Goal: Task Accomplishment & Management: Manage account settings

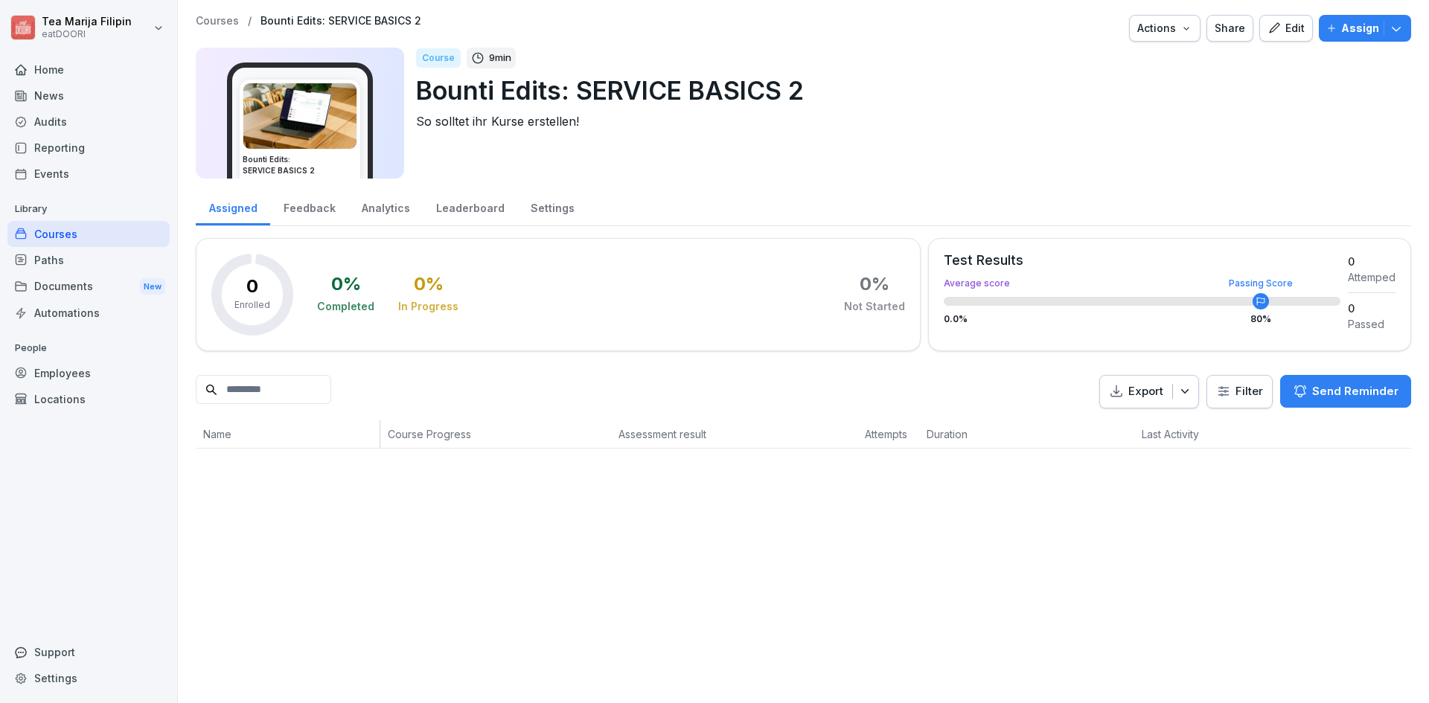
click at [1346, 26] on p "Assign" at bounding box center [1360, 28] width 38 height 16
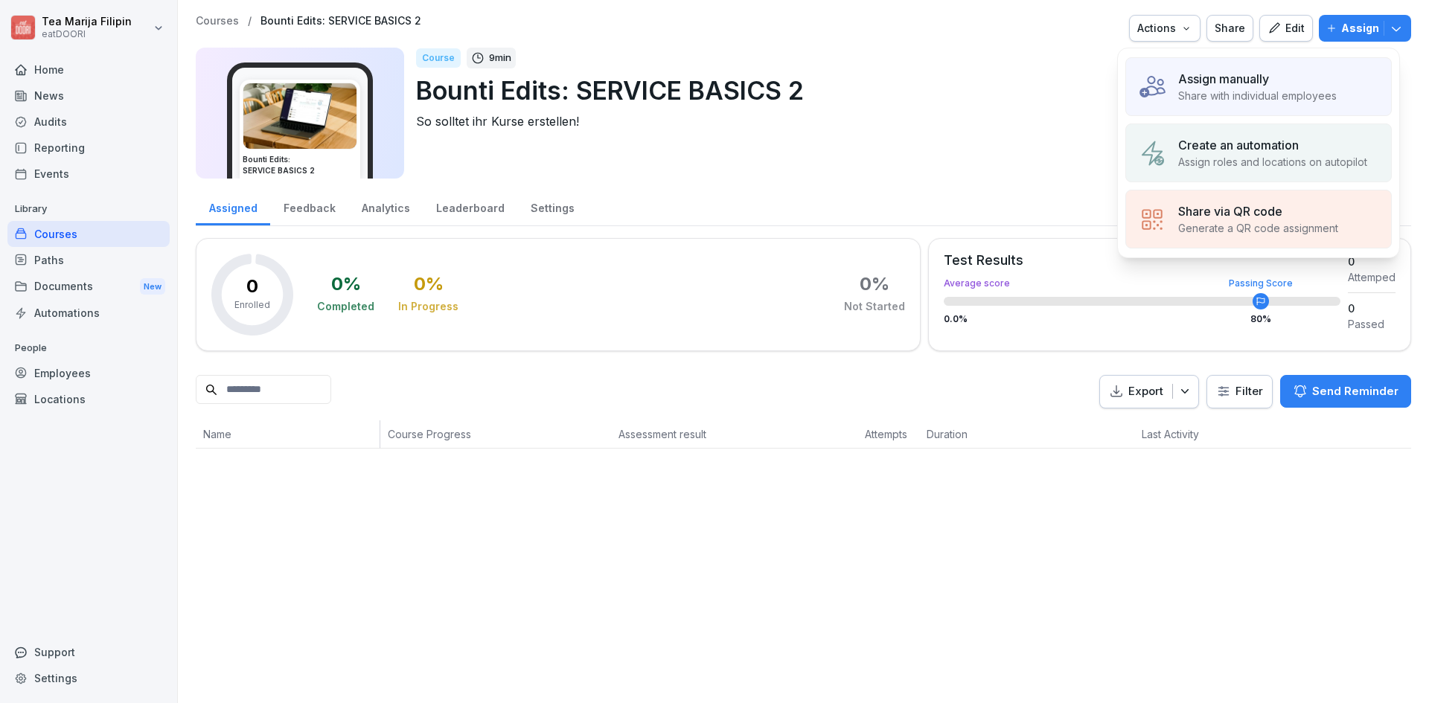
click at [1281, 32] on div "Edit" at bounding box center [1285, 28] width 37 height 16
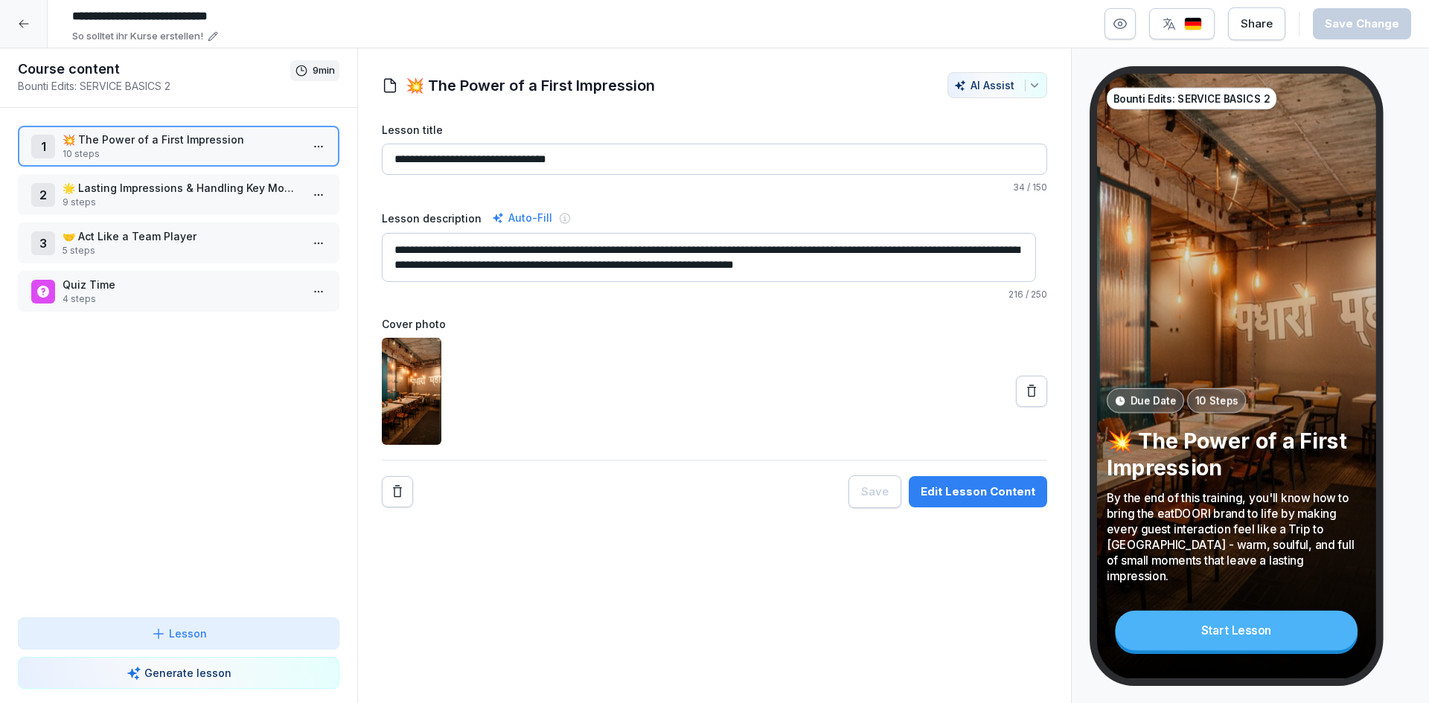
click at [179, 188] on p "🌟 Lasting Impressions & Handling Key Moments" at bounding box center [182, 188] width 238 height 16
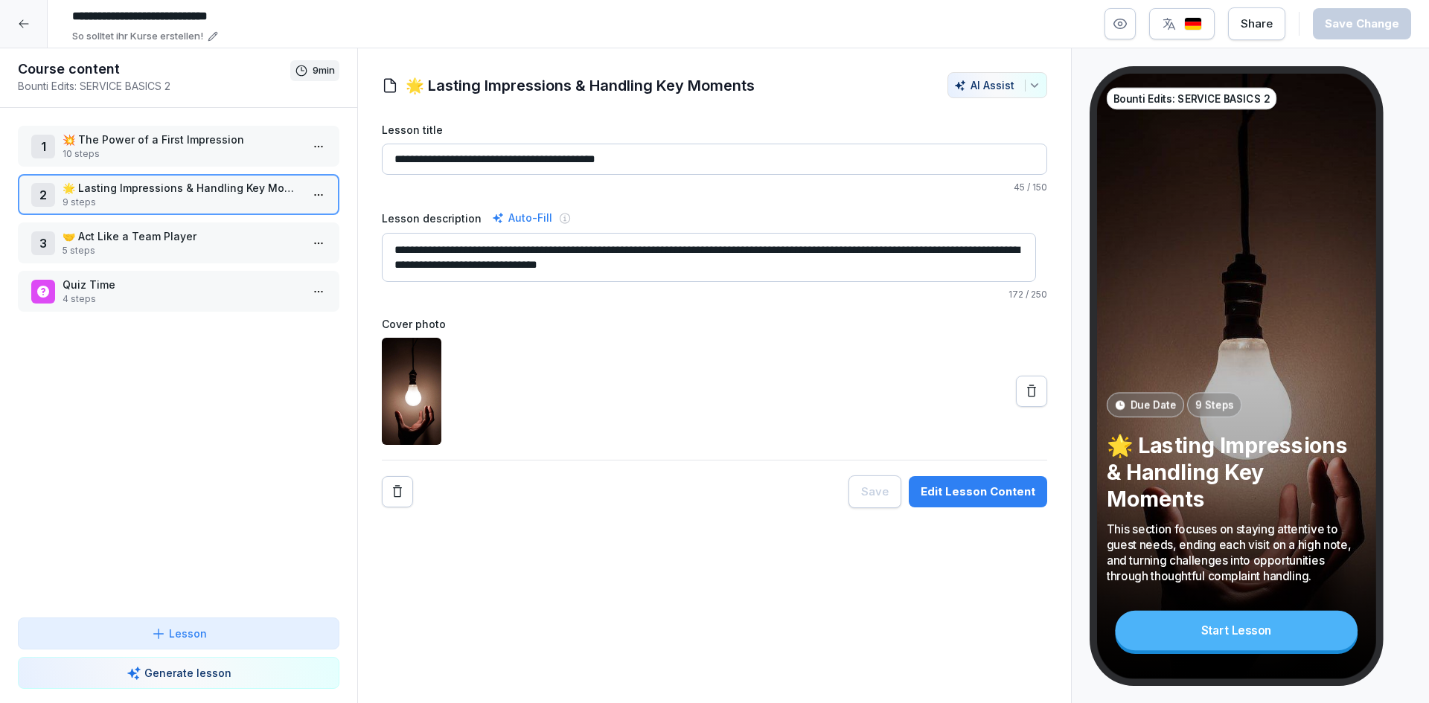
click at [101, 143] on p "💥 The Power of a First Impression" at bounding box center [182, 140] width 238 height 16
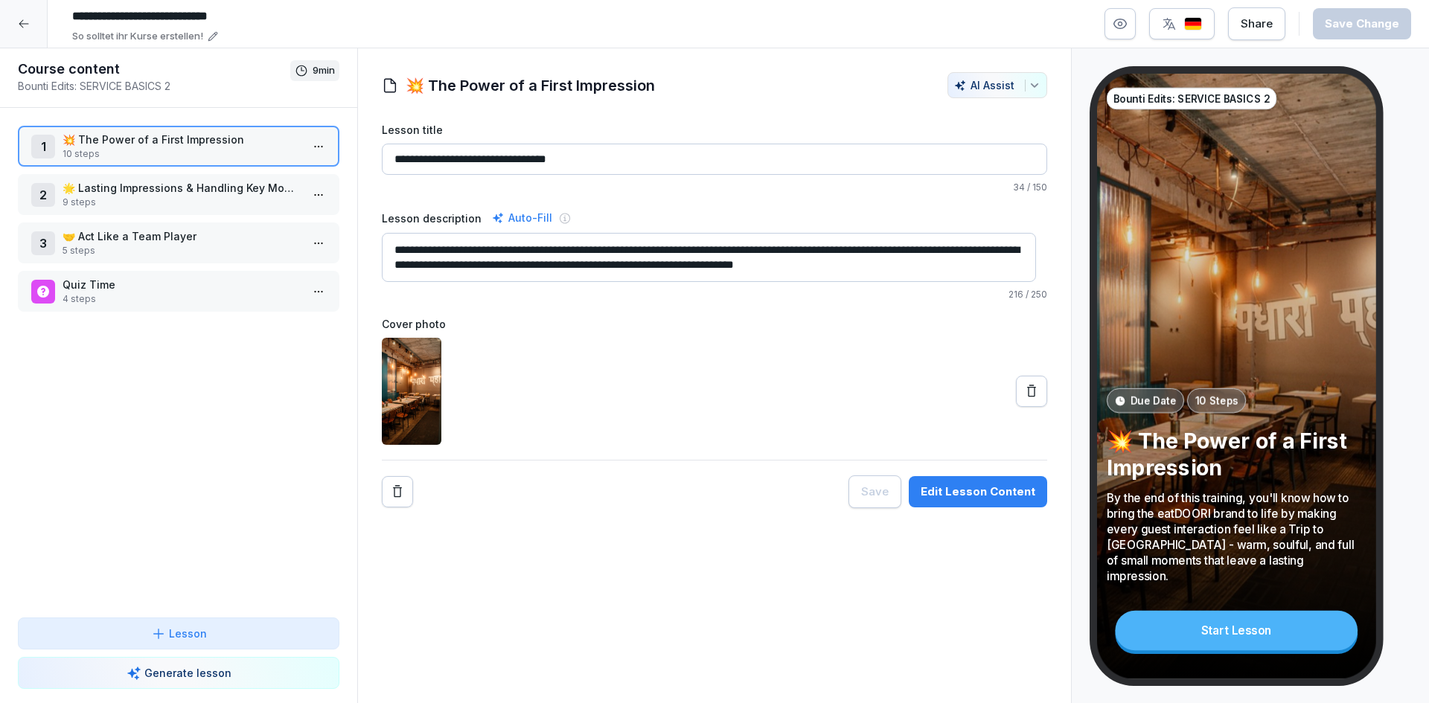
click at [37, 21] on div at bounding box center [24, 24] width 48 height 48
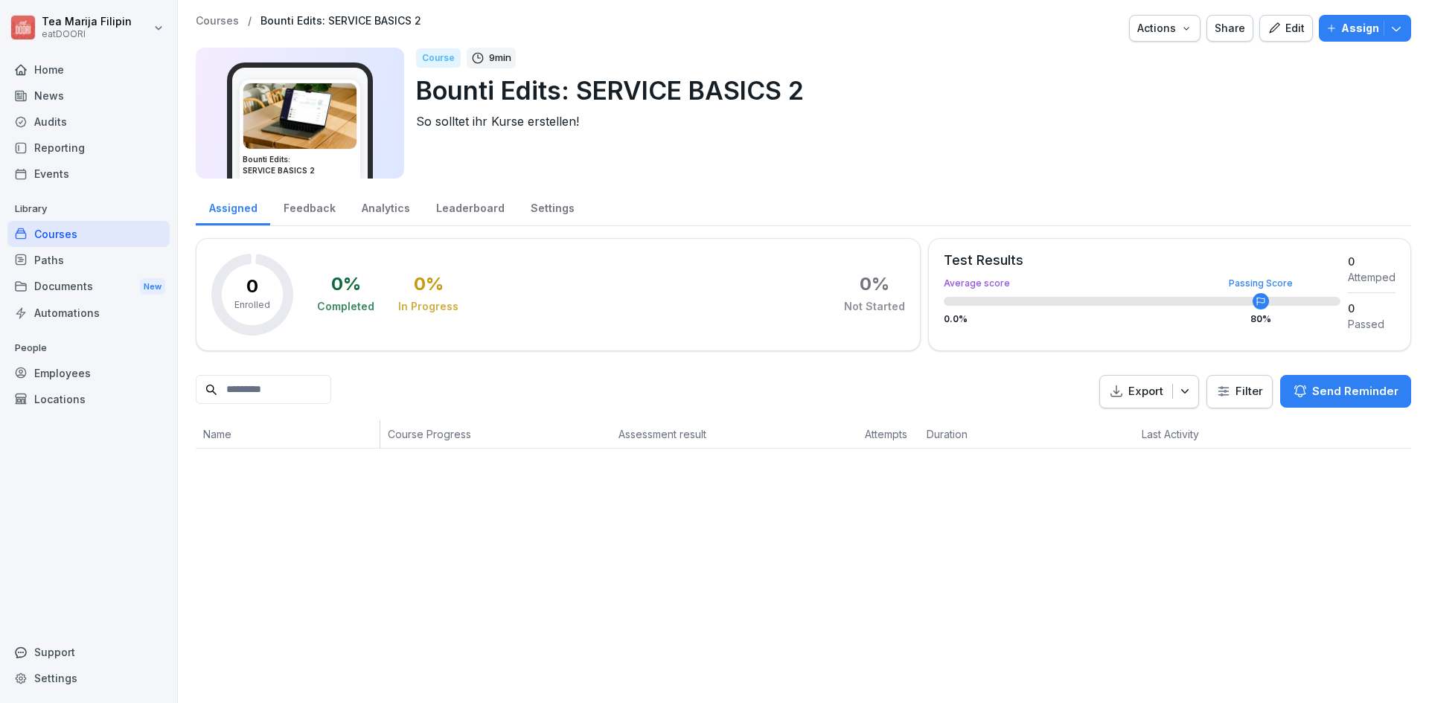
click at [1277, 27] on div "Edit" at bounding box center [1285, 28] width 37 height 16
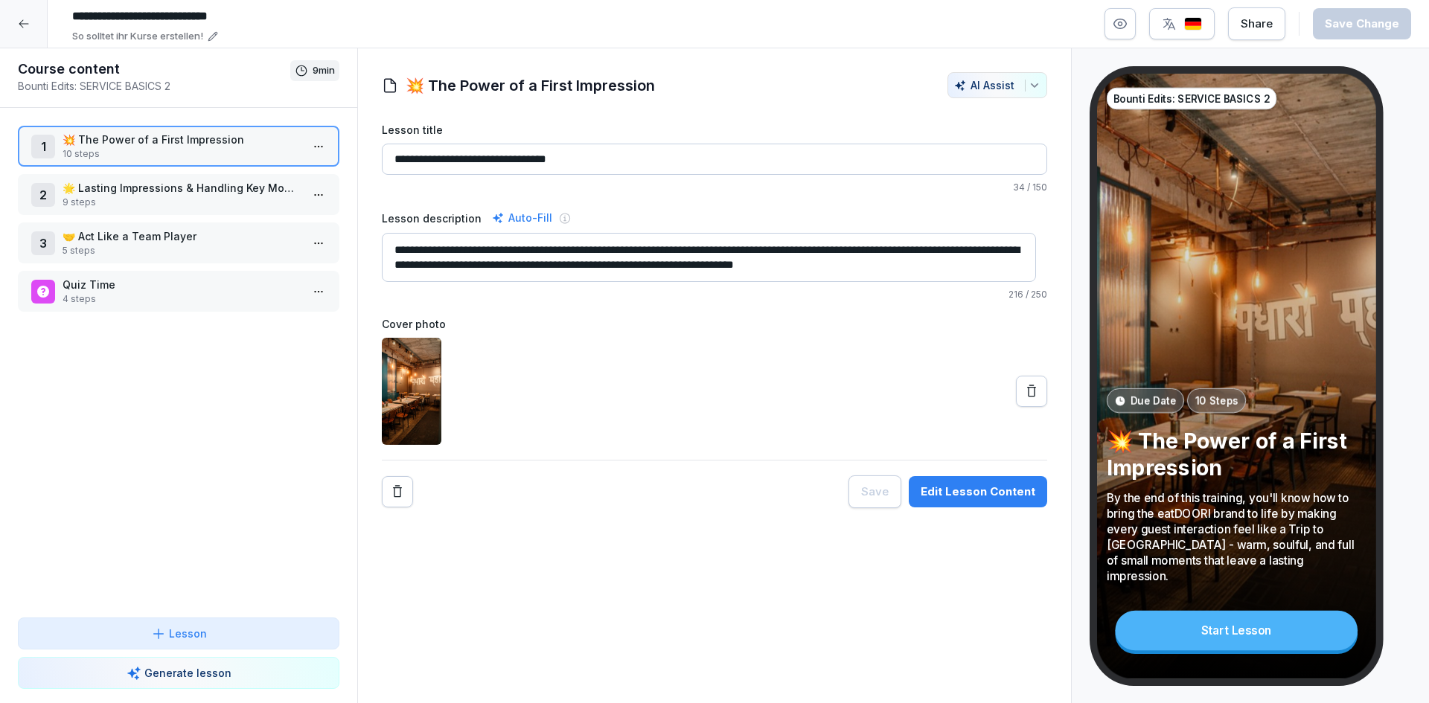
click at [977, 495] on div "Edit Lesson Content" at bounding box center [978, 492] width 115 height 16
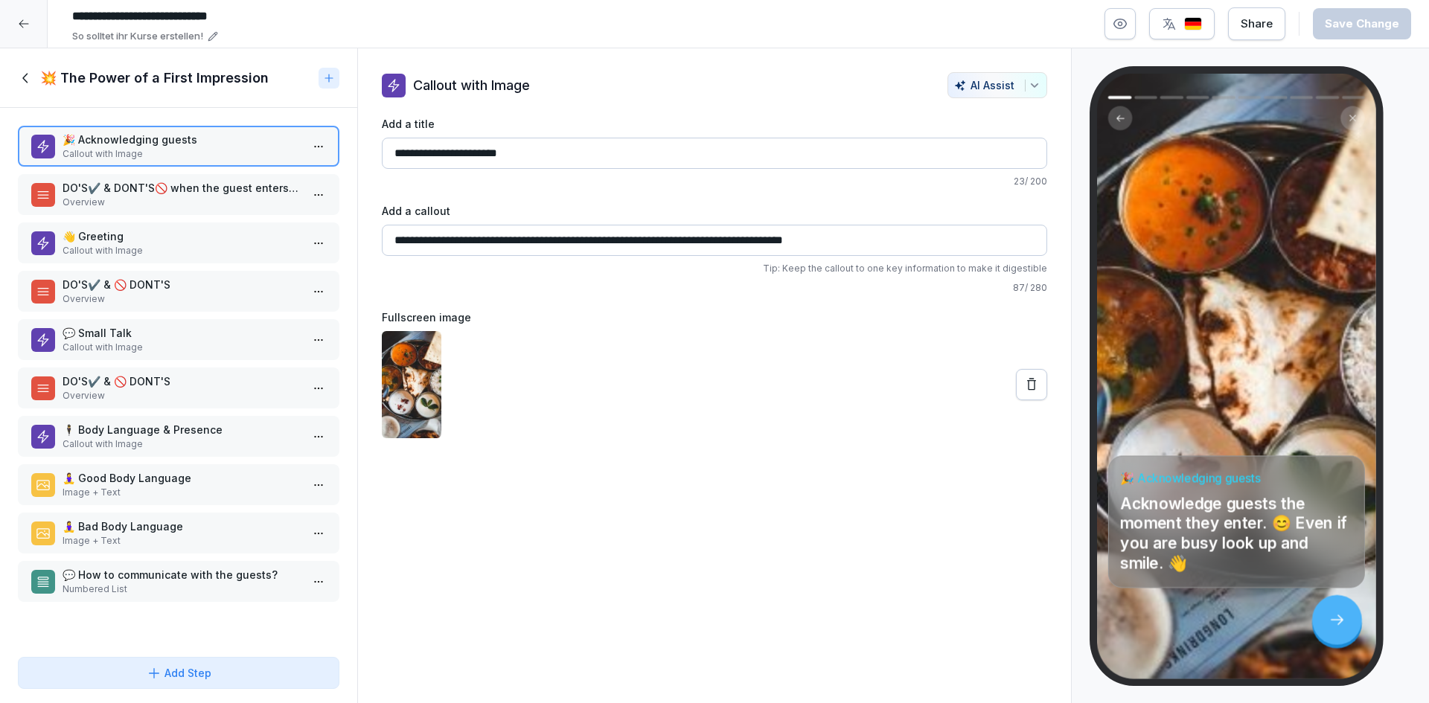
click at [159, 191] on p "DO'S✔️ & DONT'S🚫 when the guest enters the restaurant" at bounding box center [182, 188] width 238 height 16
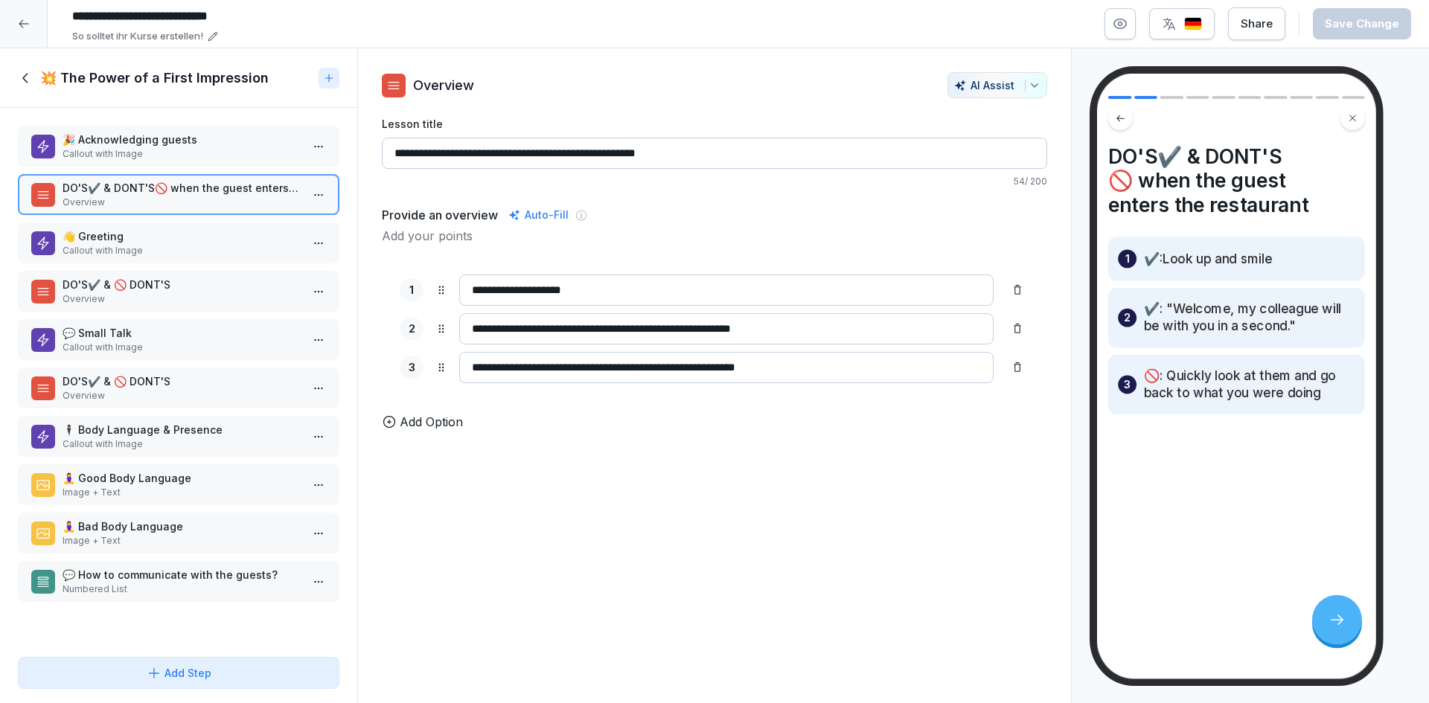
click at [166, 239] on p "👋 Greeting" at bounding box center [182, 236] width 238 height 16
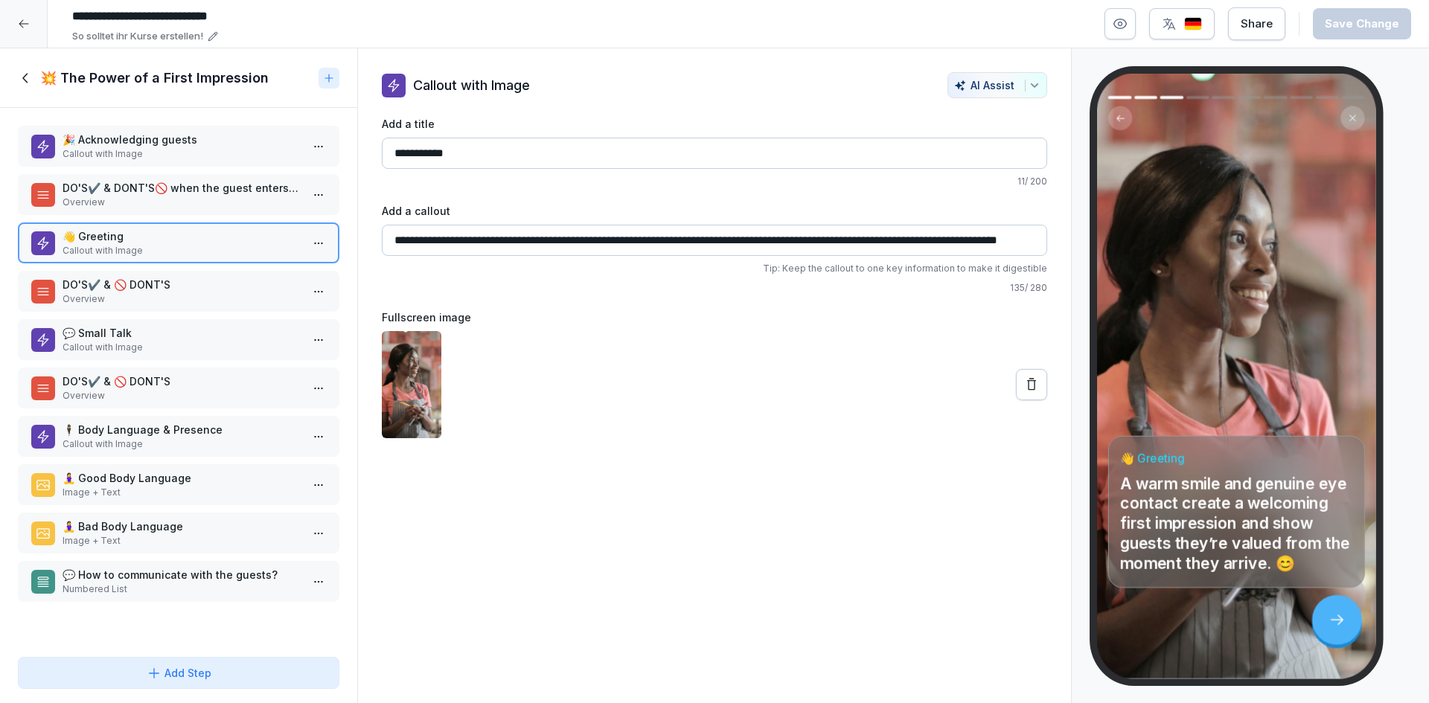
click at [147, 285] on p "DO'S✔️ & 🚫 DONT'S" at bounding box center [182, 285] width 238 height 16
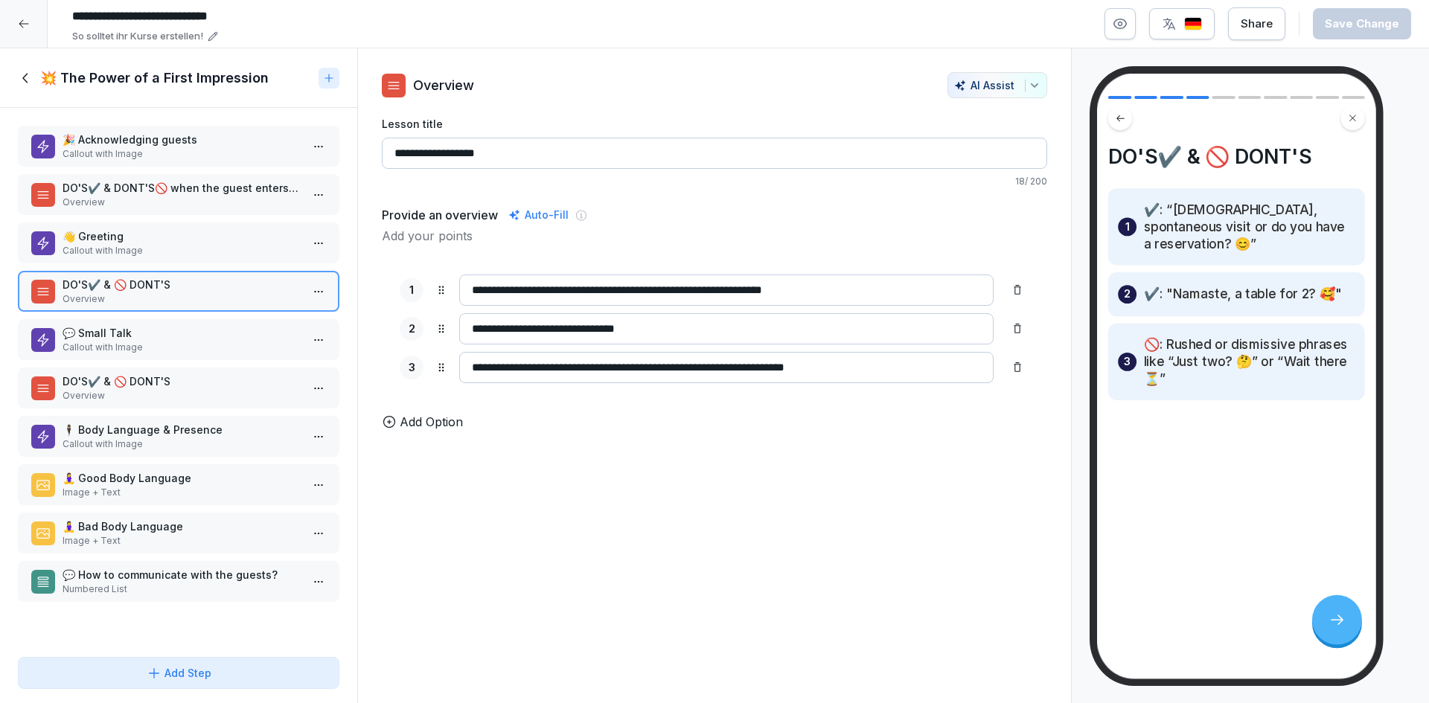
click at [167, 318] on div "🎉 Acknowledging guests Callout with Image DO'S✔️ & DONT'S🚫 when the guest enter…" at bounding box center [178, 379] width 357 height 543
click at [160, 341] on p "Callout with Image" at bounding box center [182, 347] width 238 height 13
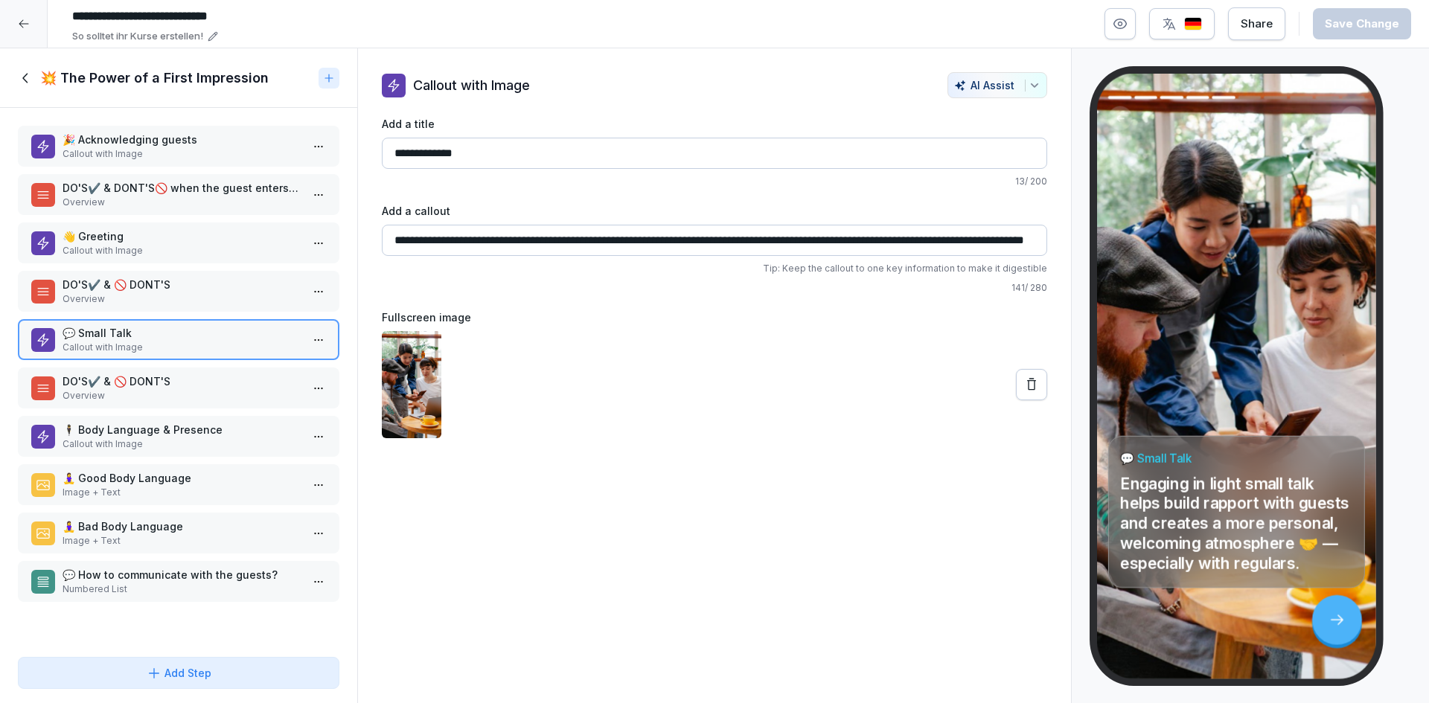
click at [167, 378] on p "DO'S✔️ & 🚫 DONT'S" at bounding box center [182, 382] width 238 height 16
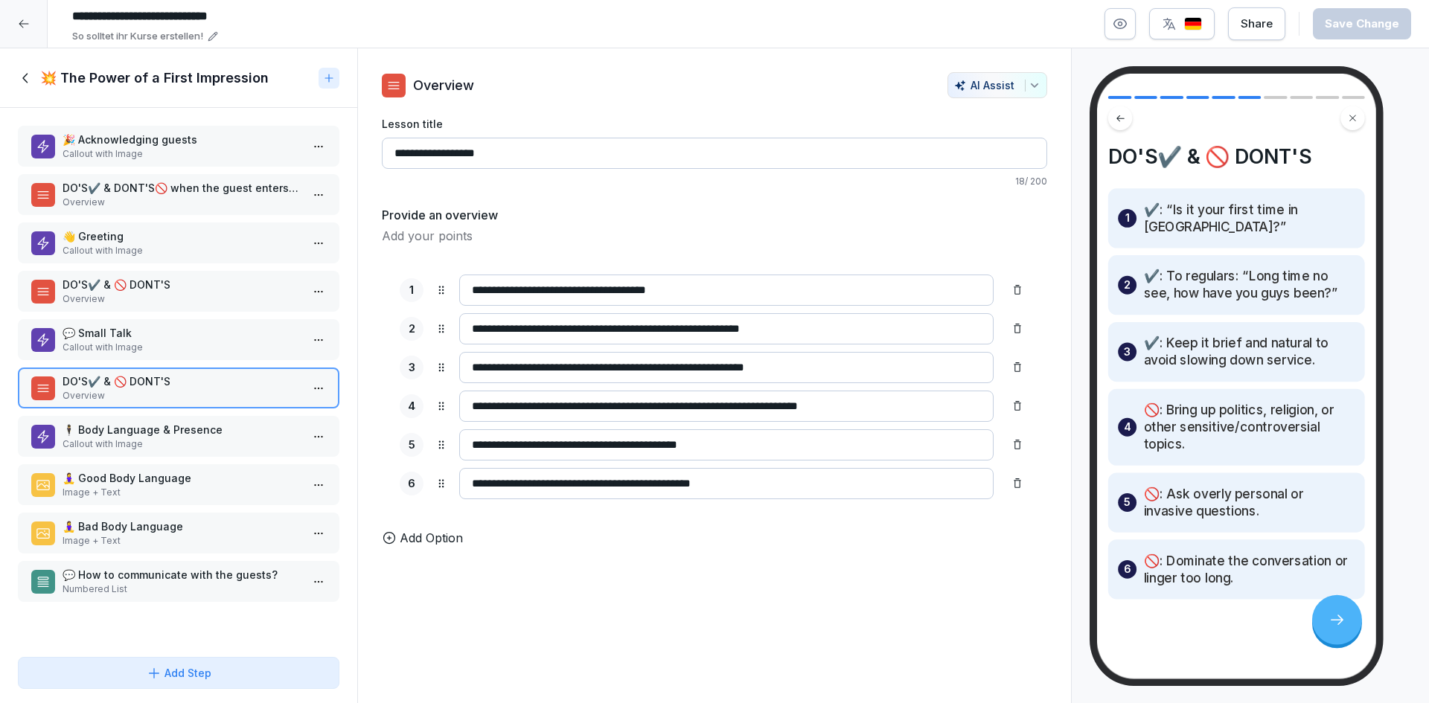
click at [170, 417] on div "🕴️ Body Language & Presence Callout with Image" at bounding box center [178, 436] width 321 height 41
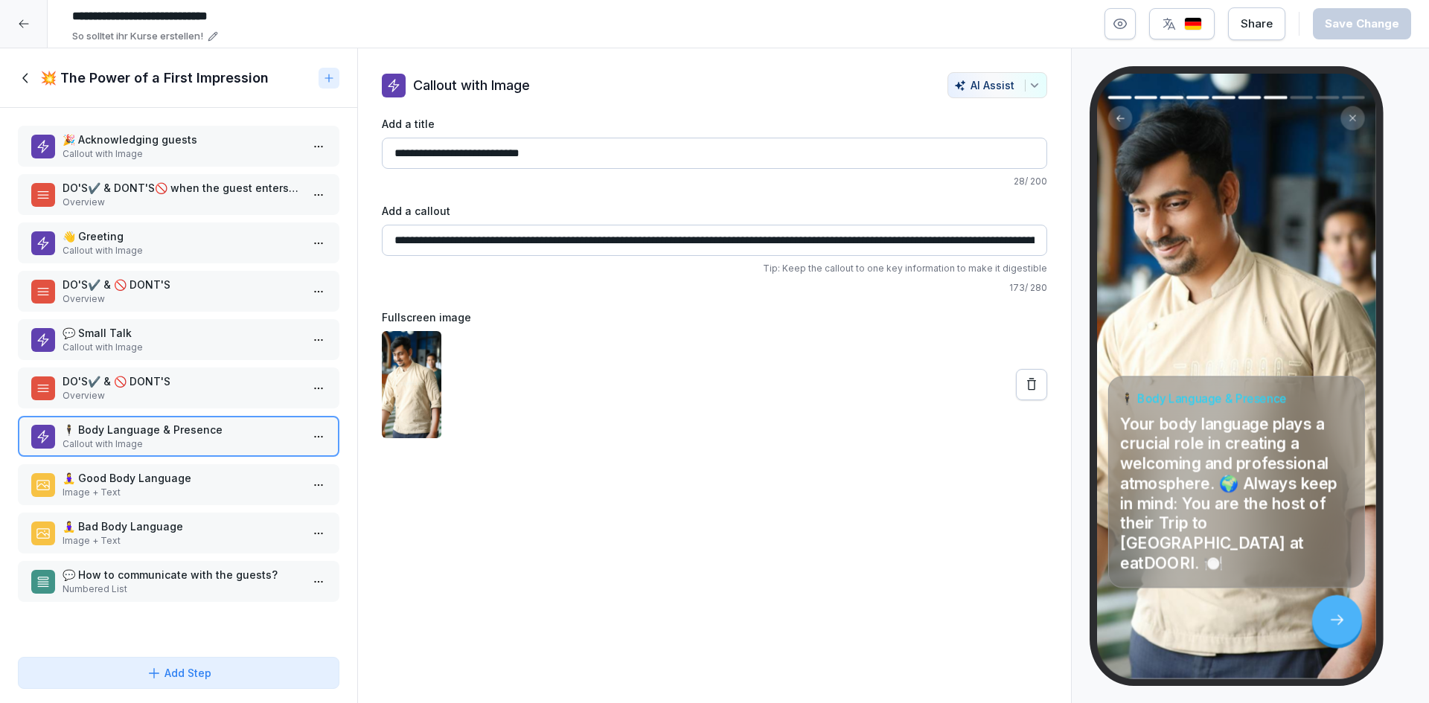
click at [184, 482] on p "🧘‍♀️ Good Body Language" at bounding box center [182, 478] width 238 height 16
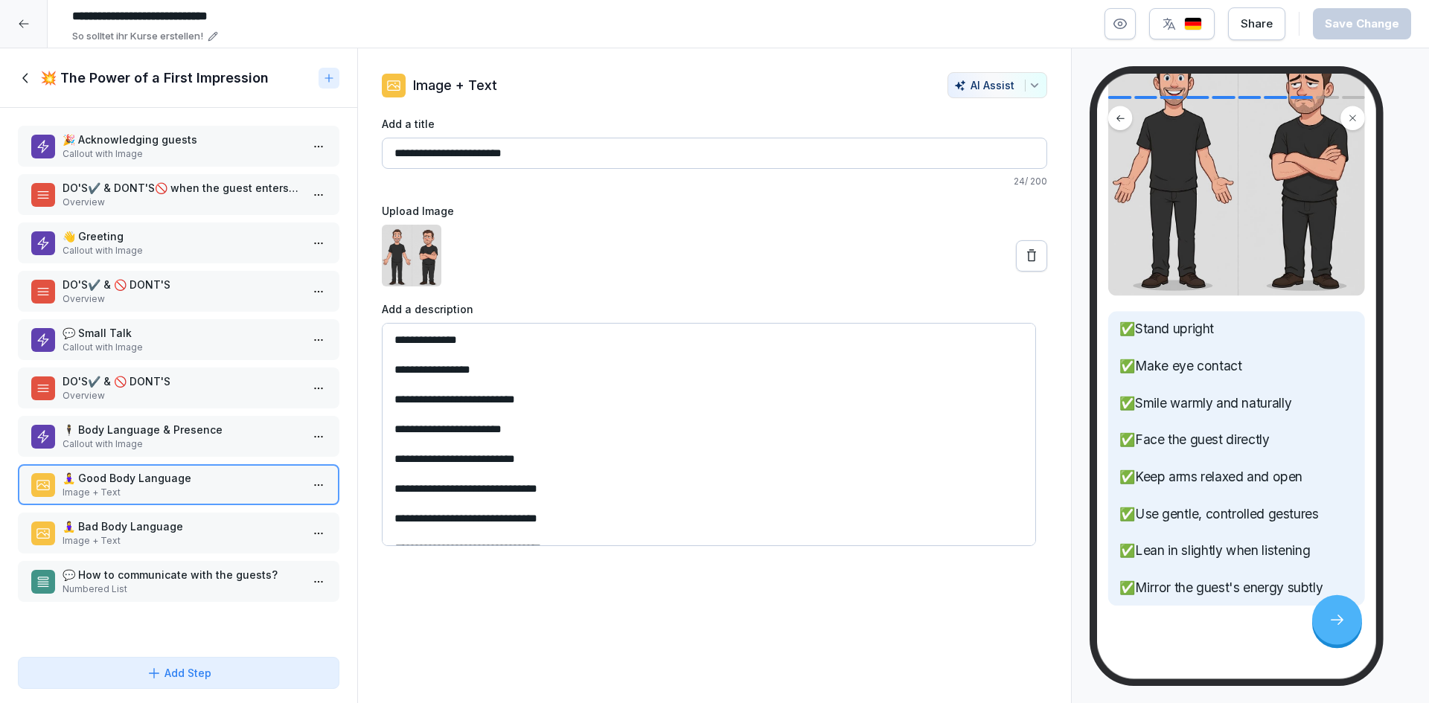
scroll to position [193, 0]
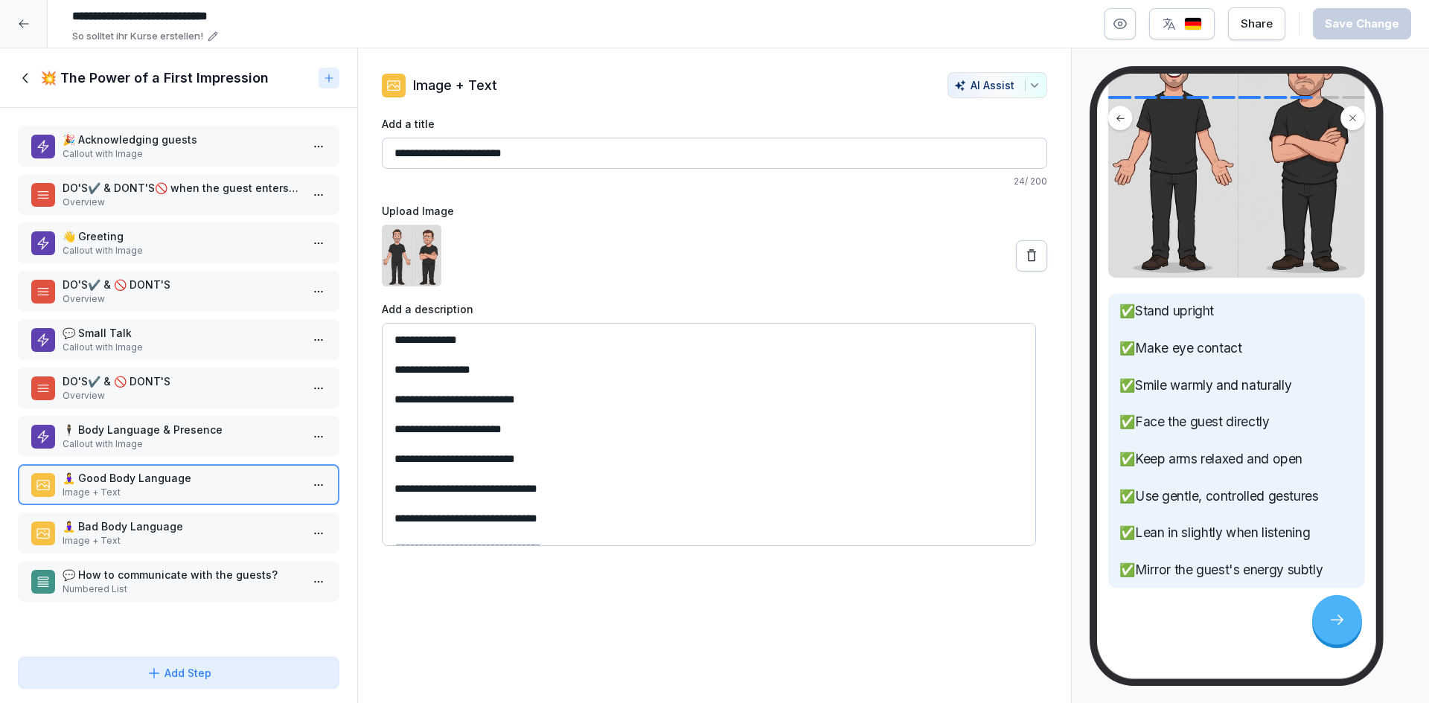
click at [170, 528] on p "🧘‍♀️ Bad Body Language" at bounding box center [182, 527] width 238 height 16
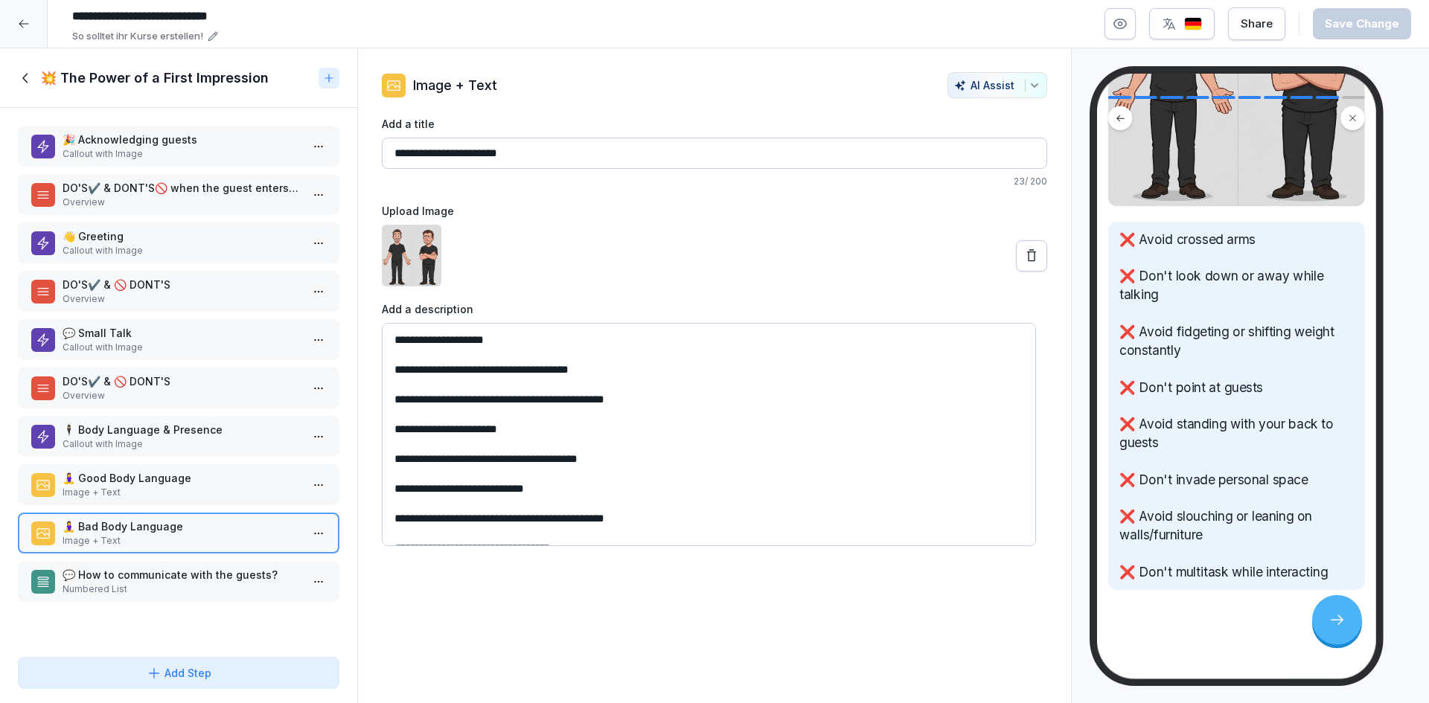
scroll to position [270, 0]
click at [149, 489] on p "Image + Text" at bounding box center [182, 492] width 238 height 13
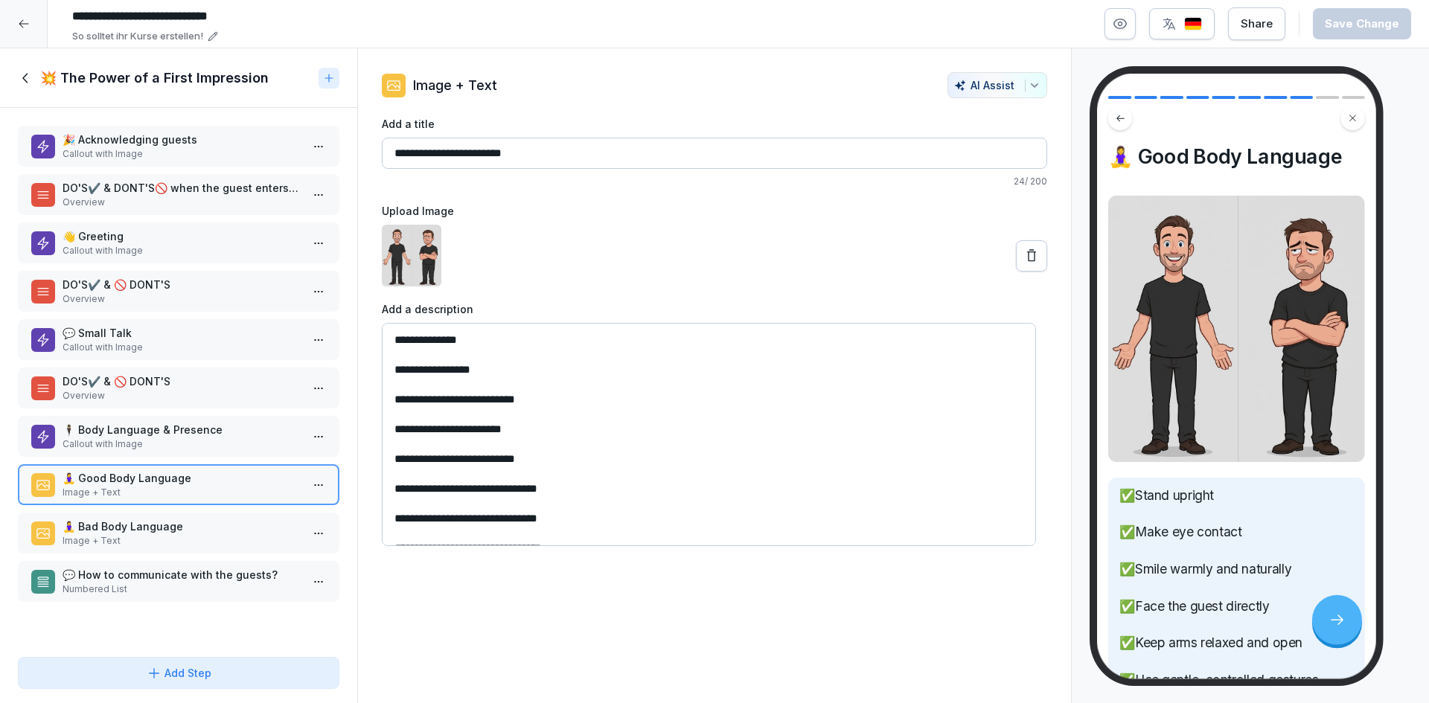
click at [167, 525] on p "🧘‍♀️ Bad Body Language" at bounding box center [182, 527] width 238 height 16
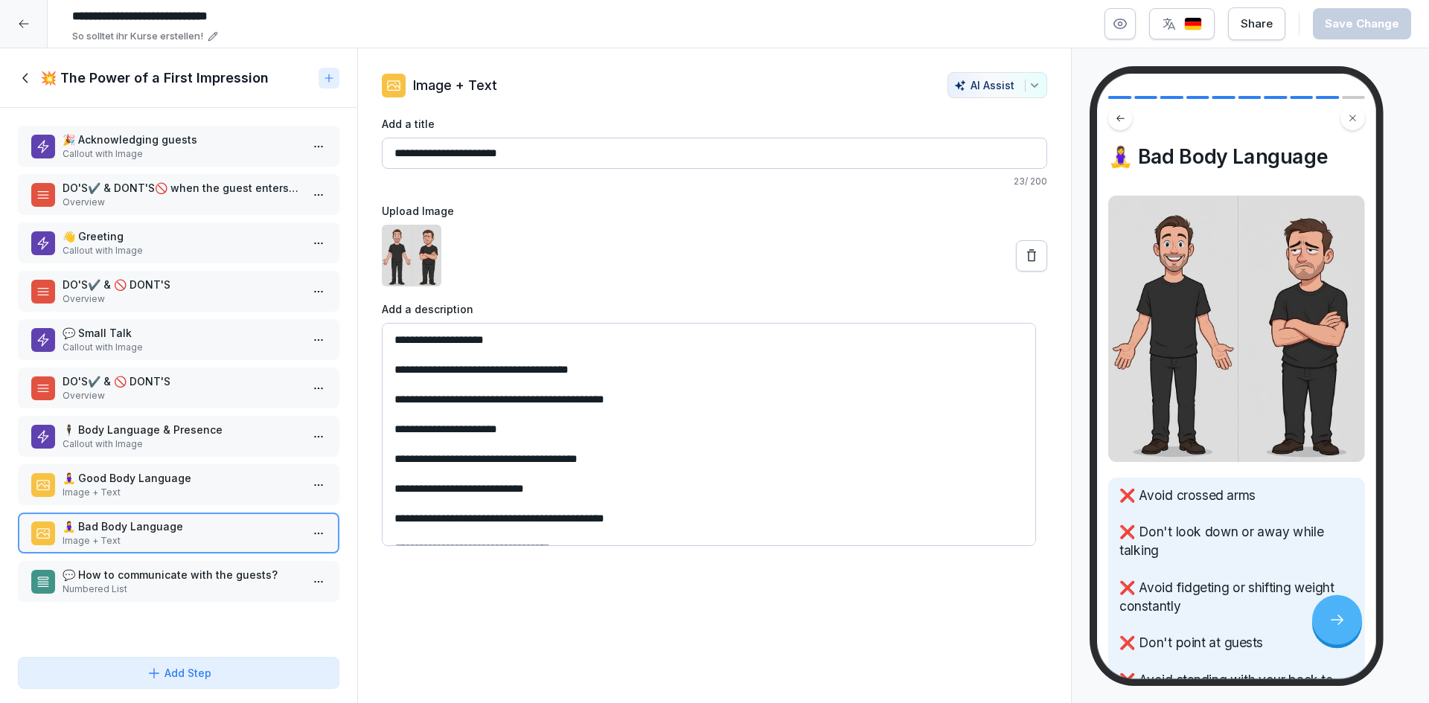
click at [145, 582] on p "💬 How to communicate with the guests?" at bounding box center [182, 575] width 238 height 16
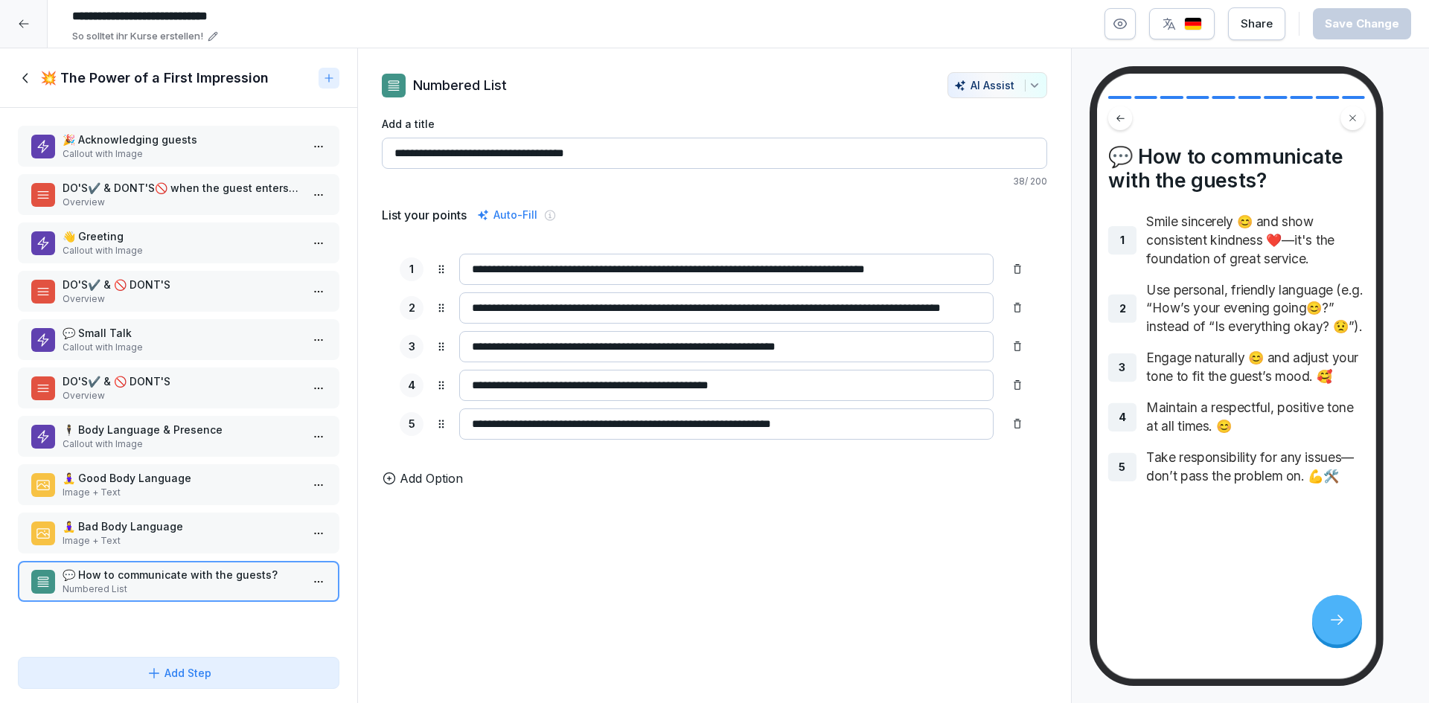
click at [31, 83] on icon at bounding box center [26, 78] width 16 height 16
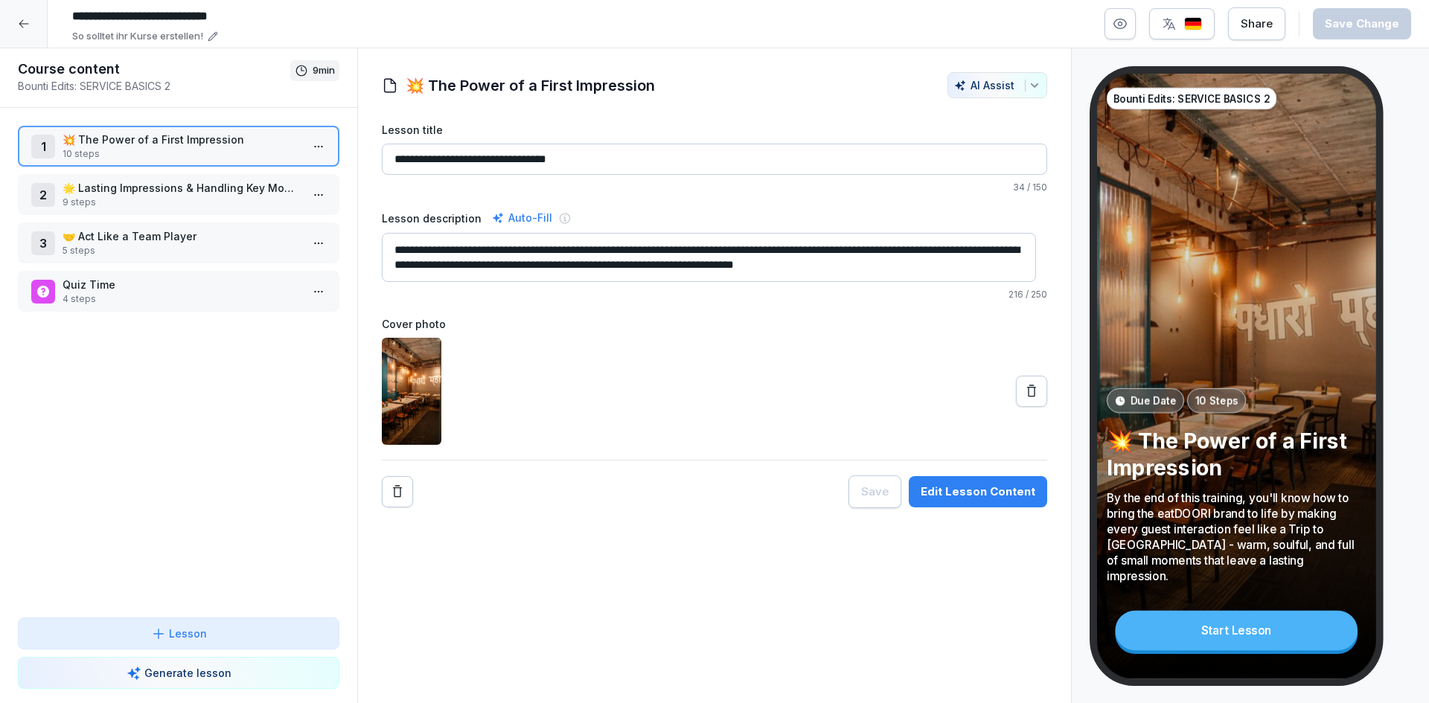
click at [109, 209] on div "2 🌟 Lasting Impressions & Handling Key Moments 9 steps" at bounding box center [178, 194] width 321 height 41
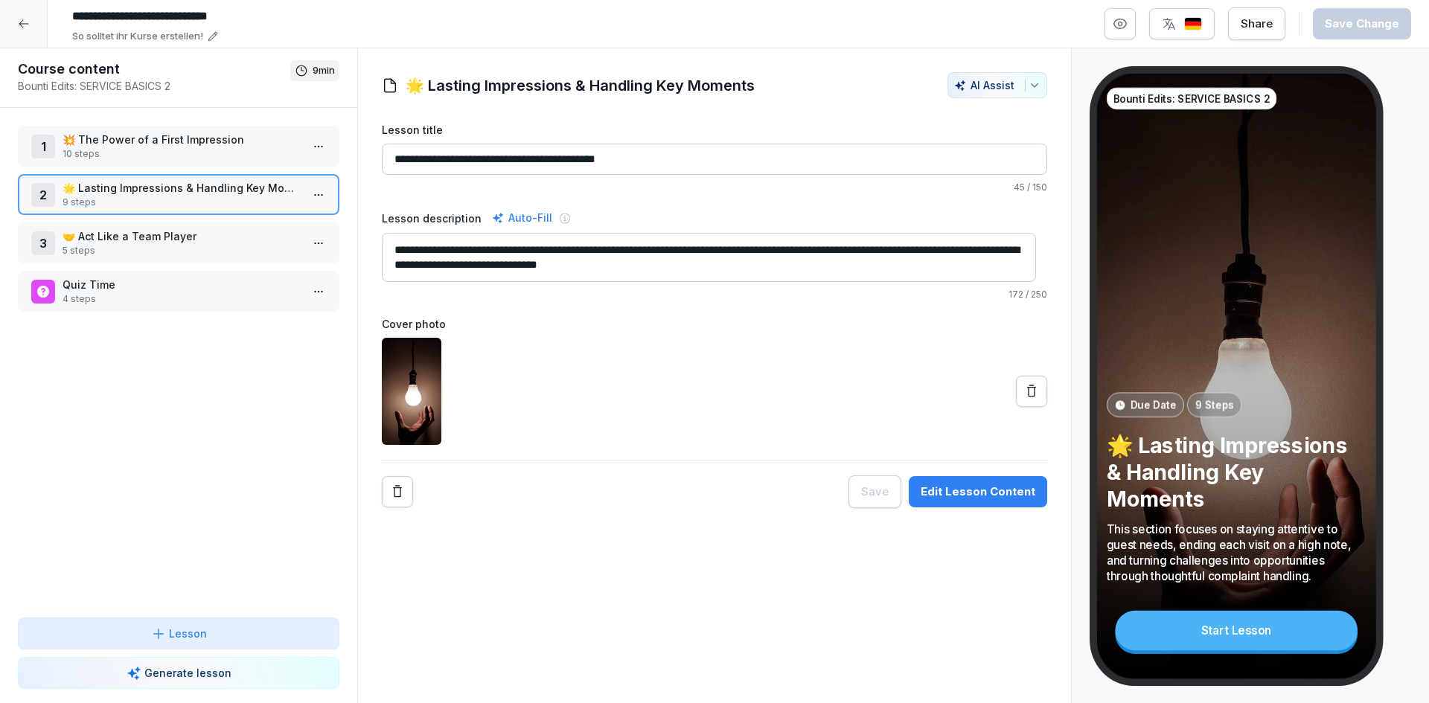
click at [993, 494] on div "Edit Lesson Content" at bounding box center [978, 492] width 115 height 16
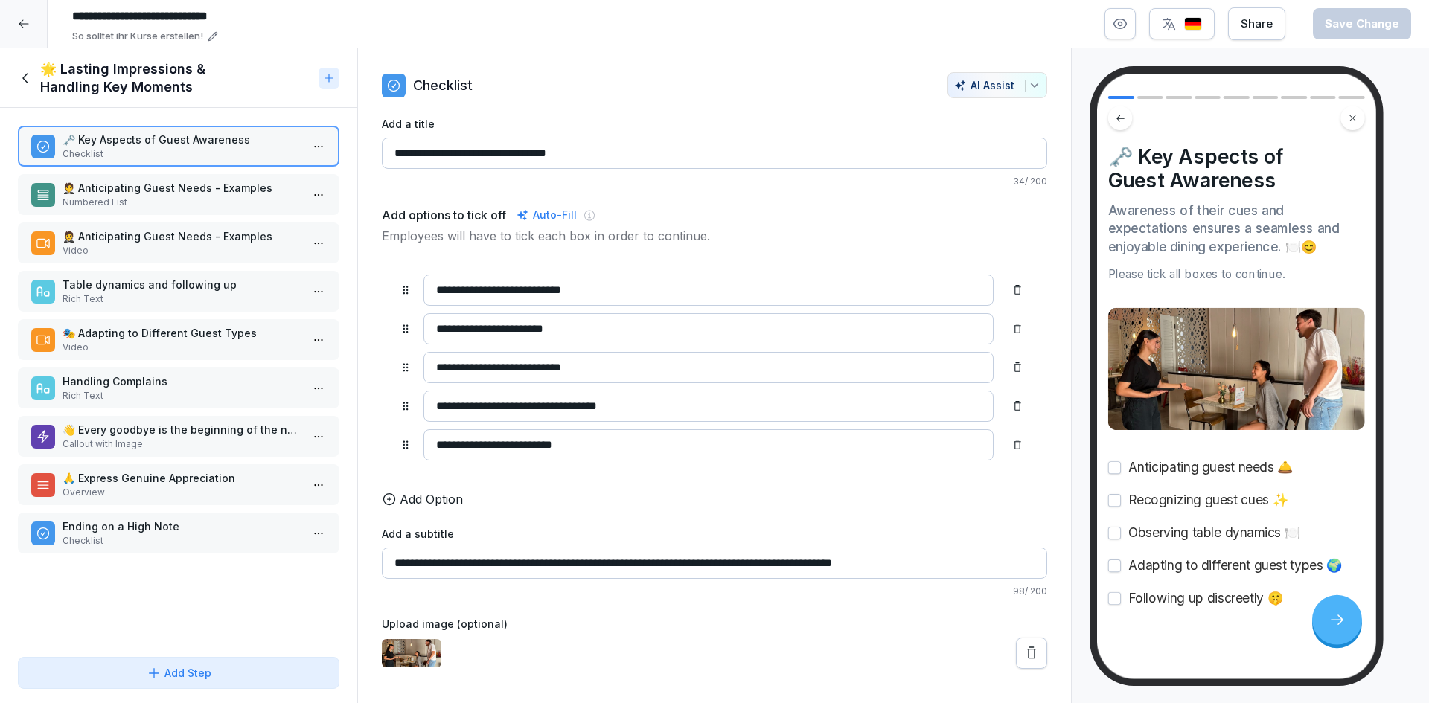
click at [131, 190] on p "🤵 Anticipating Guest Needs - Examples" at bounding box center [182, 188] width 238 height 16
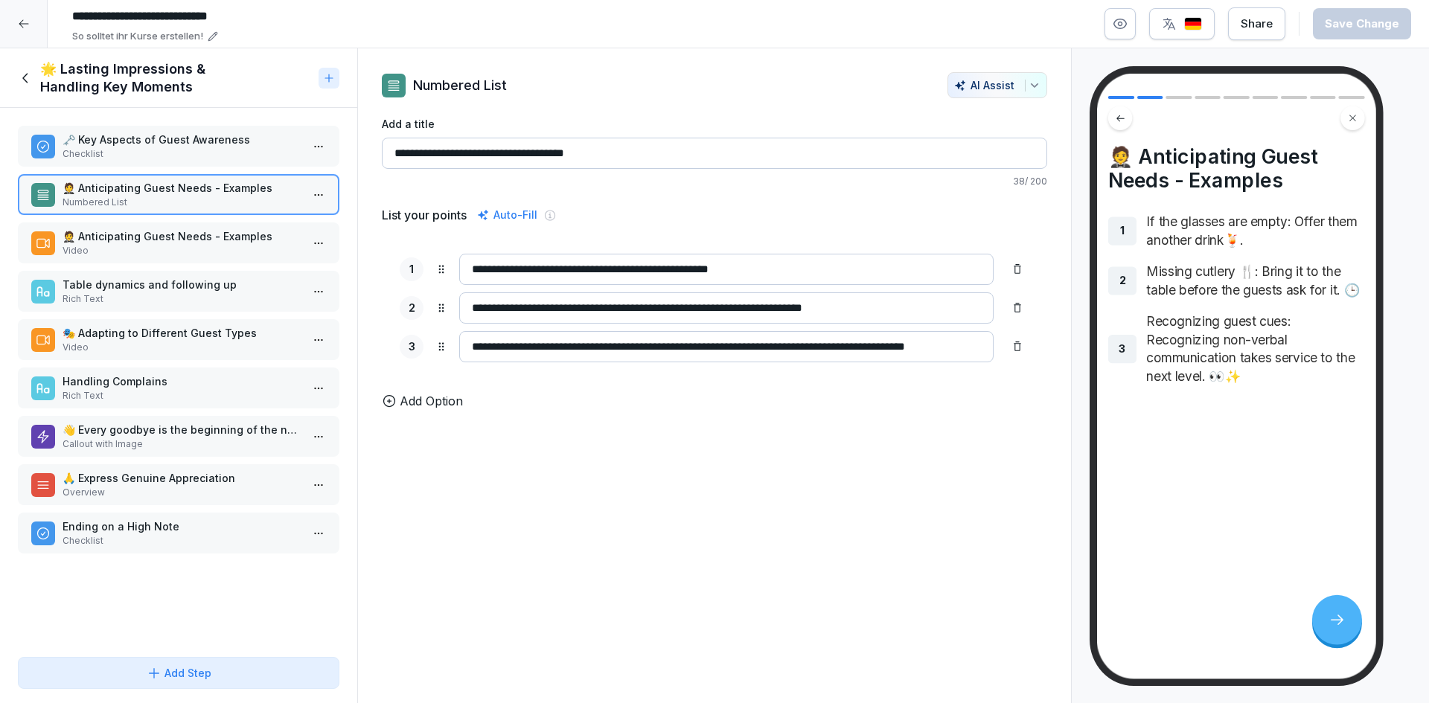
click at [239, 142] on p "🗝️ Key Aspects of Guest Awareness" at bounding box center [182, 140] width 238 height 16
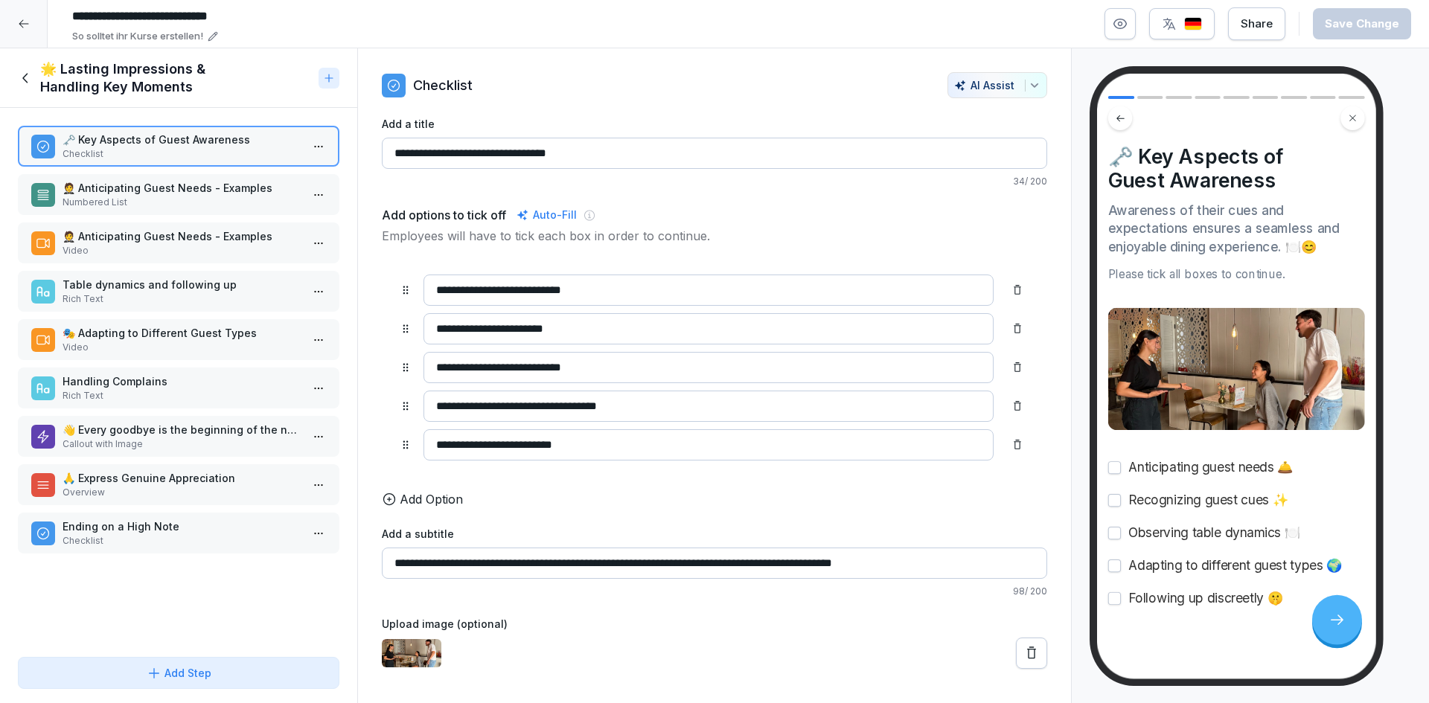
click at [255, 193] on p "🤵 Anticipating Guest Needs - Examples" at bounding box center [182, 188] width 238 height 16
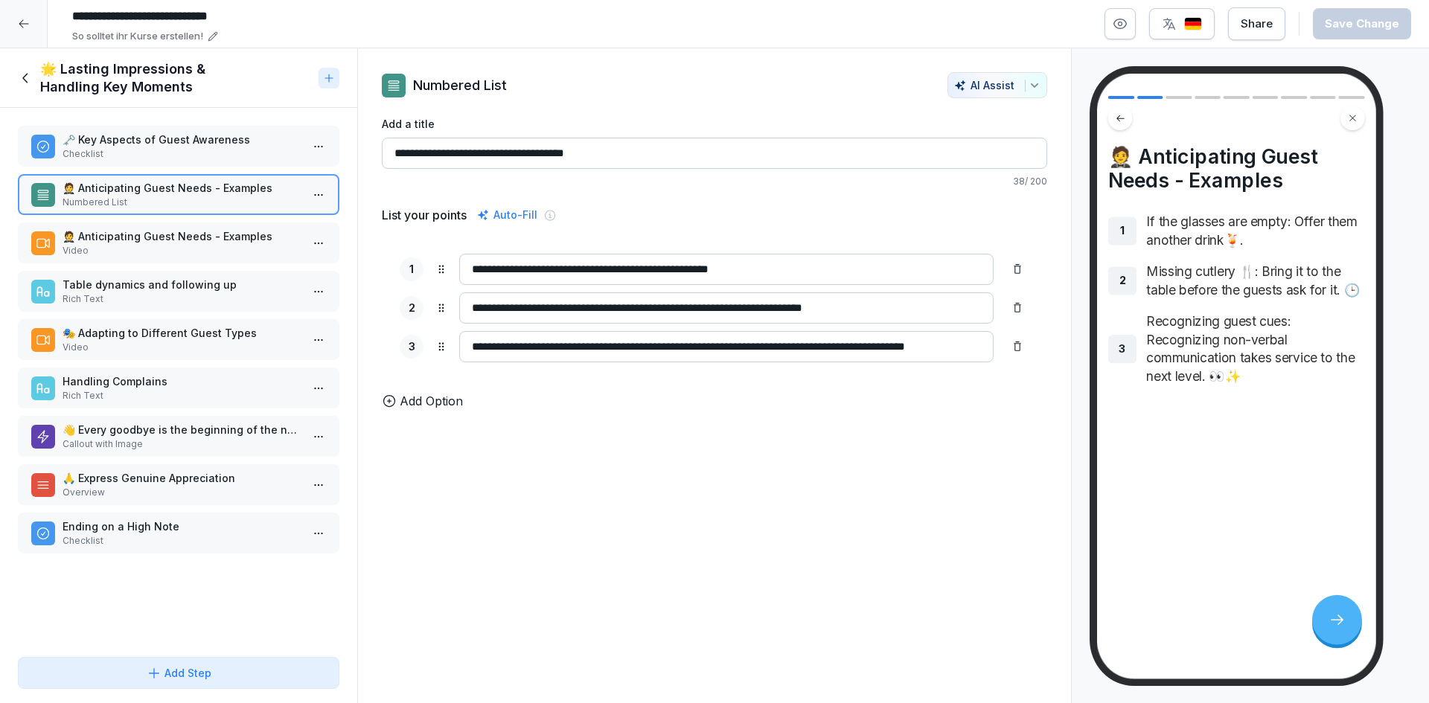
click at [213, 249] on p "Video" at bounding box center [182, 250] width 238 height 13
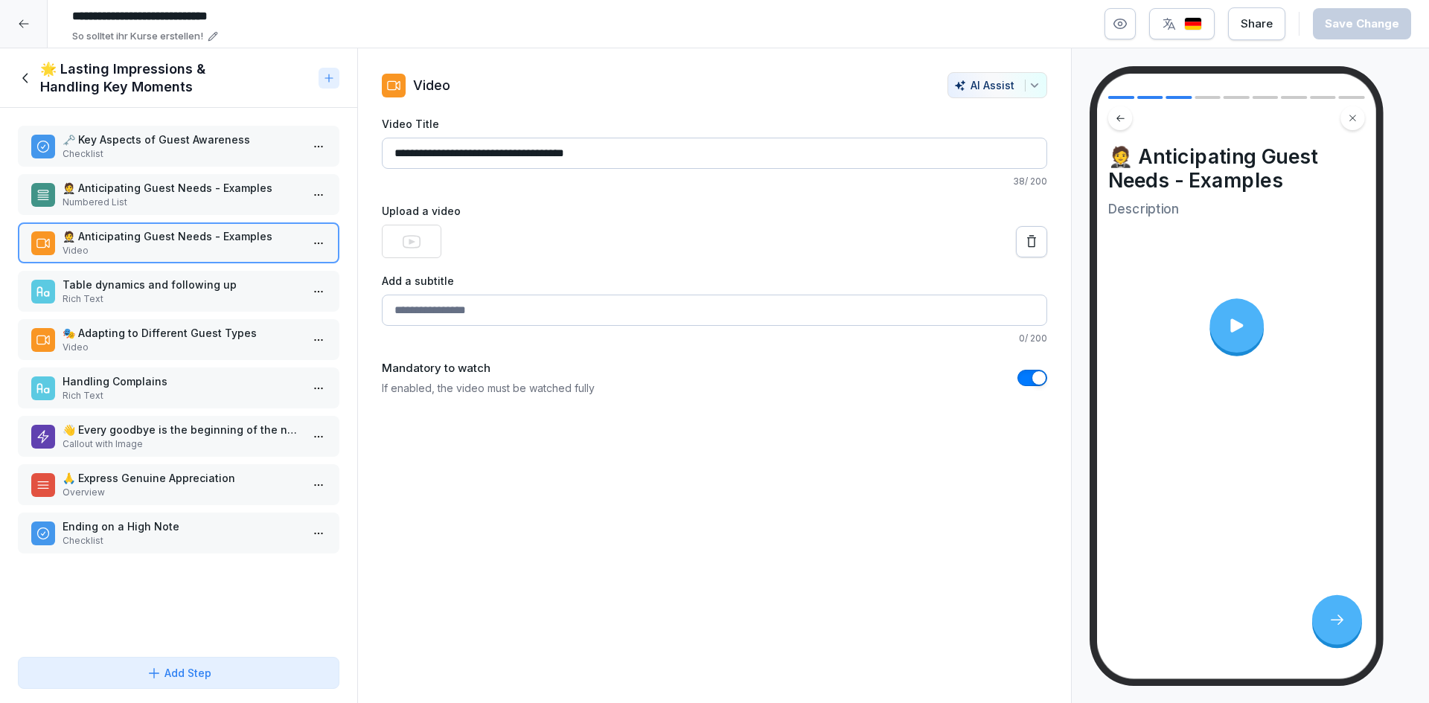
click at [1245, 330] on icon at bounding box center [1236, 326] width 20 height 20
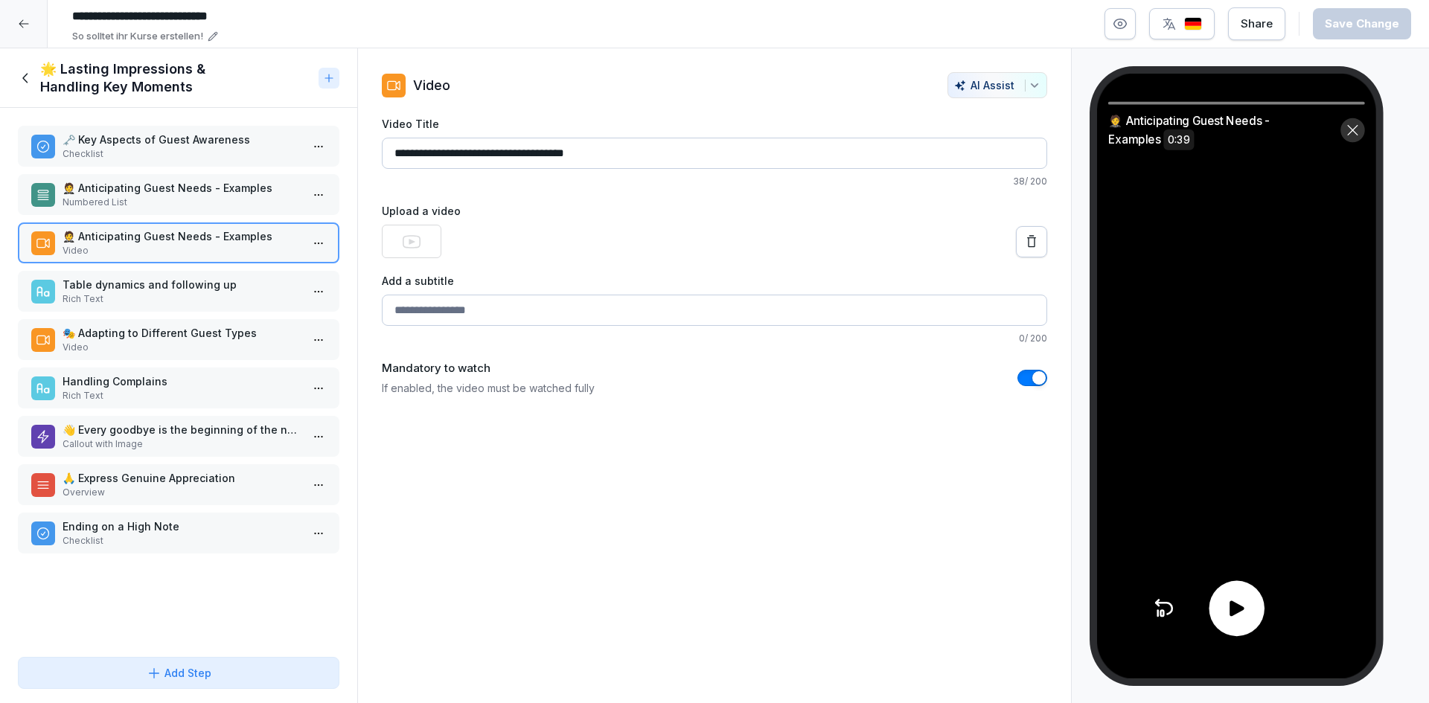
click at [1219, 595] on div at bounding box center [1237, 609] width 56 height 56
click at [1246, 621] on div at bounding box center [1237, 609] width 56 height 56
click at [192, 292] on p "Table dynamics and following up" at bounding box center [182, 285] width 238 height 16
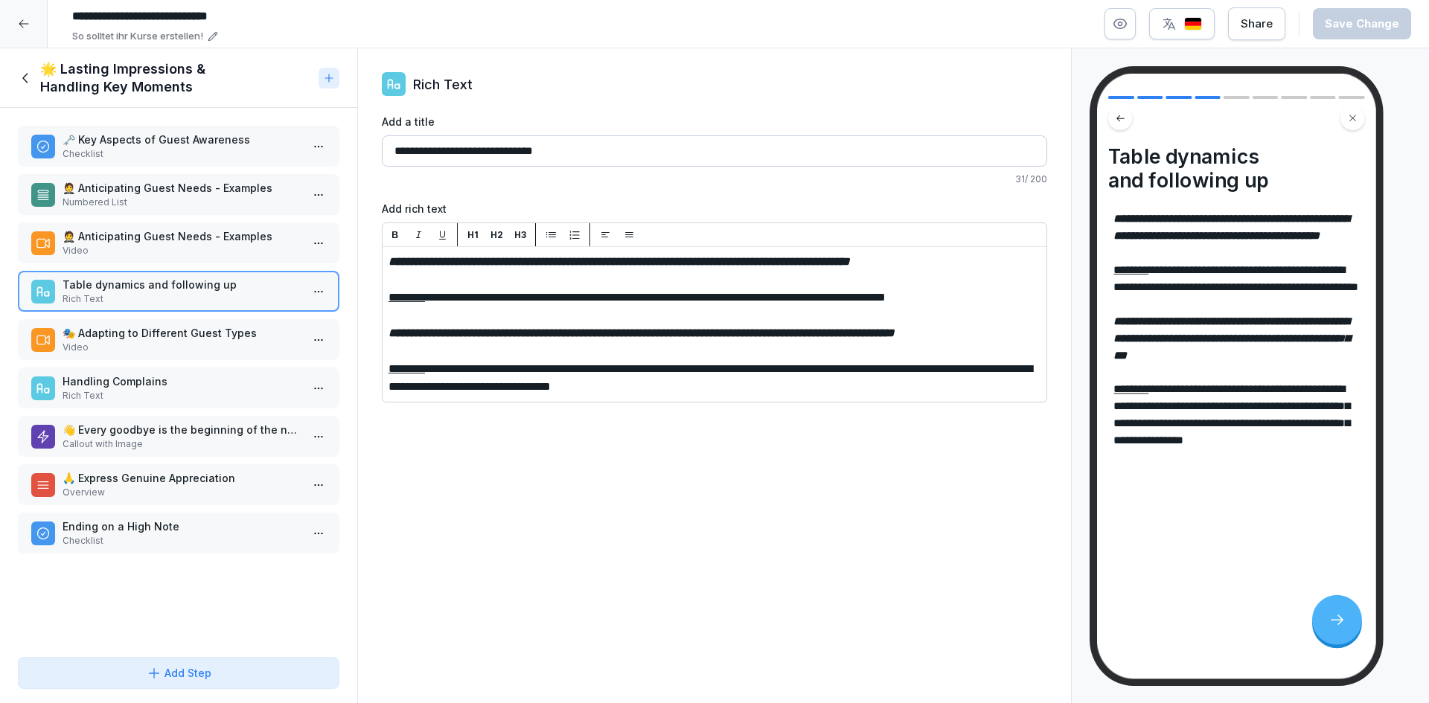
click at [160, 340] on p "🎭 Adapting to Different Guest Types" at bounding box center [182, 333] width 238 height 16
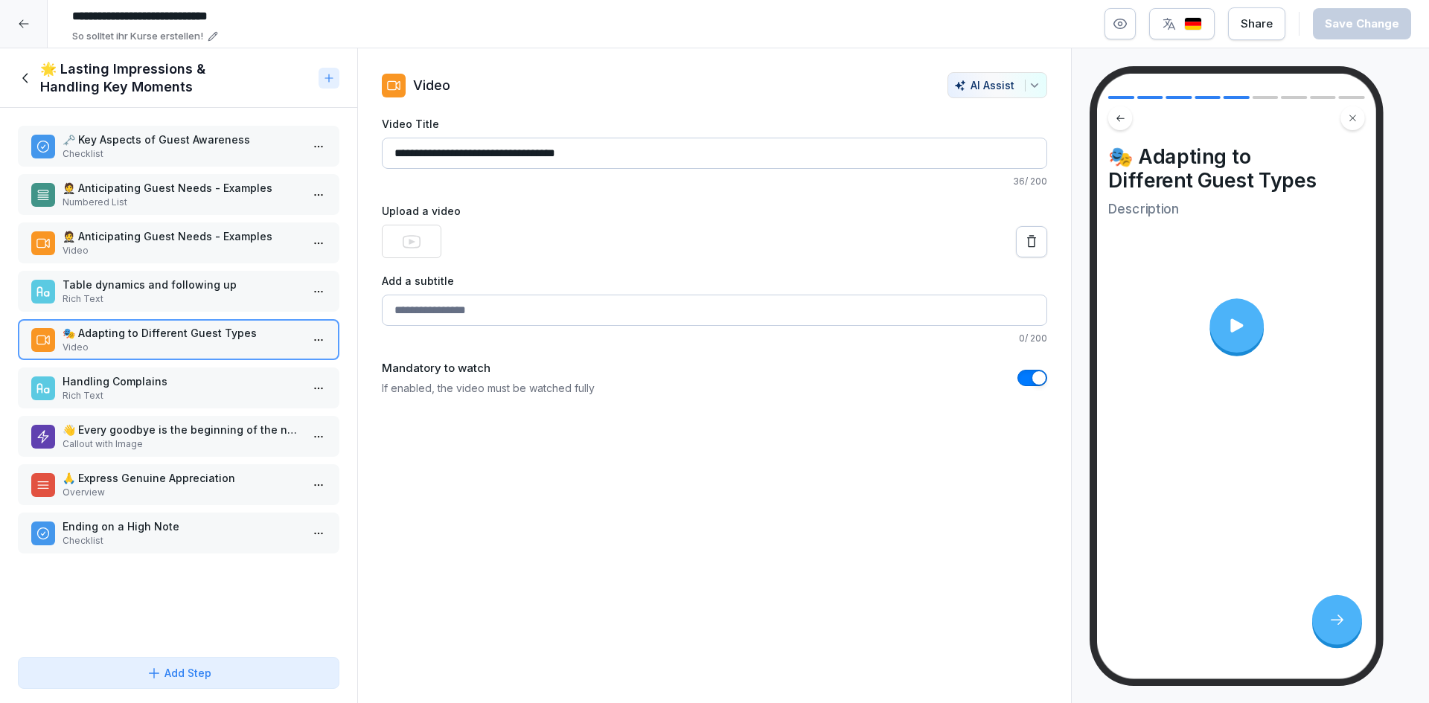
click at [144, 385] on p "Handling Complains" at bounding box center [182, 382] width 238 height 16
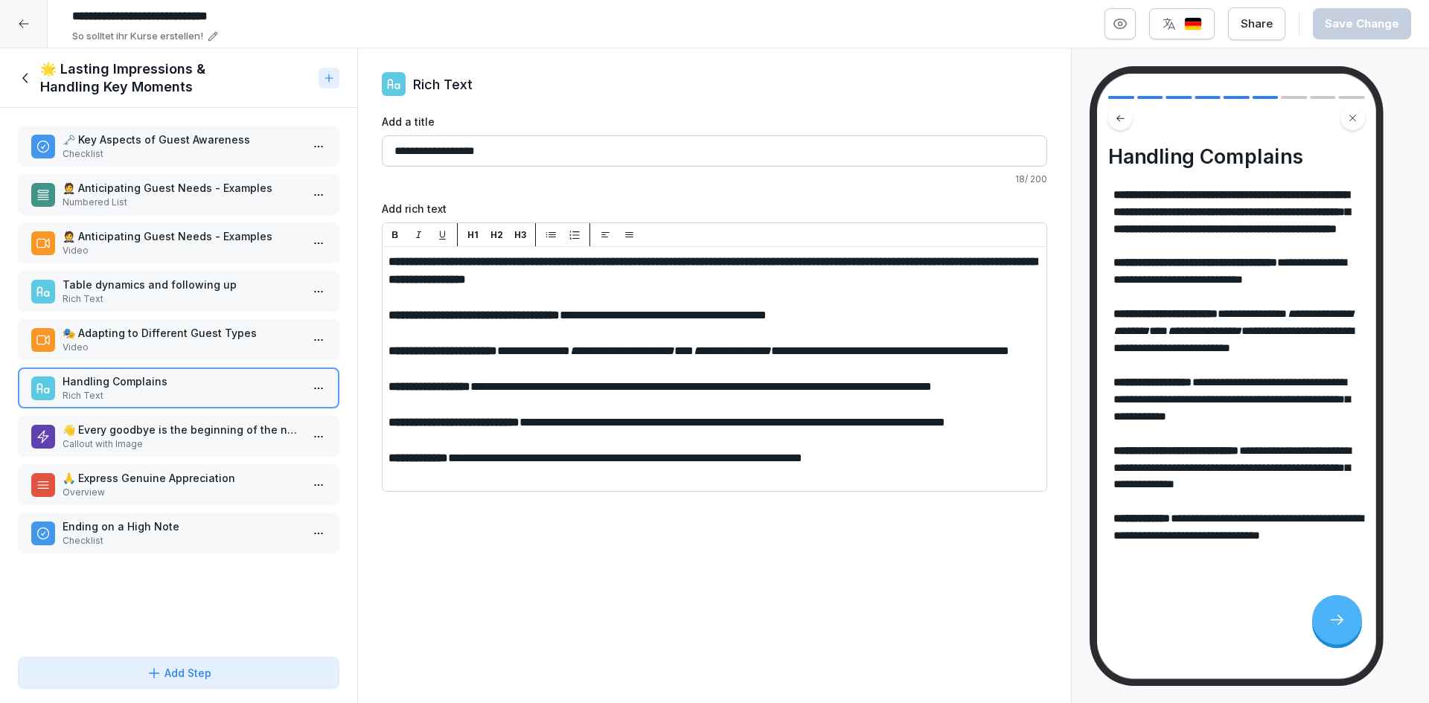
scroll to position [32, 0]
click at [143, 440] on p "Callout with Image" at bounding box center [182, 444] width 238 height 13
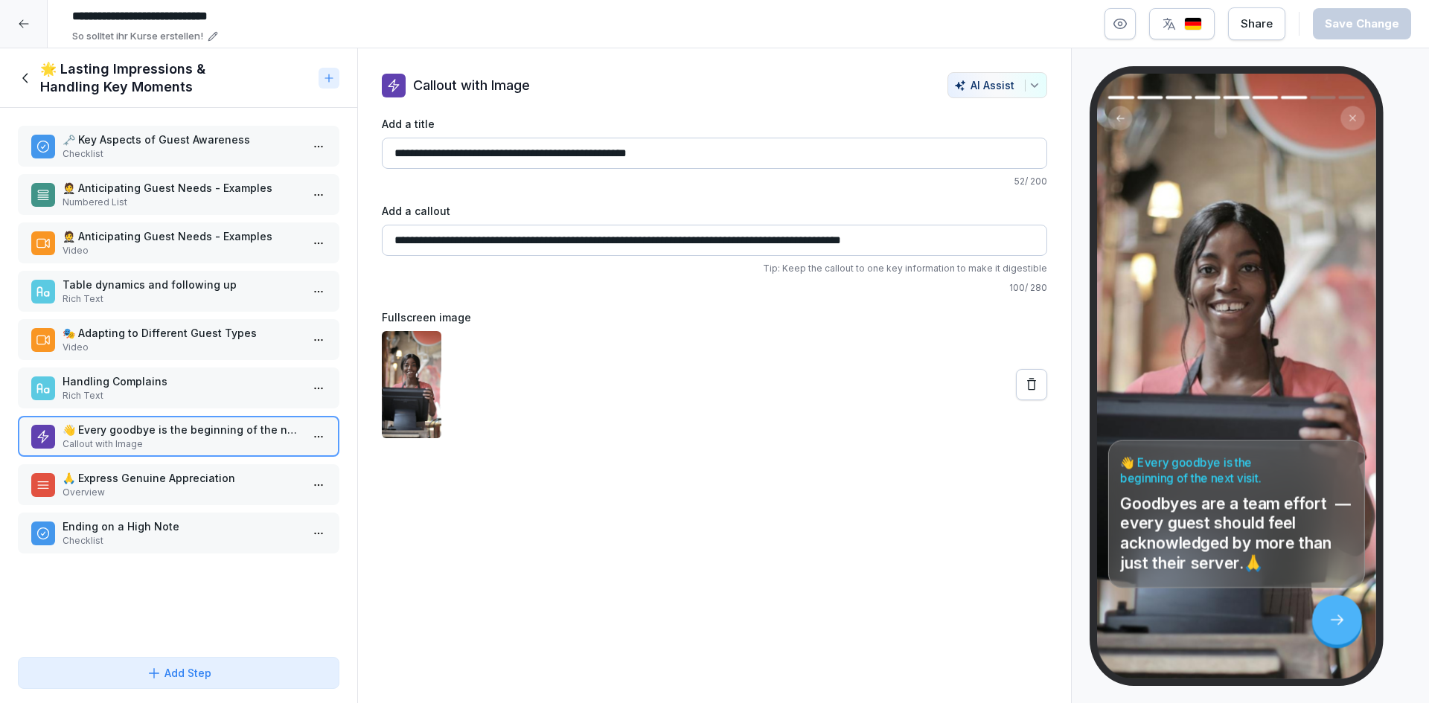
click at [164, 454] on div "👋 Every goodbye is the beginning of the next visit. Callout with Image" at bounding box center [178, 436] width 321 height 41
click at [159, 477] on p "🙏 Express Genuine Appreciation" at bounding box center [182, 478] width 238 height 16
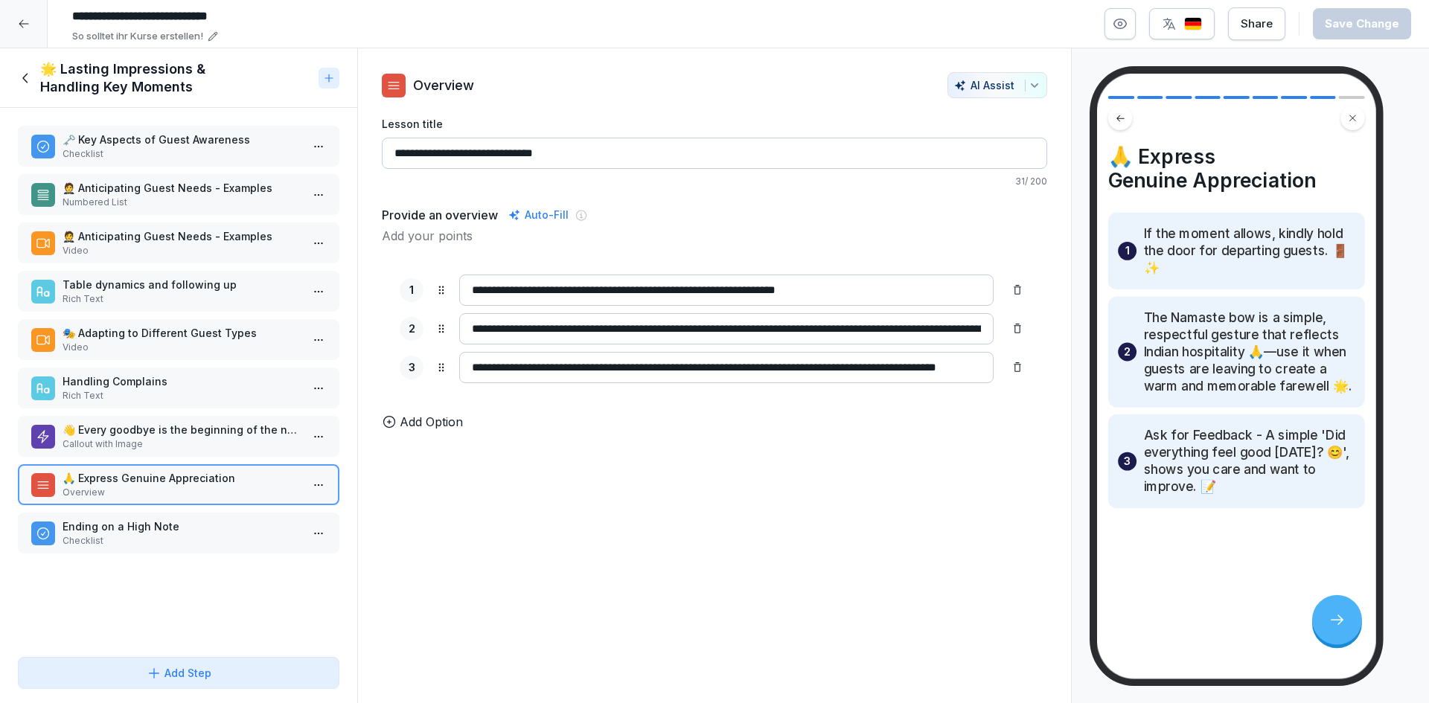
click at [140, 528] on p "Ending on a High Note" at bounding box center [182, 527] width 238 height 16
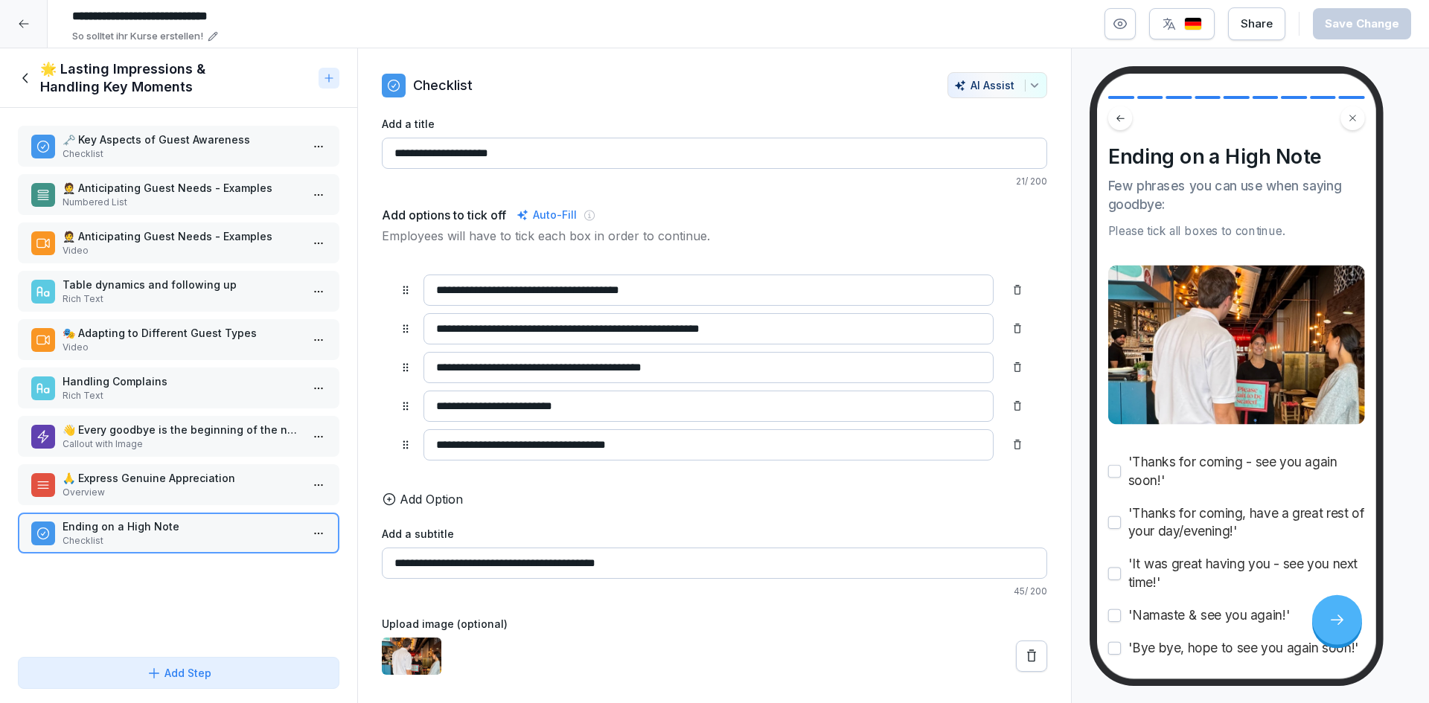
click at [33, 75] on icon at bounding box center [26, 78] width 16 height 16
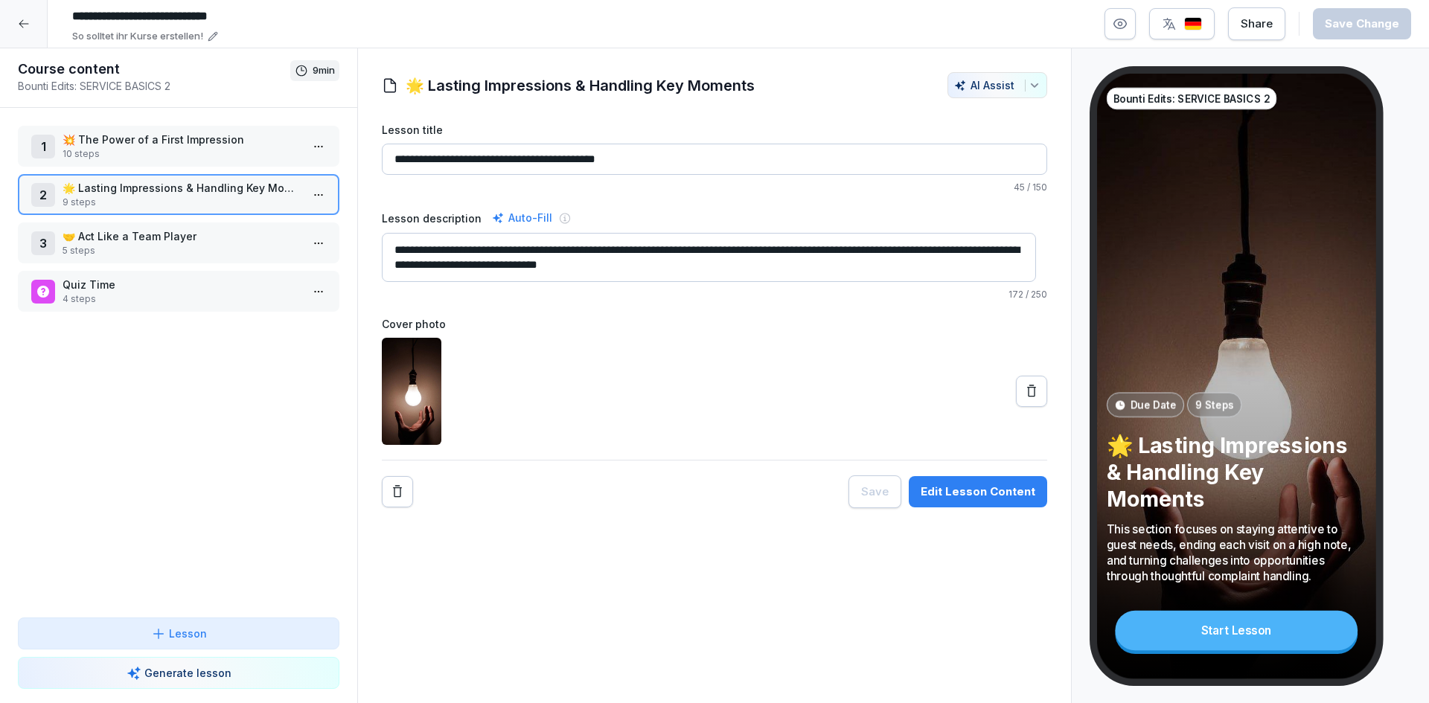
click at [139, 249] on p "5 steps" at bounding box center [182, 250] width 238 height 13
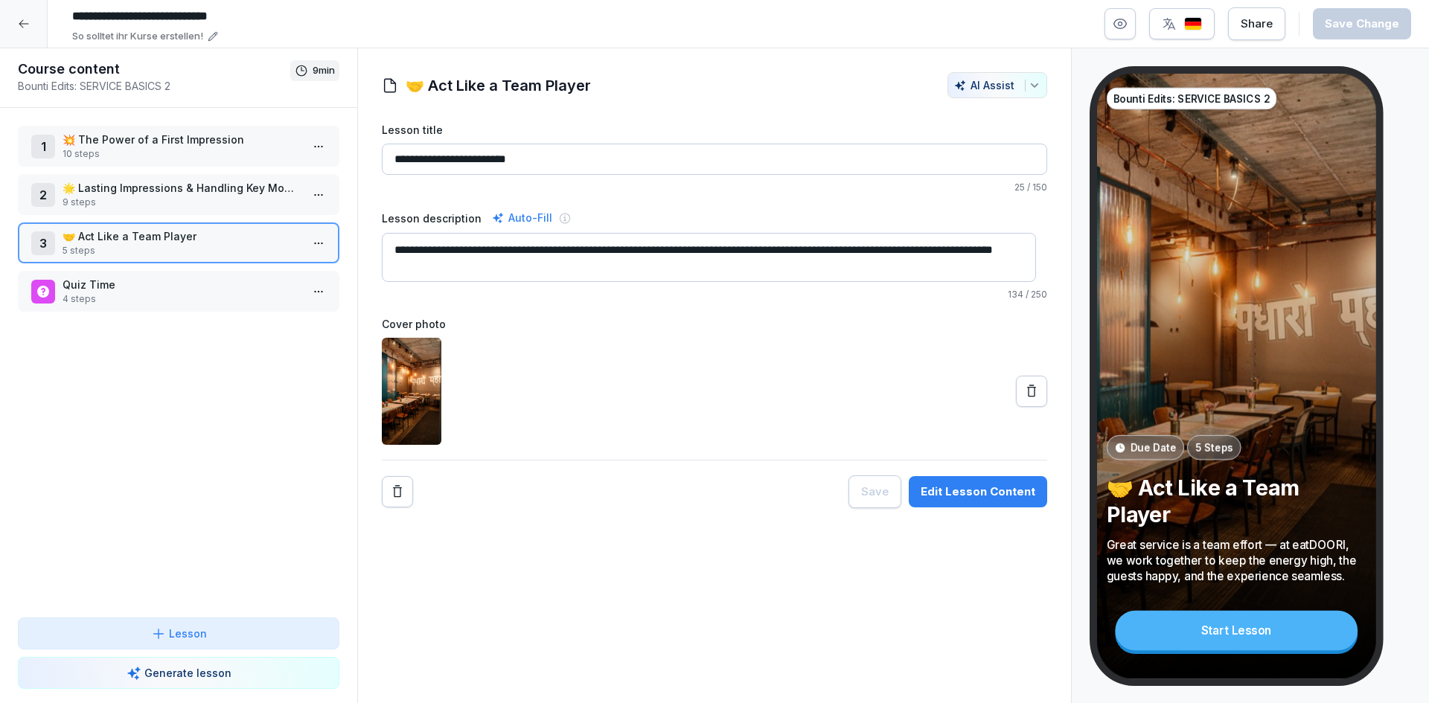
click at [998, 495] on div "Edit Lesson Content" at bounding box center [978, 492] width 115 height 16
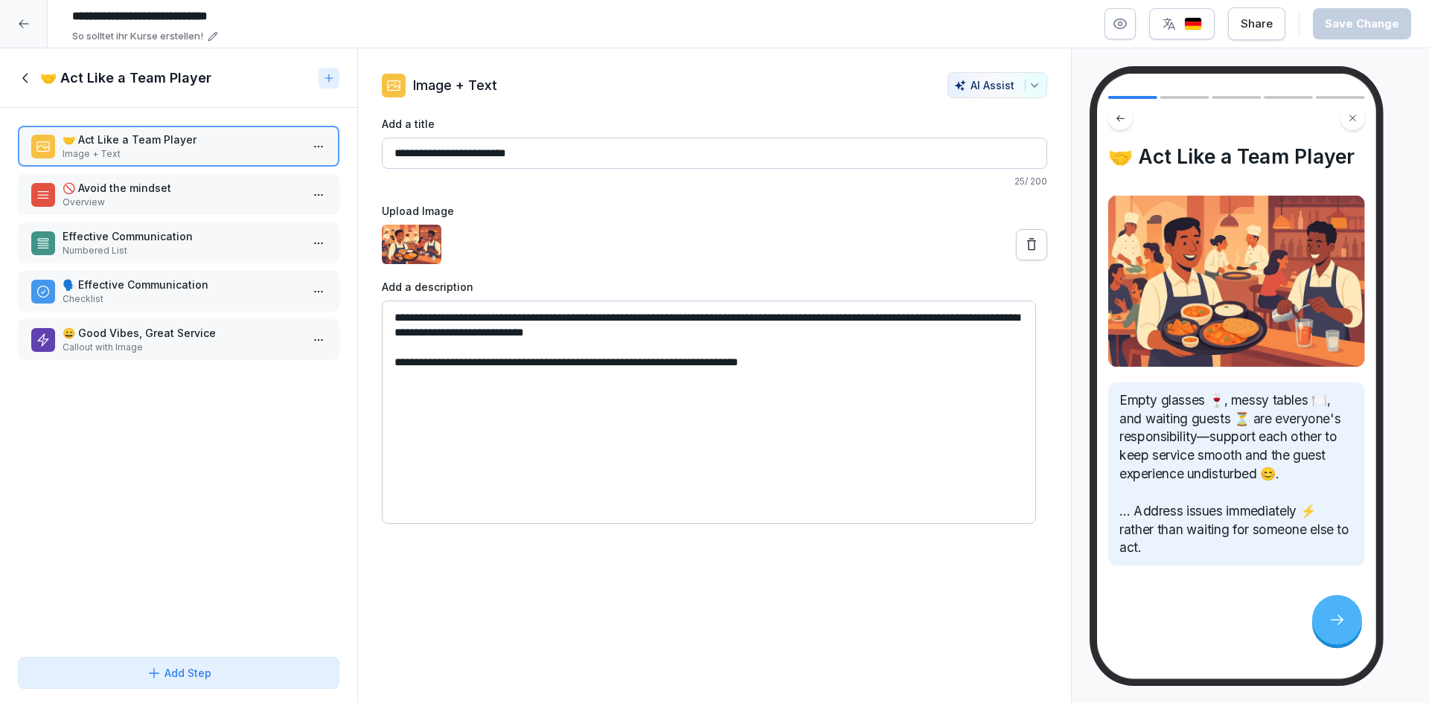
click at [242, 207] on p "Overview" at bounding box center [182, 202] width 238 height 13
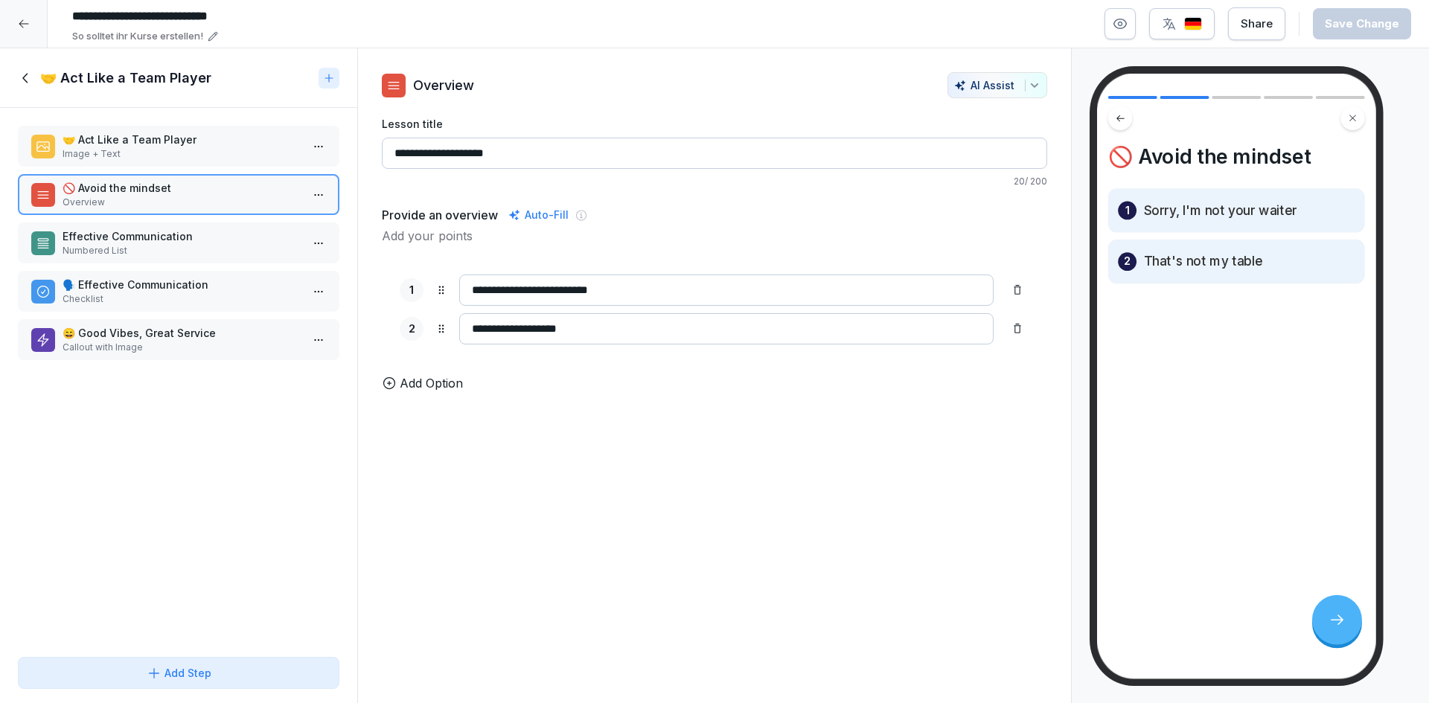
click at [223, 235] on p "Effective Communication" at bounding box center [182, 236] width 238 height 16
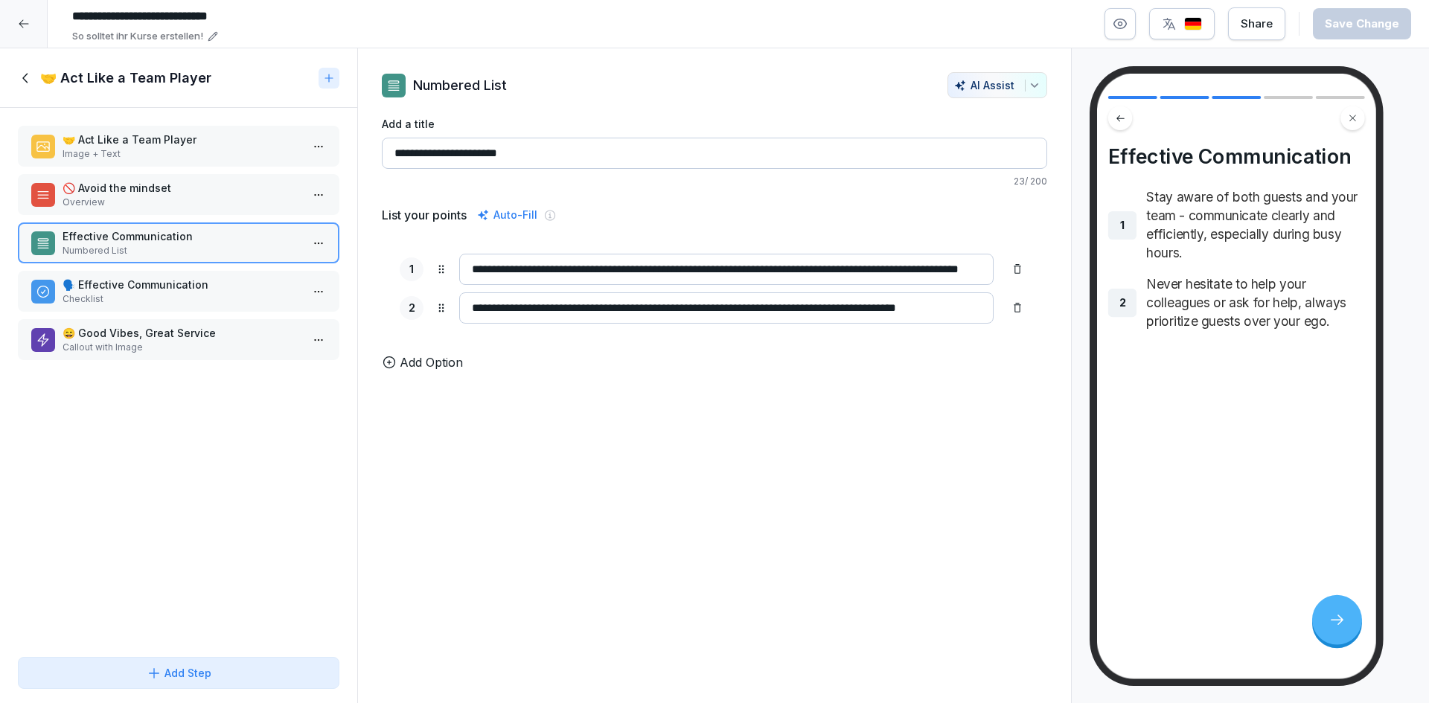
click at [200, 280] on p "🗣️ Effective Communication" at bounding box center [182, 285] width 238 height 16
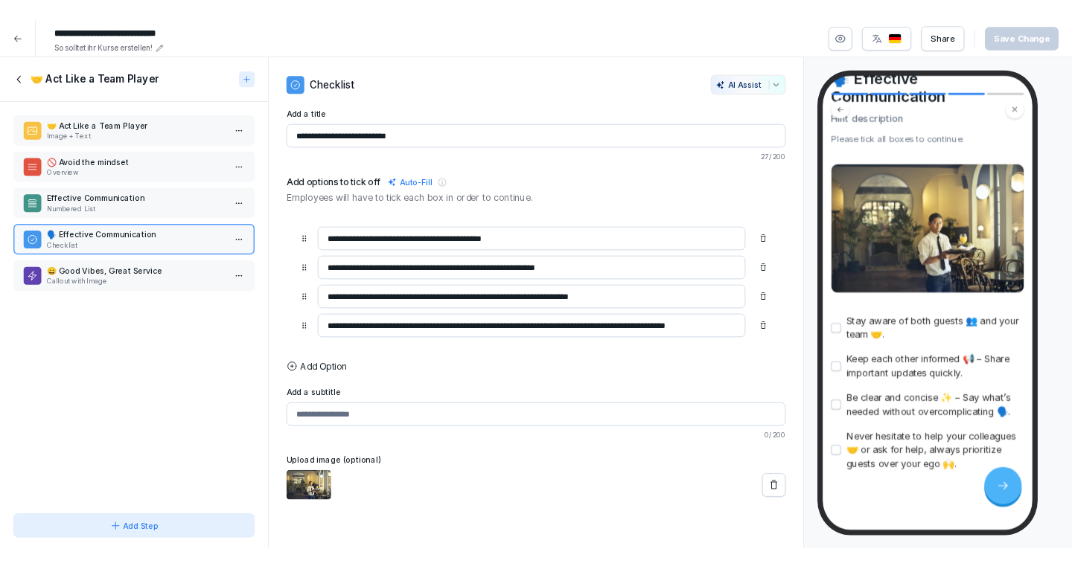
scroll to position [96, 0]
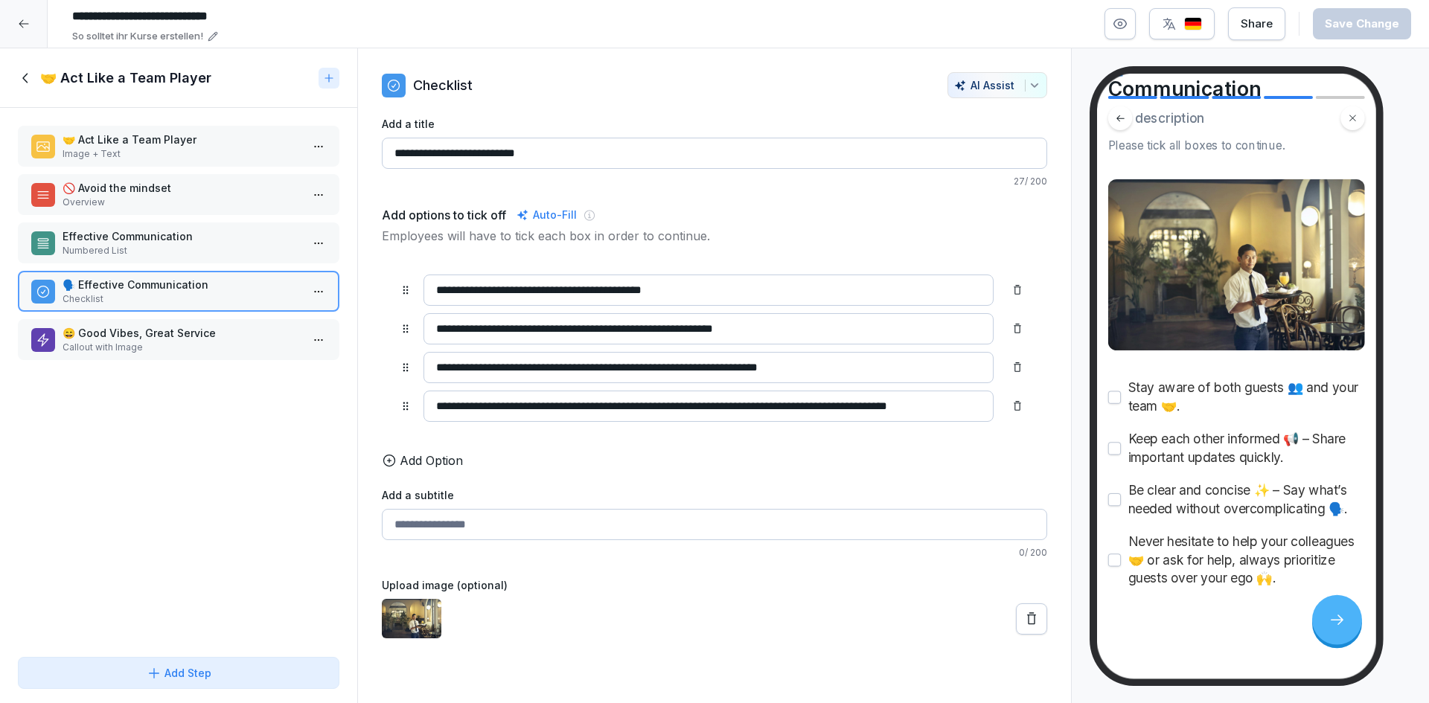
click at [165, 338] on p "😄 Good Vibes, Great Service" at bounding box center [182, 333] width 238 height 16
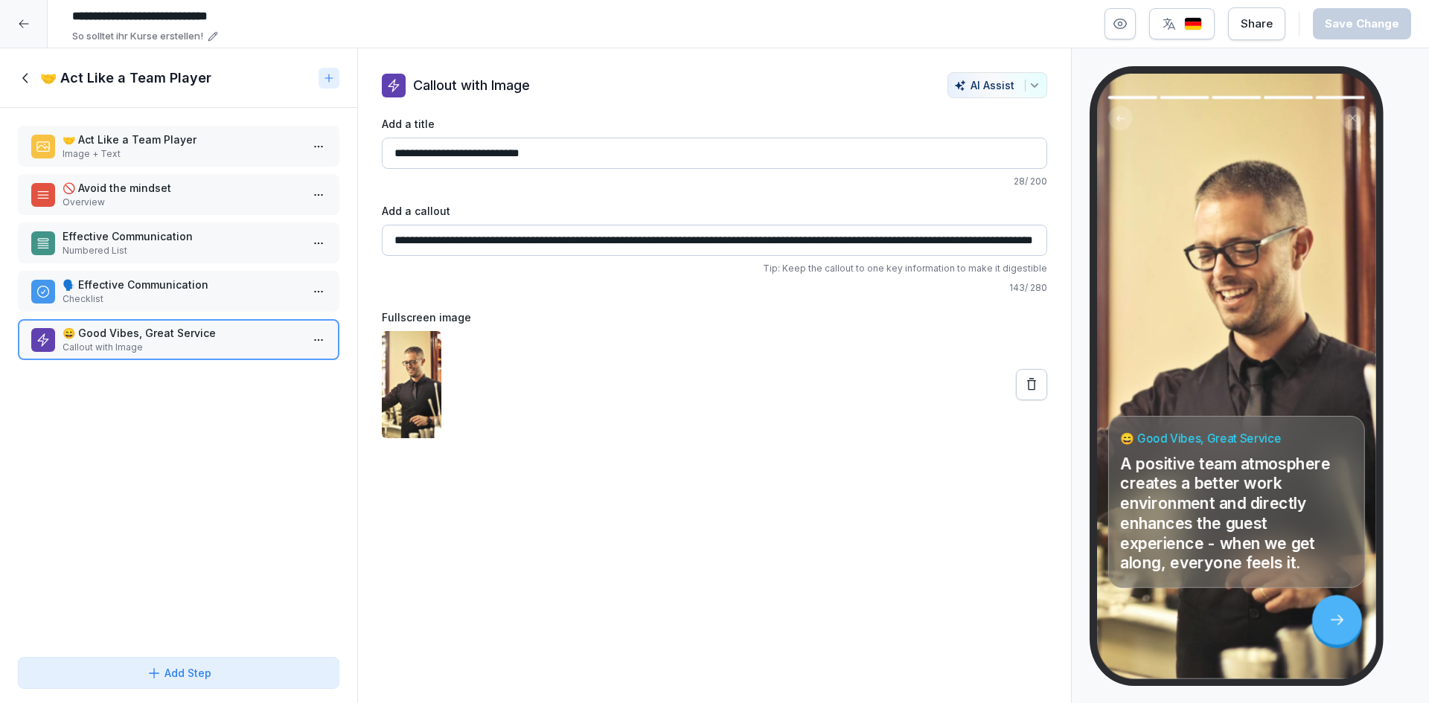
click at [17, 92] on div "🤝 Act Like a Team Player" at bounding box center [178, 78] width 357 height 60
click at [20, 84] on icon at bounding box center [26, 78] width 16 height 16
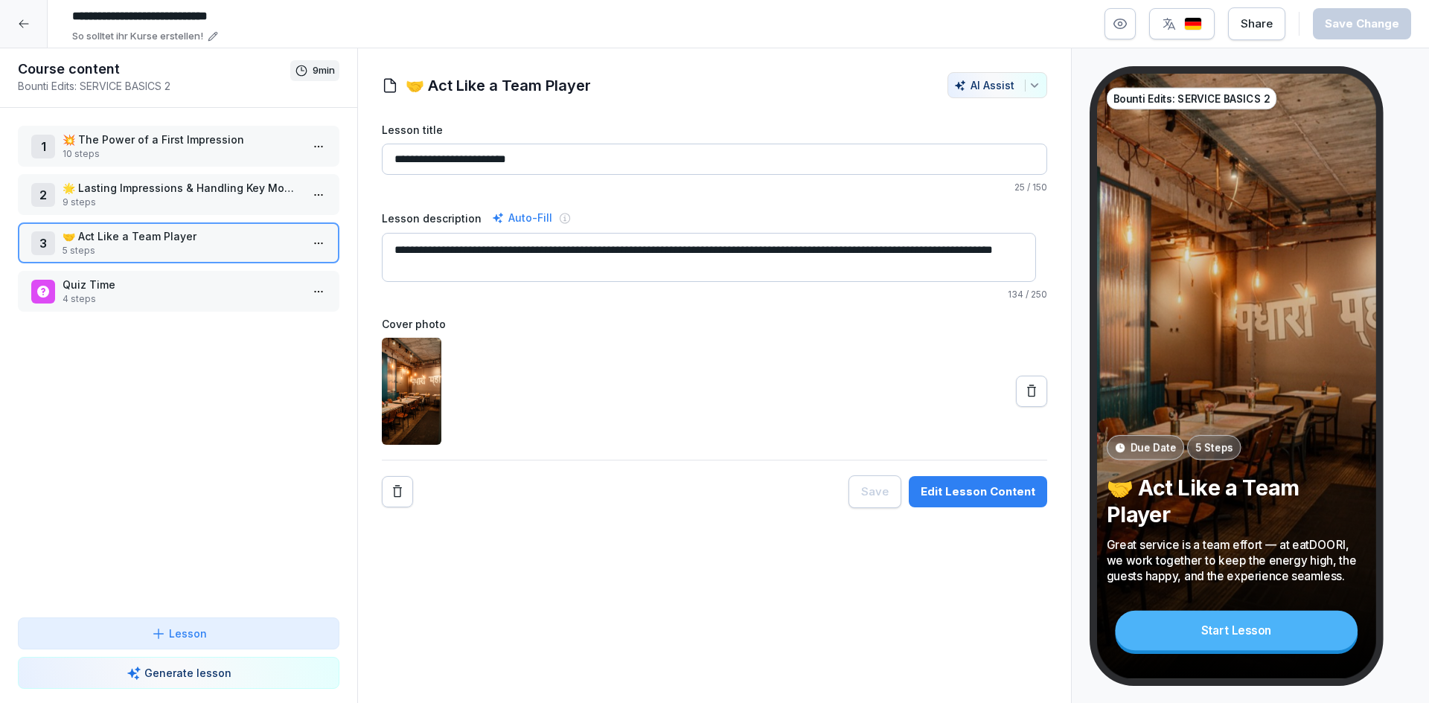
click at [164, 298] on p "4 steps" at bounding box center [182, 298] width 238 height 13
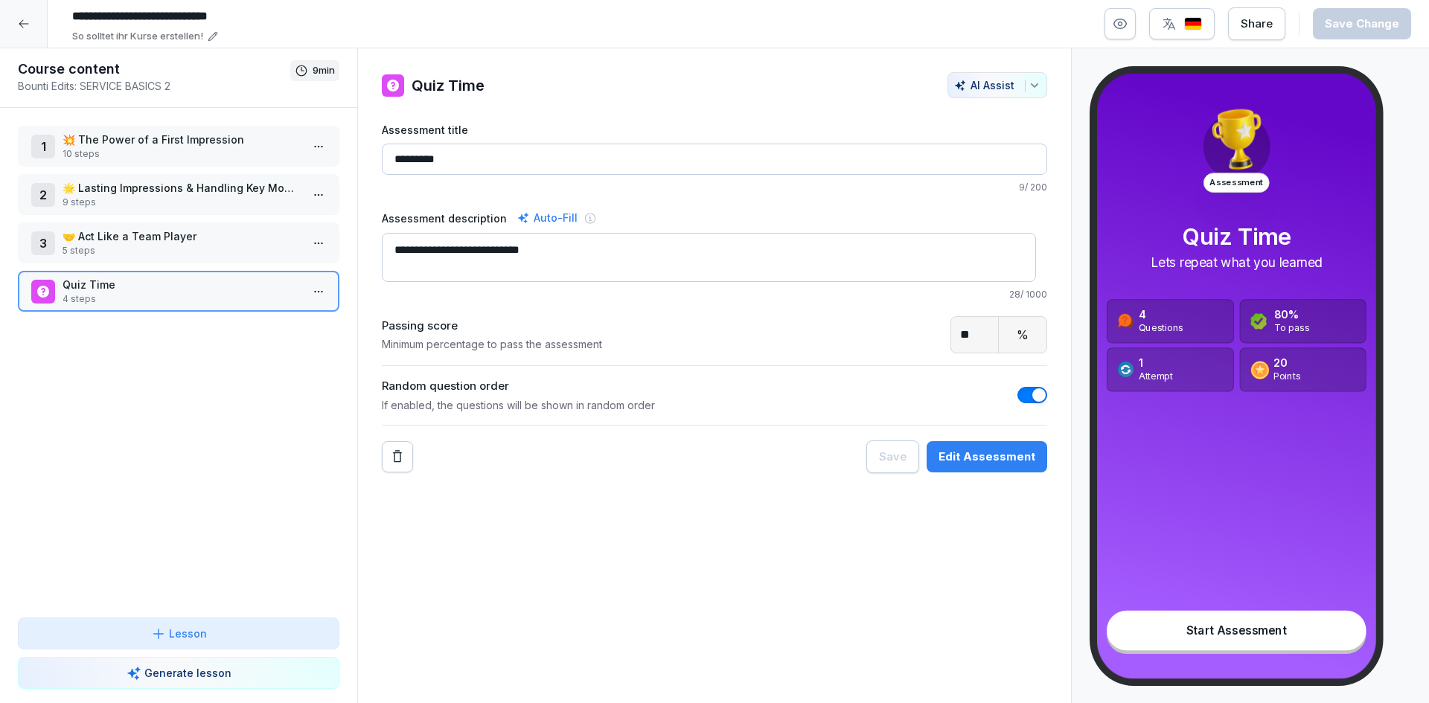
click at [963, 441] on button "Edit Assessment" at bounding box center [986, 456] width 121 height 31
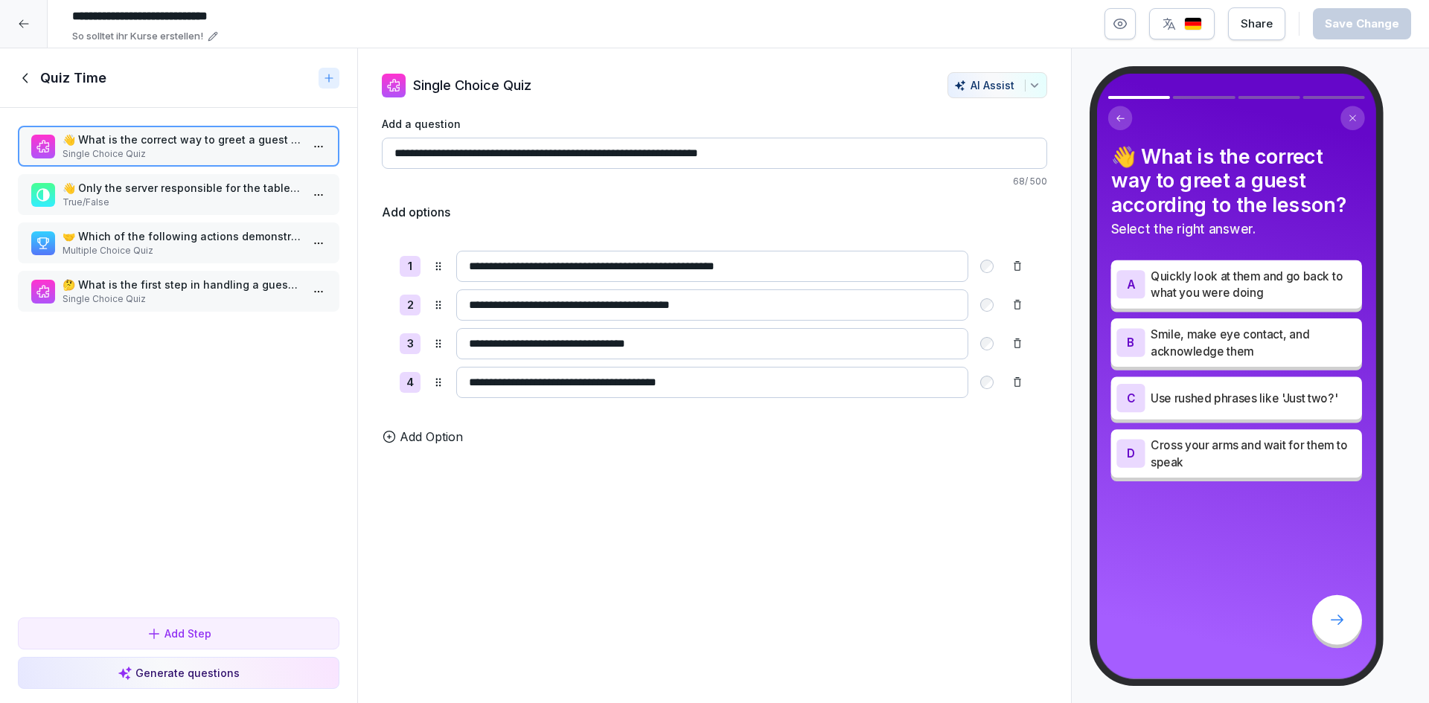
click at [160, 195] on p "👋 Only the server responsible for the table should say goodbye to the guests." at bounding box center [182, 188] width 238 height 16
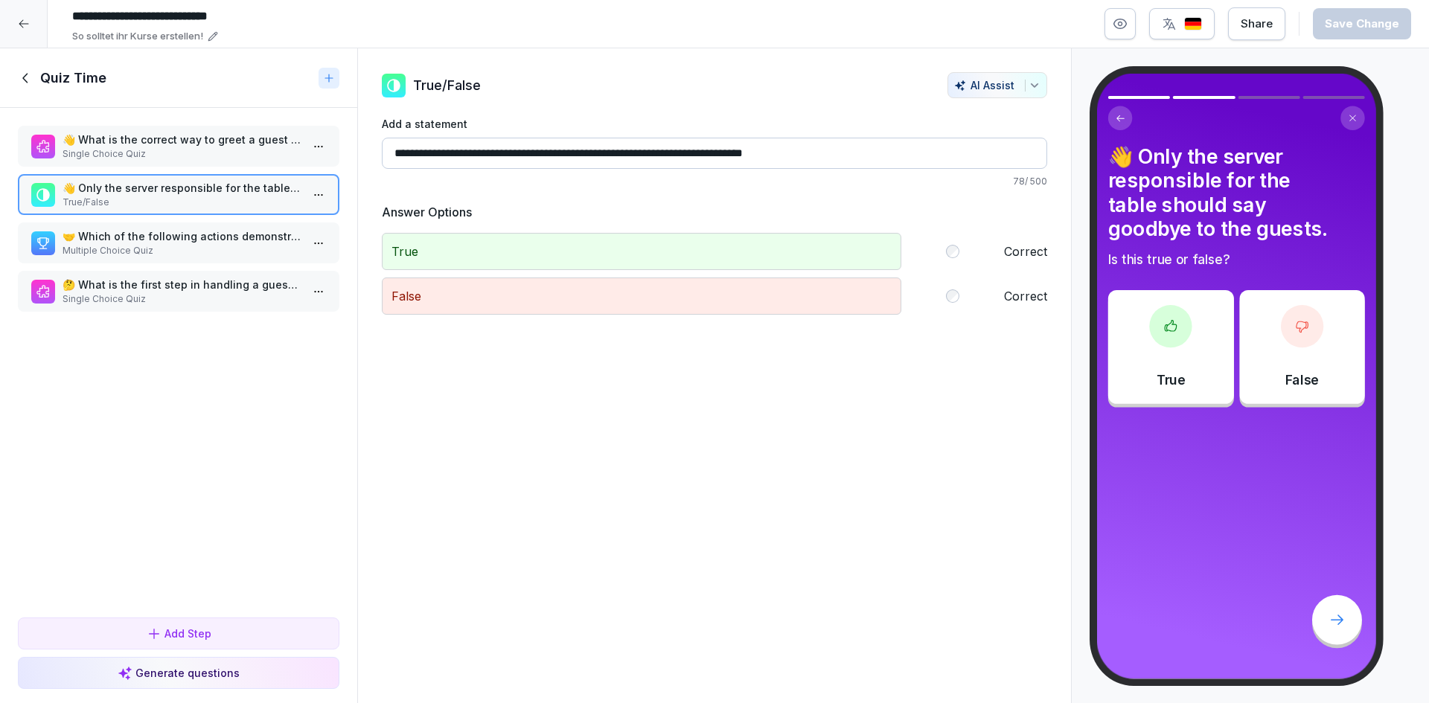
click at [163, 226] on div "🤝 Which of the following actions demonstrate being a team player at eatDOORI? M…" at bounding box center [178, 243] width 321 height 41
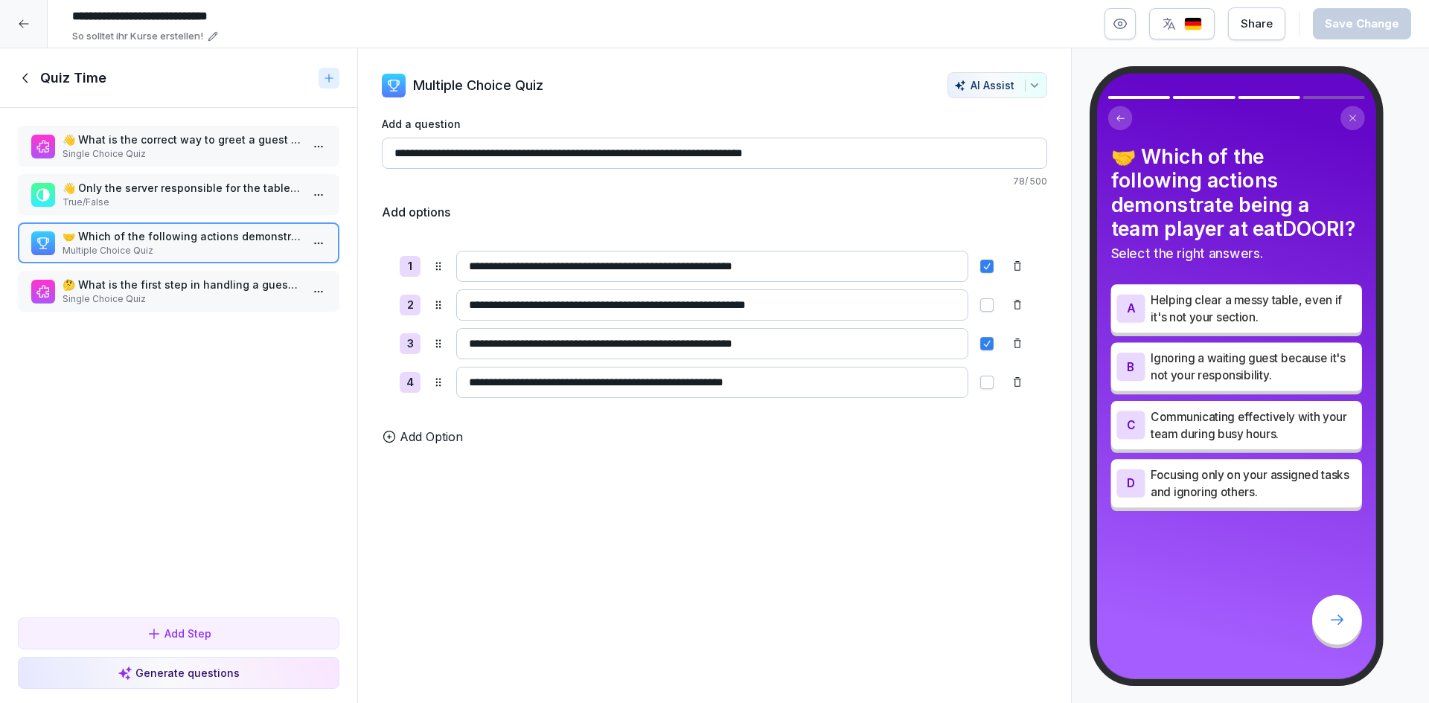
click at [159, 278] on p "🤔 What is the first step in handling a guest complaint at eatDOORI?" at bounding box center [182, 285] width 238 height 16
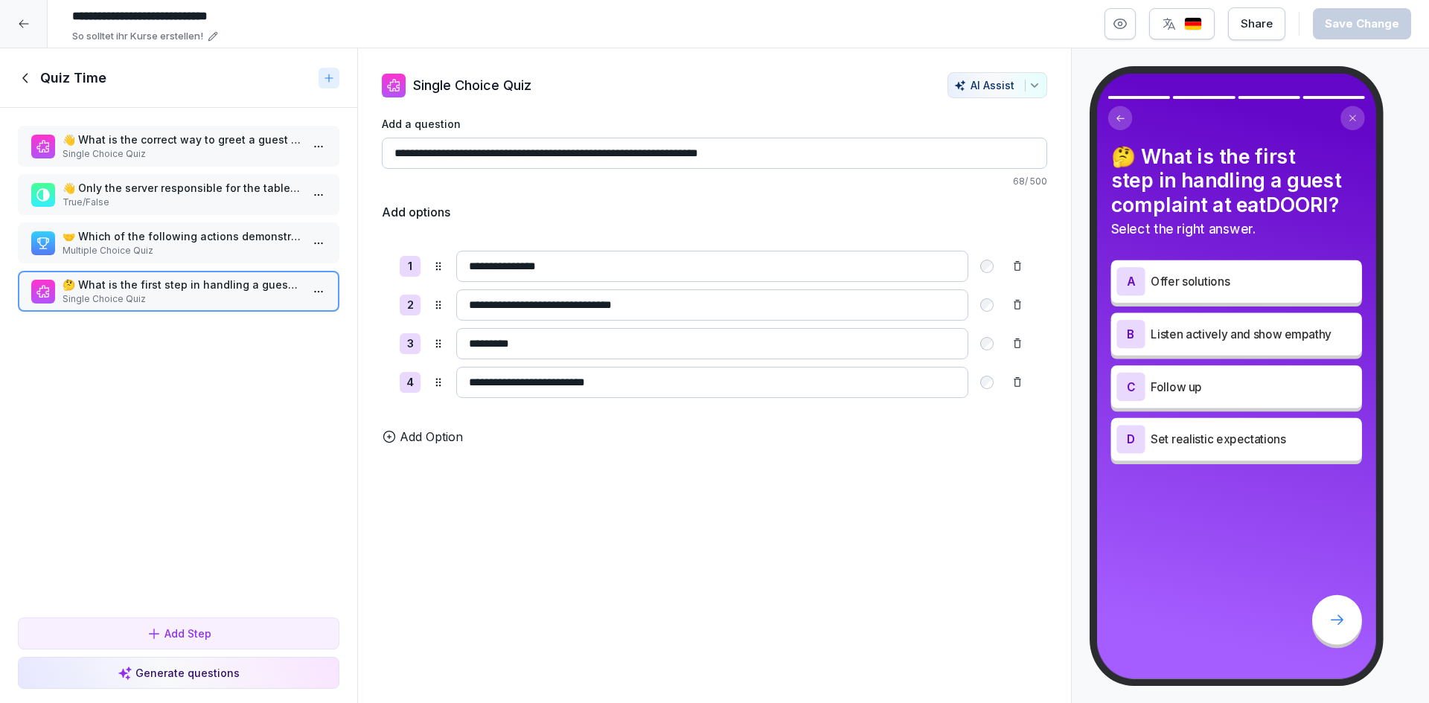
click at [19, 77] on icon at bounding box center [26, 78] width 16 height 16
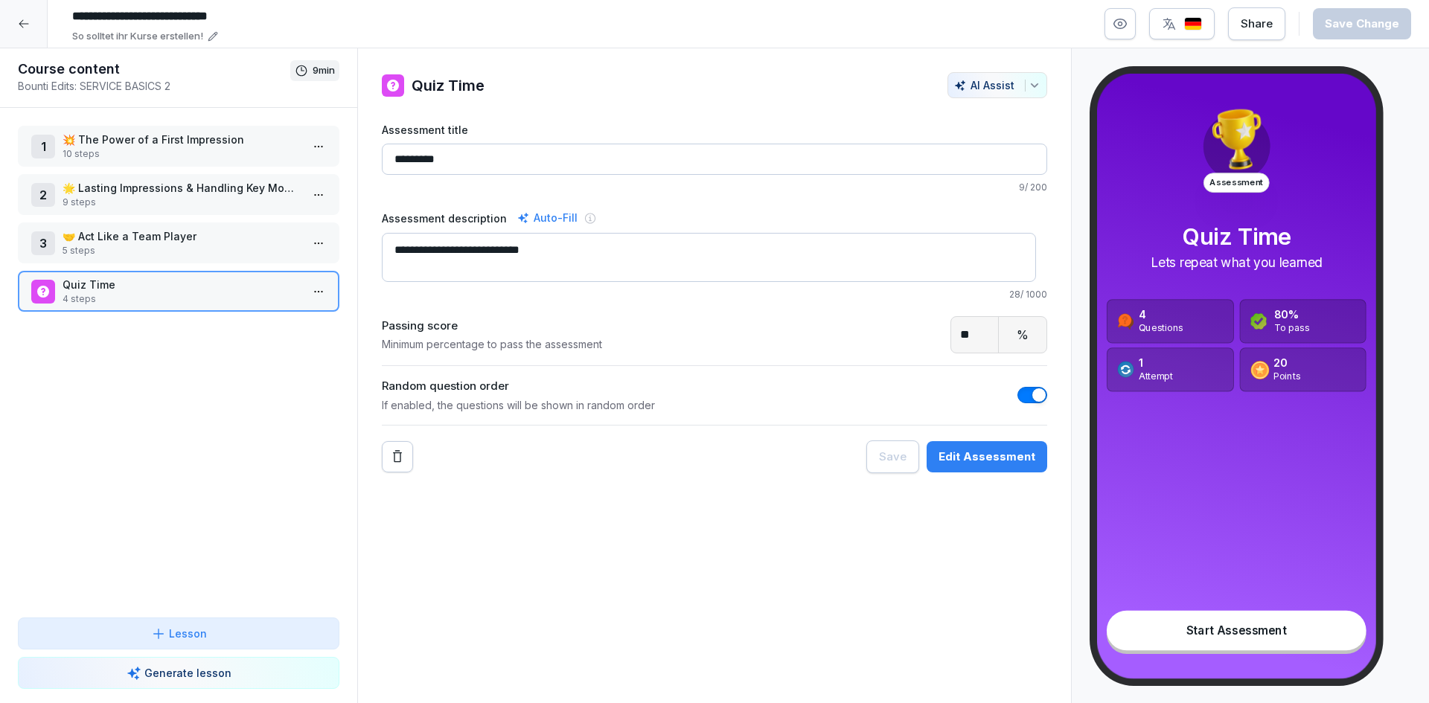
click at [22, 27] on icon at bounding box center [24, 24] width 10 height 8
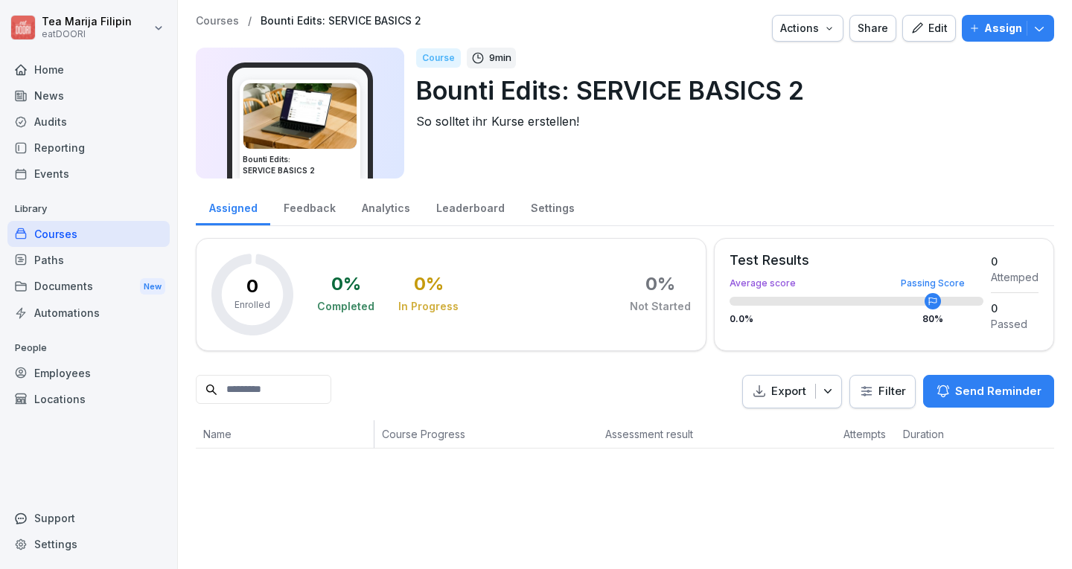
click at [914, 21] on div "Edit" at bounding box center [928, 28] width 37 height 16
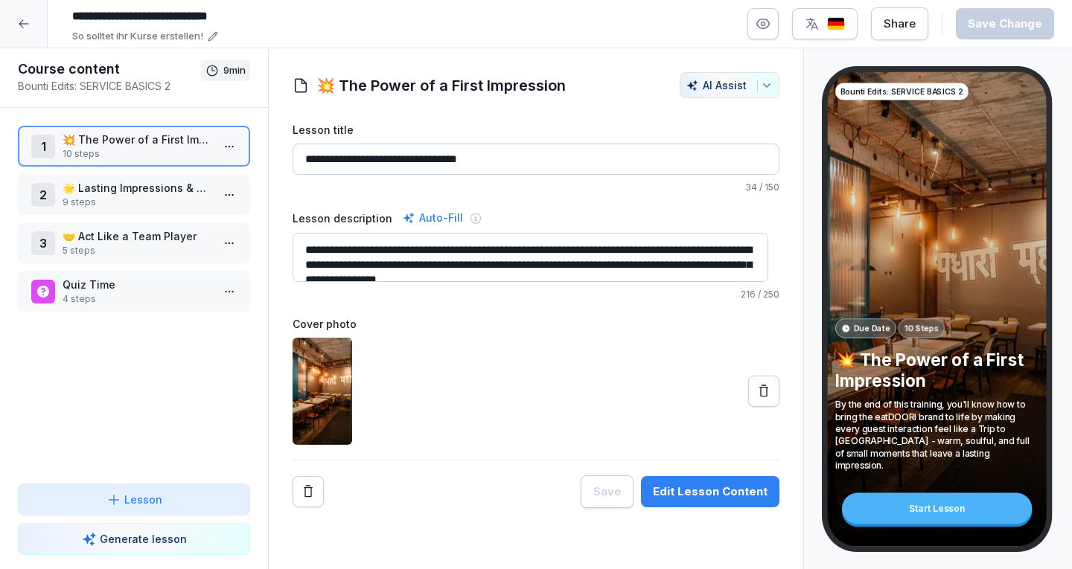
click at [701, 489] on div "Edit Lesson Content" at bounding box center [710, 492] width 115 height 16
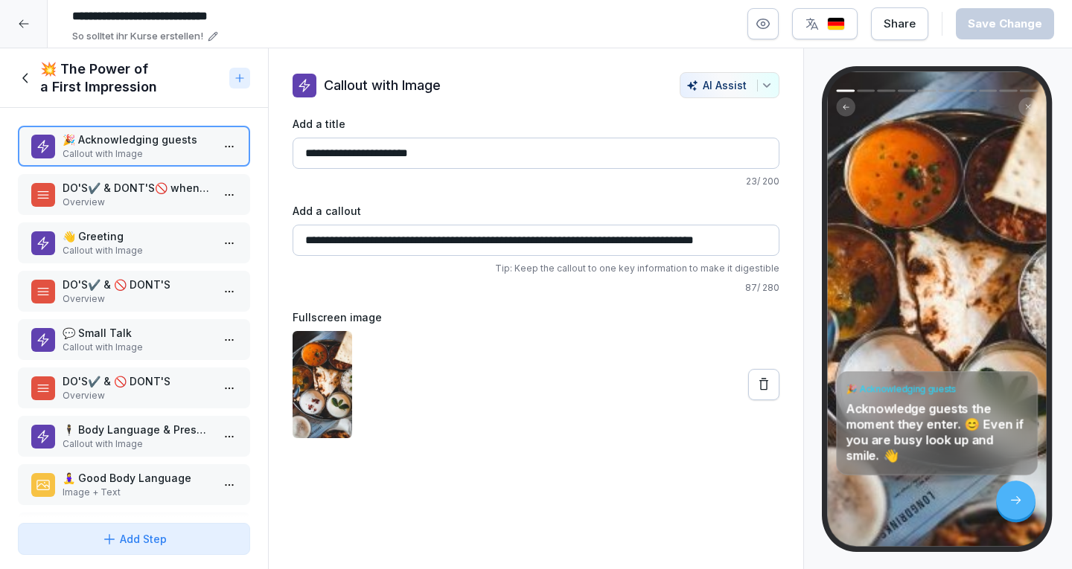
click at [135, 190] on p "DO'S✔️ & DONT'S🚫 when the guest enters the restaurant" at bounding box center [137, 188] width 149 height 16
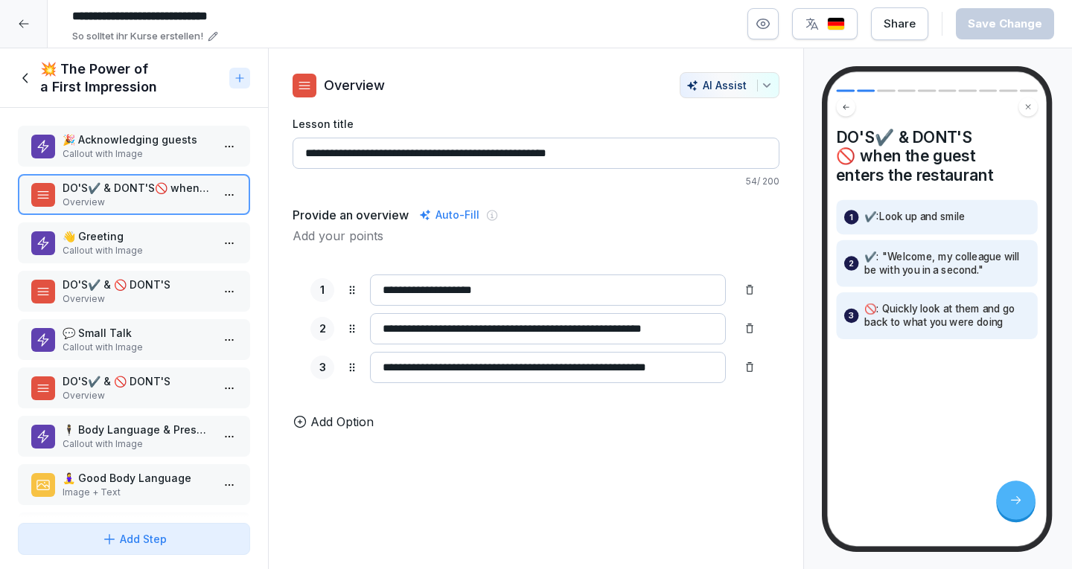
click at [95, 248] on p "Callout with Image" at bounding box center [137, 250] width 149 height 13
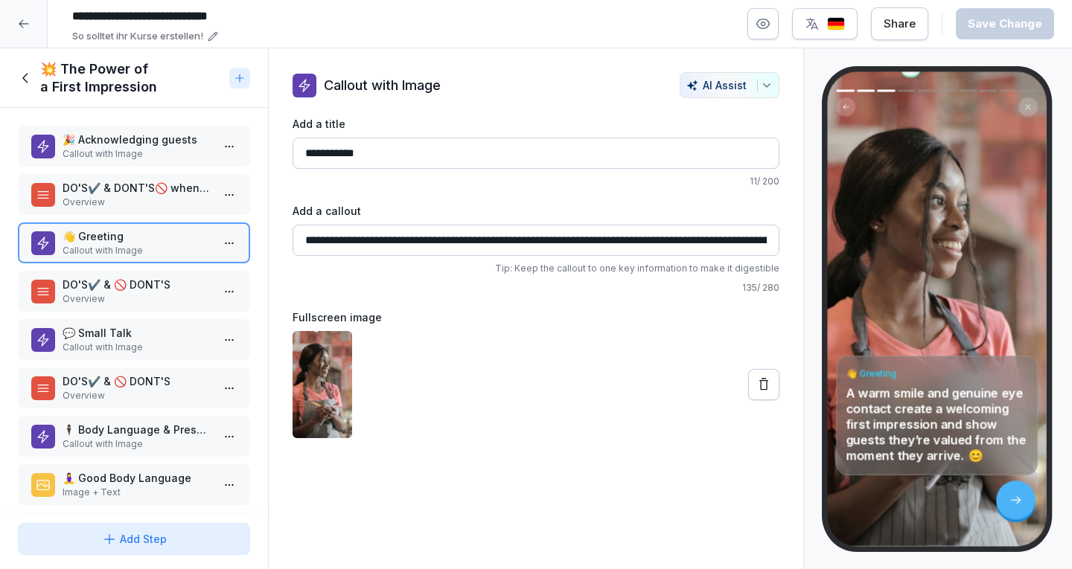
click at [94, 298] on p "Overview" at bounding box center [137, 298] width 149 height 13
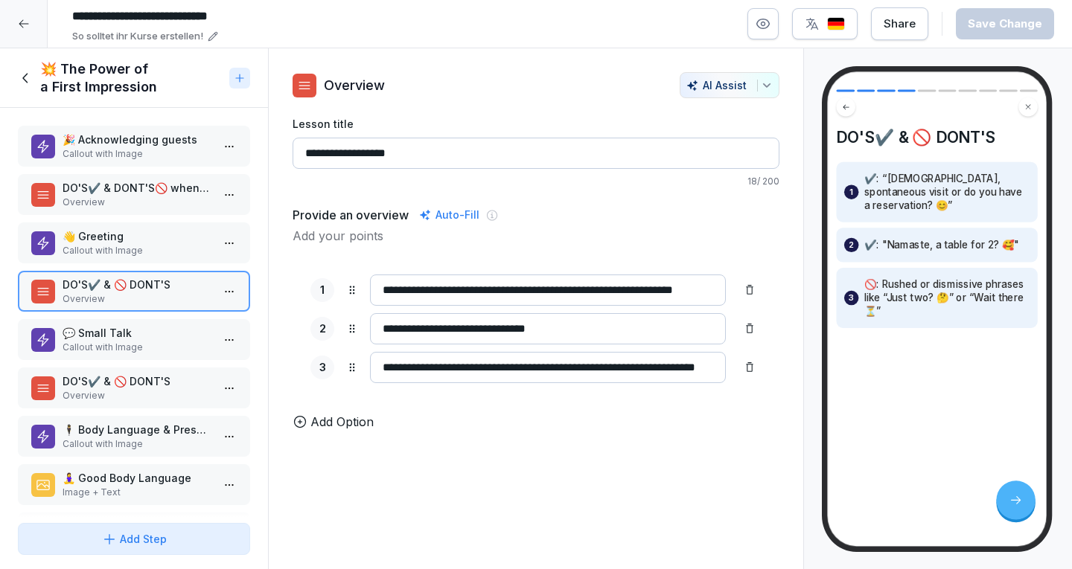
click at [146, 356] on div "💬 Small Talk Callout with Image" at bounding box center [134, 339] width 232 height 41
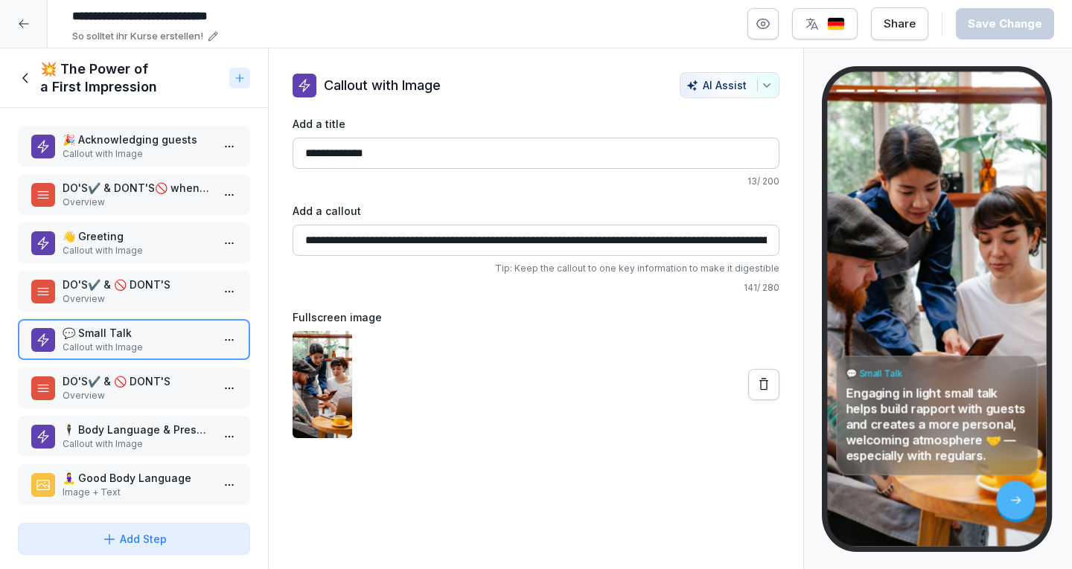
click at [65, 391] on p "Overview" at bounding box center [137, 395] width 149 height 13
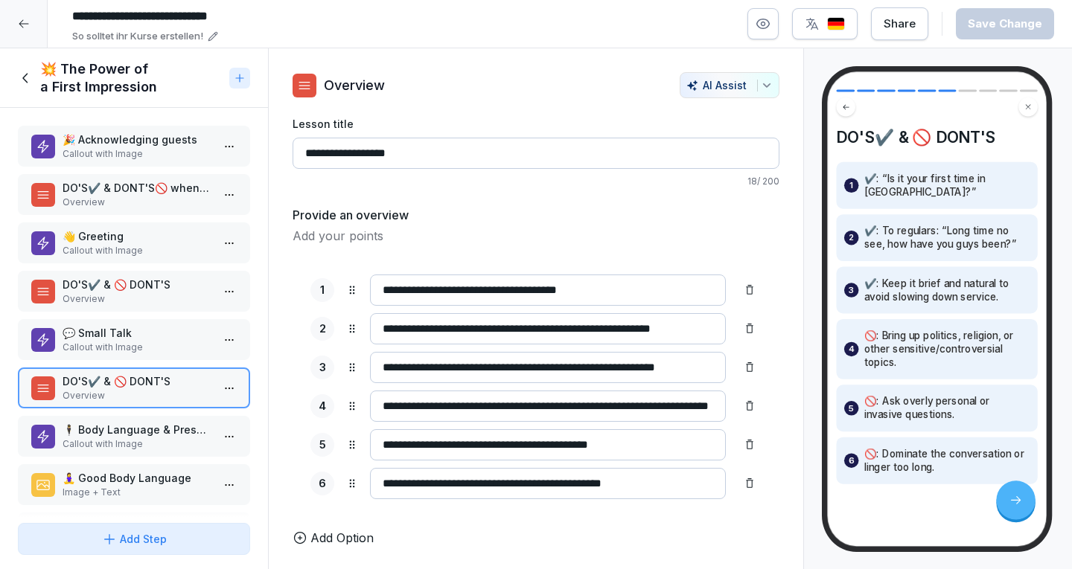
click at [107, 420] on div "🕴️ Body Language & Presence Callout with Image" at bounding box center [134, 436] width 232 height 41
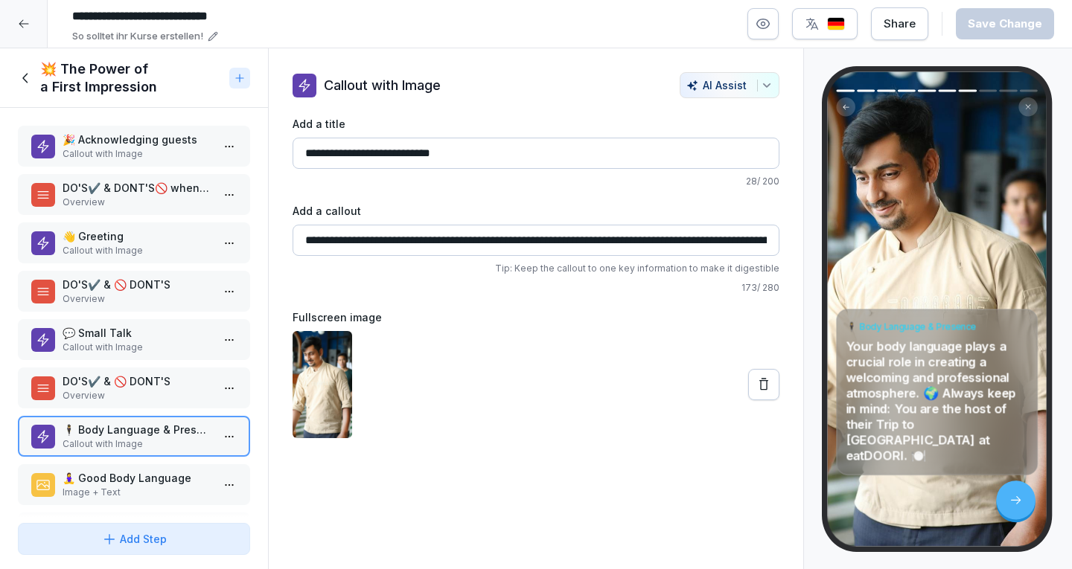
click at [157, 481] on p "🧘‍♀️ Good Body Language" at bounding box center [137, 478] width 149 height 16
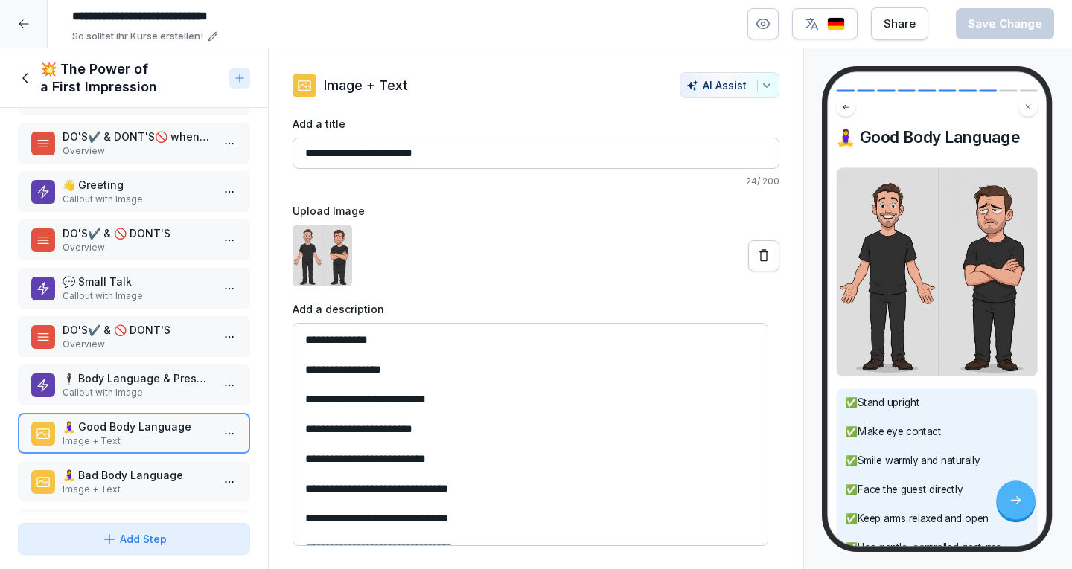
scroll to position [114, 0]
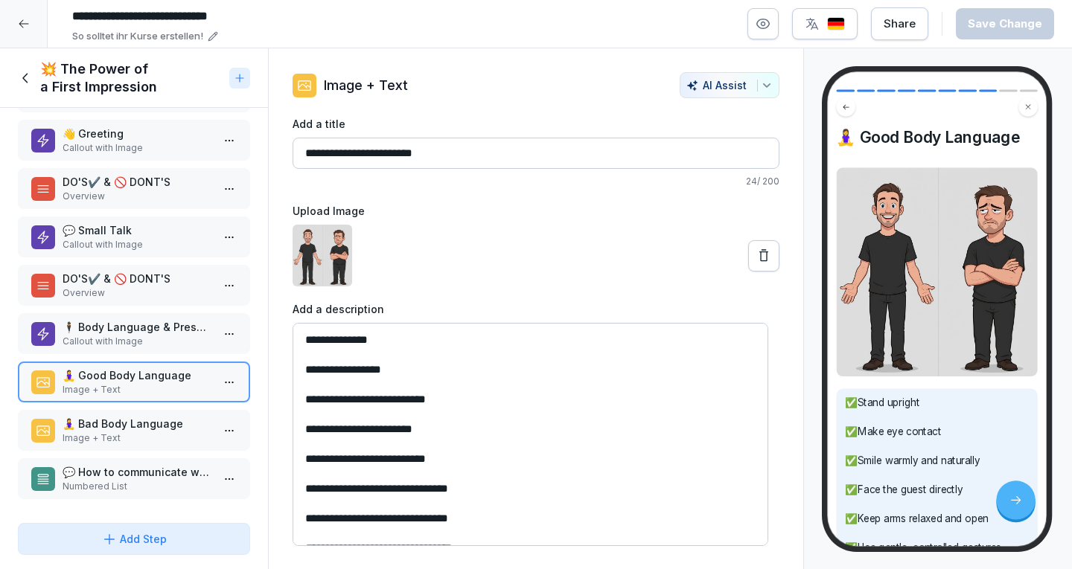
click at [92, 432] on p "Image + Text" at bounding box center [137, 438] width 149 height 13
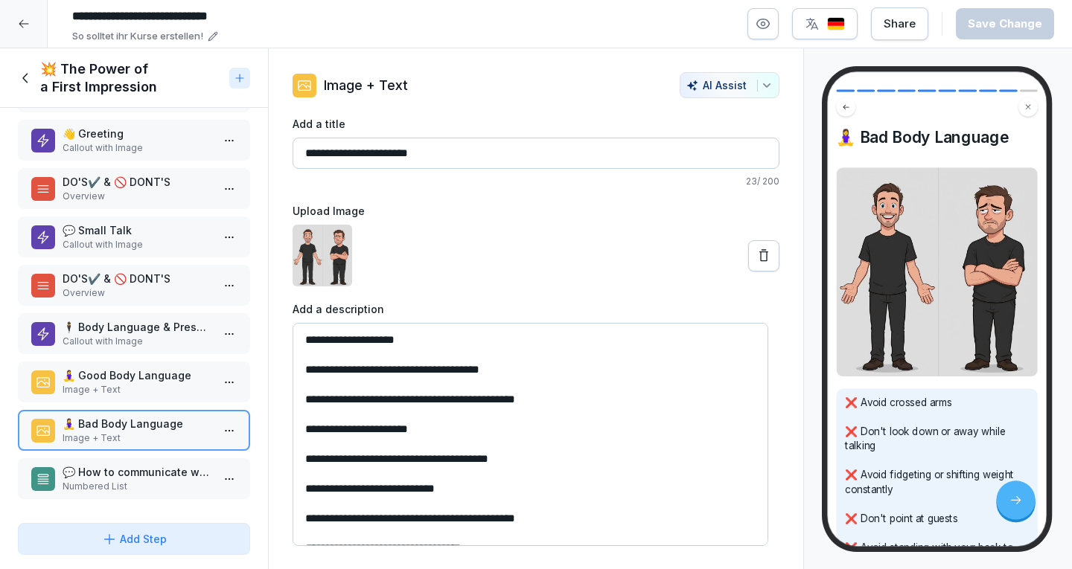
click at [100, 464] on p "💬 How to communicate with the guests?" at bounding box center [137, 472] width 149 height 16
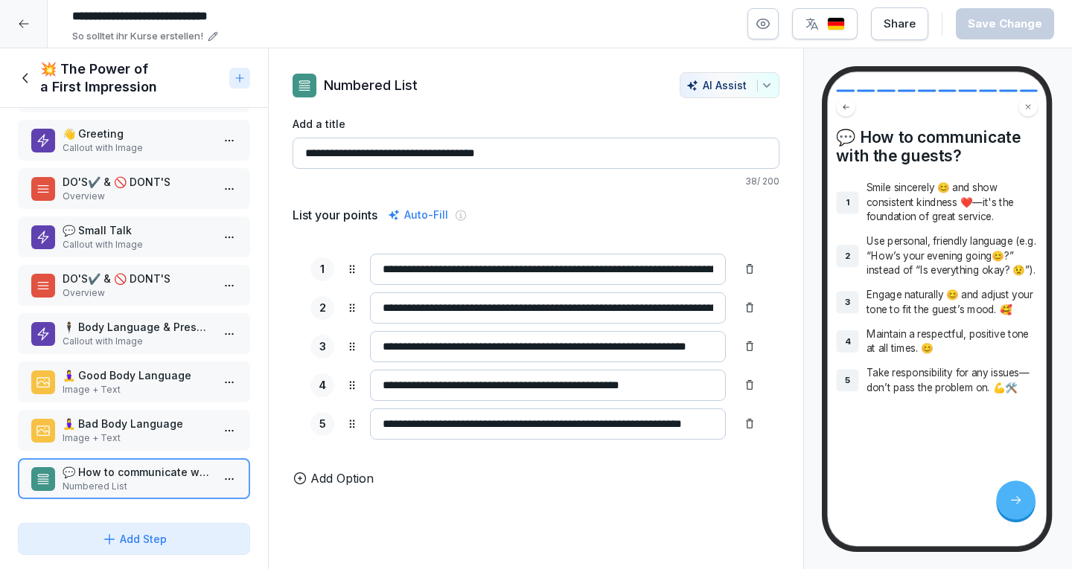
click at [25, 68] on div "💥 The Power of a First Impression" at bounding box center [120, 78] width 205 height 36
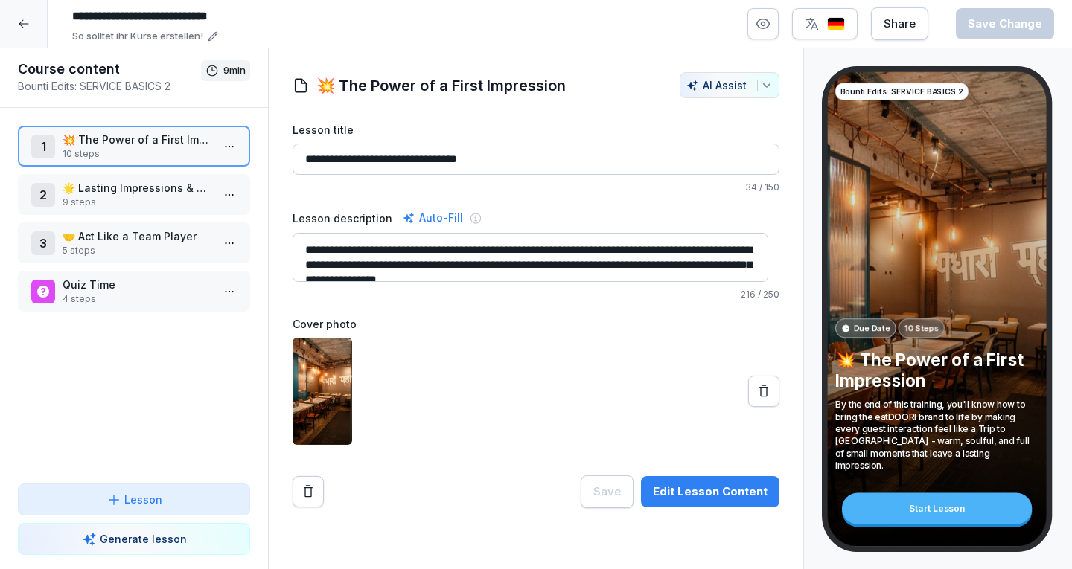
click at [88, 194] on p "🌟 Lasting Impressions & Handling Key Moments" at bounding box center [137, 188] width 149 height 16
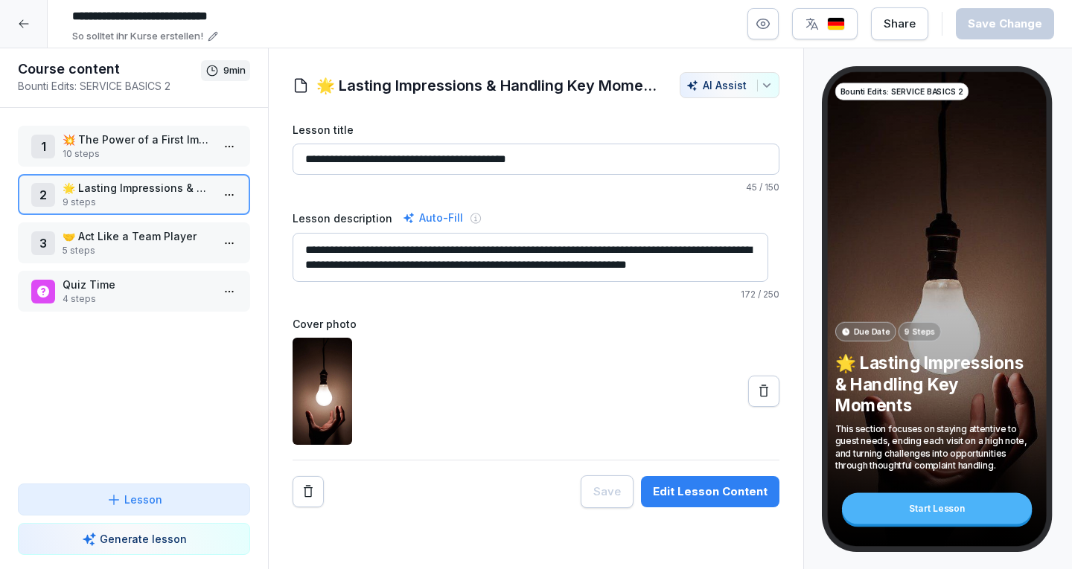
click at [708, 500] on button "Edit Lesson Content" at bounding box center [710, 491] width 138 height 31
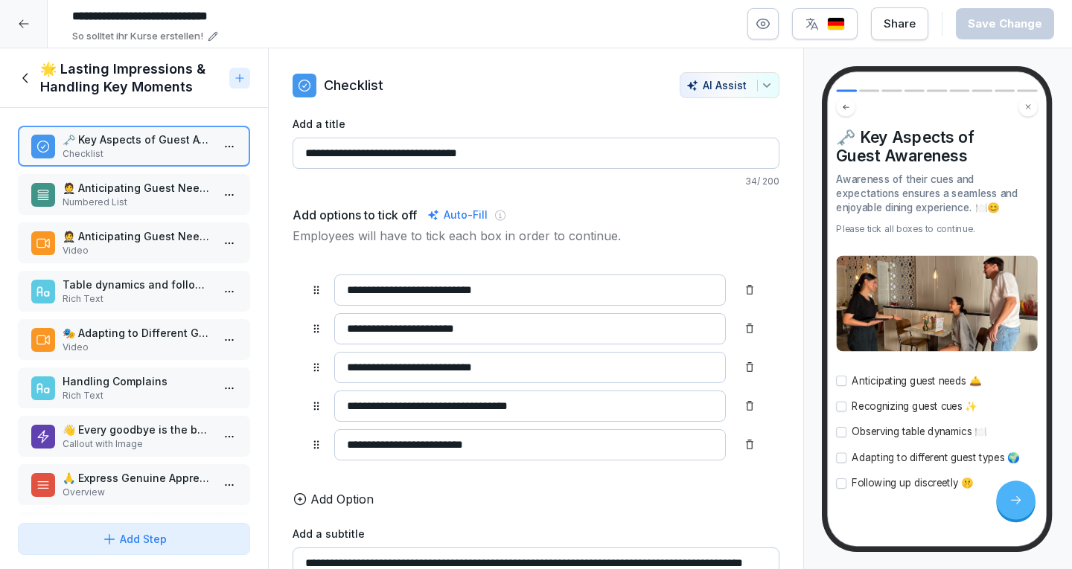
click at [116, 210] on div "🤵 Anticipating Guest Needs - Examples Numbered List" at bounding box center [134, 194] width 232 height 41
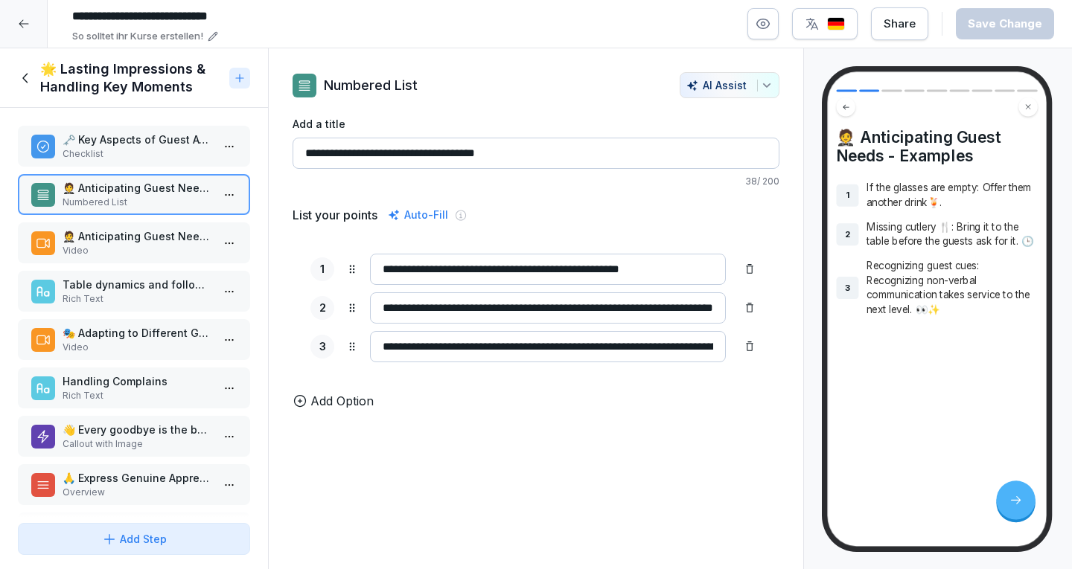
click at [101, 232] on p "🤵 Anticipating Guest Needs - Examples" at bounding box center [137, 236] width 149 height 16
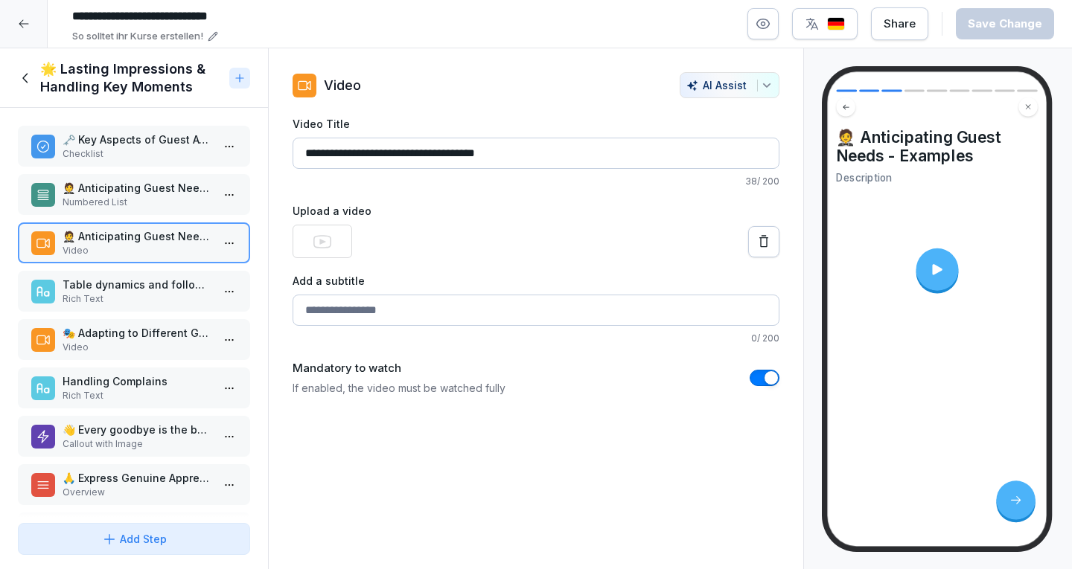
click at [108, 292] on p "Table dynamics and following up" at bounding box center [137, 285] width 149 height 16
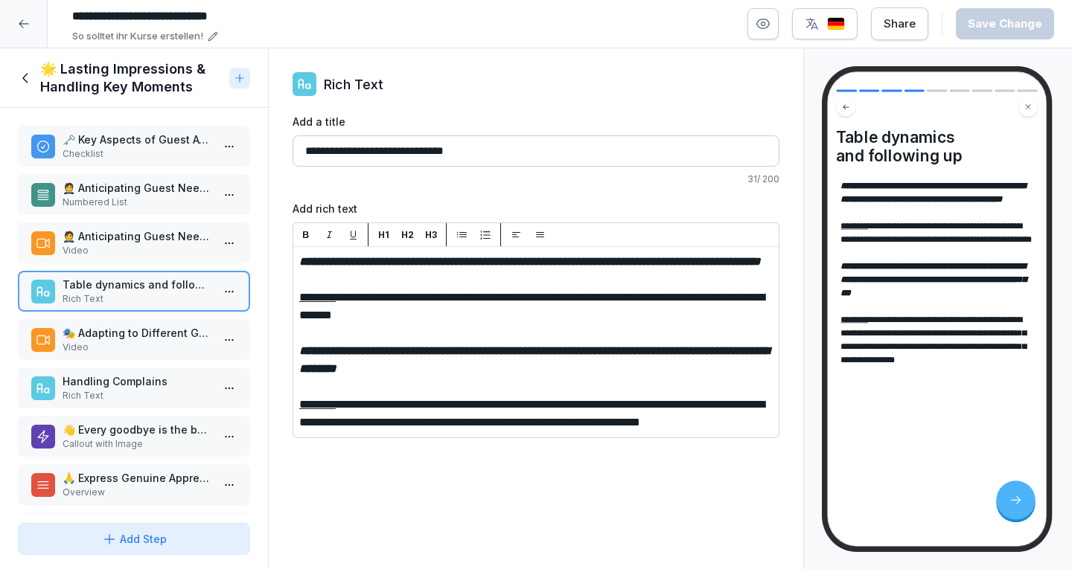
click at [88, 331] on p "🎭 Adapting to Different Guest Types" at bounding box center [137, 333] width 149 height 16
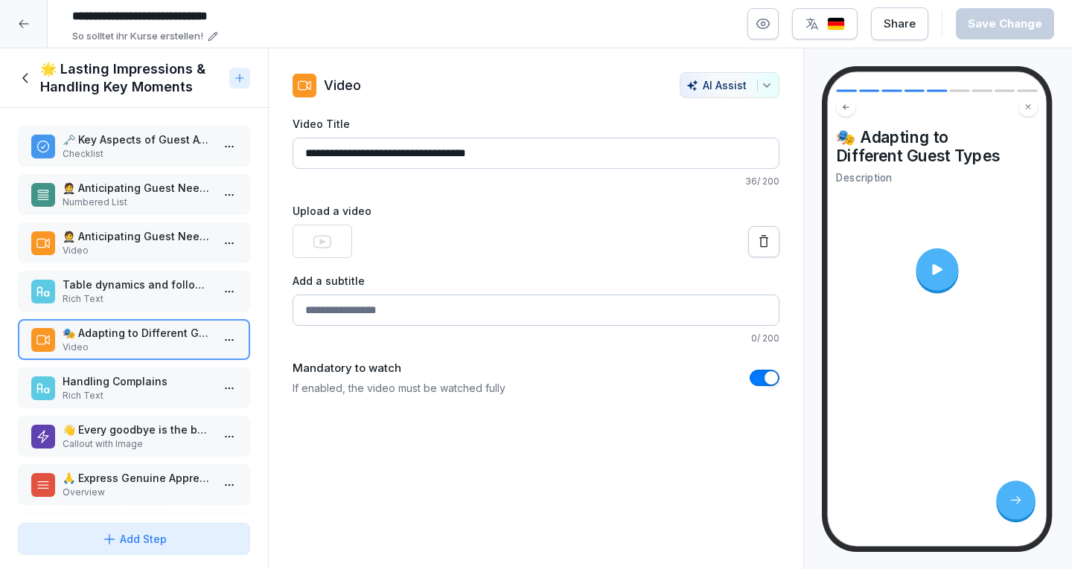
click at [120, 377] on p "Handling Complains" at bounding box center [137, 382] width 149 height 16
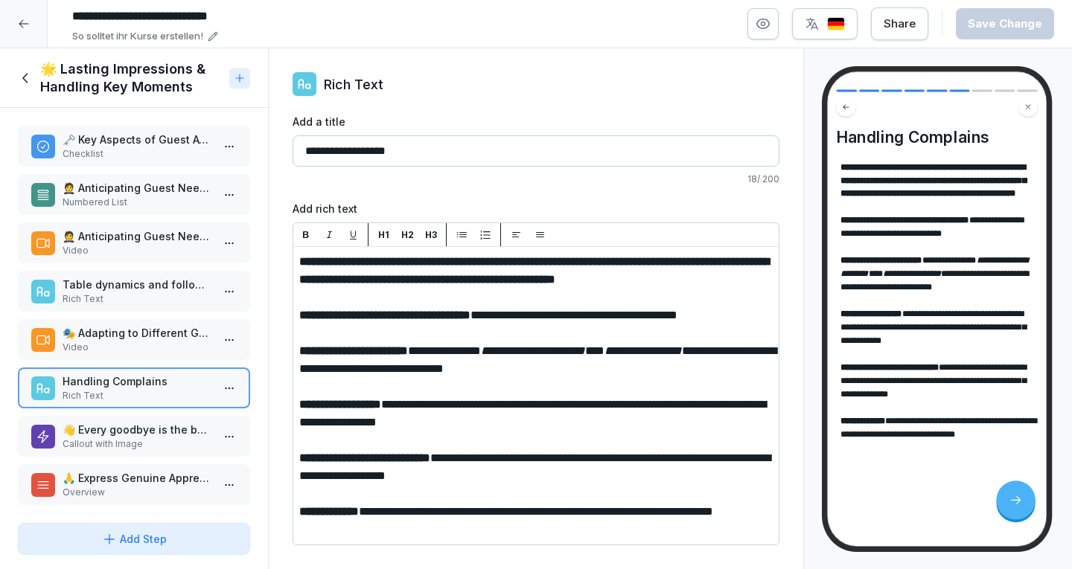
click at [133, 437] on p "👋 Every goodbye is the beginning of the next visit." at bounding box center [137, 430] width 149 height 16
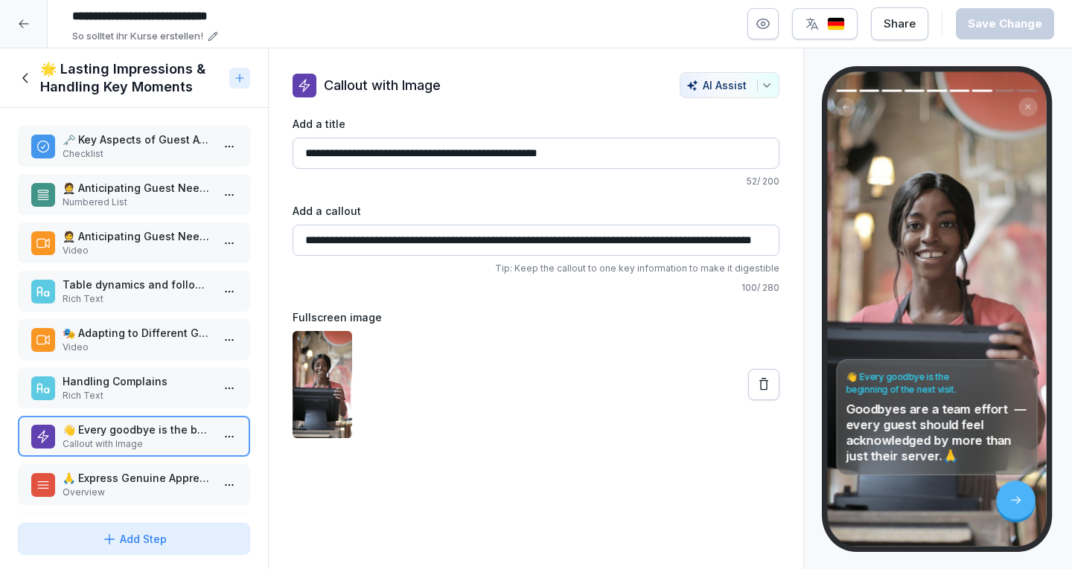
click at [133, 486] on p "Overview" at bounding box center [137, 492] width 149 height 13
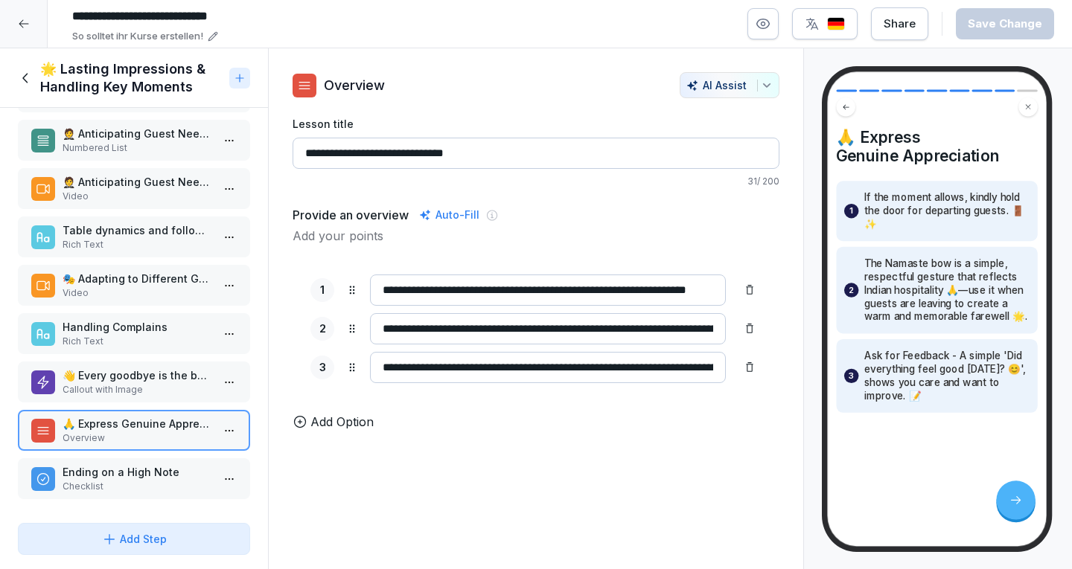
scroll to position [65, 0]
click at [148, 480] on p "Checklist" at bounding box center [137, 486] width 149 height 13
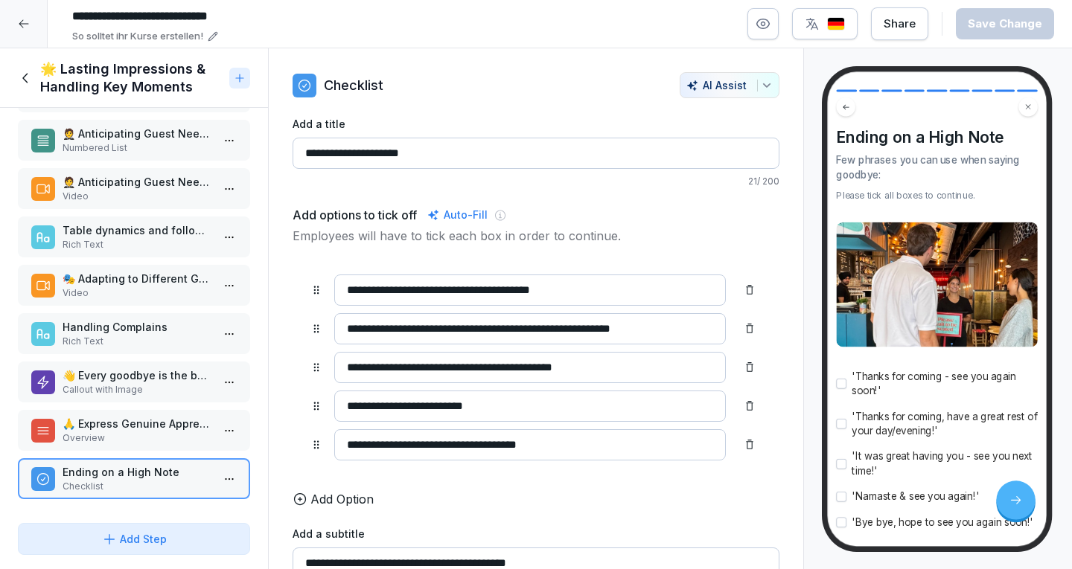
click at [34, 76] on div "🌟 Lasting Impressions & Handling Key Moments" at bounding box center [120, 78] width 205 height 36
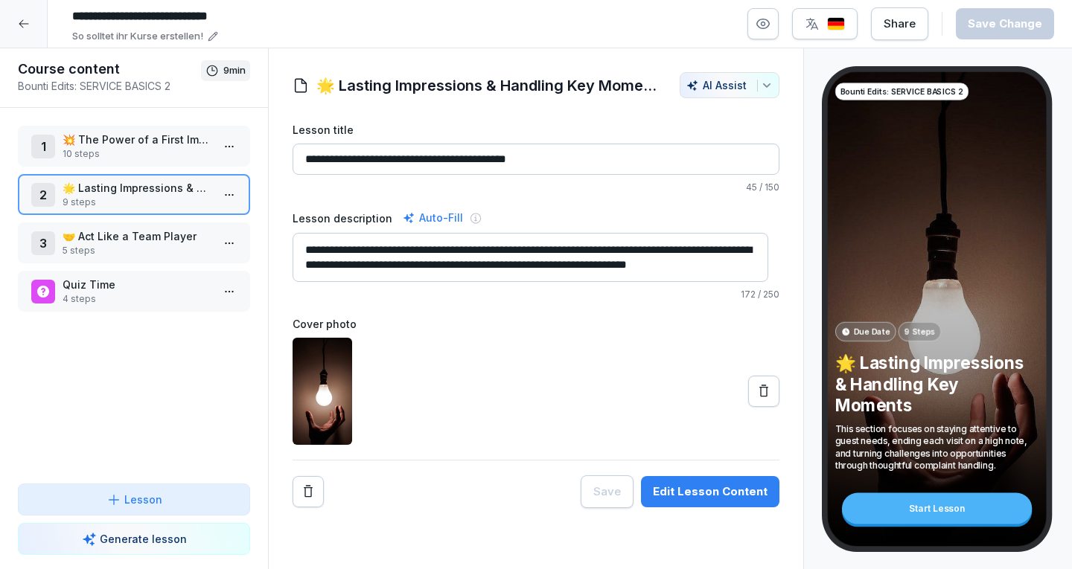
click at [138, 262] on div "3 🤝 Act Like a Team Player 5 steps" at bounding box center [134, 243] width 232 height 41
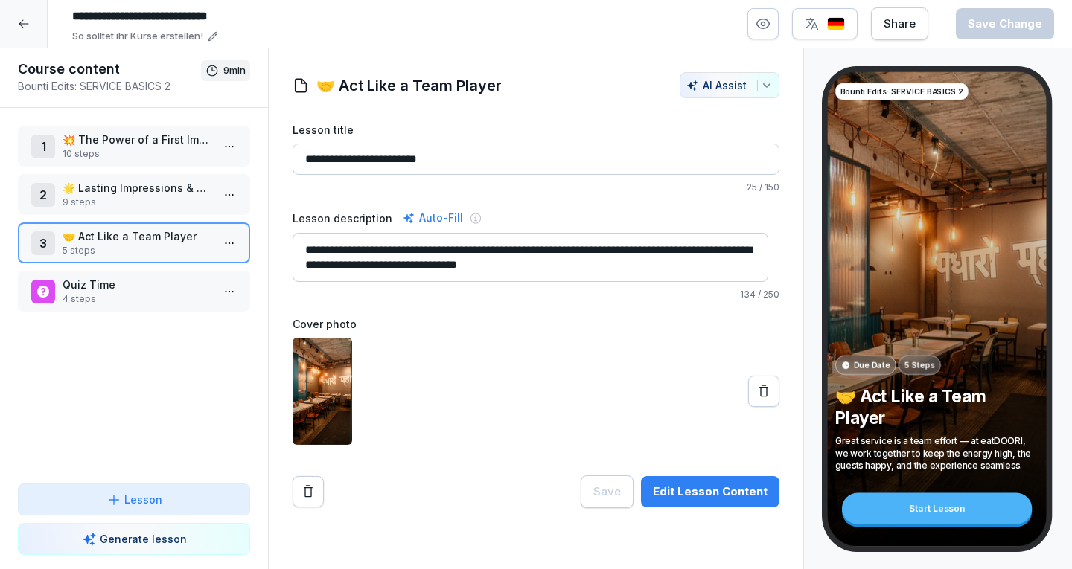
click at [749, 517] on div "**********" at bounding box center [536, 309] width 536 height 522
click at [737, 512] on div "**********" at bounding box center [536, 309] width 536 height 522
click at [723, 496] on div "Edit Lesson Content" at bounding box center [710, 492] width 115 height 16
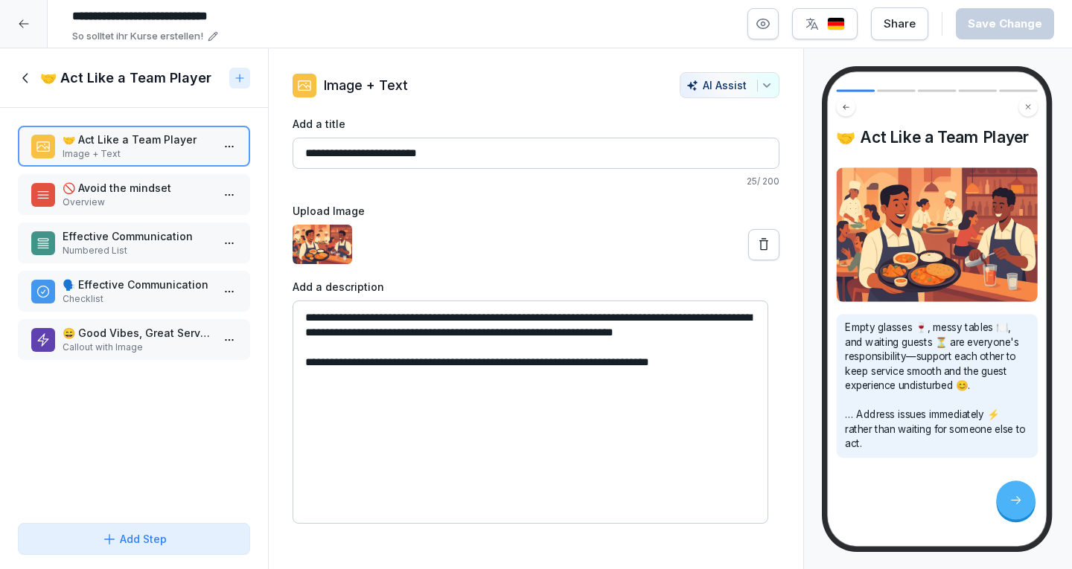
click at [174, 203] on p "Overview" at bounding box center [137, 202] width 149 height 13
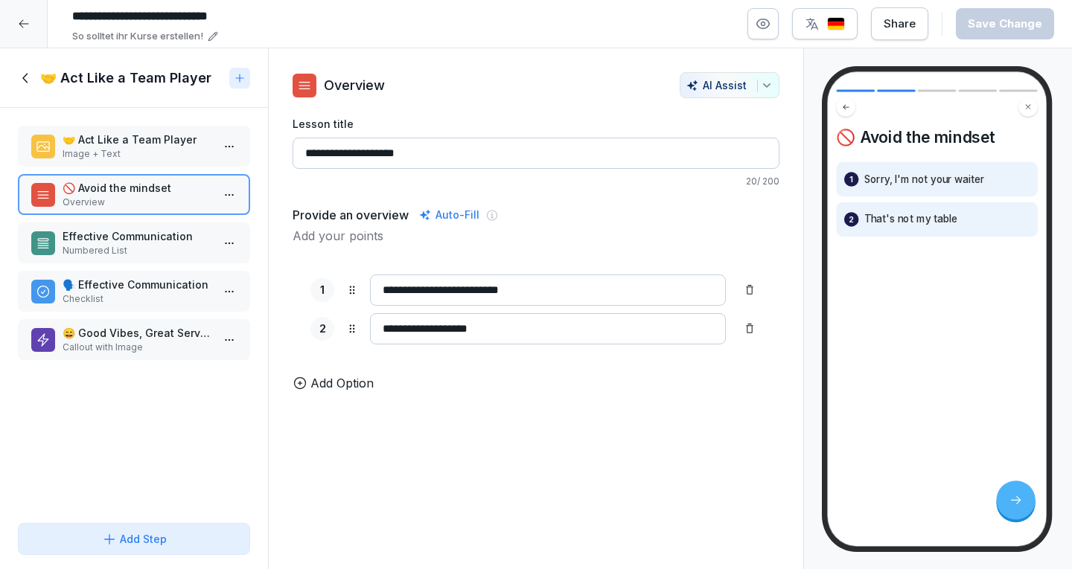
click at [164, 242] on p "Effective Communication" at bounding box center [137, 236] width 149 height 16
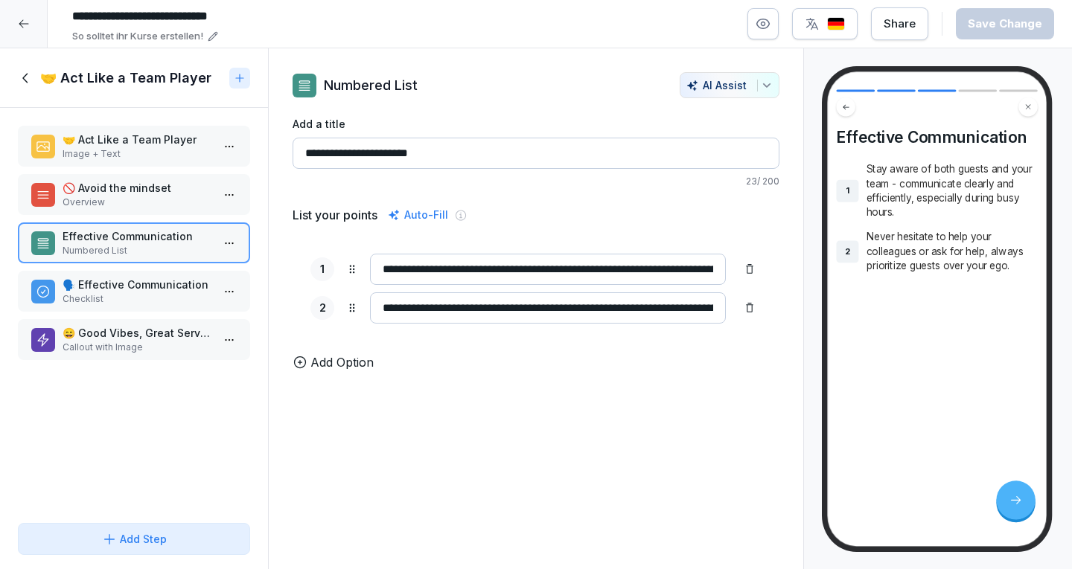
click at [89, 296] on p "Checklist" at bounding box center [137, 298] width 149 height 13
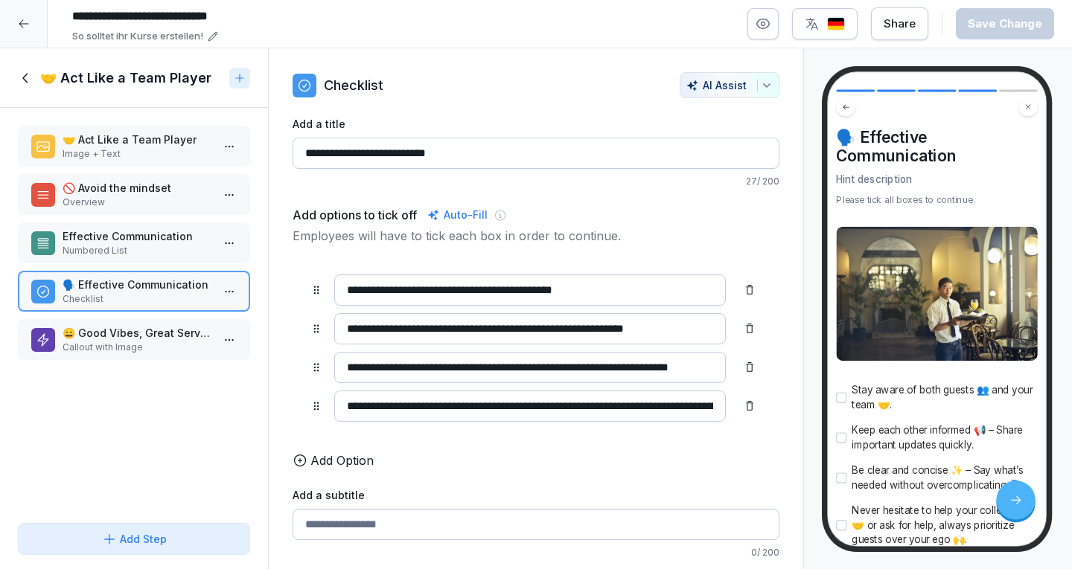
click at [132, 337] on p "😄 Good Vibes, Great Service" at bounding box center [137, 333] width 149 height 16
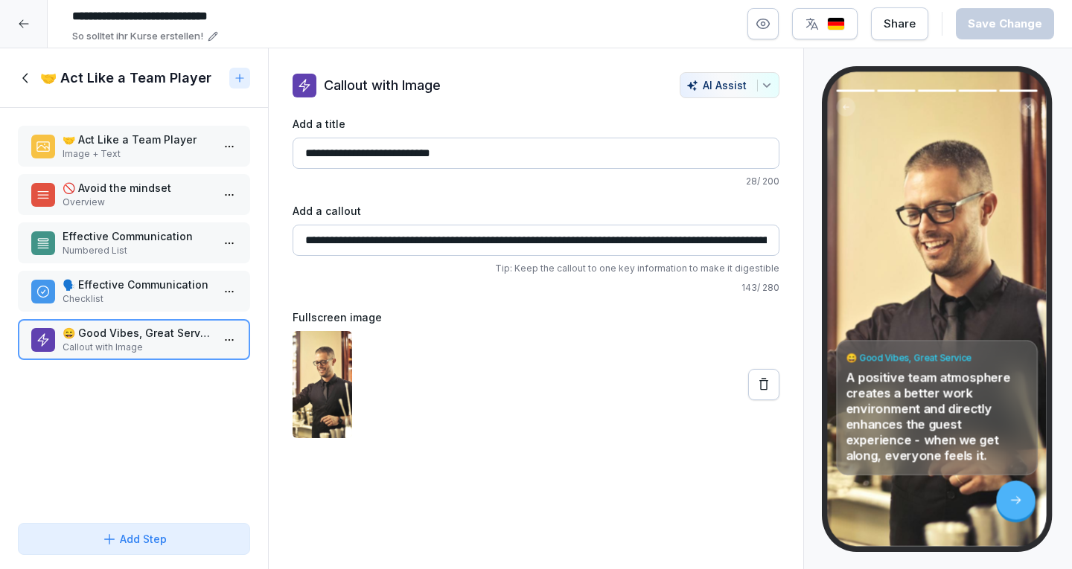
click at [33, 72] on icon at bounding box center [26, 78] width 16 height 16
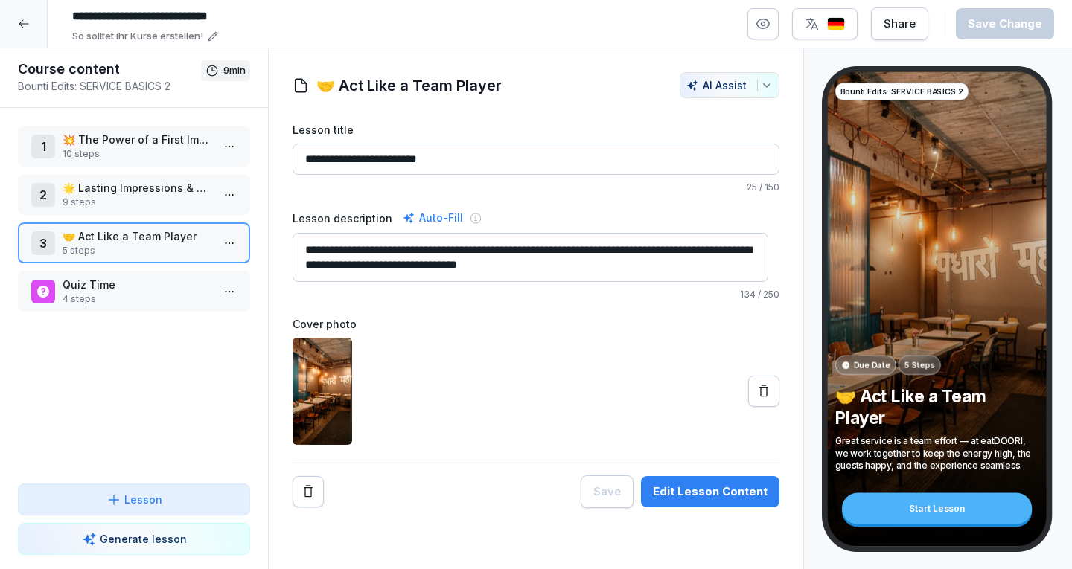
click at [154, 292] on p "Quiz Time" at bounding box center [137, 285] width 149 height 16
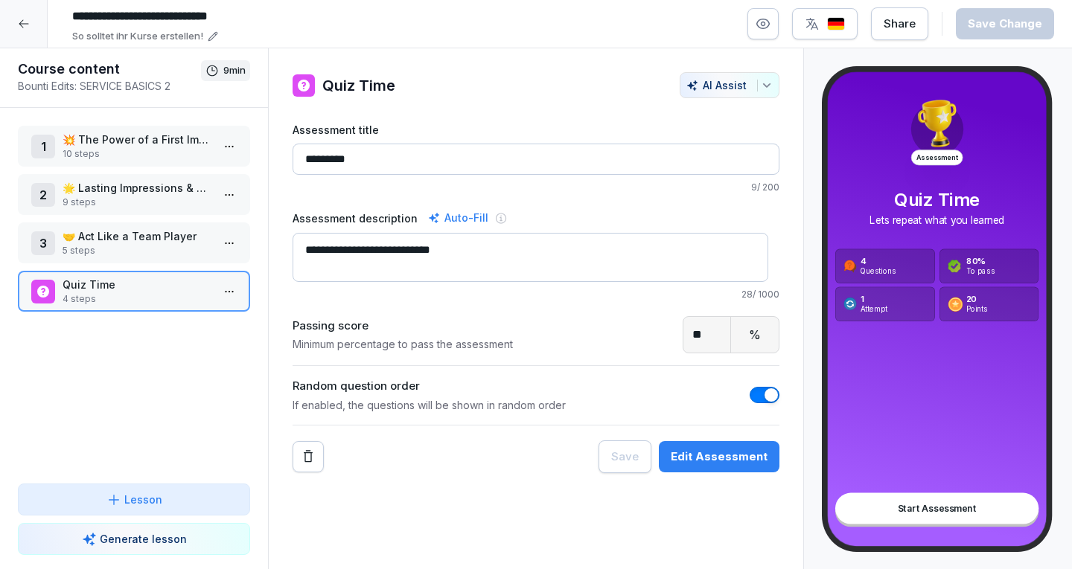
click at [9, 25] on div at bounding box center [24, 24] width 48 height 48
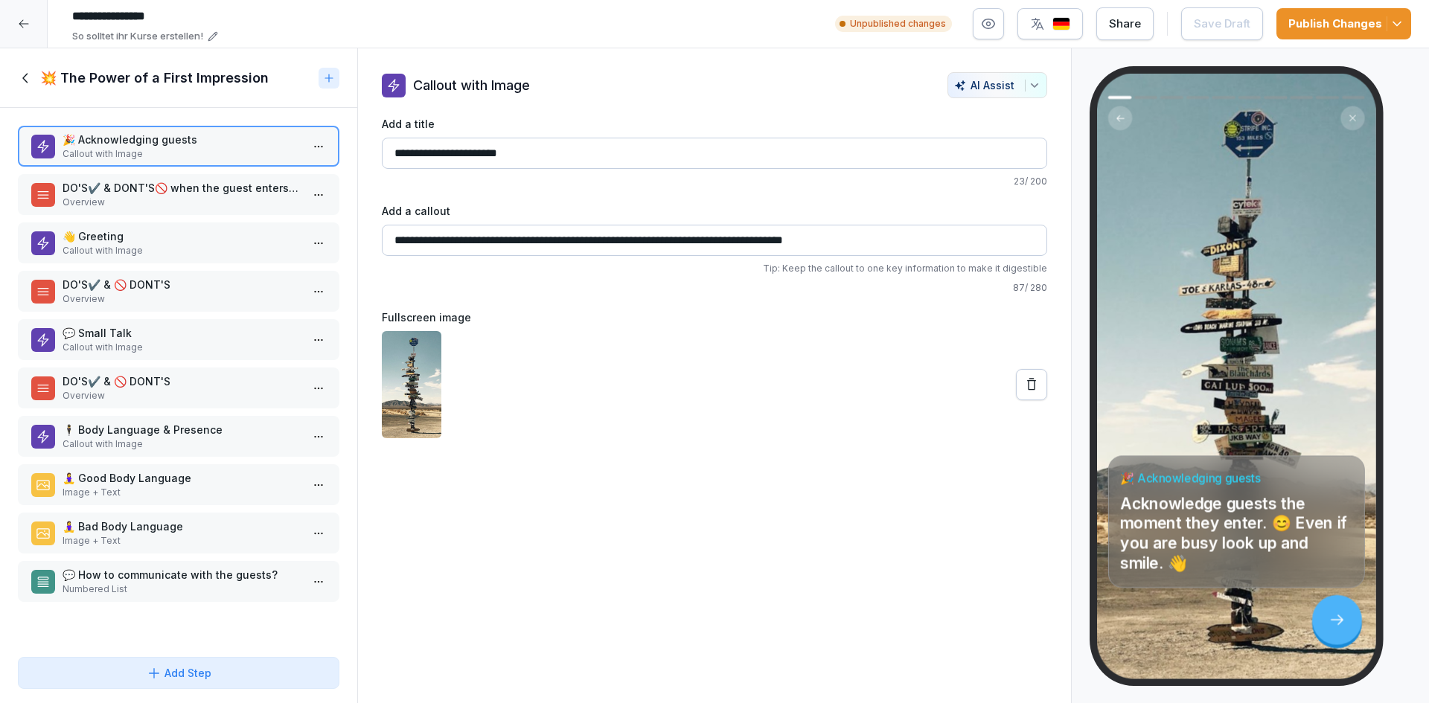
click at [20, 76] on icon at bounding box center [26, 78] width 16 height 16
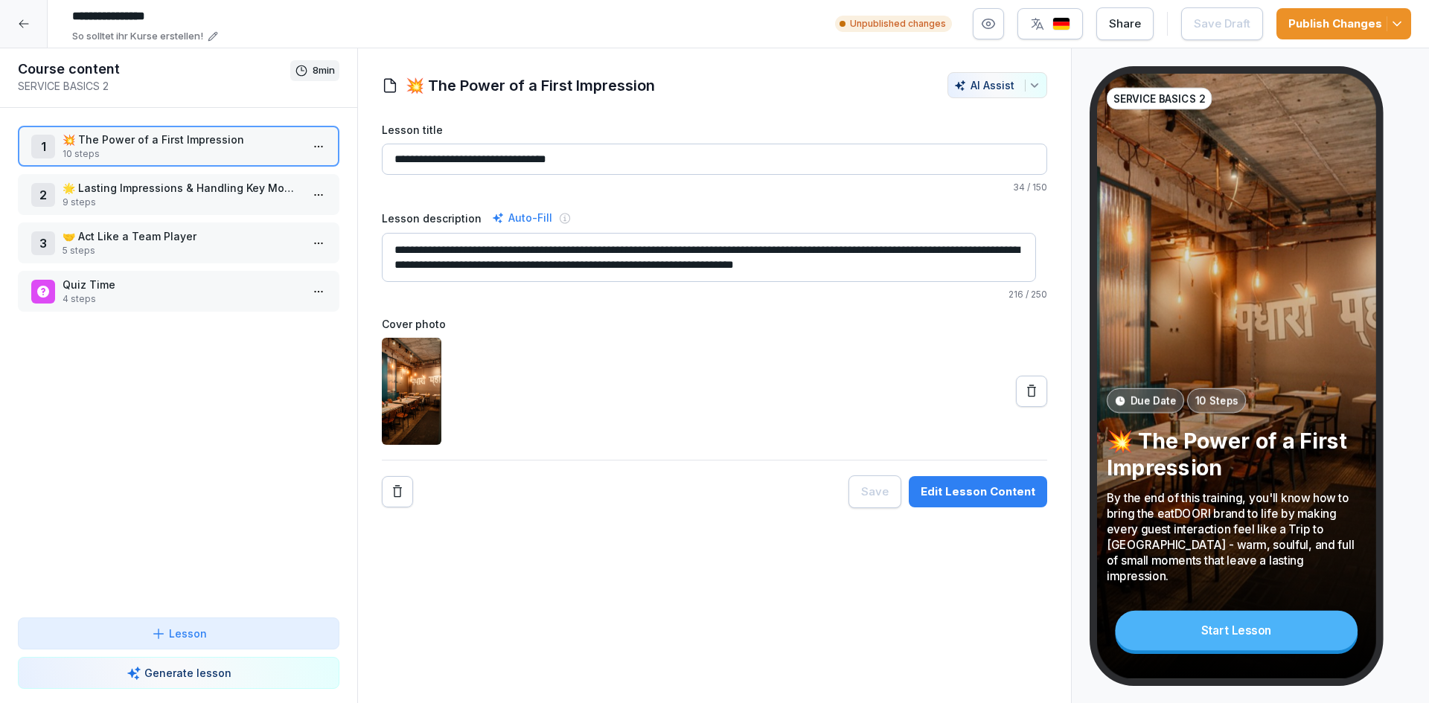
click at [952, 495] on div "Edit Lesson Content" at bounding box center [978, 492] width 115 height 16
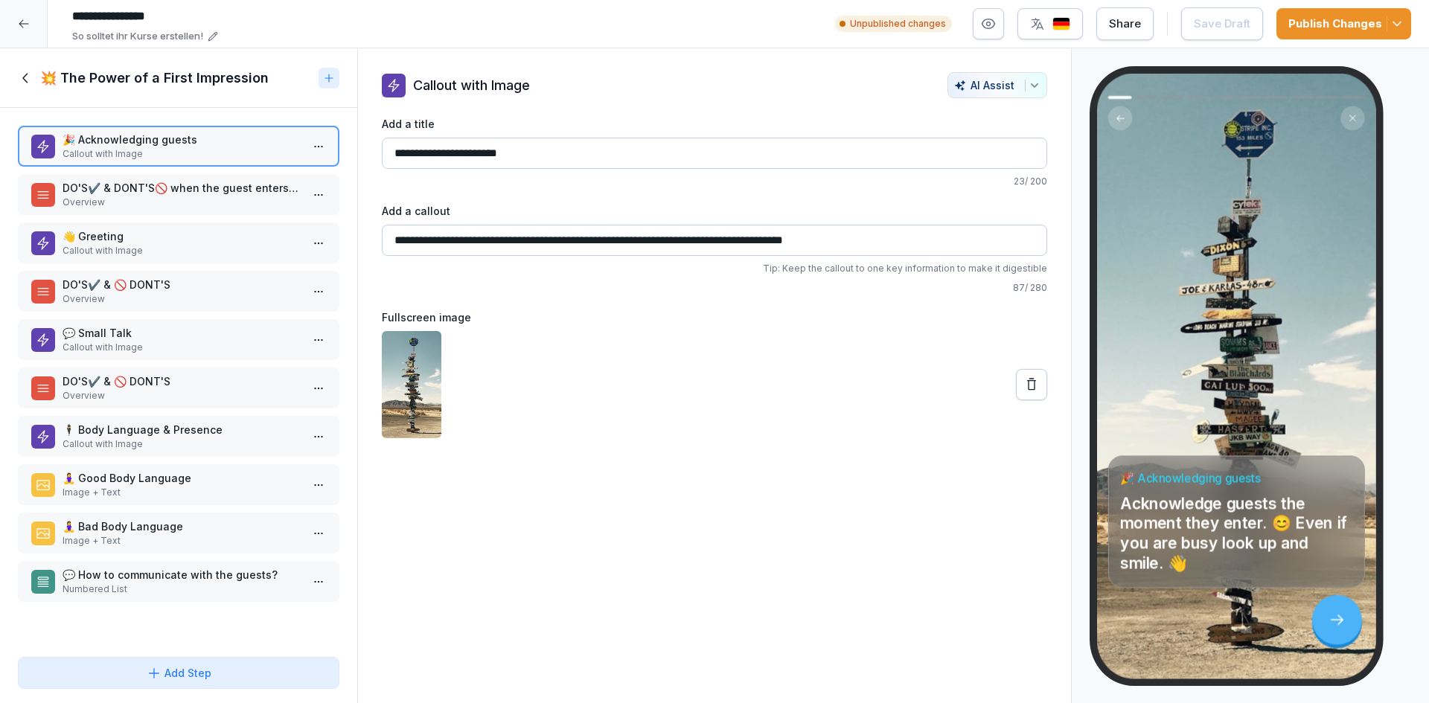
click at [182, 179] on div "DO'S✔️ & DONT'S🚫 when the guest enters the restaurant Overview" at bounding box center [178, 194] width 321 height 41
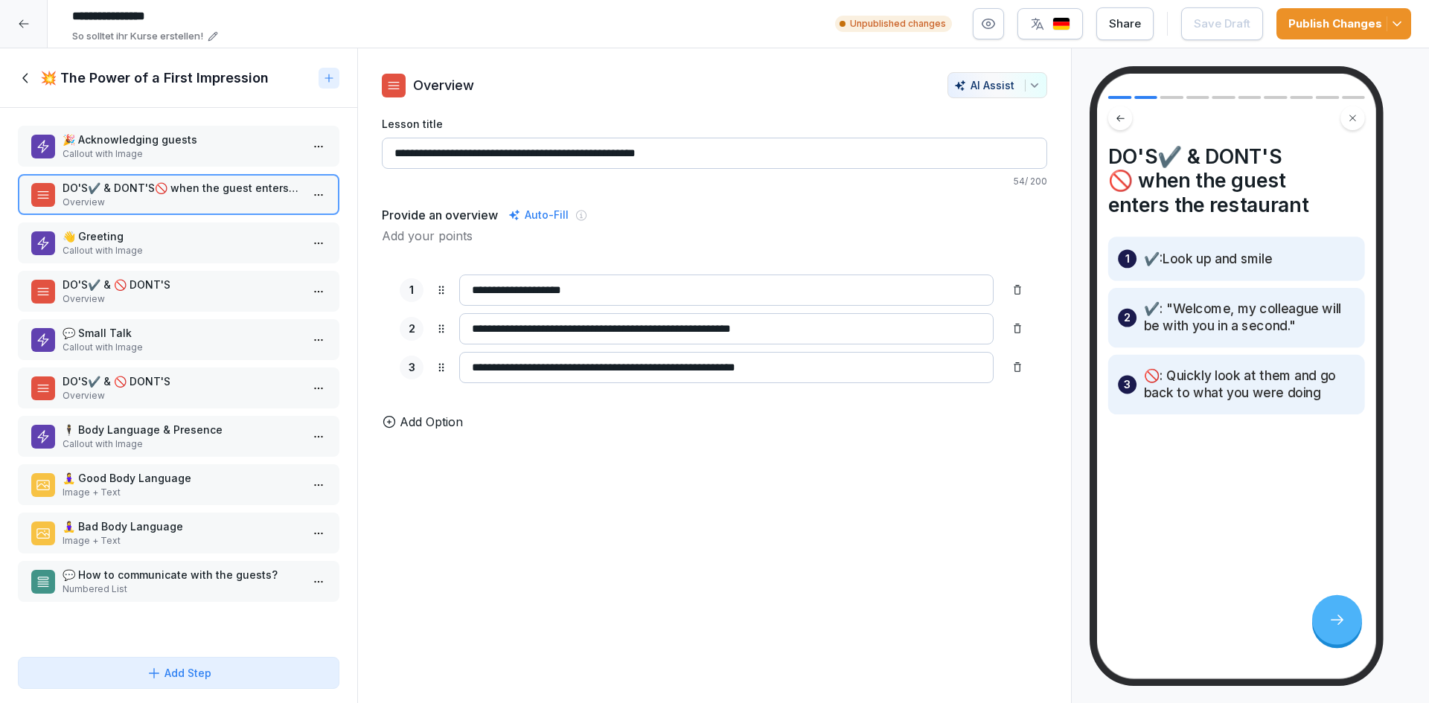
click at [214, 249] on p "Callout with Image" at bounding box center [182, 250] width 238 height 13
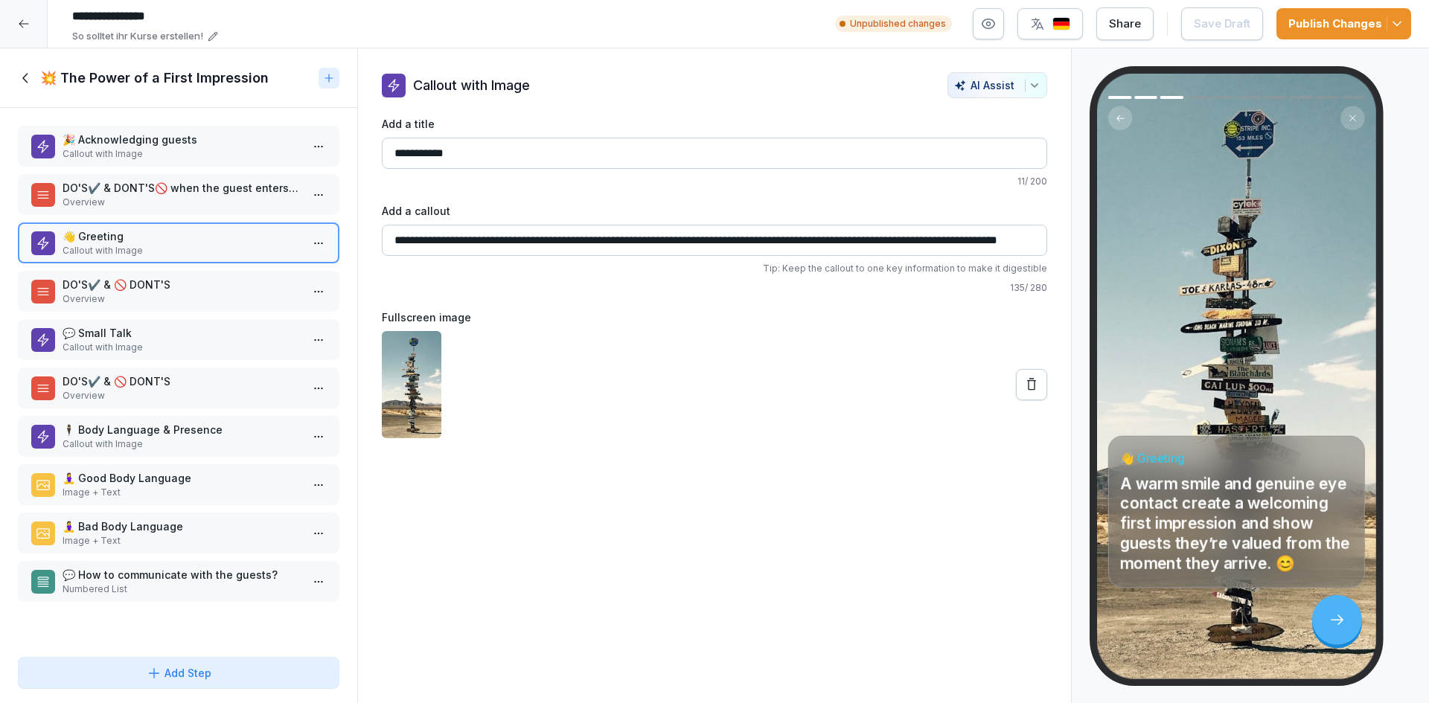
click at [137, 297] on p "Overview" at bounding box center [182, 298] width 238 height 13
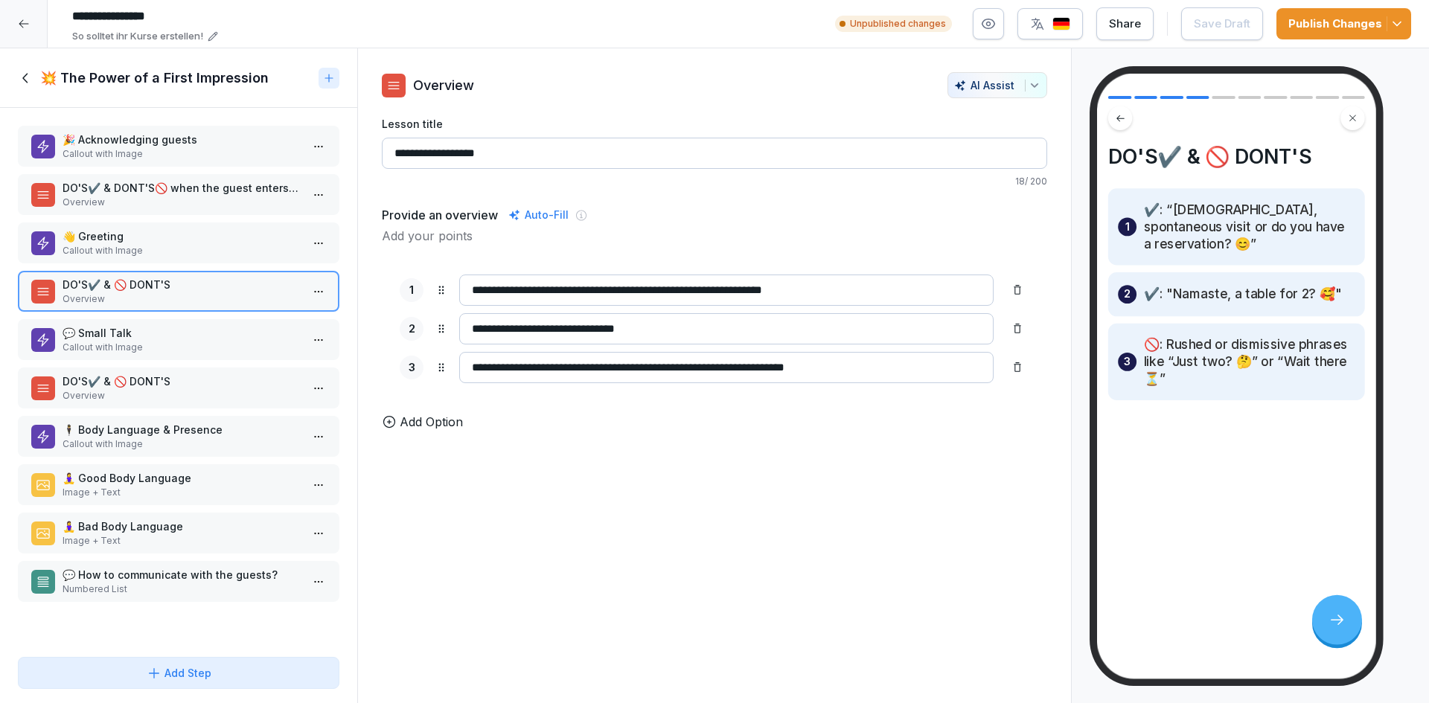
click at [176, 335] on p "💬 Small Talk" at bounding box center [182, 333] width 238 height 16
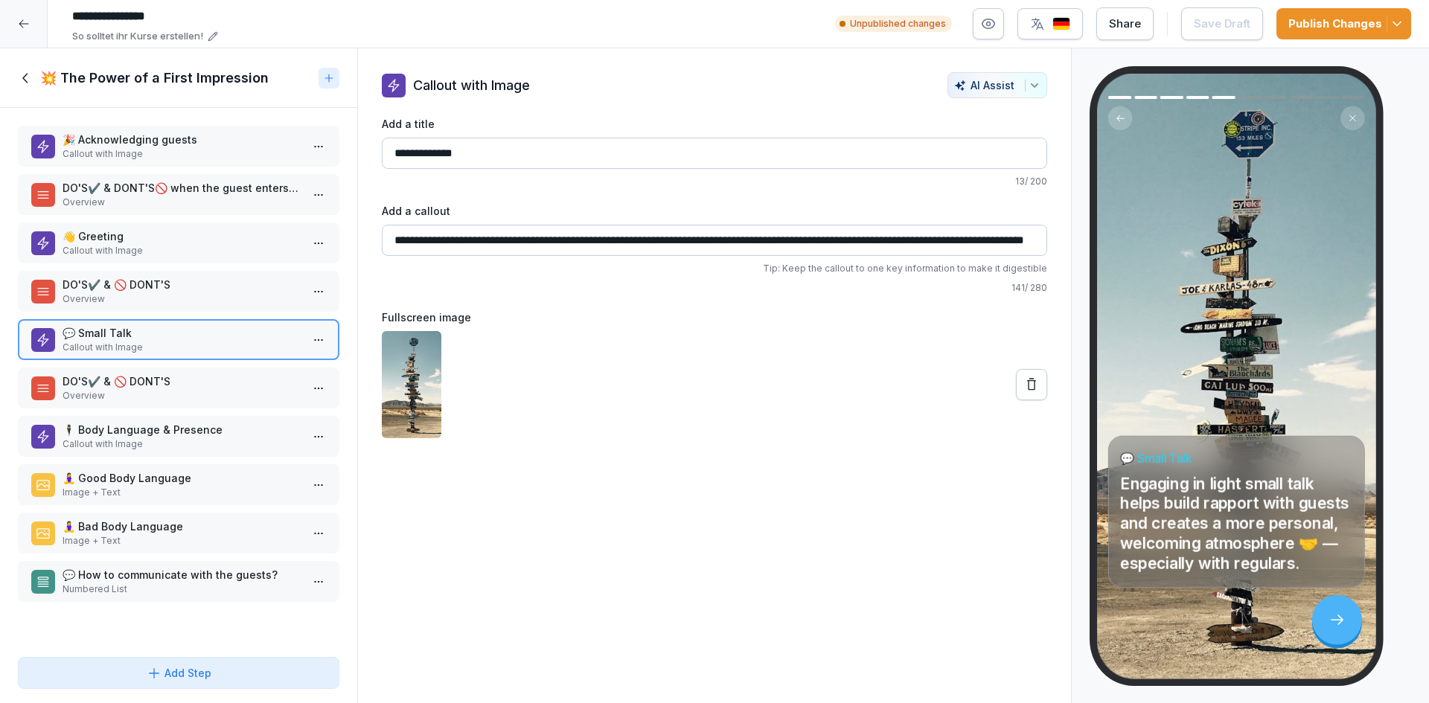
click at [129, 388] on p "DO'S✔️ & 🚫 DONT'S" at bounding box center [182, 382] width 238 height 16
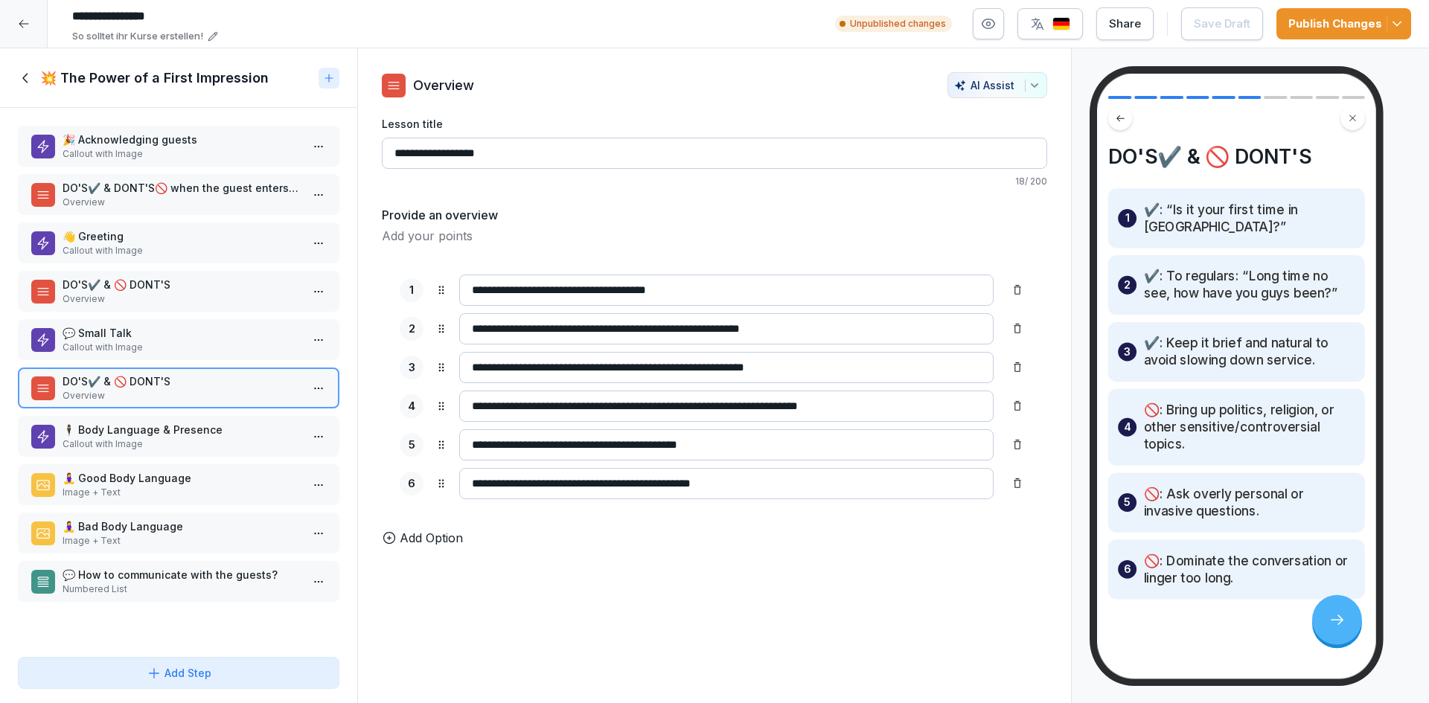
click at [213, 431] on p "🕴️ Body Language & Presence" at bounding box center [182, 430] width 238 height 16
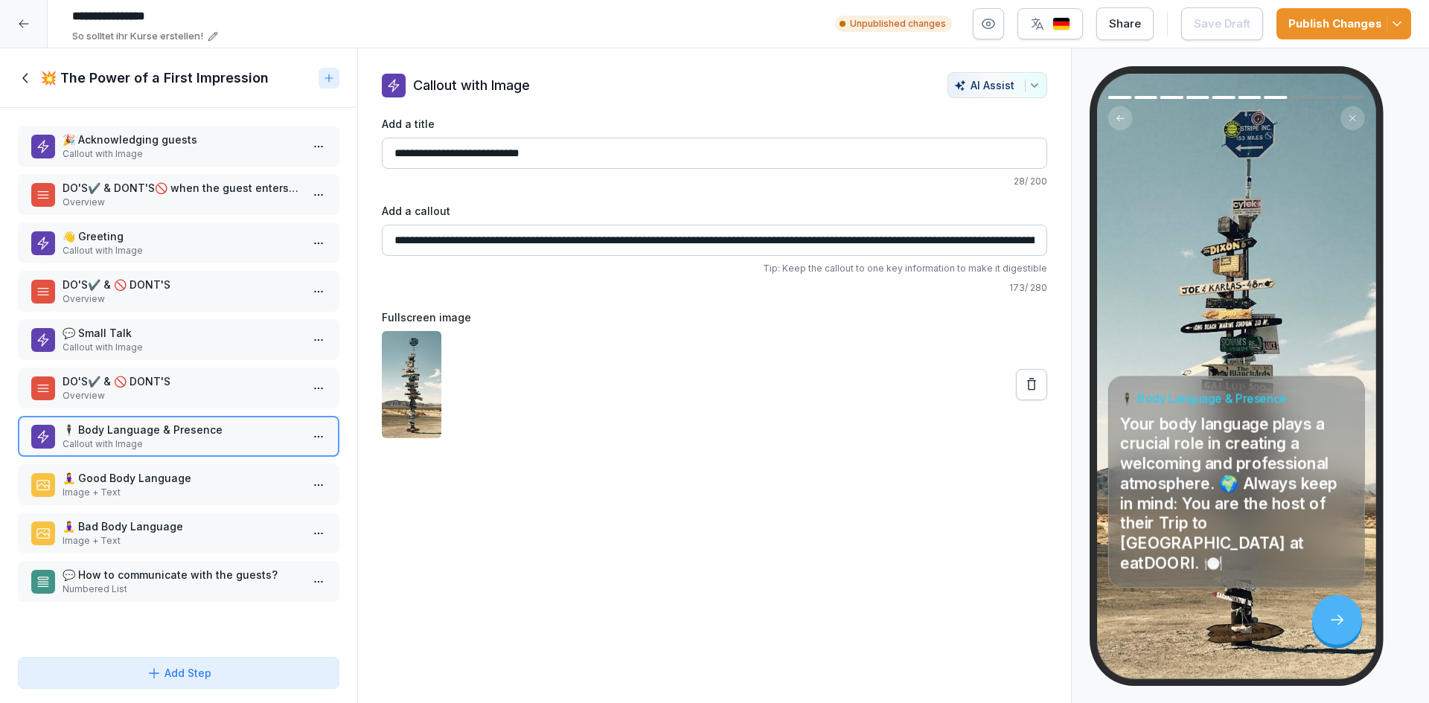
click at [160, 582] on p "💬 How to communicate with the guests?" at bounding box center [182, 575] width 238 height 16
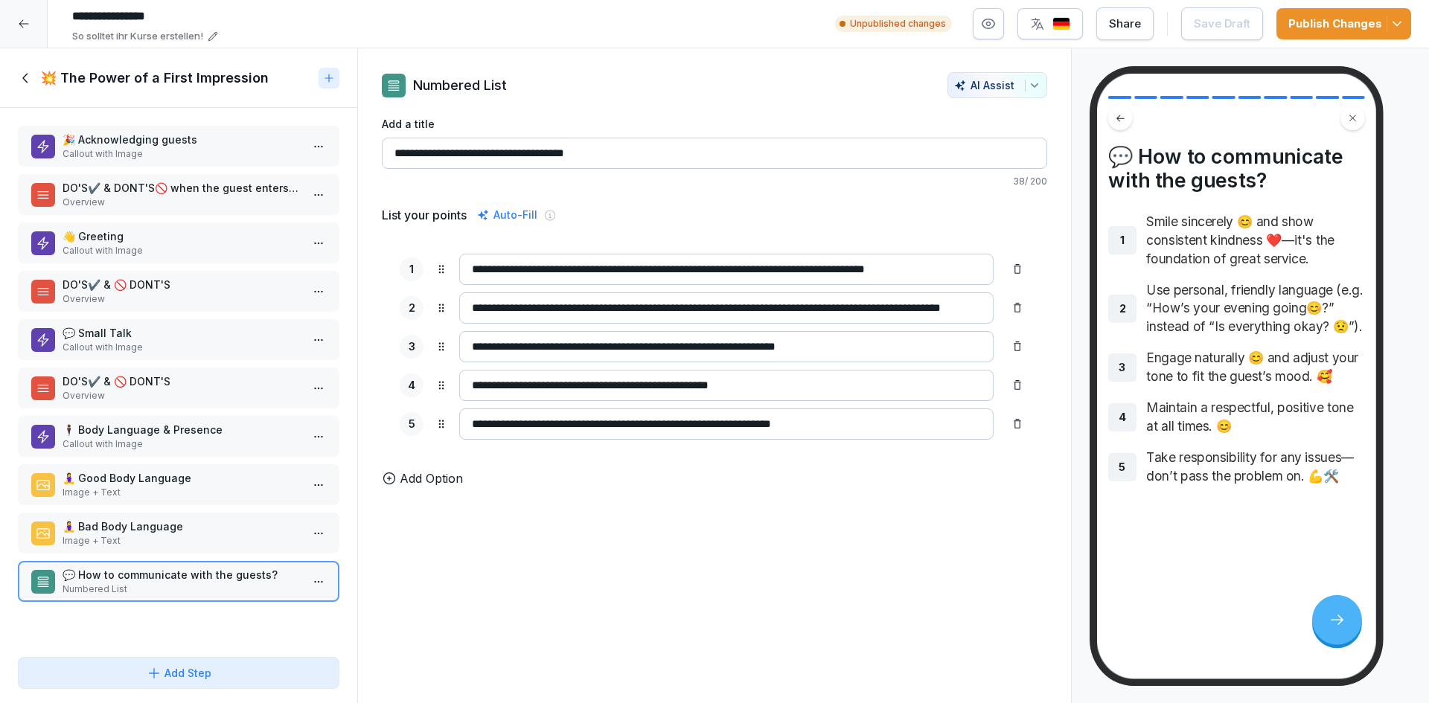
click at [26, 81] on icon at bounding box center [24, 78] width 5 height 10
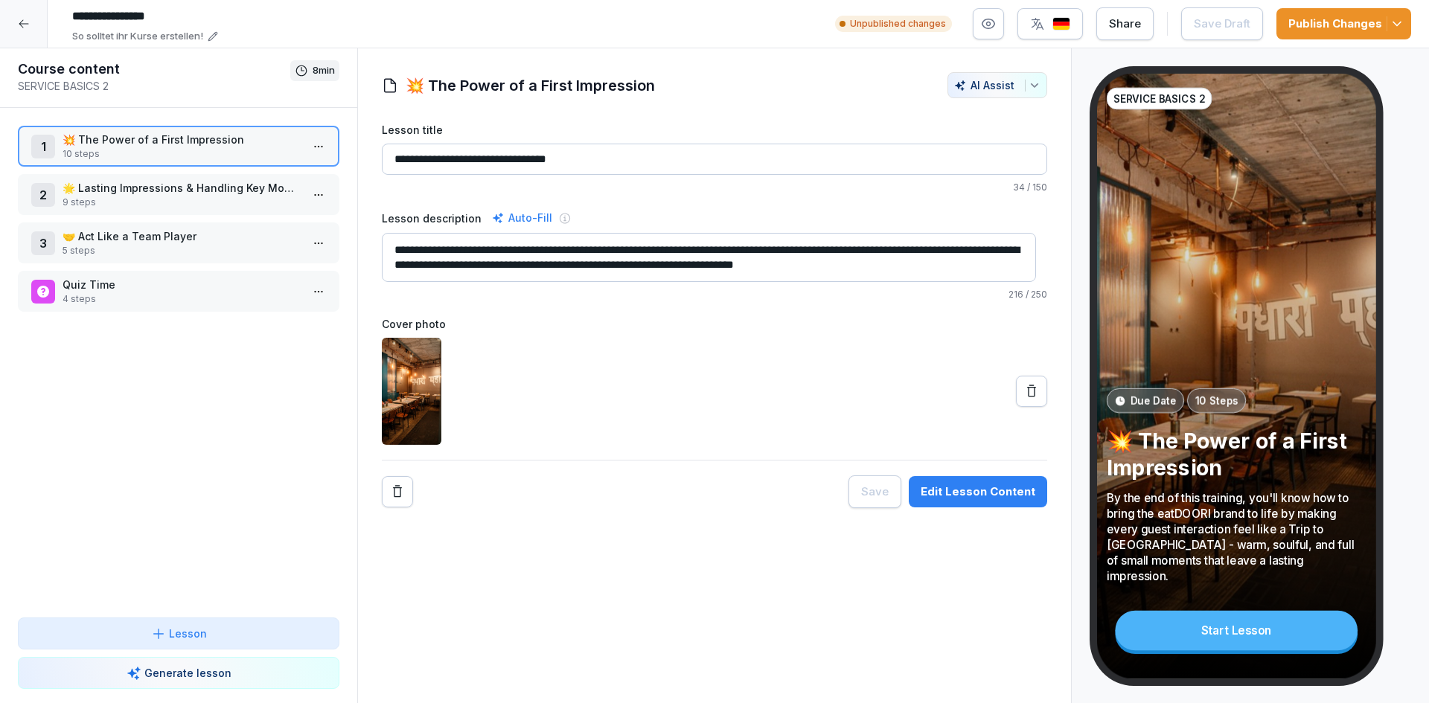
click at [123, 196] on p "9 steps" at bounding box center [182, 202] width 238 height 13
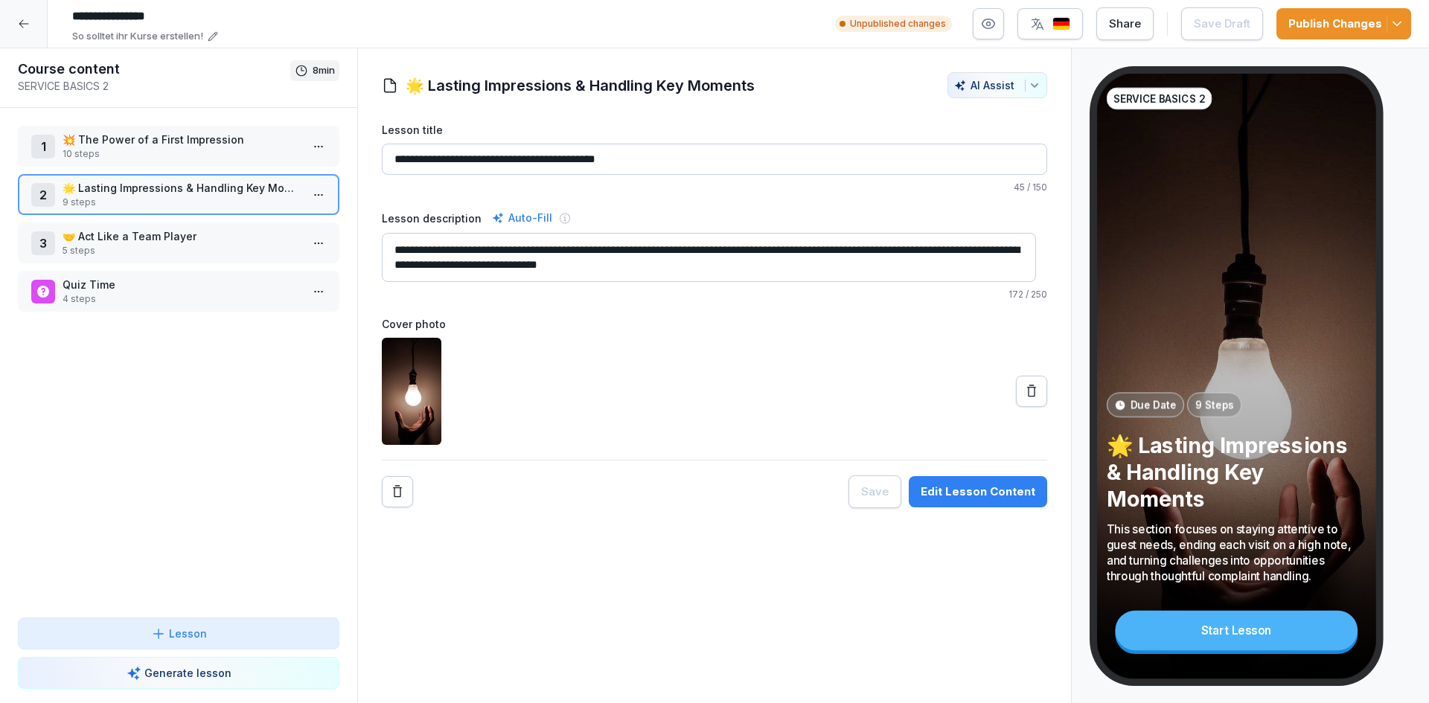
click at [996, 500] on button "Edit Lesson Content" at bounding box center [978, 491] width 138 height 31
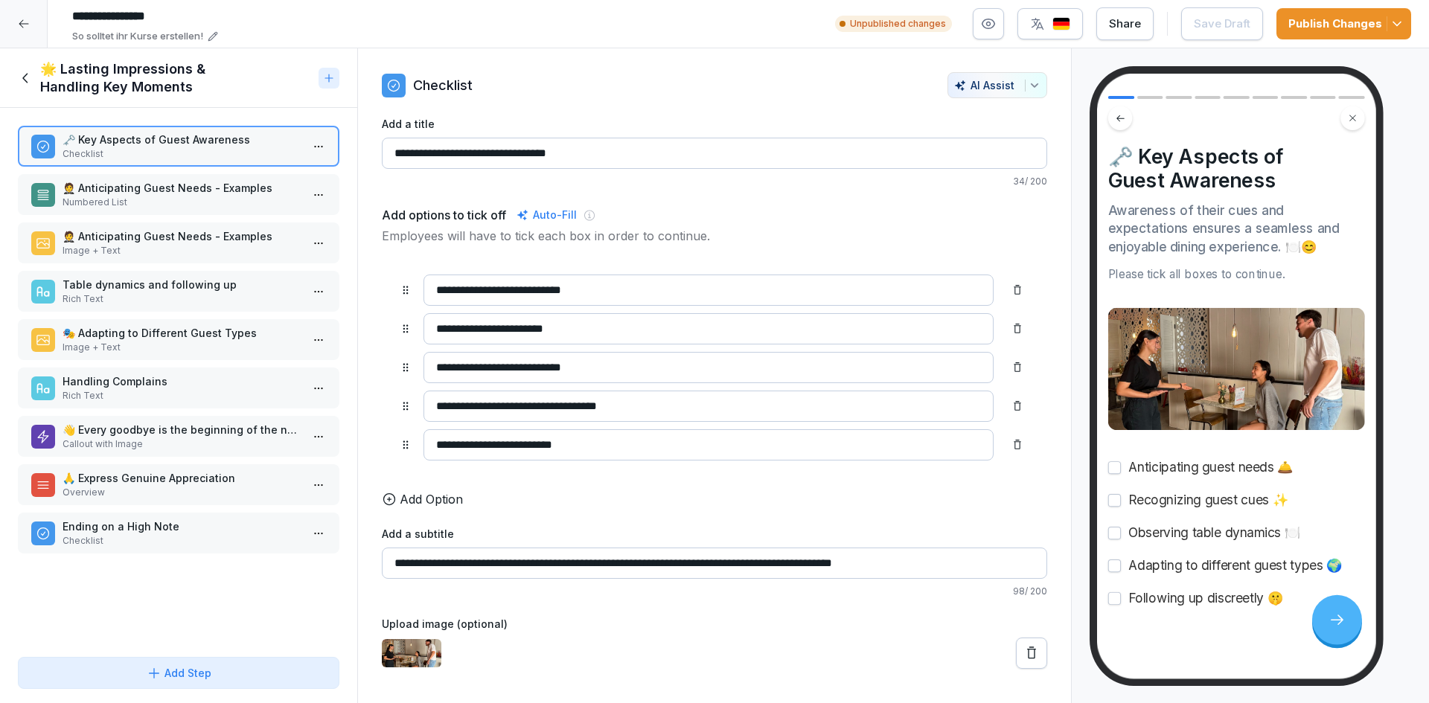
click at [173, 186] on p "🤵 Anticipating Guest Needs - Examples" at bounding box center [182, 188] width 238 height 16
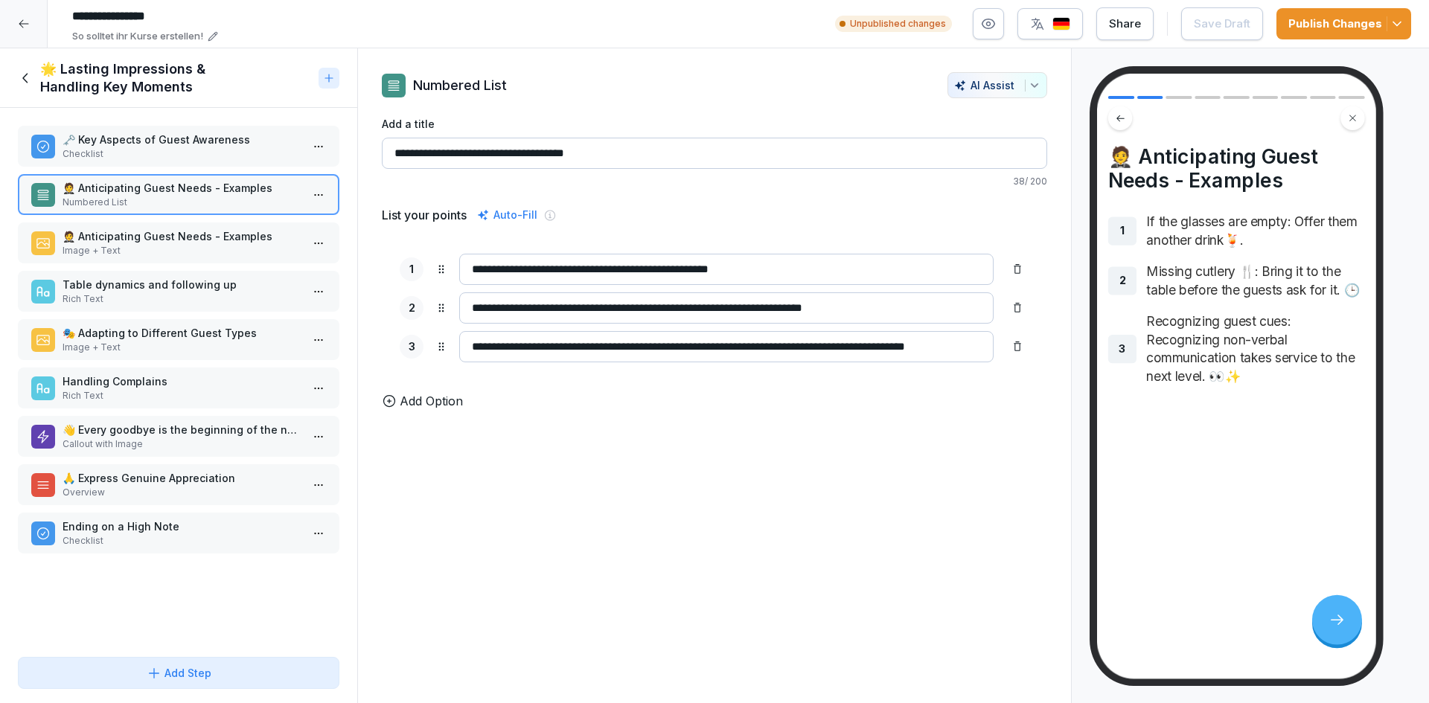
click at [137, 247] on p "Image + Text" at bounding box center [182, 250] width 238 height 13
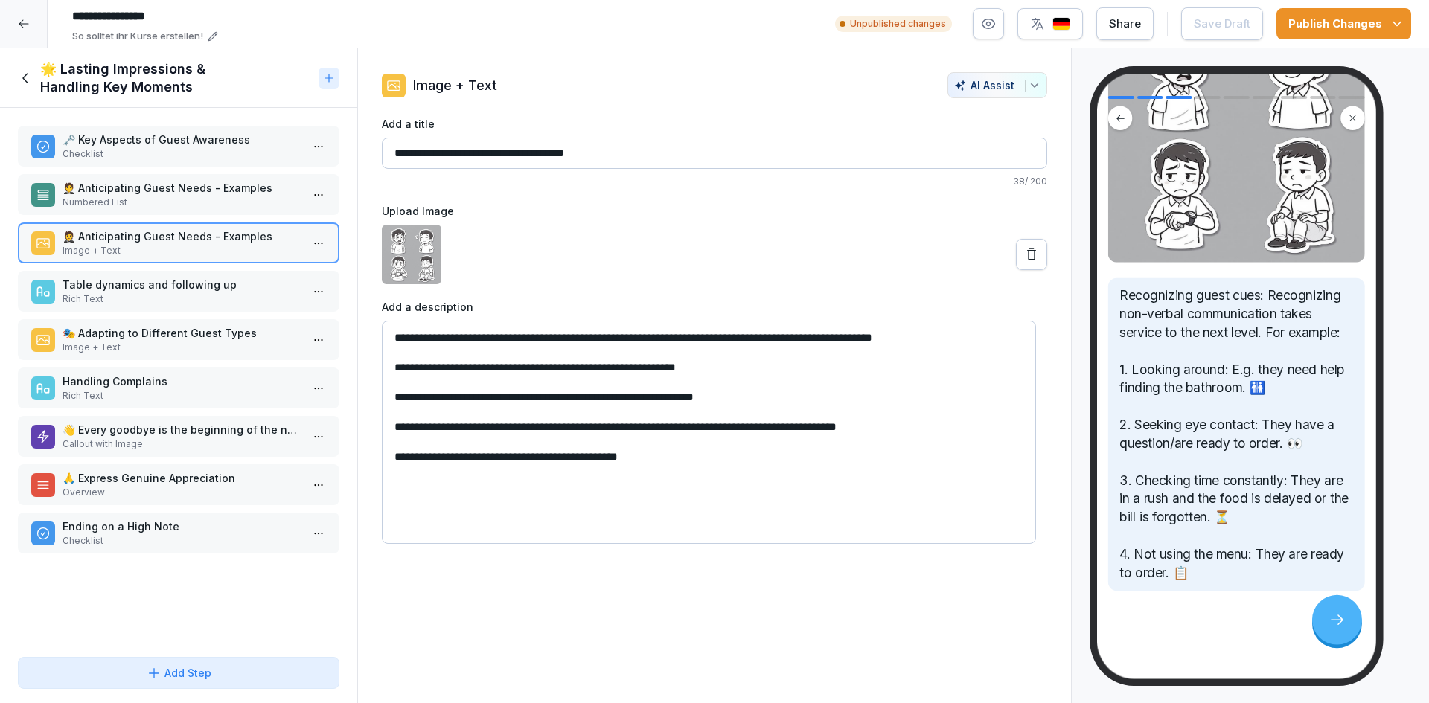
scroll to position [227, 0]
click at [143, 296] on p "Rich Text" at bounding box center [182, 298] width 238 height 13
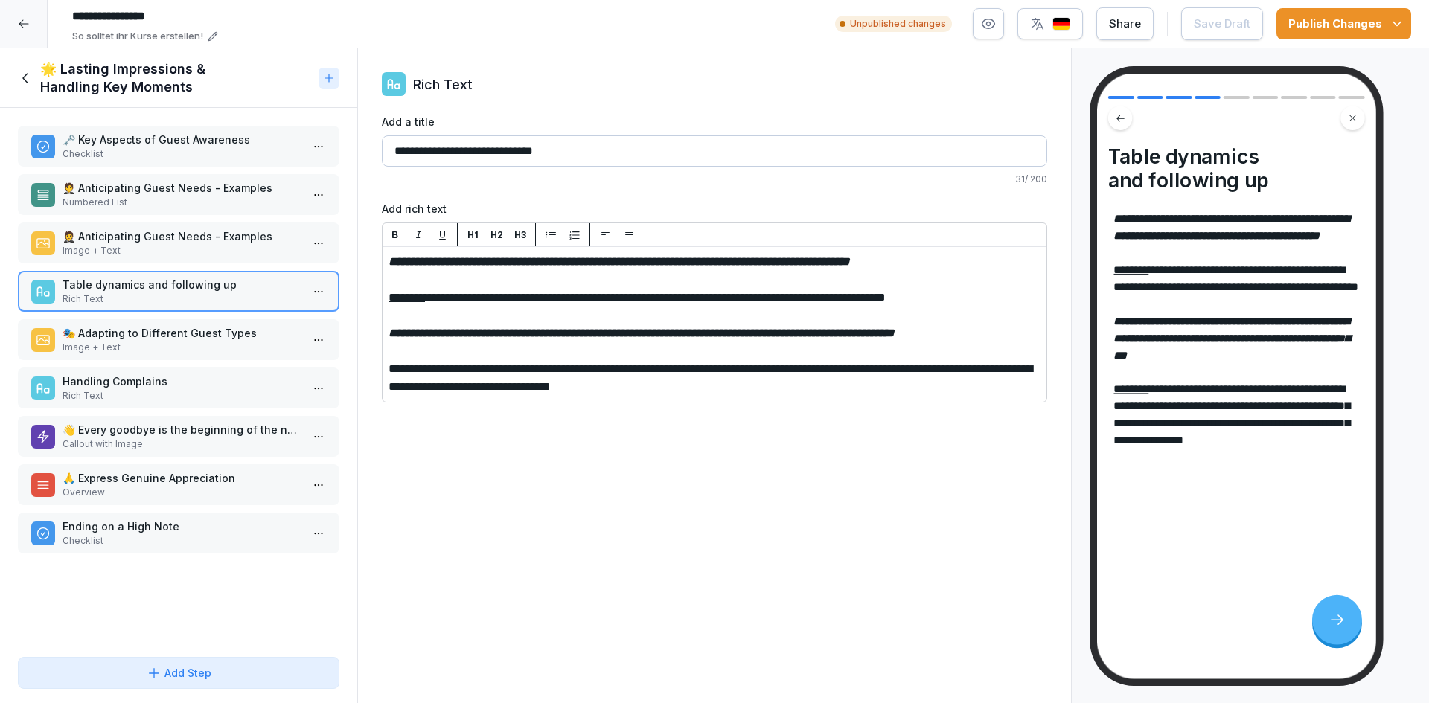
click at [219, 341] on p "Image + Text" at bounding box center [182, 347] width 238 height 13
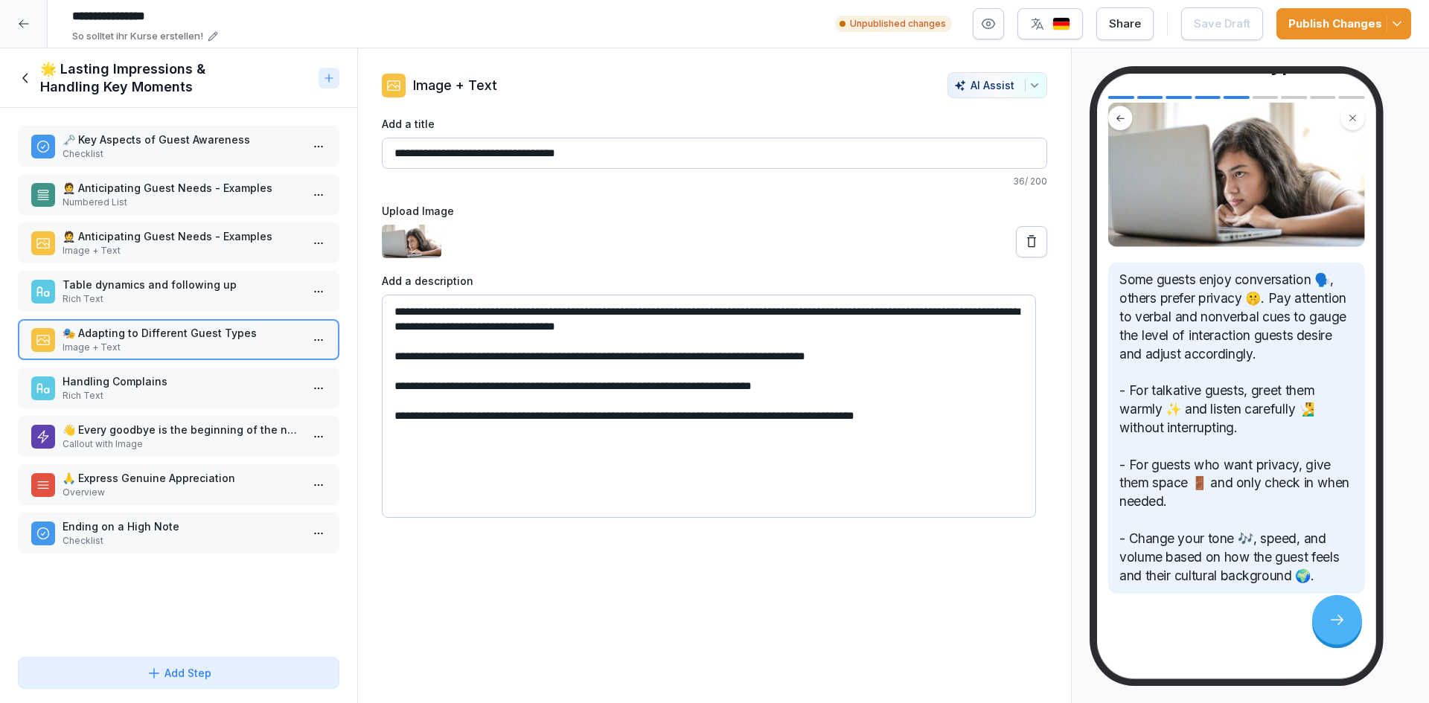
scroll to position [129, 0]
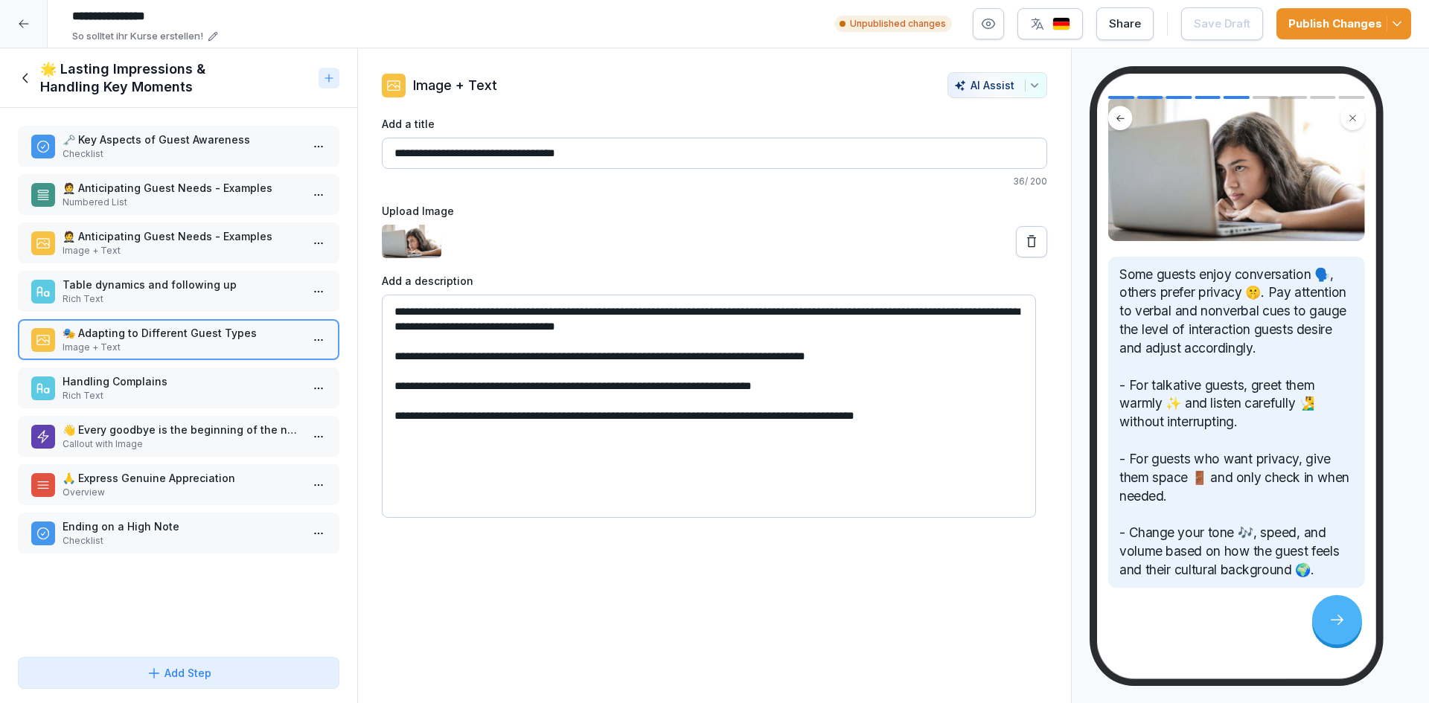
click at [194, 377] on p "Handling Complains" at bounding box center [182, 382] width 238 height 16
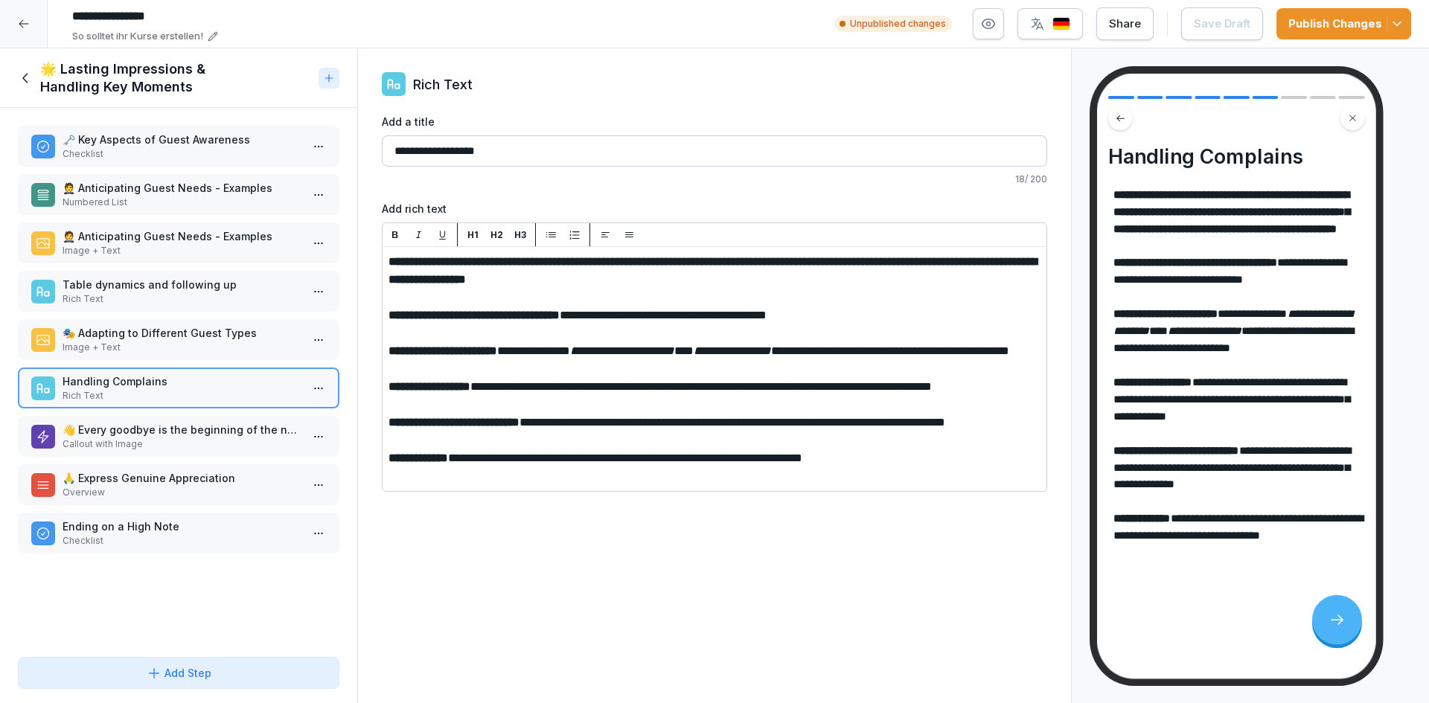
click at [198, 464] on div "🗝️ Key Aspects of Guest Awareness Checklist 🤵 Anticipating Guest Needs - Exampl…" at bounding box center [178, 379] width 357 height 543
click at [182, 436] on p "👋 Every goodbye is the beginning of the next visit." at bounding box center [182, 430] width 238 height 16
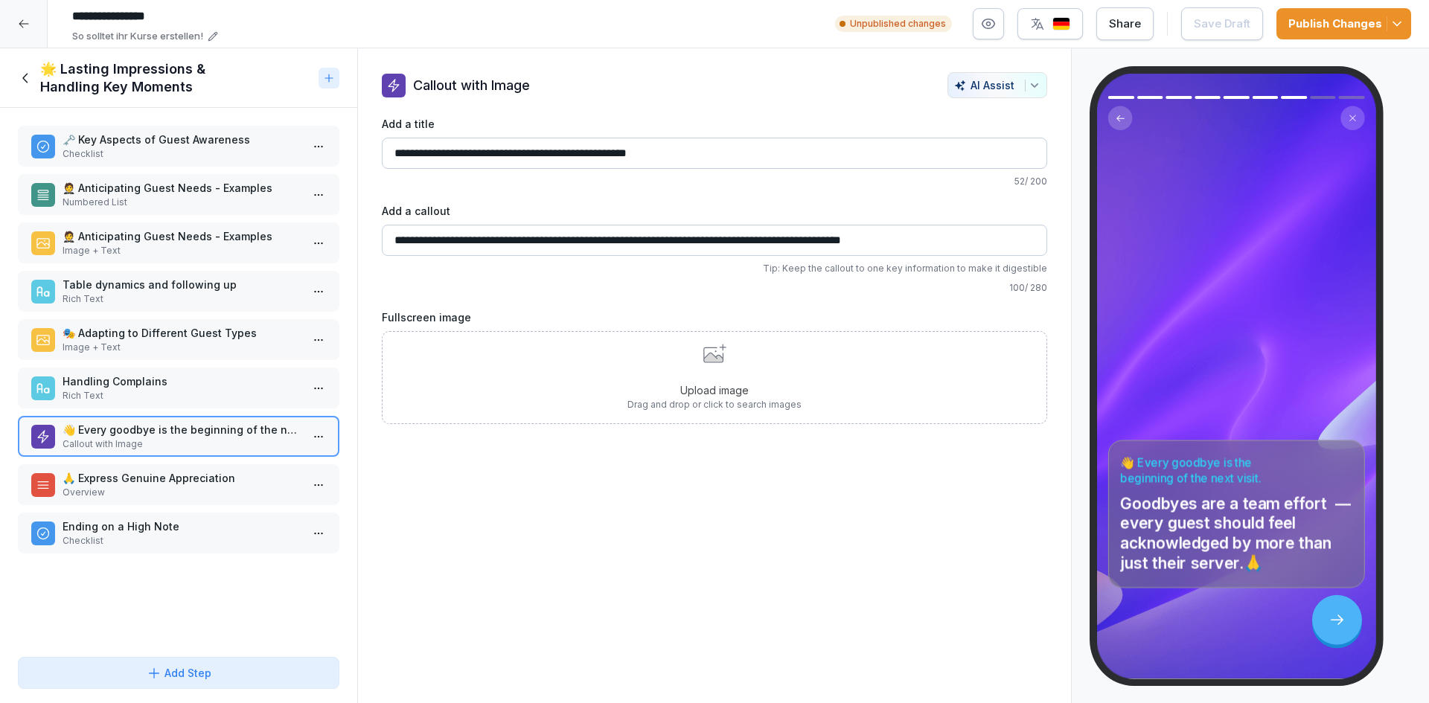
click at [154, 483] on p "🙏 Express Genuine Appreciation" at bounding box center [182, 478] width 238 height 16
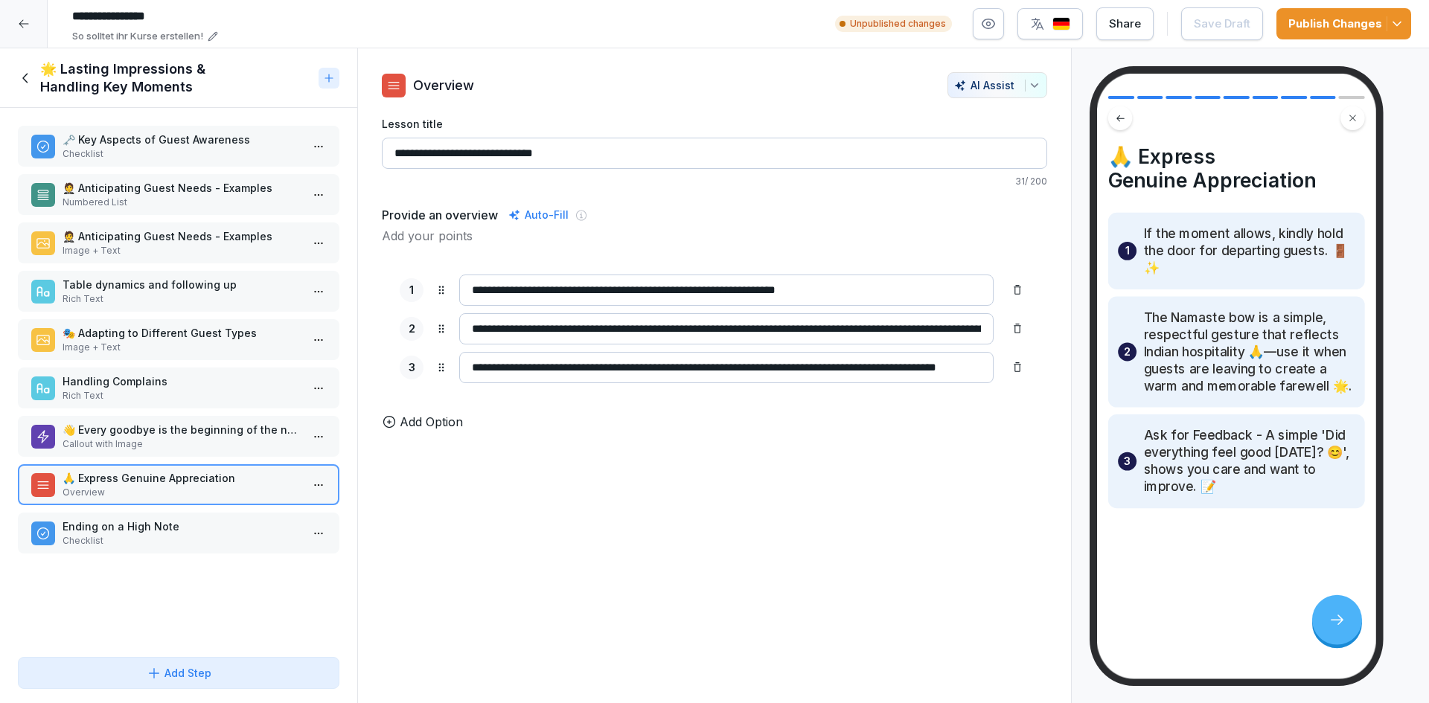
click at [127, 528] on p "Ending on a High Note" at bounding box center [182, 527] width 238 height 16
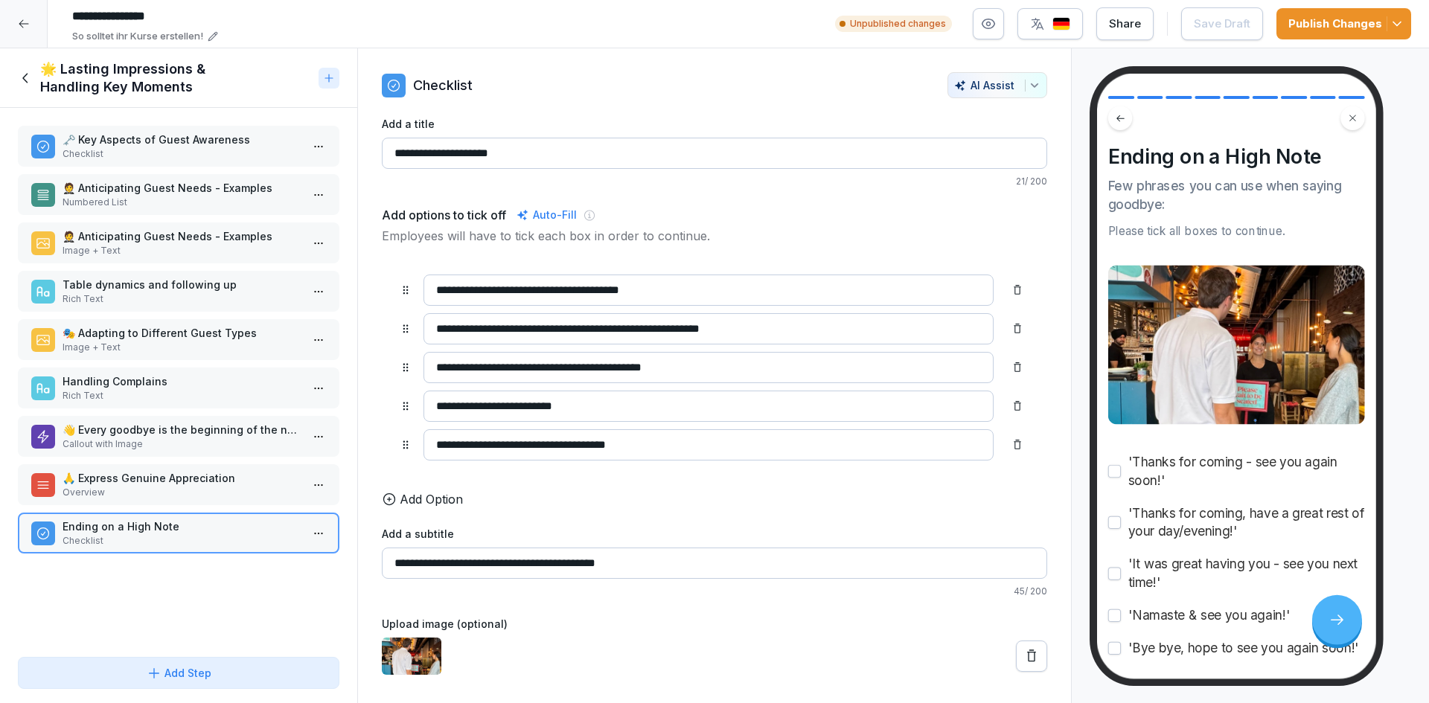
click at [19, 69] on div "🌟 Lasting Impressions & Handling Key Moments" at bounding box center [165, 78] width 295 height 36
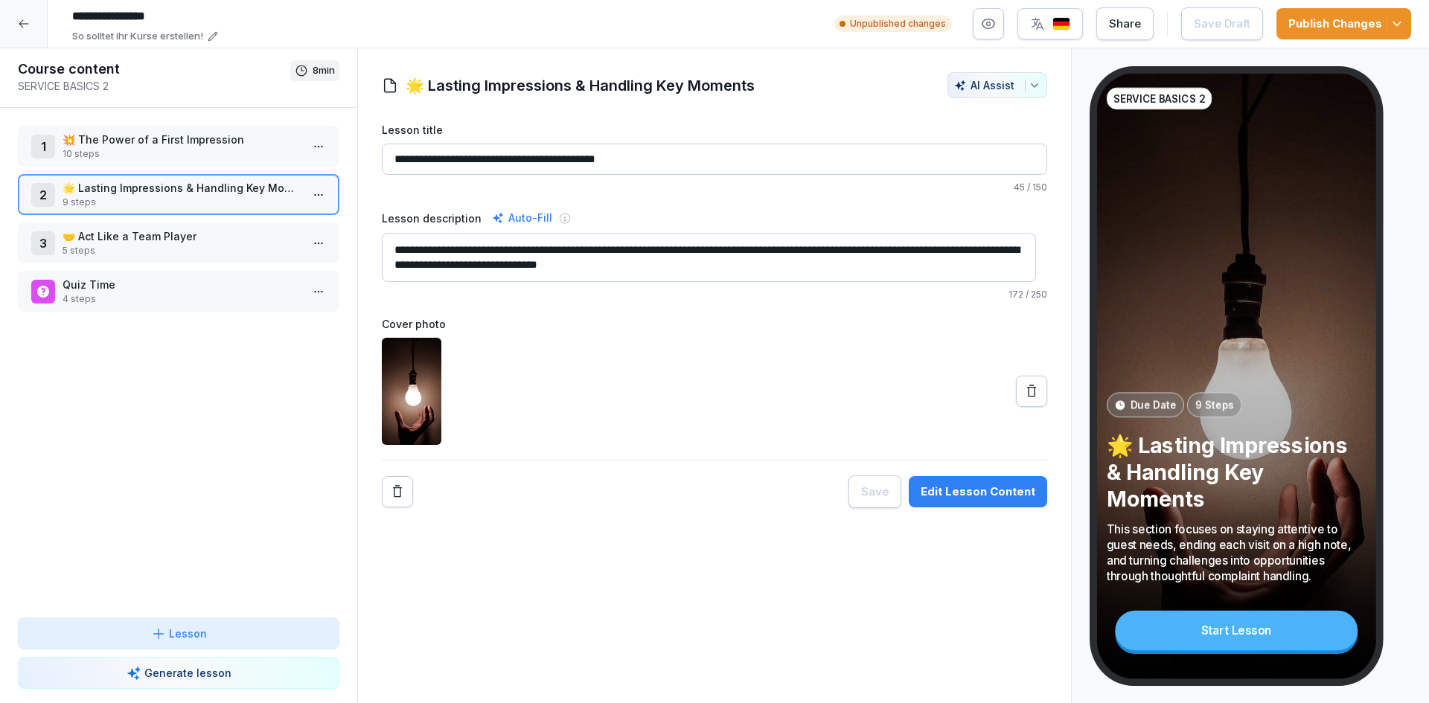
click at [169, 231] on p "🤝 Act Like a Team Player" at bounding box center [182, 236] width 238 height 16
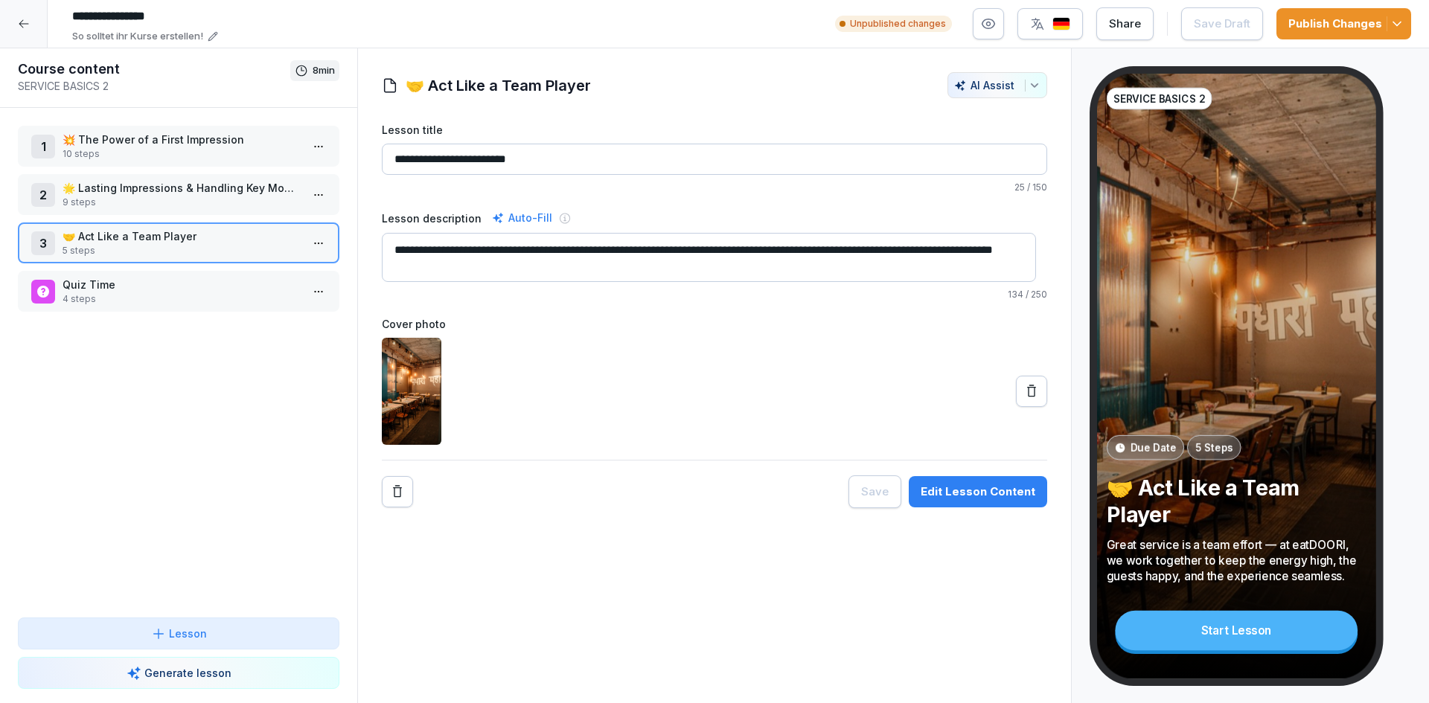
click at [984, 478] on button "Edit Lesson Content" at bounding box center [978, 491] width 138 height 31
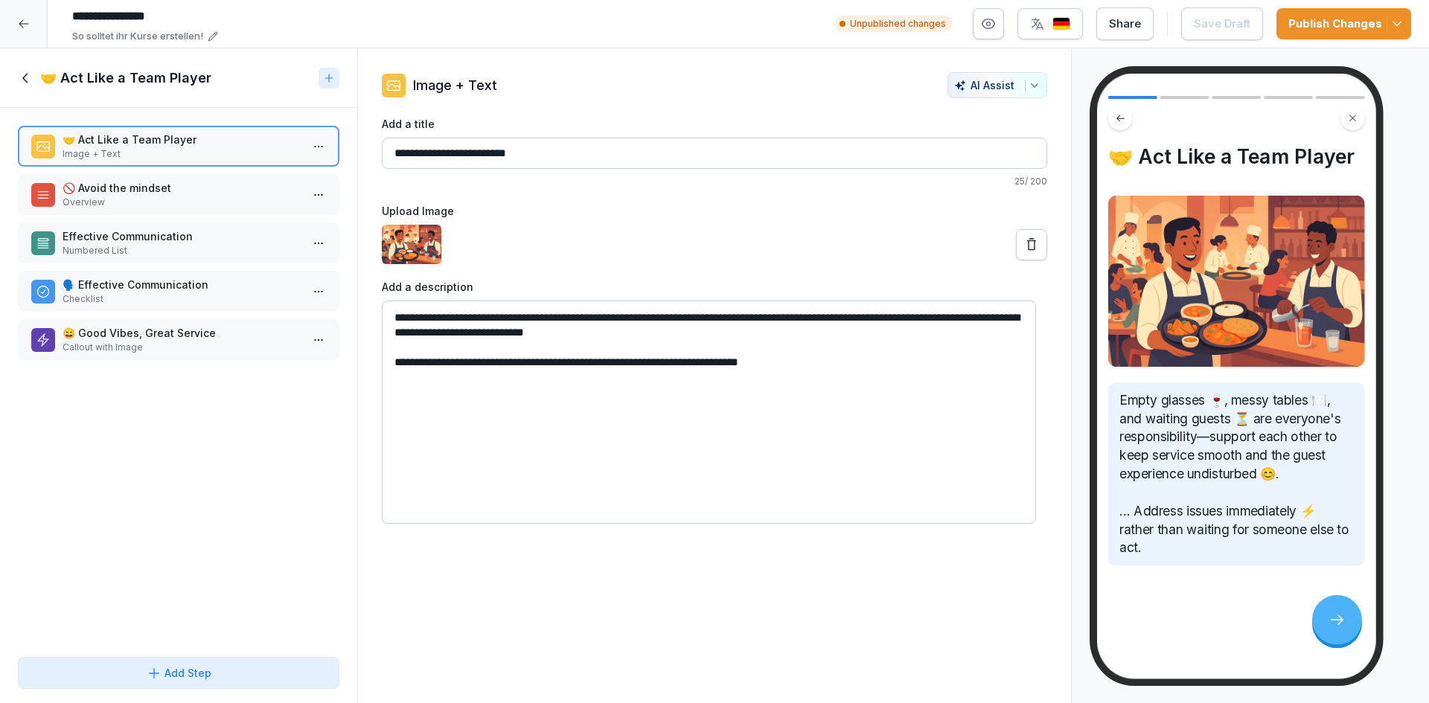
click at [180, 195] on p "🚫 Avoid the mindset" at bounding box center [182, 188] width 238 height 16
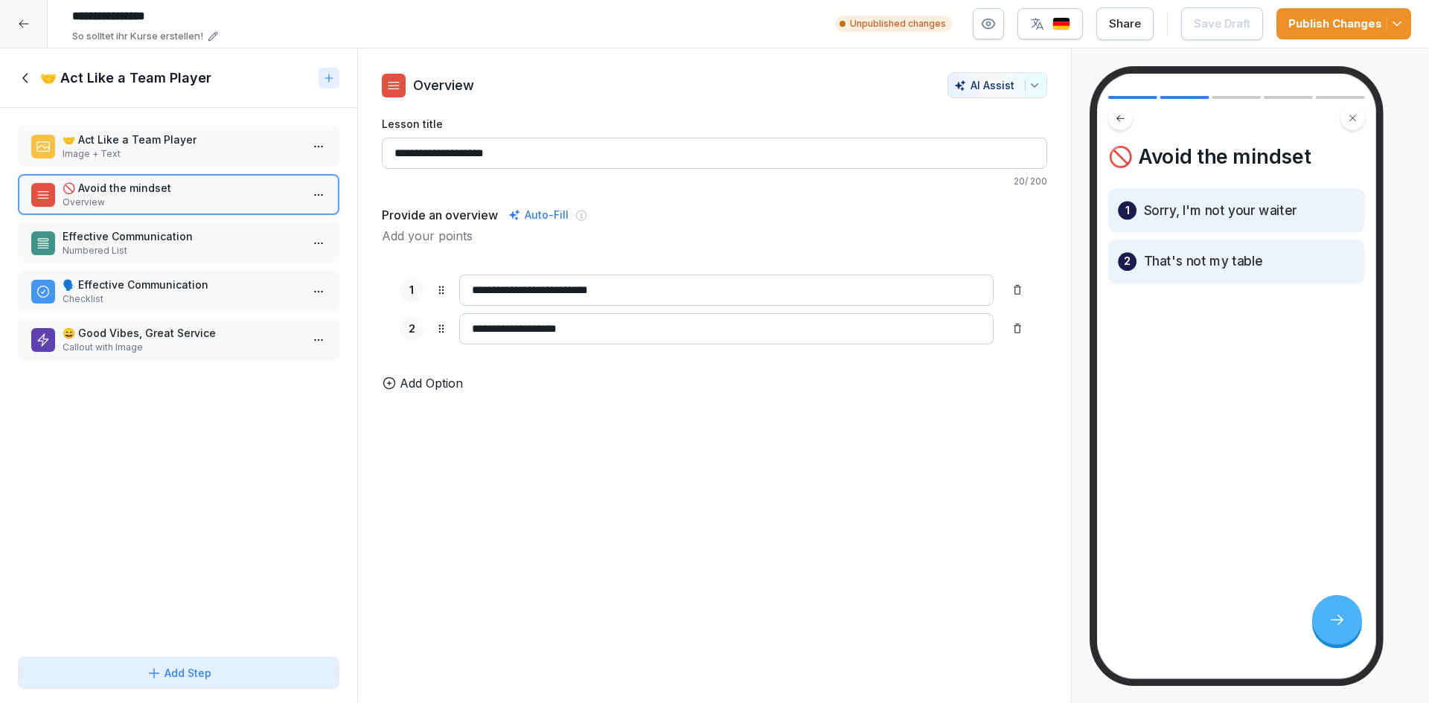
click at [111, 235] on p "Effective Communication" at bounding box center [182, 236] width 238 height 16
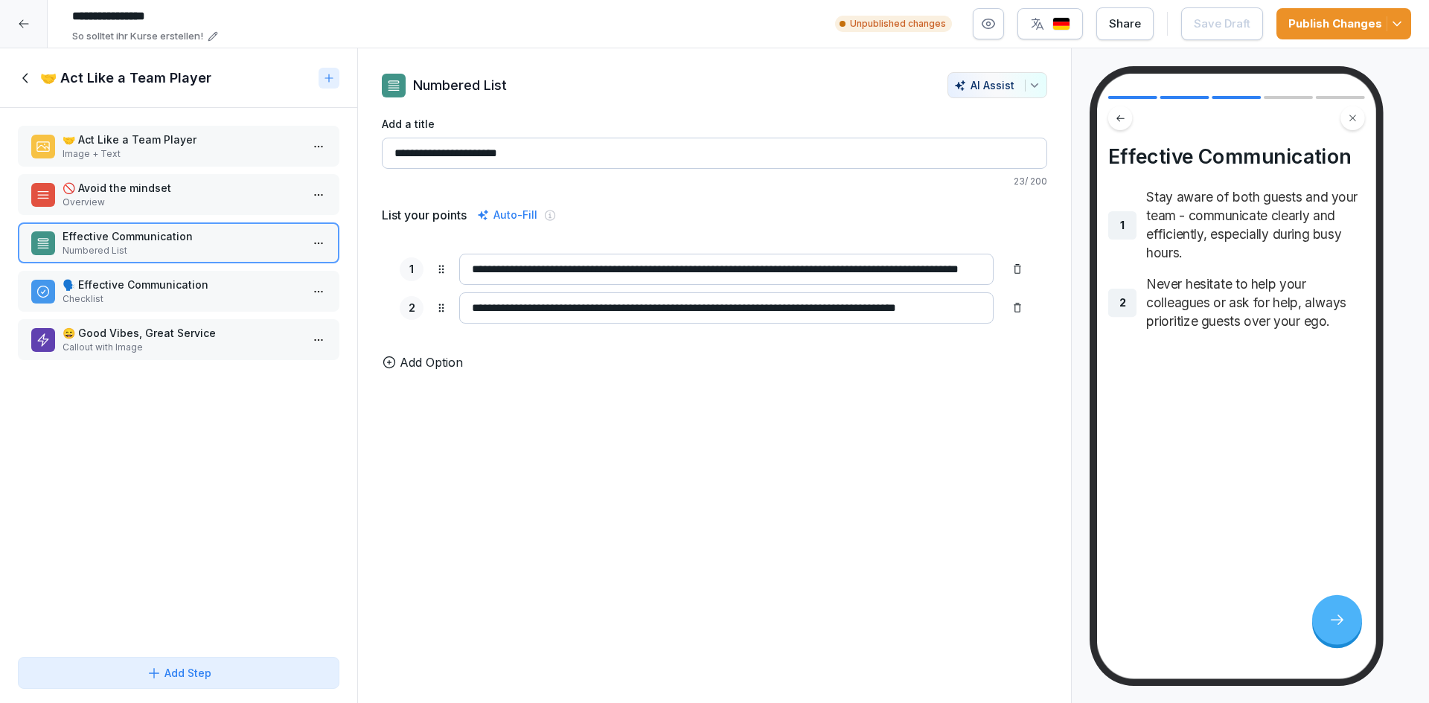
click at [199, 285] on p "🗣️ Effective Communication" at bounding box center [182, 285] width 238 height 16
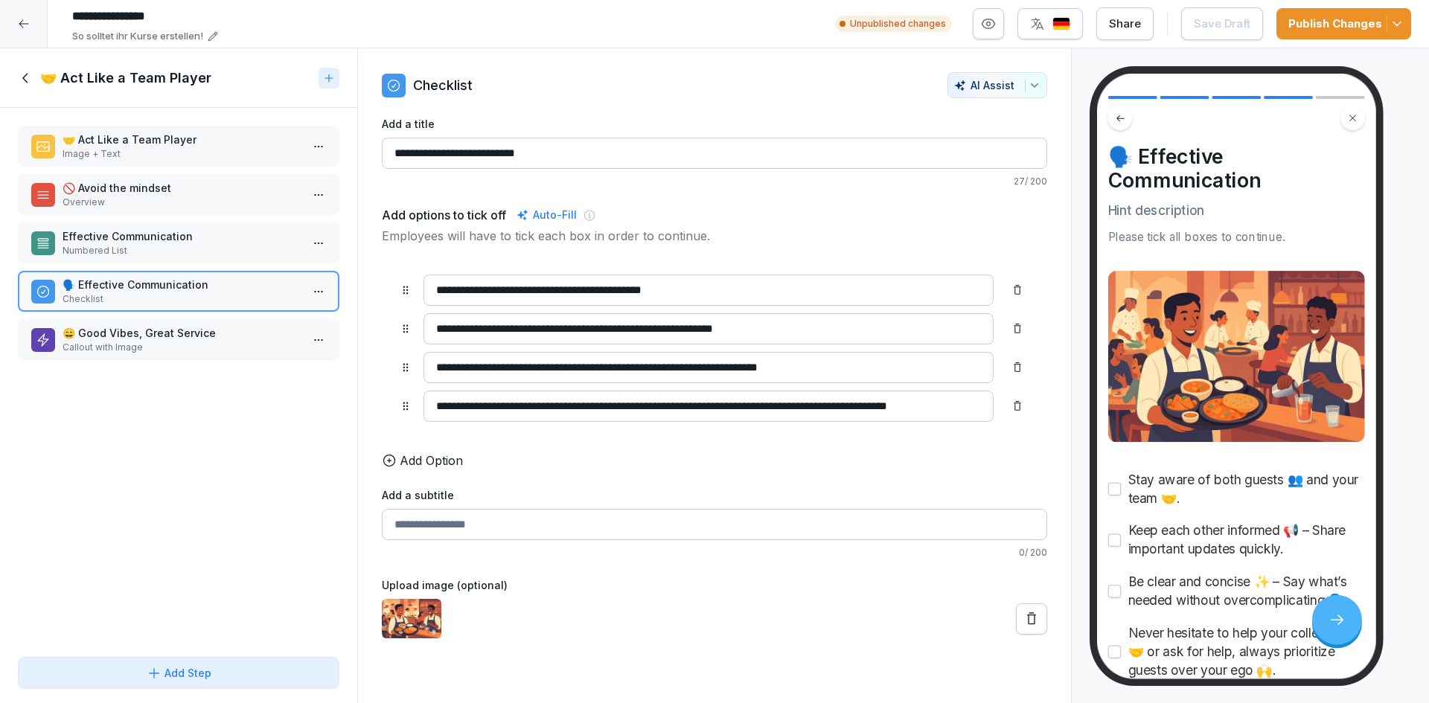
click at [151, 324] on div "😄 Good Vibes, Great Service Callout with Image" at bounding box center [178, 339] width 321 height 41
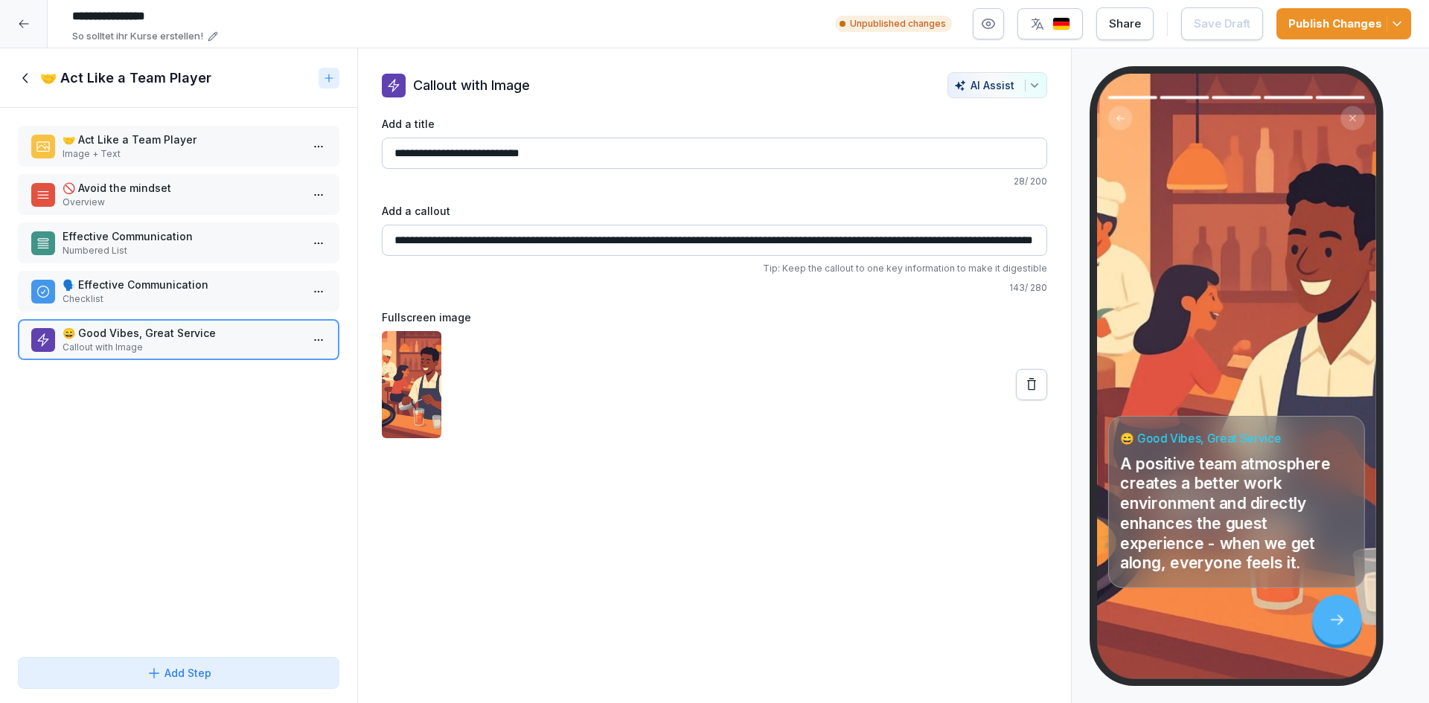
click at [25, 71] on div "🤝 Act Like a Team Player" at bounding box center [178, 78] width 357 height 60
click at [25, 71] on icon at bounding box center [26, 78] width 16 height 16
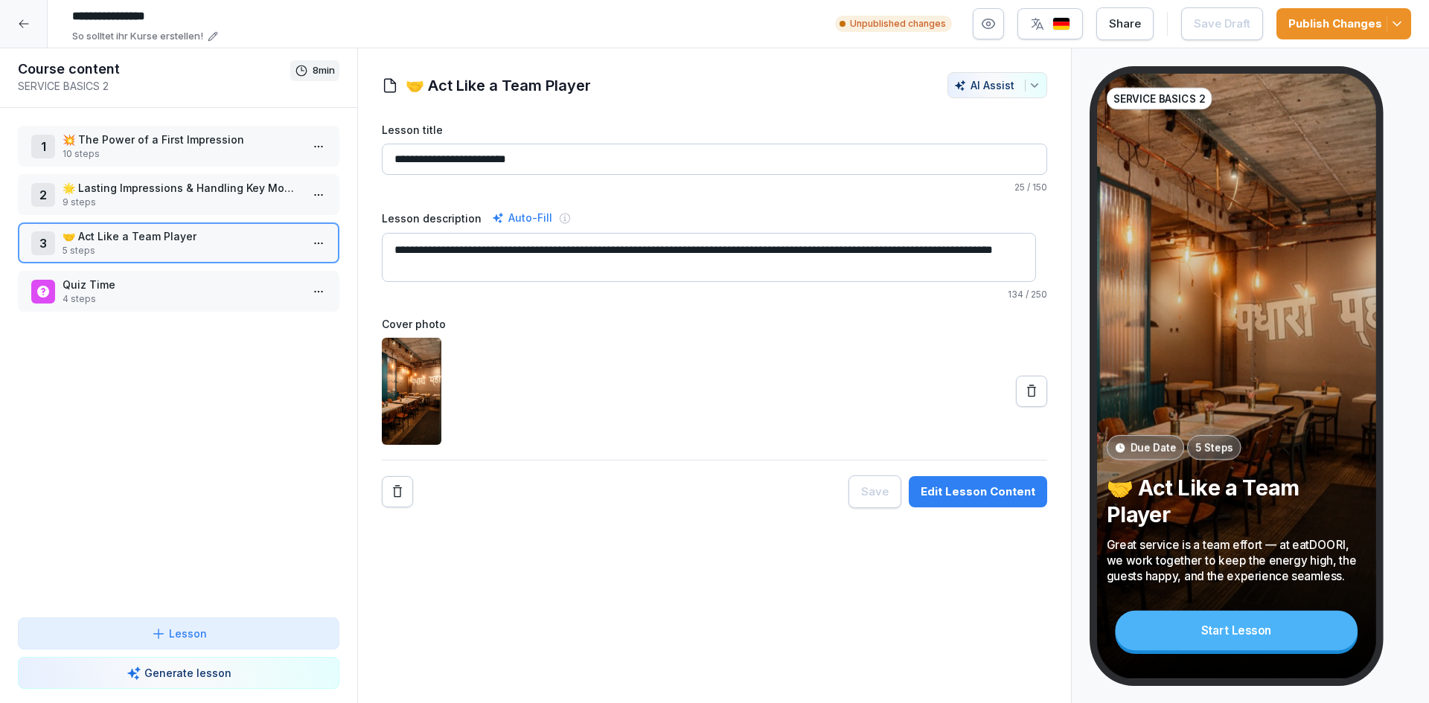
click at [135, 286] on p "Quiz Time" at bounding box center [182, 285] width 238 height 16
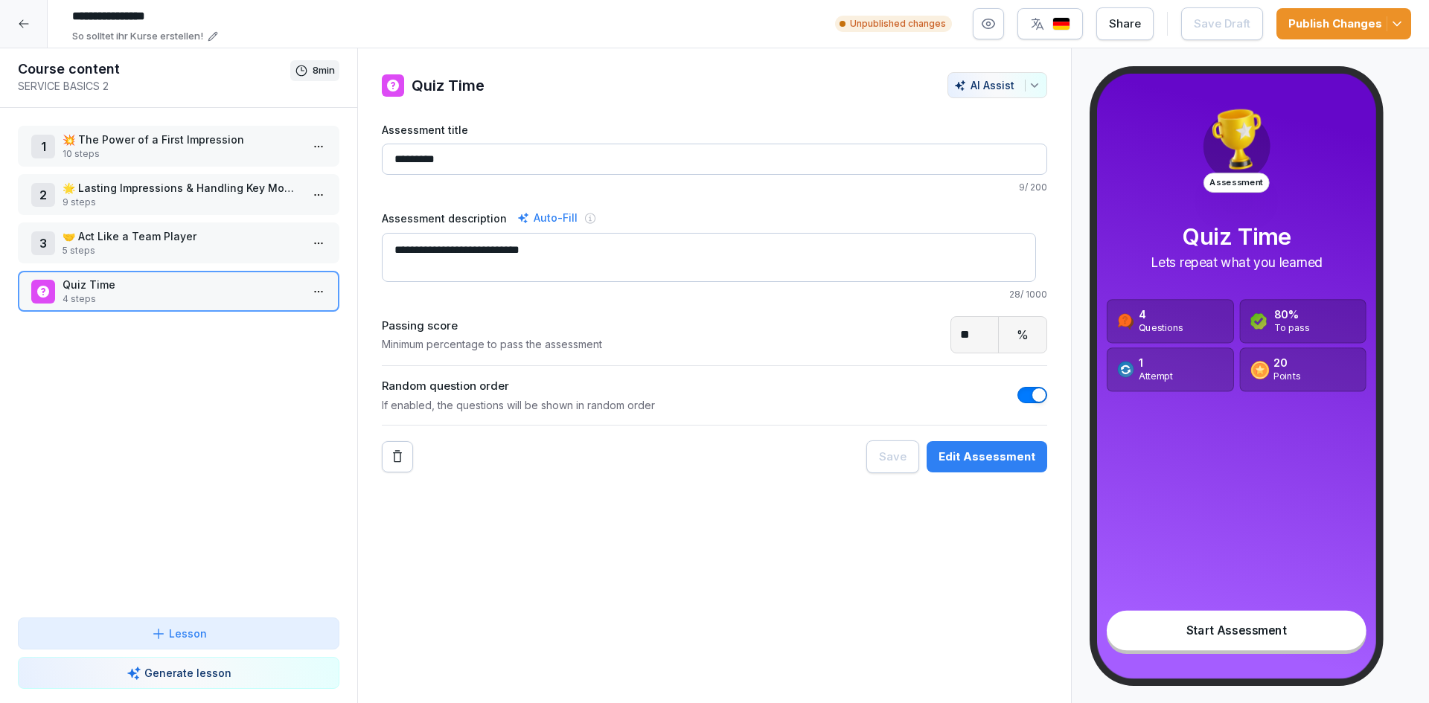
click at [14, 33] on div at bounding box center [24, 24] width 48 height 48
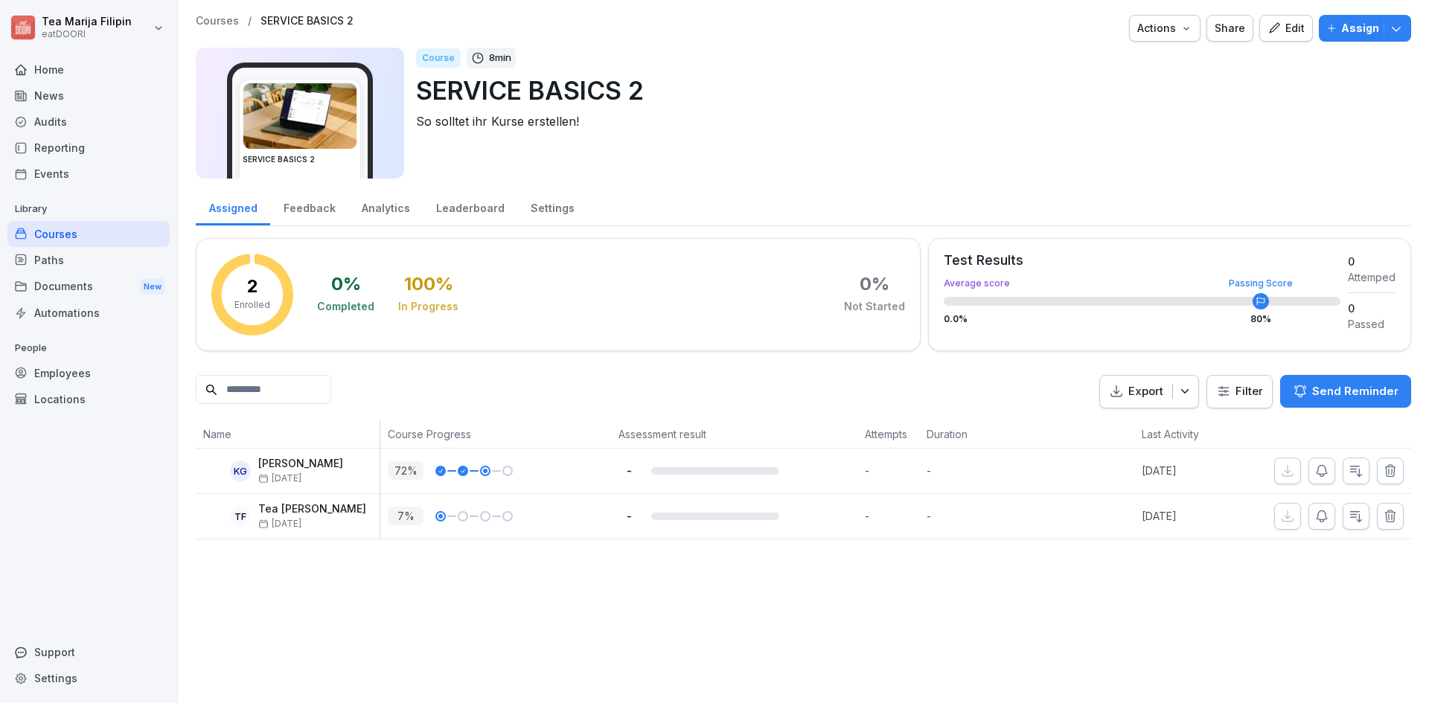
click at [124, 233] on div "Courses" at bounding box center [88, 234] width 162 height 26
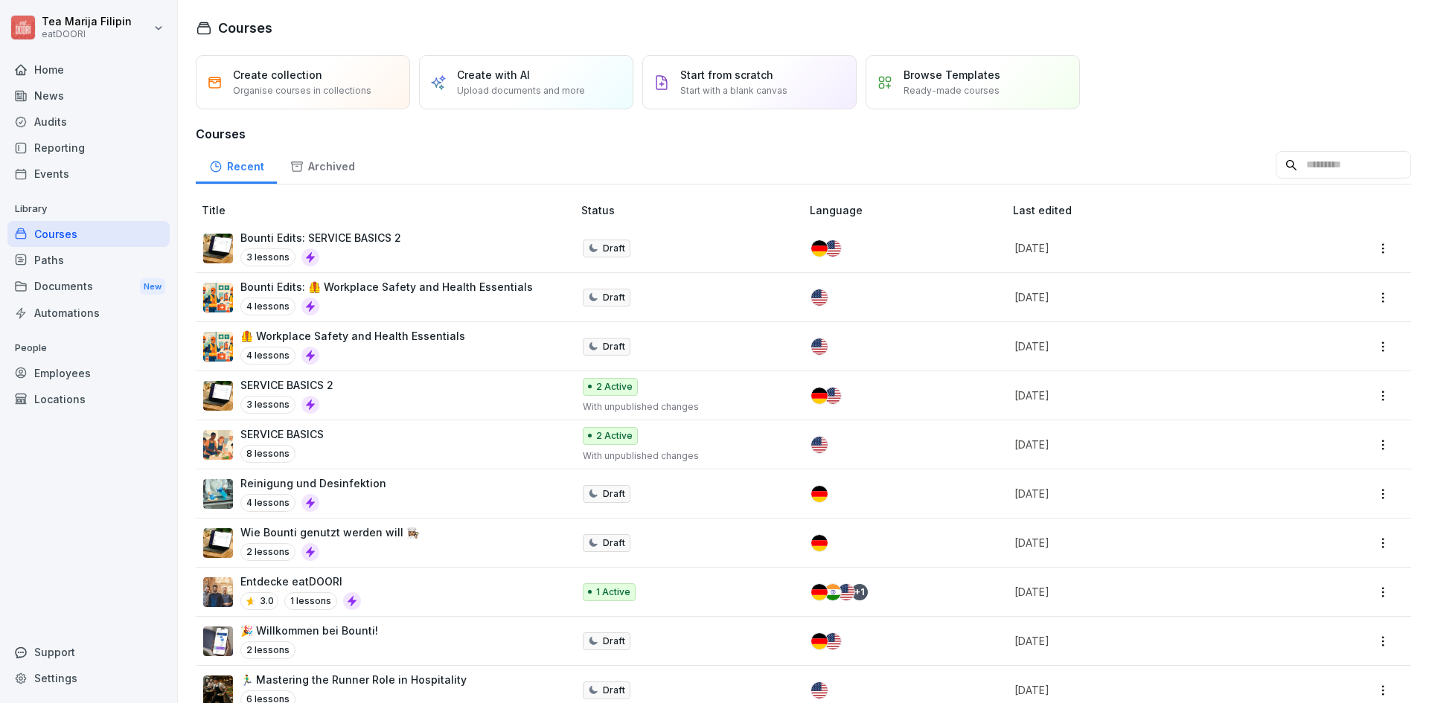
click at [436, 342] on p "🦺 Workplace Safety and Health Essentials" at bounding box center [352, 336] width 225 height 16
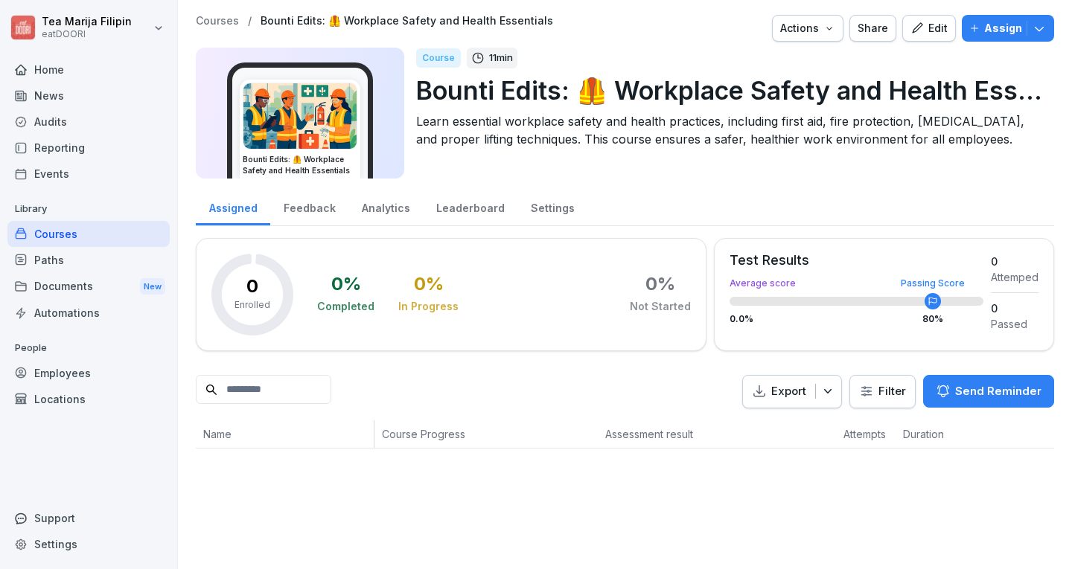
click at [930, 27] on div "Edit" at bounding box center [928, 28] width 37 height 16
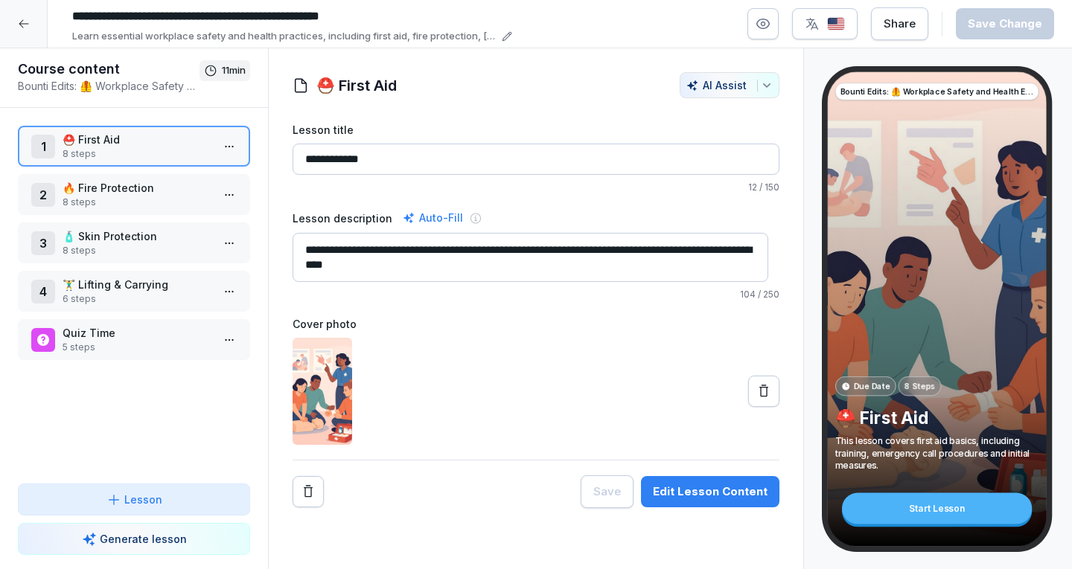
click at [725, 483] on button "Edit Lesson Content" at bounding box center [710, 491] width 138 height 31
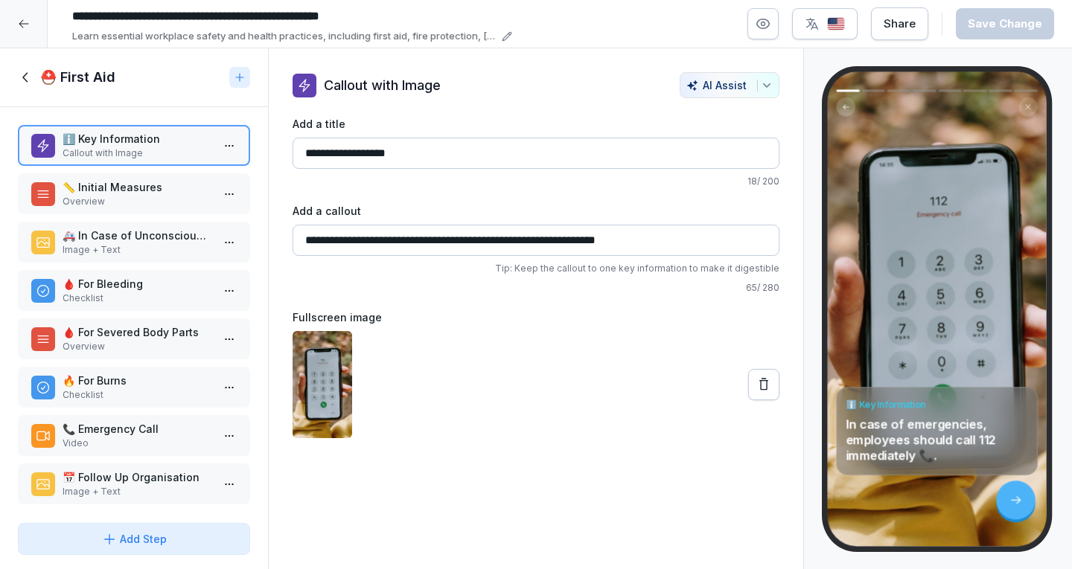
click at [160, 200] on p "Overview" at bounding box center [137, 201] width 149 height 13
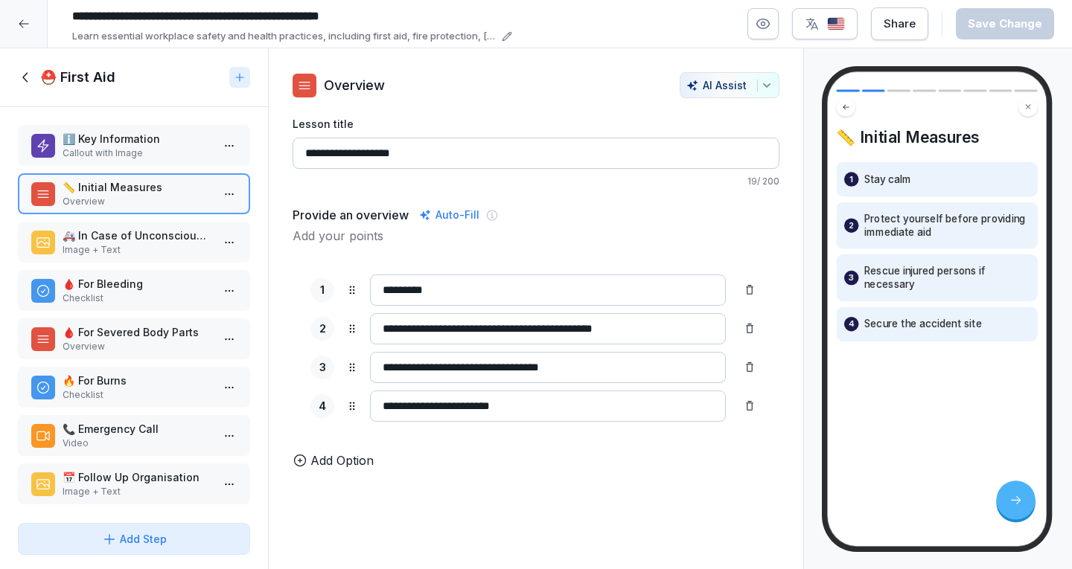
click at [101, 249] on p "Image + Text" at bounding box center [137, 249] width 149 height 13
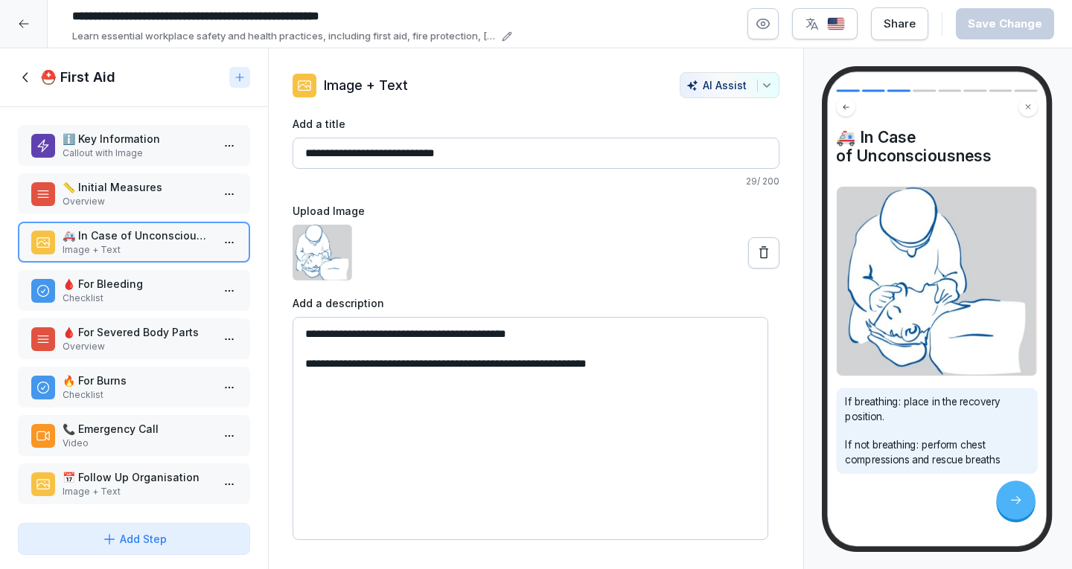
click at [138, 293] on p "Checklist" at bounding box center [137, 298] width 149 height 13
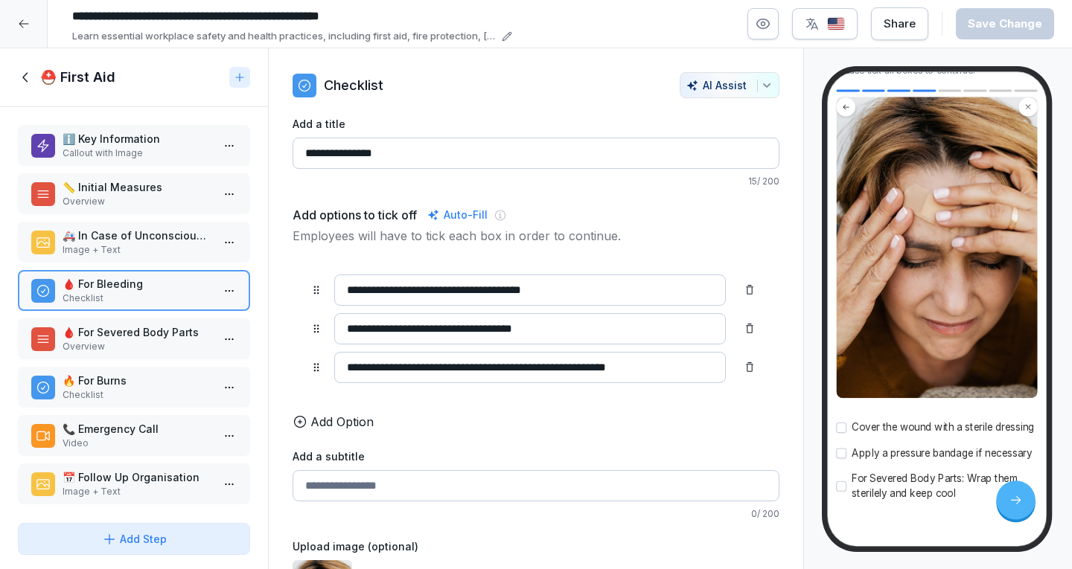
scroll to position [149, 0]
click at [144, 336] on p "🩸 For Severed Body Parts" at bounding box center [137, 332] width 149 height 16
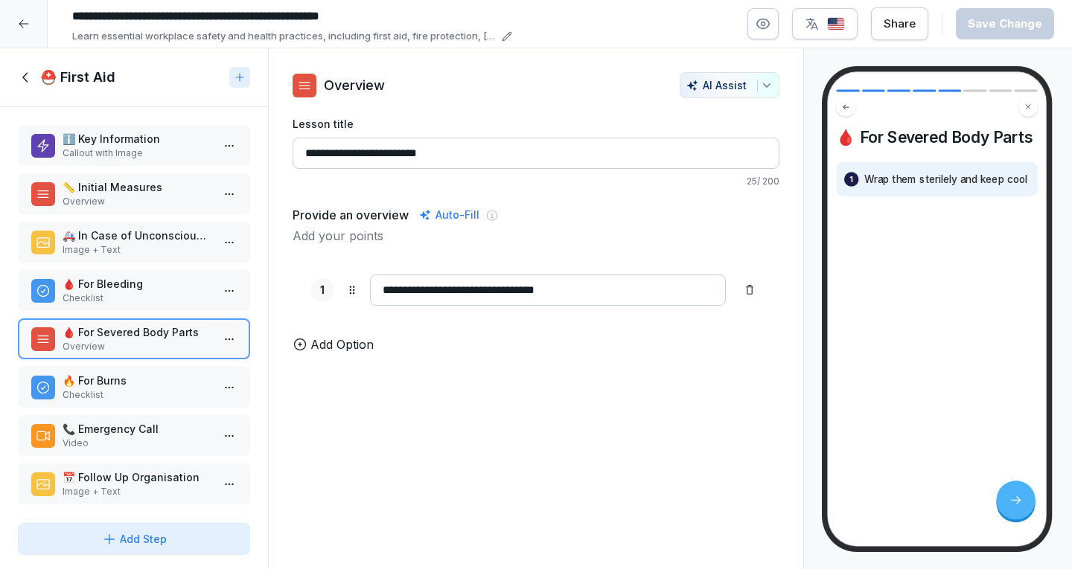
click at [128, 293] on p "Checklist" at bounding box center [137, 298] width 149 height 13
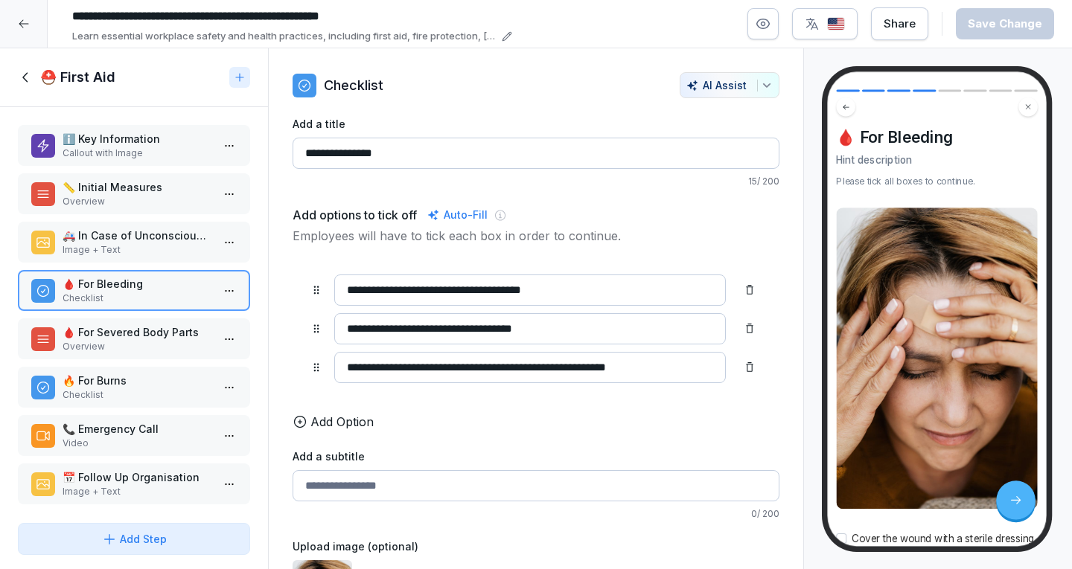
click at [143, 329] on p "🩸 For Severed Body Parts" at bounding box center [137, 332] width 149 height 16
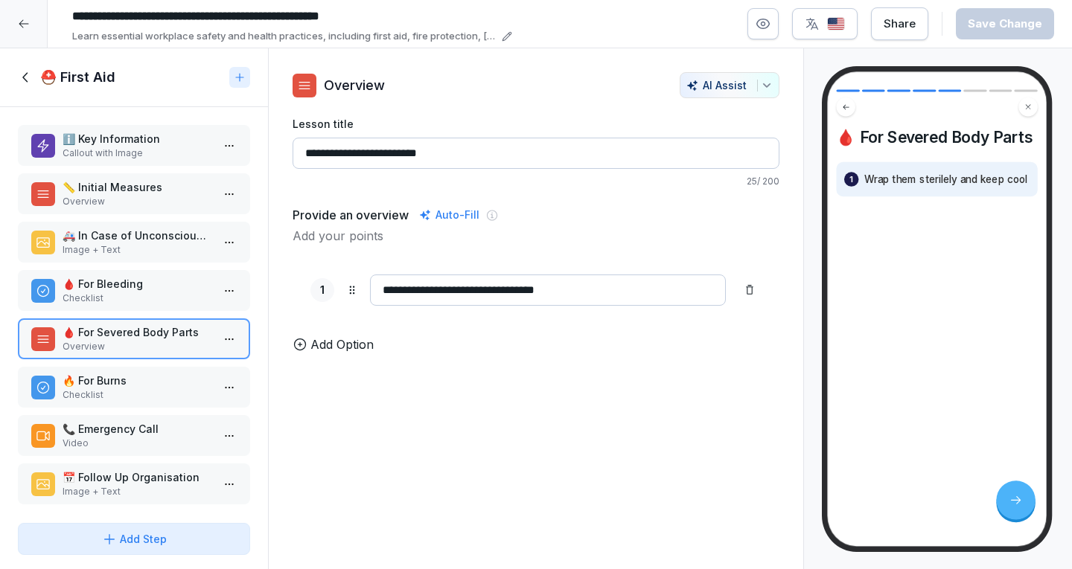
drag, startPoint x: 135, startPoint y: 398, endPoint x: 128, endPoint y: 397, distance: 7.5
click at [133, 398] on p "Checklist" at bounding box center [137, 394] width 149 height 13
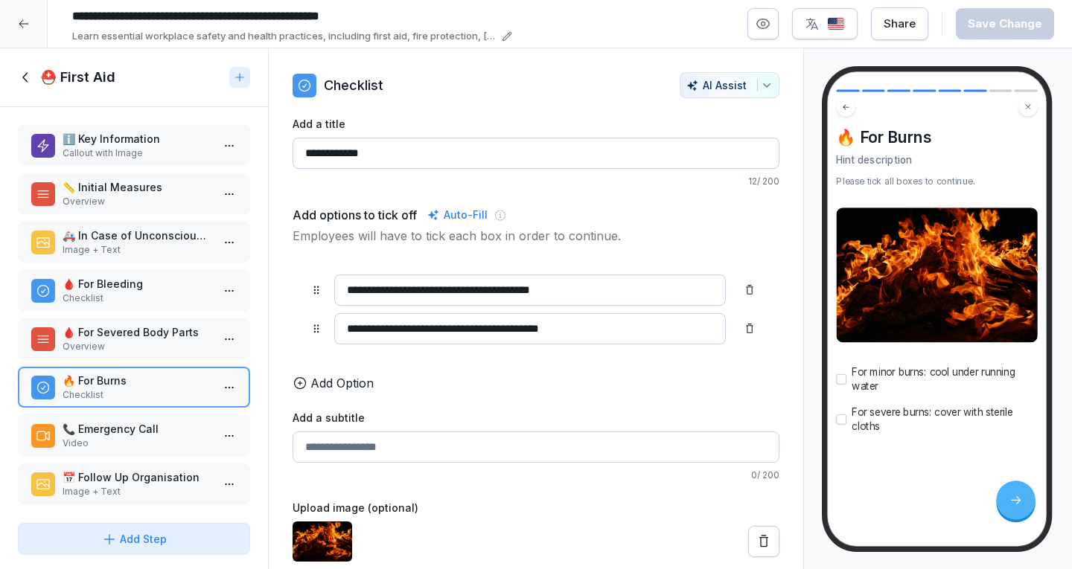
click at [91, 444] on p "Video" at bounding box center [137, 443] width 149 height 13
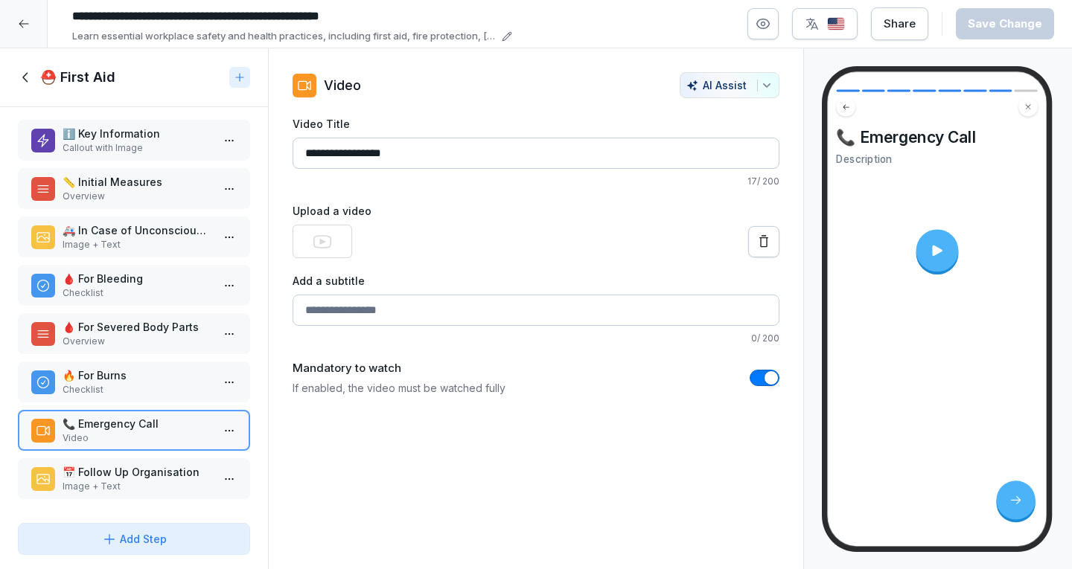
scroll to position [16, 0]
click at [149, 480] on p "Image + Text" at bounding box center [137, 486] width 149 height 13
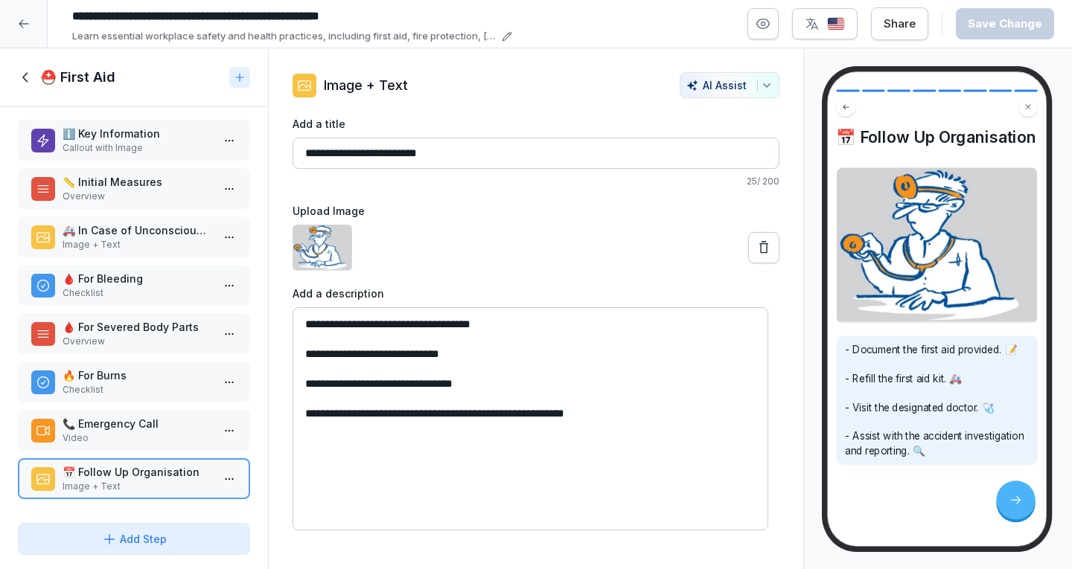
click at [40, 71] on h1 "⛑️ First Aid" at bounding box center [77, 77] width 75 height 18
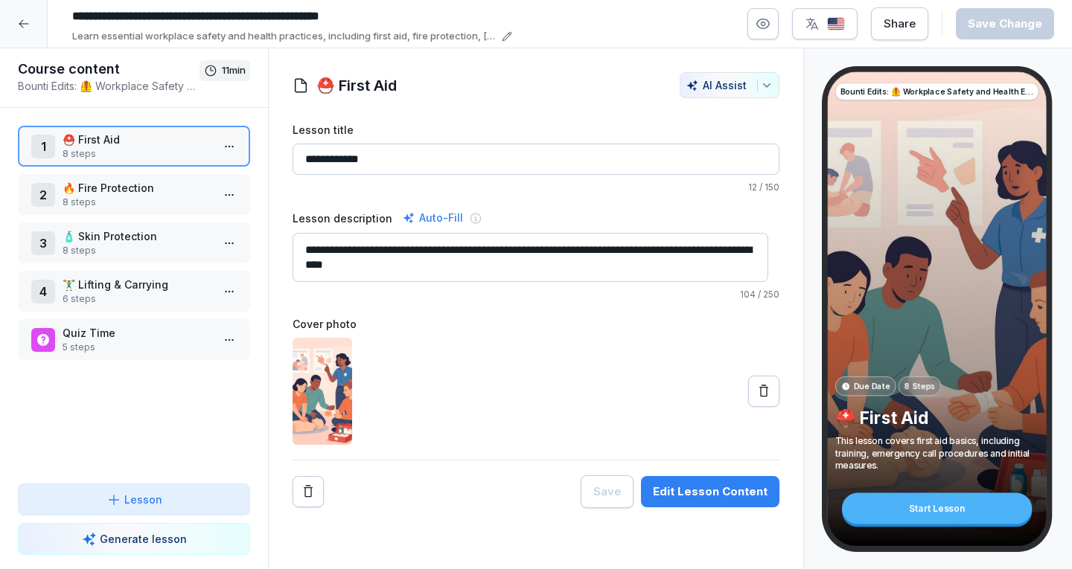
click at [132, 187] on p "🔥 Fire Protection" at bounding box center [137, 188] width 149 height 16
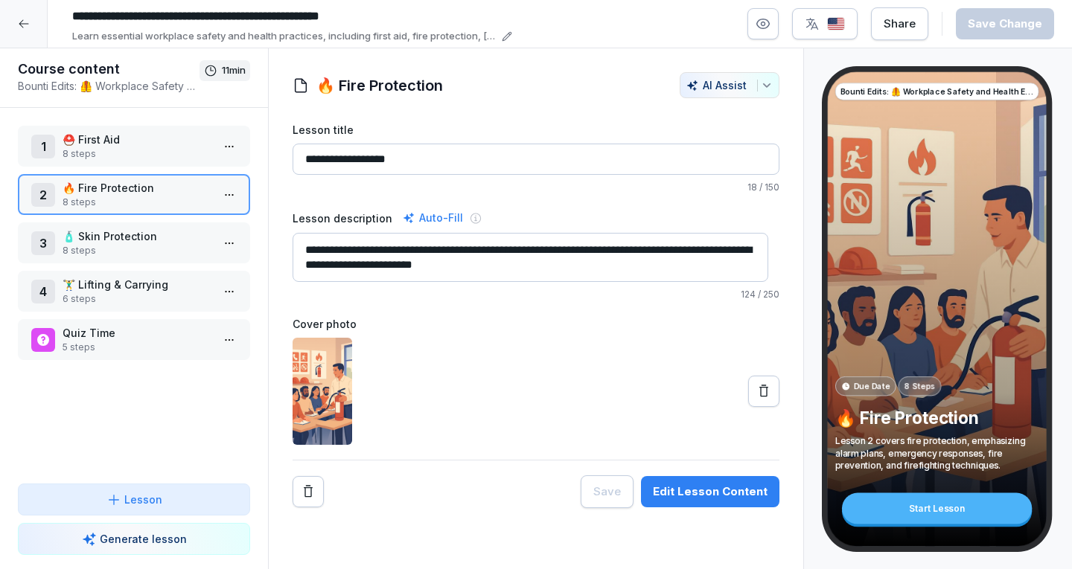
click at [714, 491] on div "Edit Lesson Content" at bounding box center [710, 492] width 115 height 16
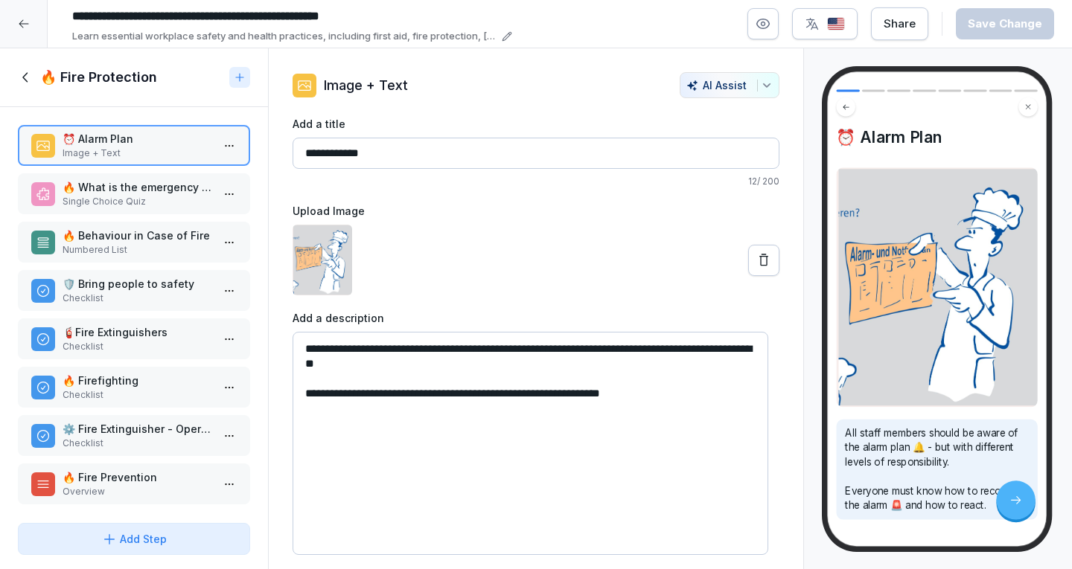
click at [142, 191] on p "🔥 What is the emergency number for fire services in [GEOGRAPHIC_DATA]?" at bounding box center [137, 187] width 149 height 16
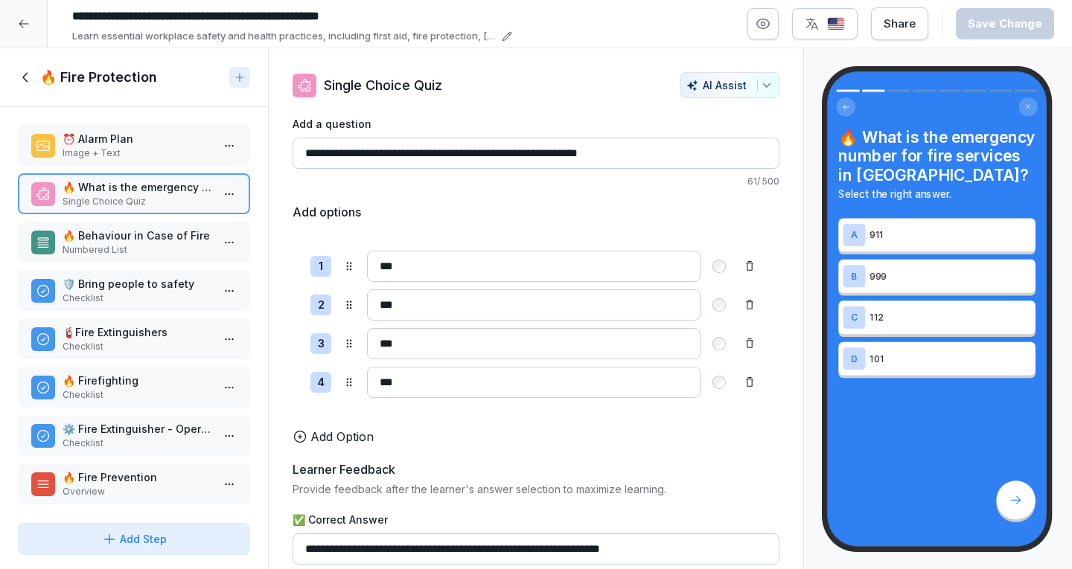
click at [120, 245] on p "Numbered List" at bounding box center [137, 249] width 149 height 13
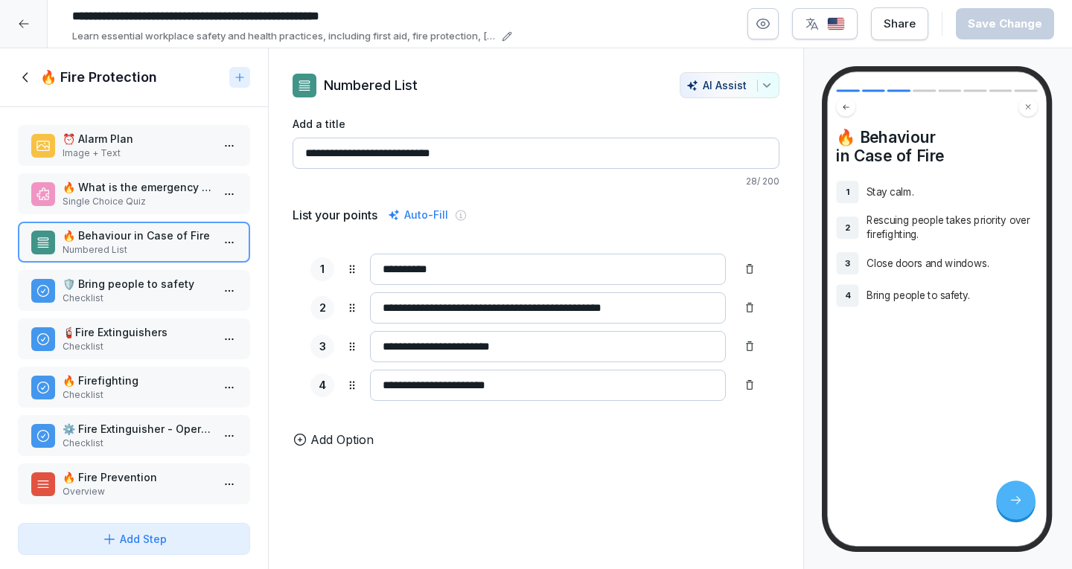
click at [136, 289] on p "🛡️ Bring people to safety" at bounding box center [137, 284] width 149 height 16
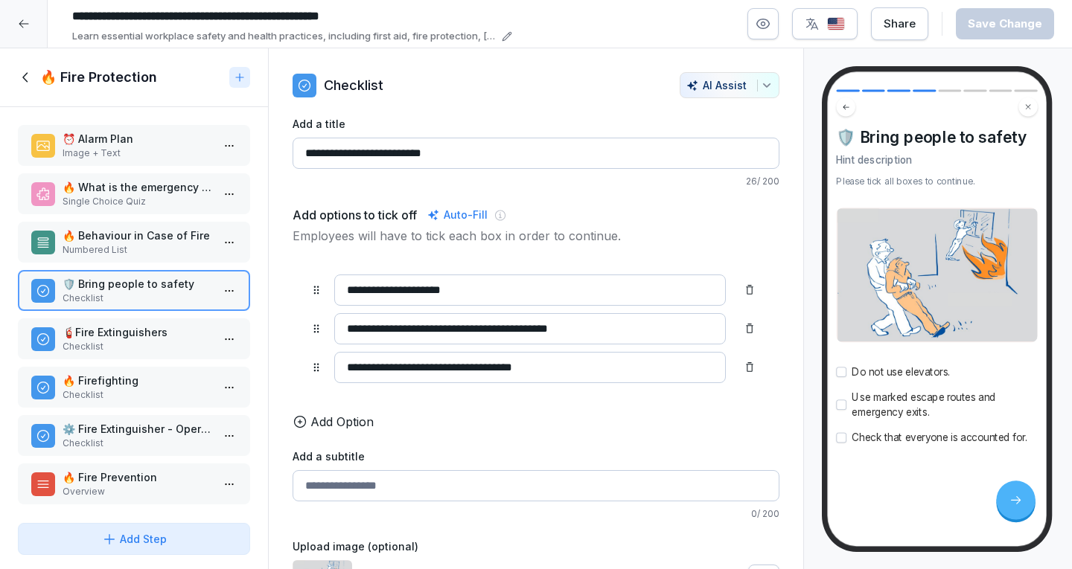
click at [135, 341] on p "Checklist" at bounding box center [137, 346] width 149 height 13
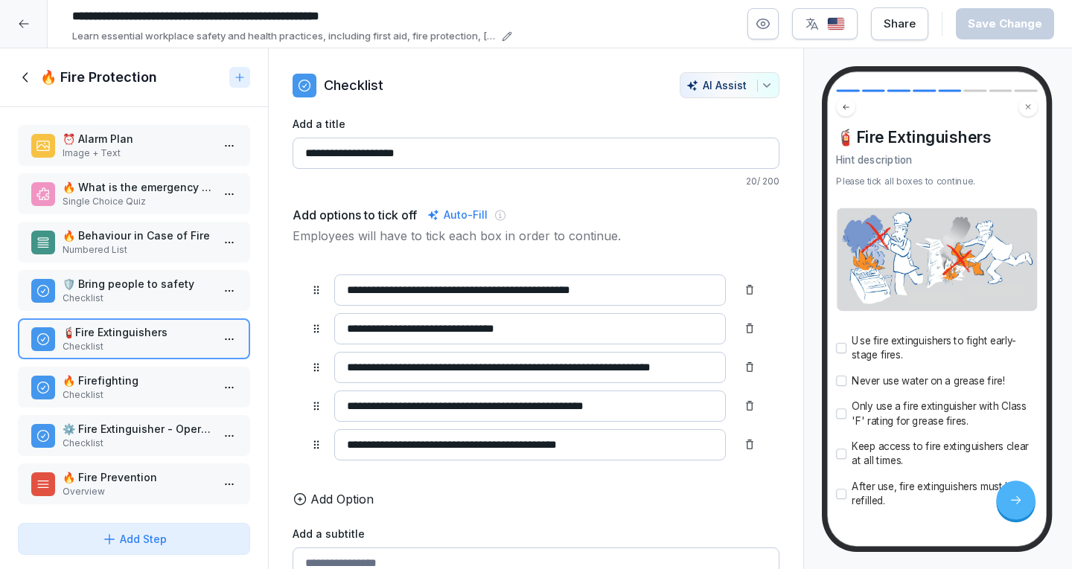
click at [128, 373] on p "🔥 Firefighting" at bounding box center [137, 381] width 149 height 16
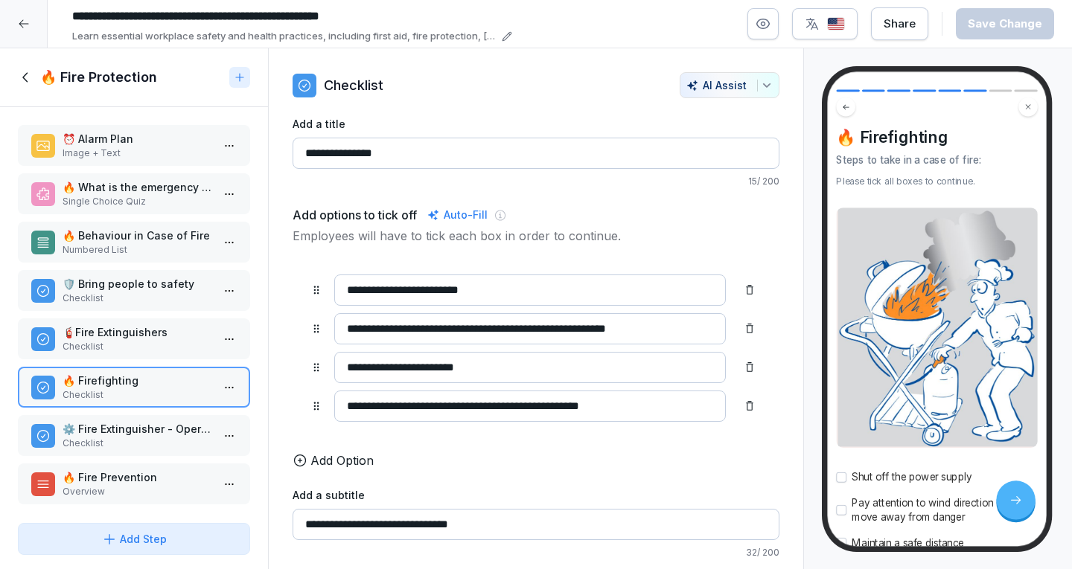
click at [131, 423] on p "⚙️ Fire Extinguisher - Operating Instructions" at bounding box center [137, 429] width 149 height 16
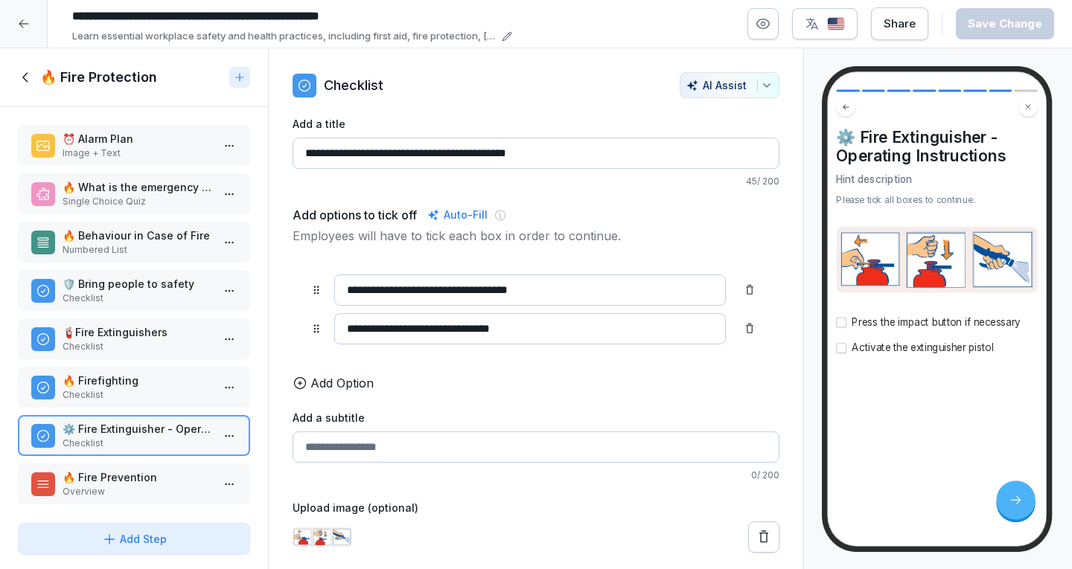
click at [109, 487] on p "Overview" at bounding box center [137, 491] width 149 height 13
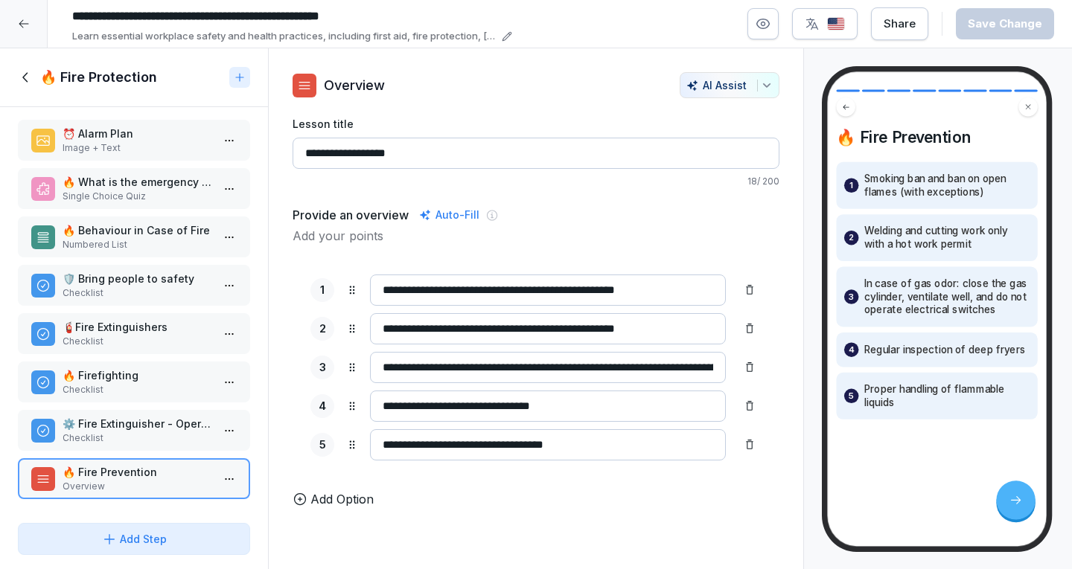
scroll to position [16, 0]
click at [25, 72] on icon at bounding box center [26, 77] width 16 height 16
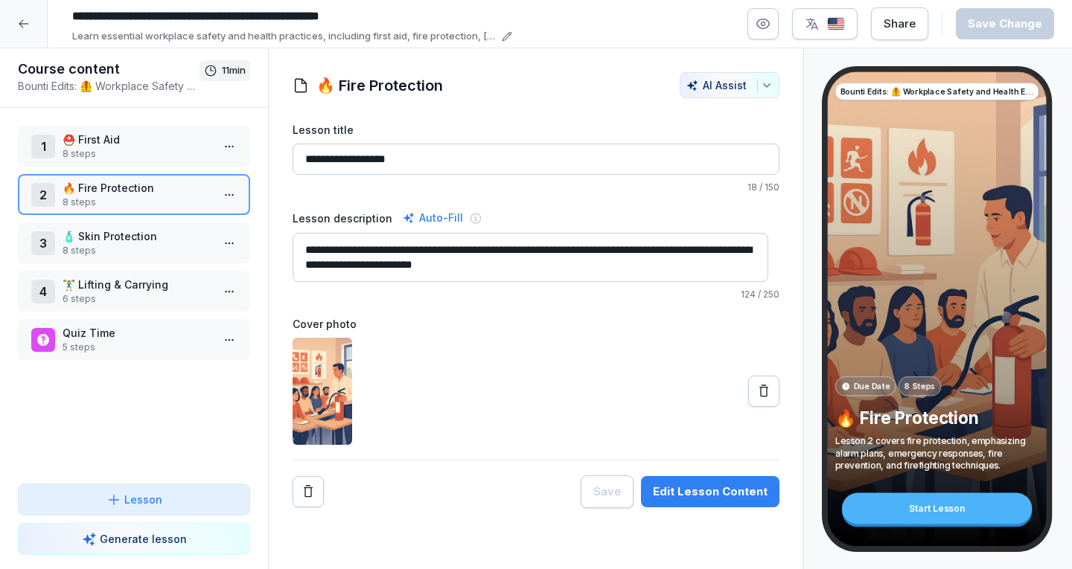
click at [109, 250] on p "8 steps" at bounding box center [137, 250] width 149 height 13
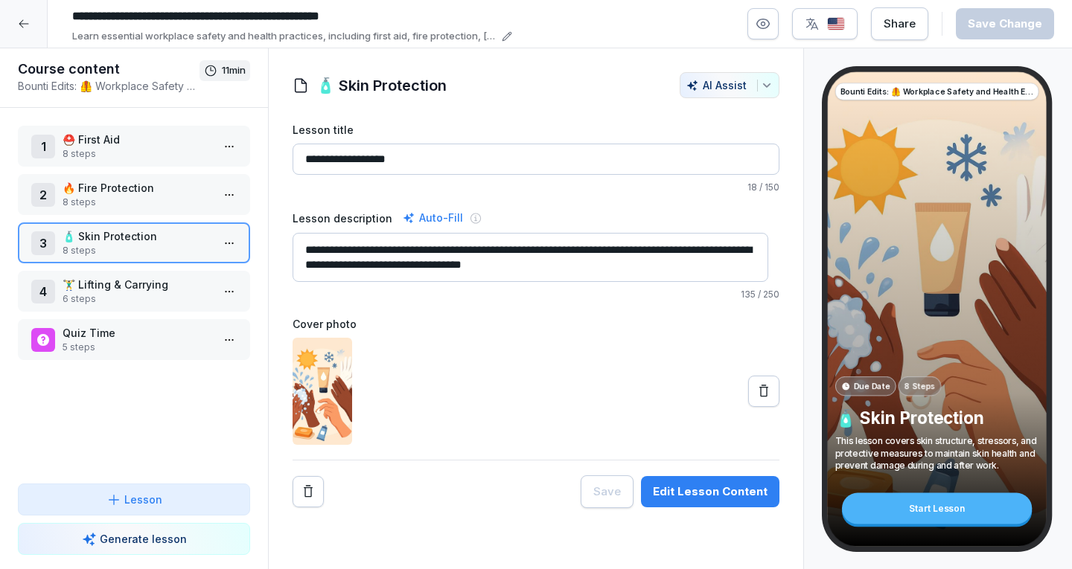
click at [741, 487] on div "Edit Lesson Content" at bounding box center [710, 492] width 115 height 16
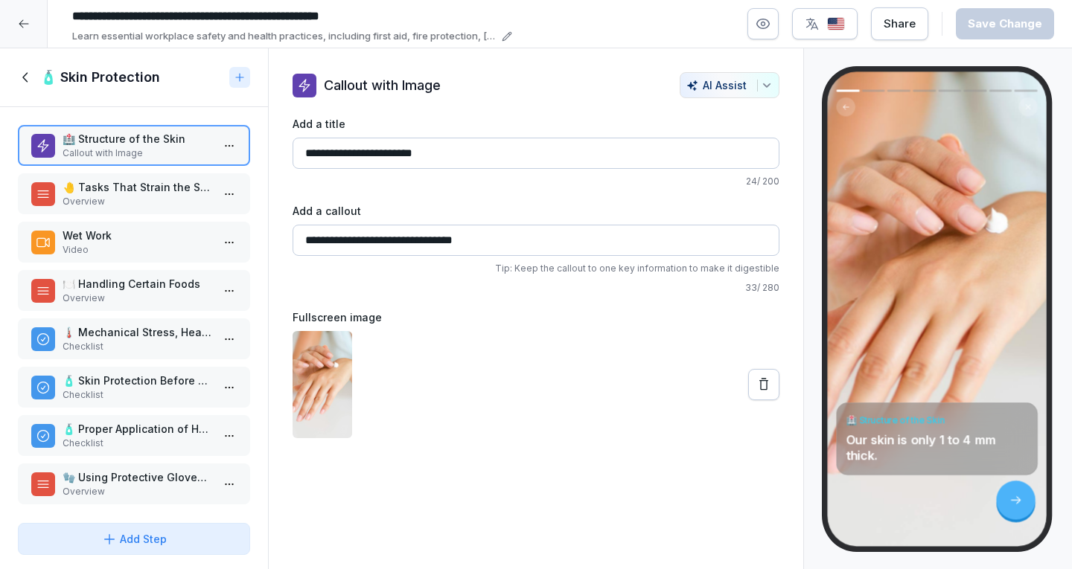
click at [122, 176] on div "🤚 Tasks That Strain the Skin Overview" at bounding box center [134, 193] width 232 height 41
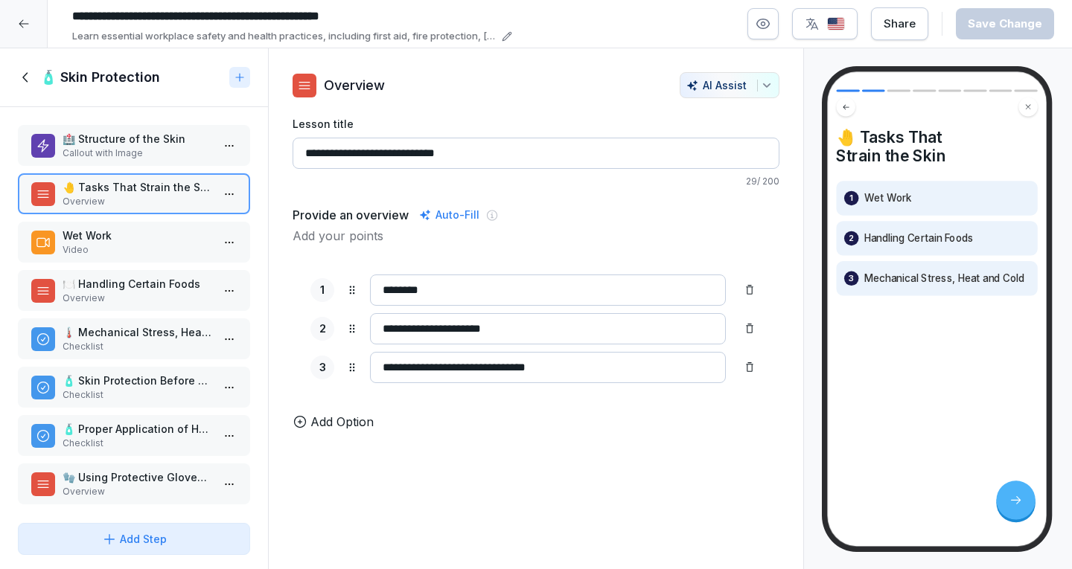
click at [168, 228] on p "Wet Work" at bounding box center [137, 236] width 149 height 16
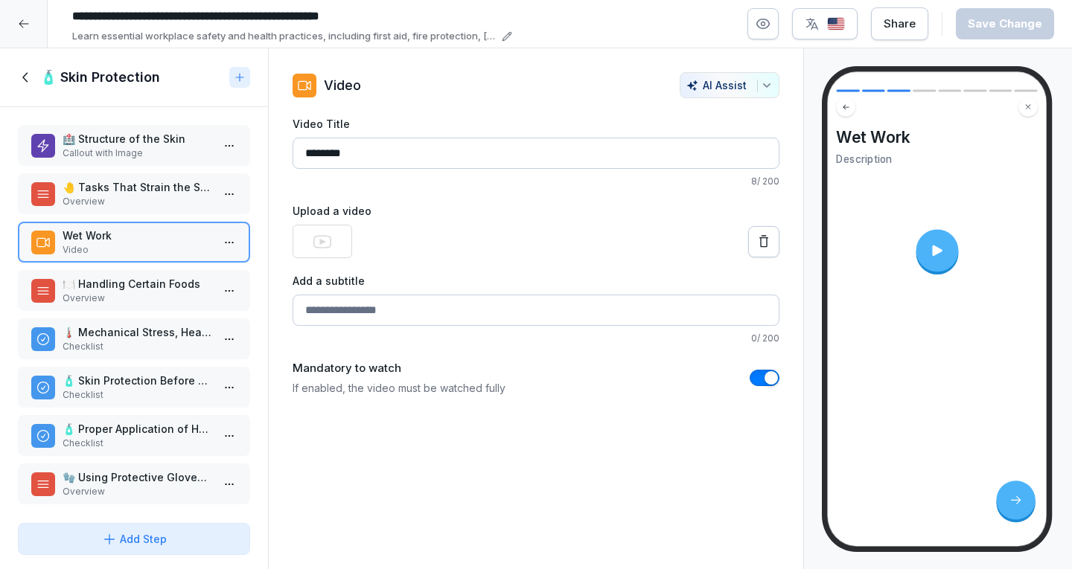
click at [72, 285] on p "🍽️ Handling Certain Foods" at bounding box center [137, 284] width 149 height 16
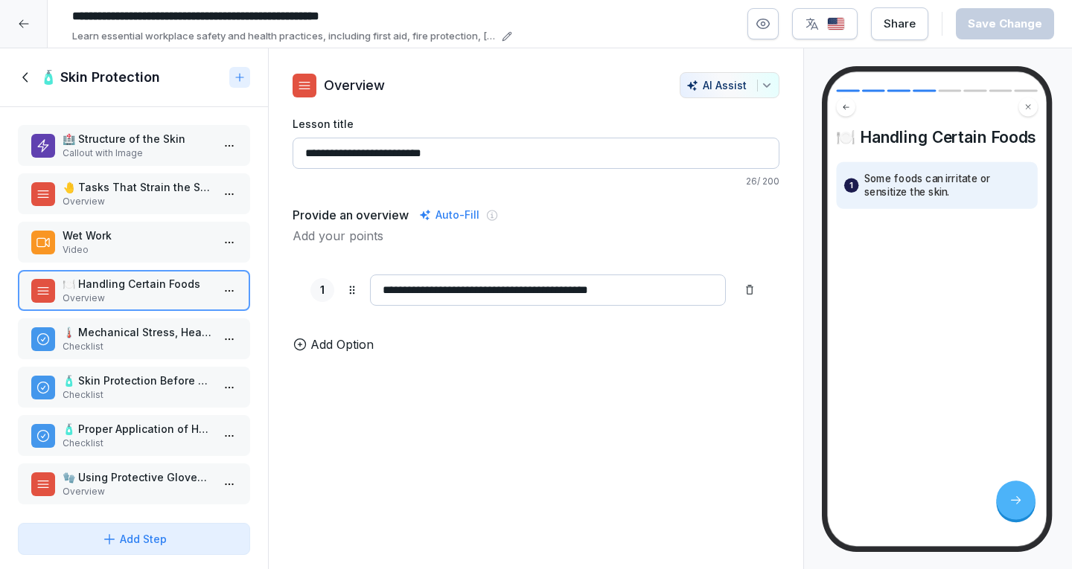
click at [141, 344] on p "Checklist" at bounding box center [137, 346] width 149 height 13
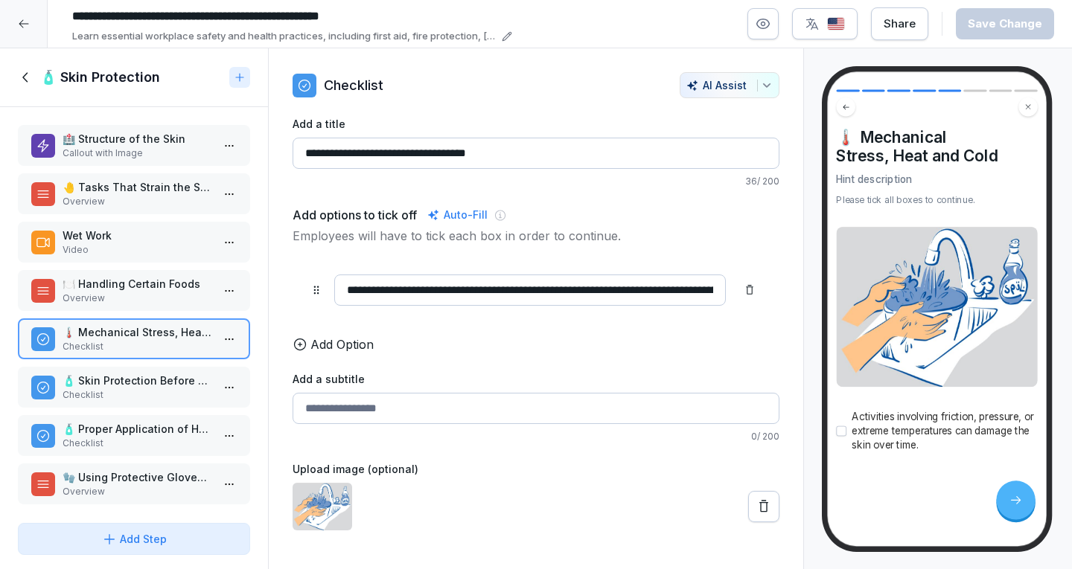
click at [124, 393] on p "Checklist" at bounding box center [137, 394] width 149 height 13
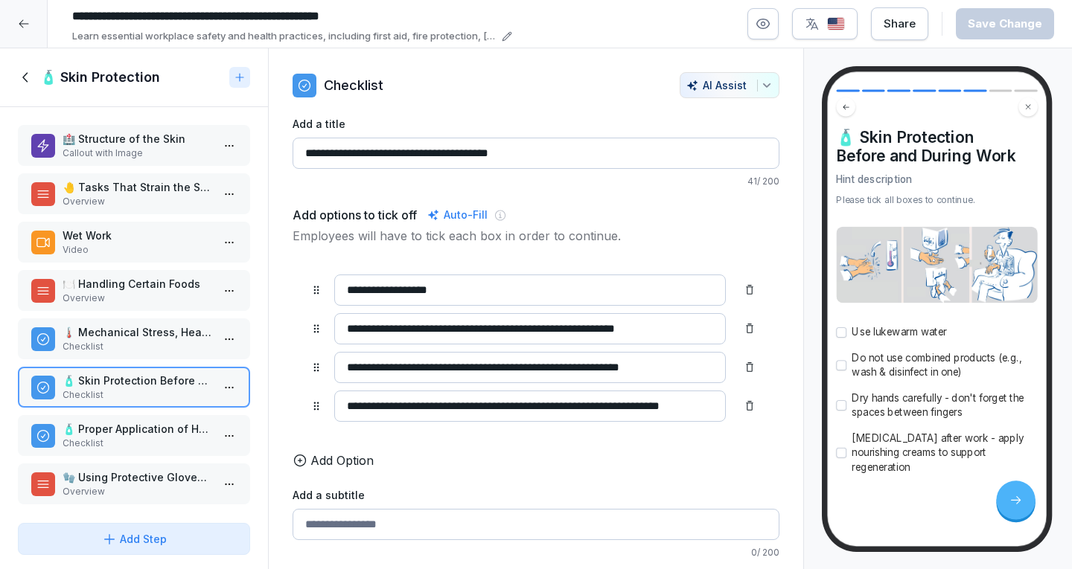
click at [154, 447] on p "Checklist" at bounding box center [137, 443] width 149 height 13
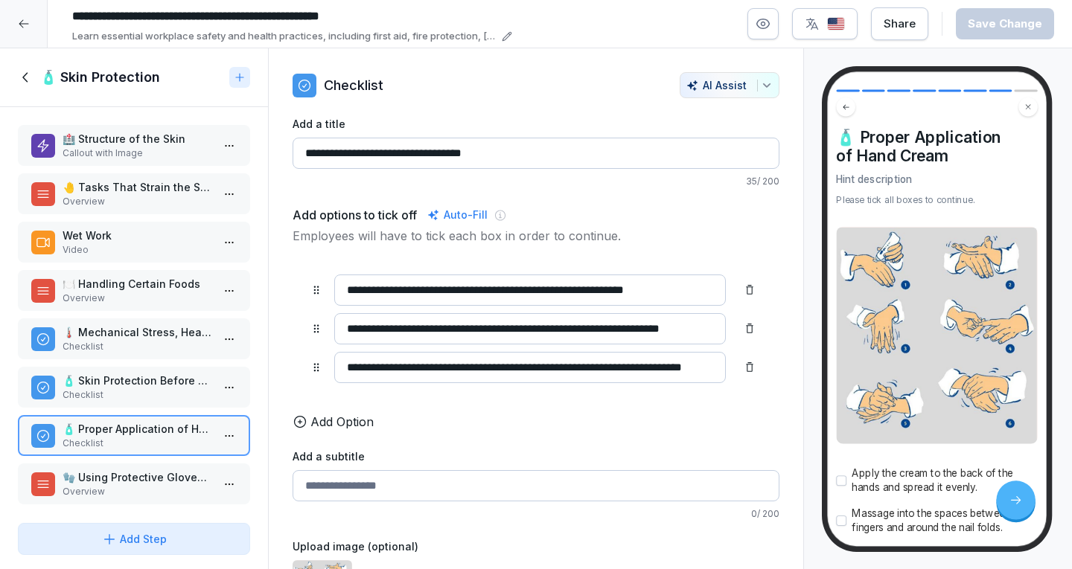
click at [164, 487] on p "Overview" at bounding box center [137, 491] width 149 height 13
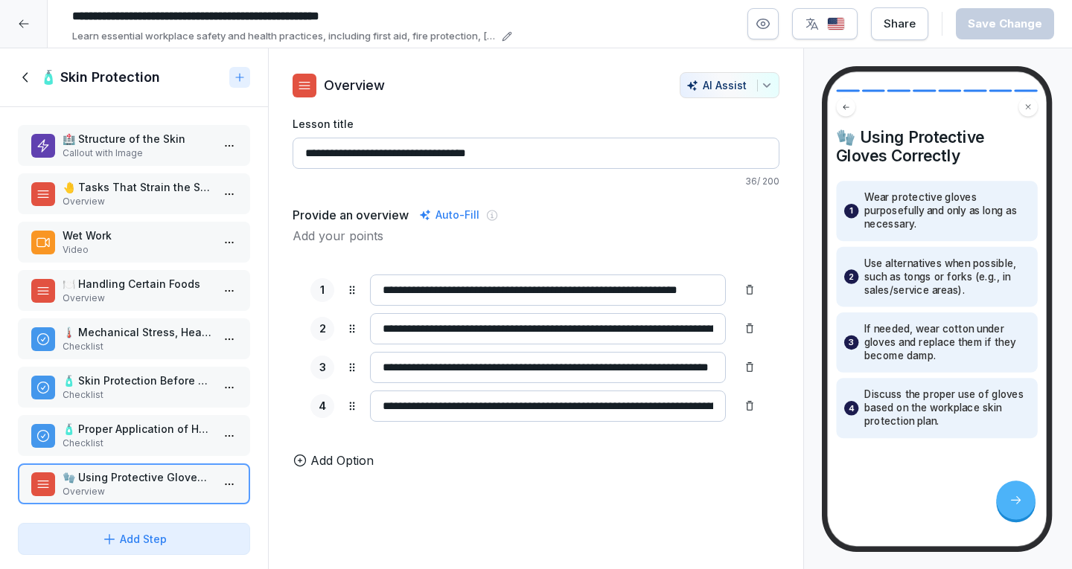
click at [41, 86] on h1 "🧴 Skin Protection" at bounding box center [100, 77] width 120 height 18
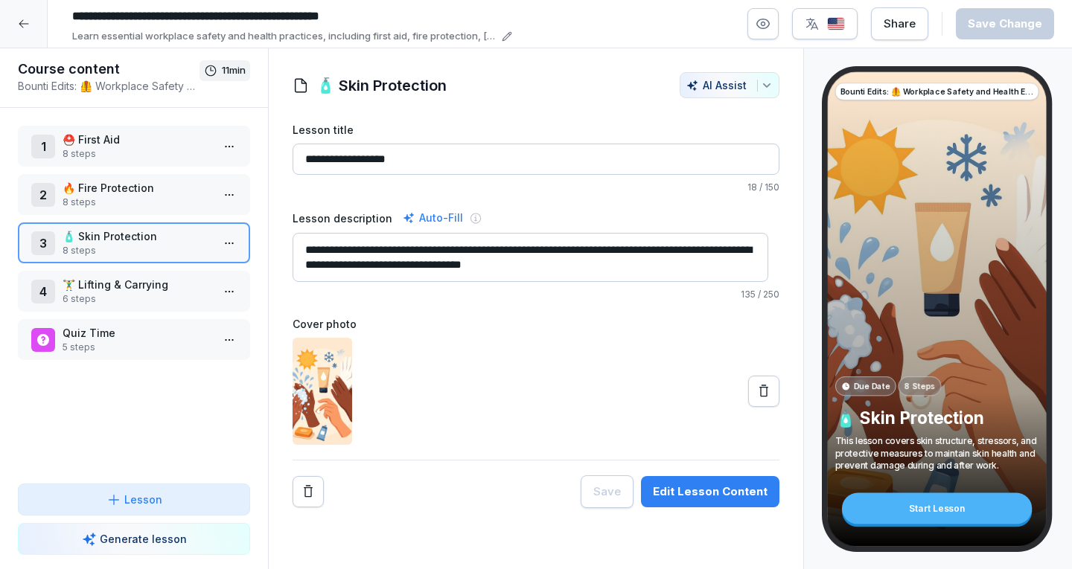
click at [155, 295] on p "6 steps" at bounding box center [137, 298] width 149 height 13
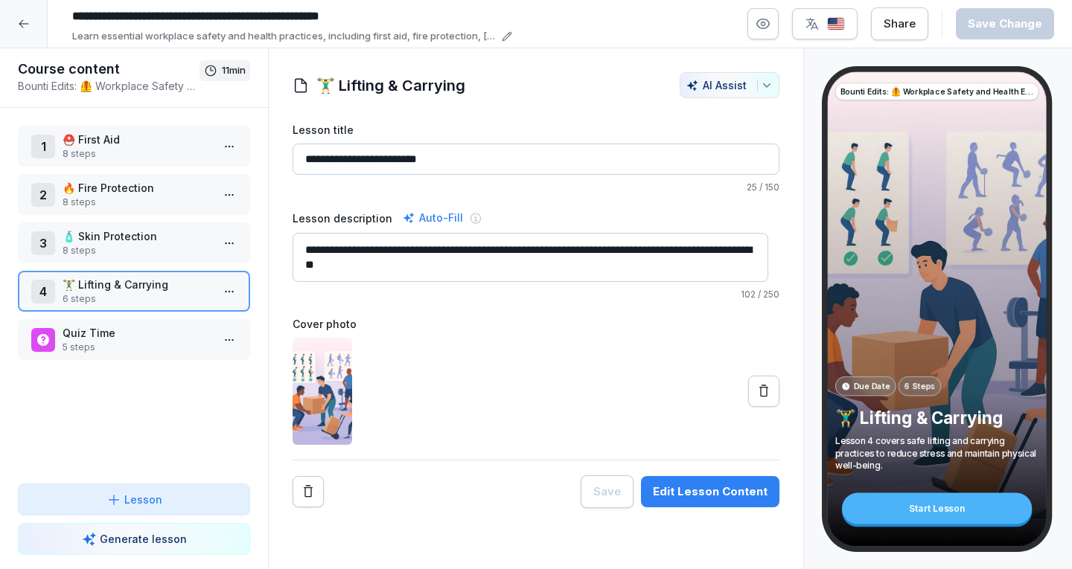
click at [714, 467] on div "**********" at bounding box center [535, 315] width 487 height 386
click at [732, 482] on button "Edit Lesson Content" at bounding box center [710, 491] width 138 height 31
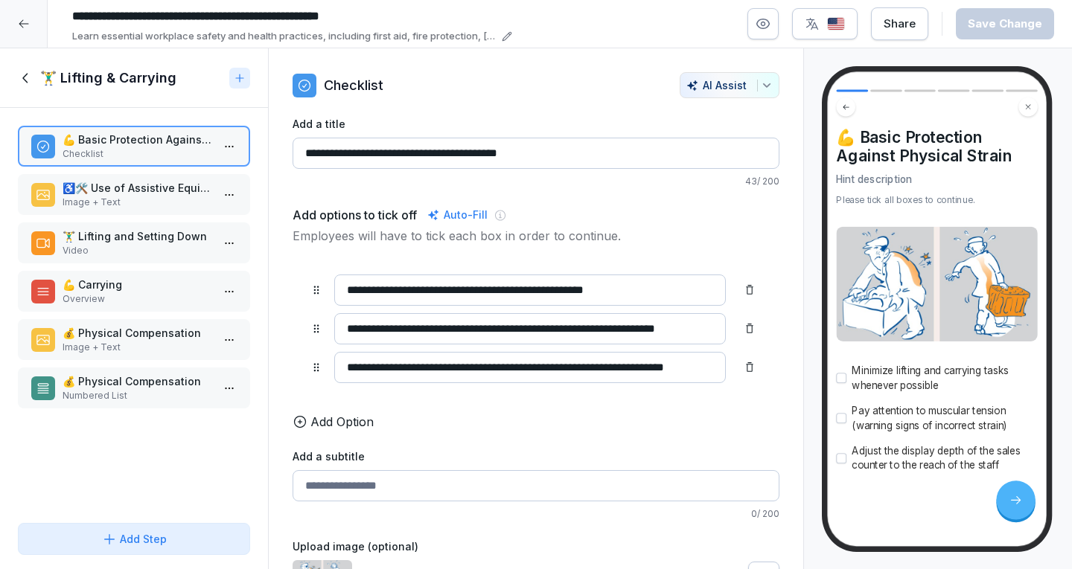
click at [140, 202] on p "Image + Text" at bounding box center [137, 202] width 149 height 13
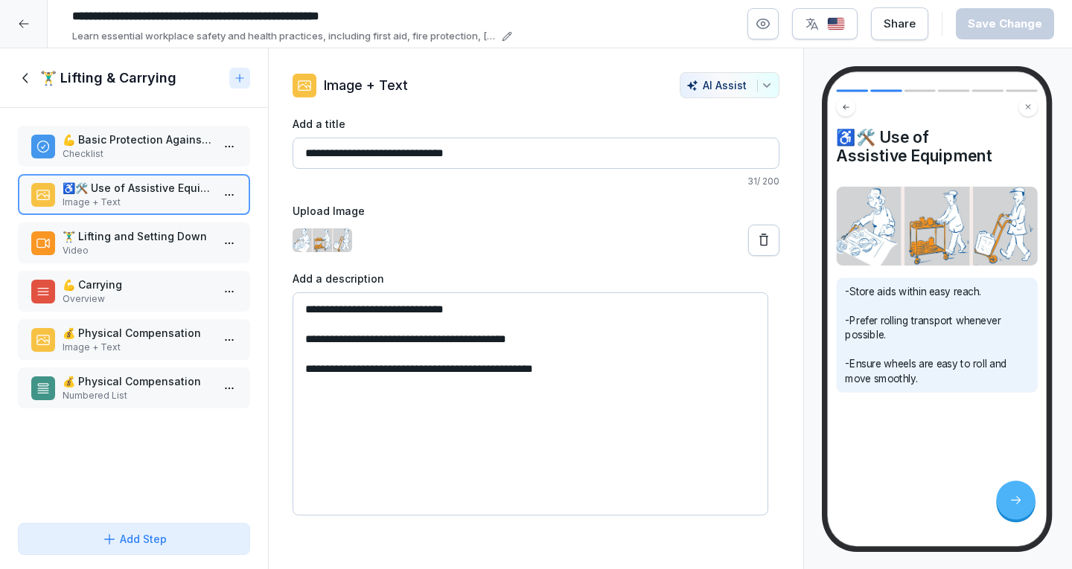
click at [73, 253] on p "Video" at bounding box center [137, 250] width 149 height 13
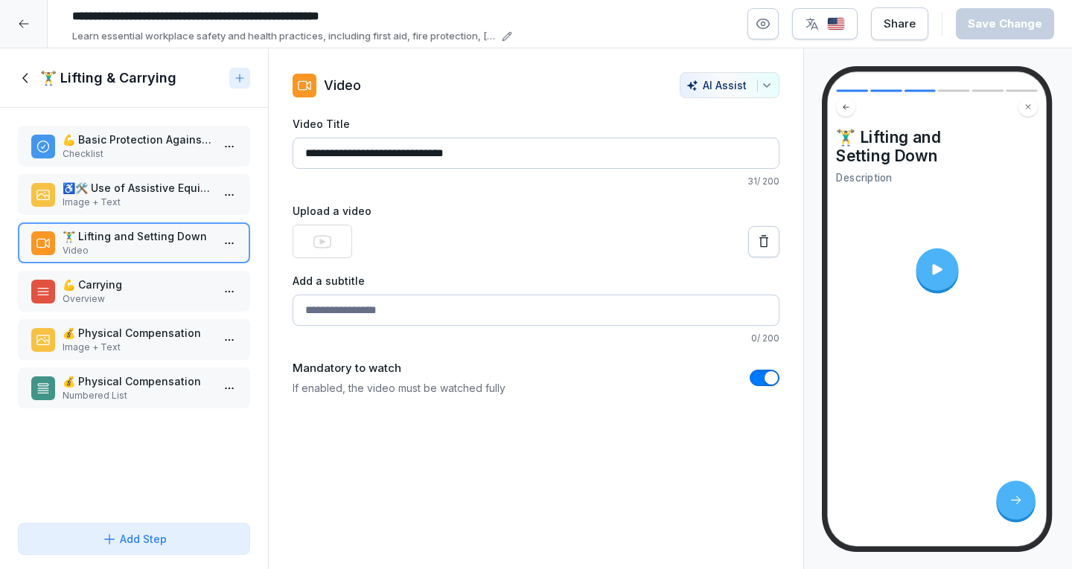
click at [132, 295] on p "Overview" at bounding box center [137, 298] width 149 height 13
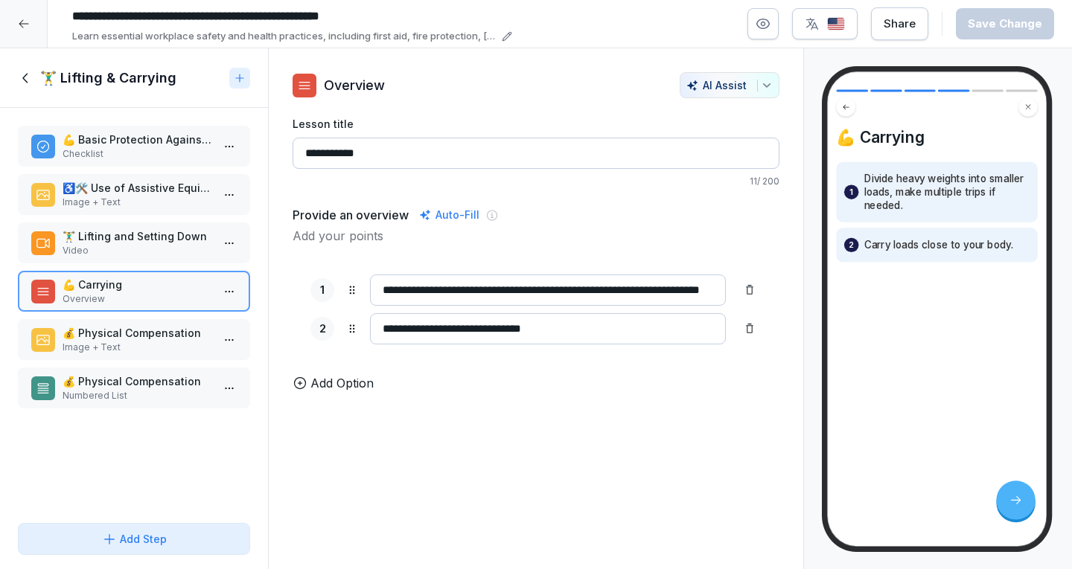
click at [116, 346] on p "Image + Text" at bounding box center [137, 347] width 149 height 13
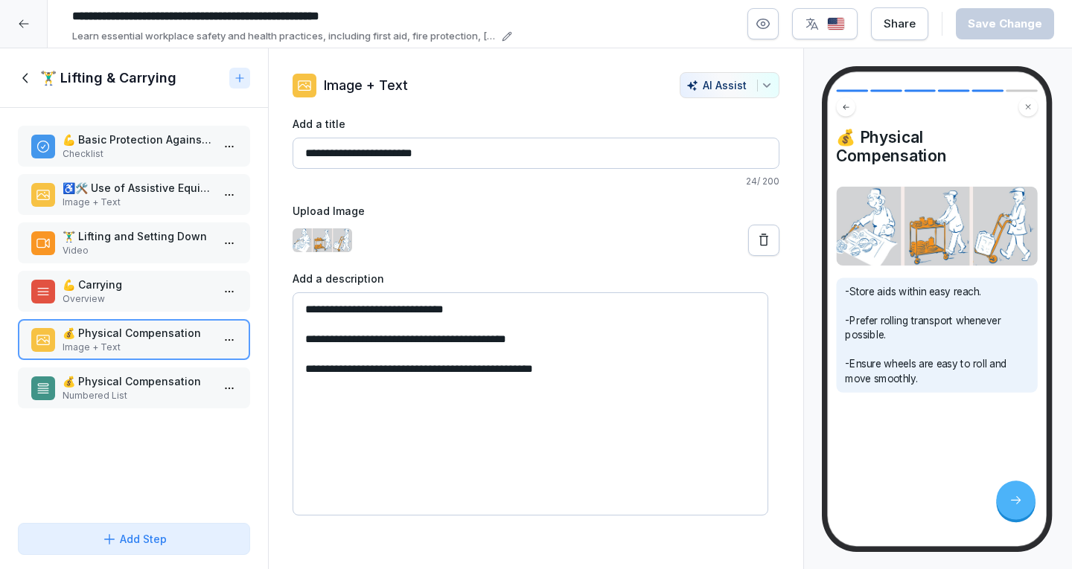
click at [161, 364] on div "💪 Basic Protection Against Physical Strain Checklist ♿🛠️ Use of Assistive Equip…" at bounding box center [134, 312] width 268 height 409
click at [163, 374] on p "💰 Physical Compensation" at bounding box center [137, 382] width 149 height 16
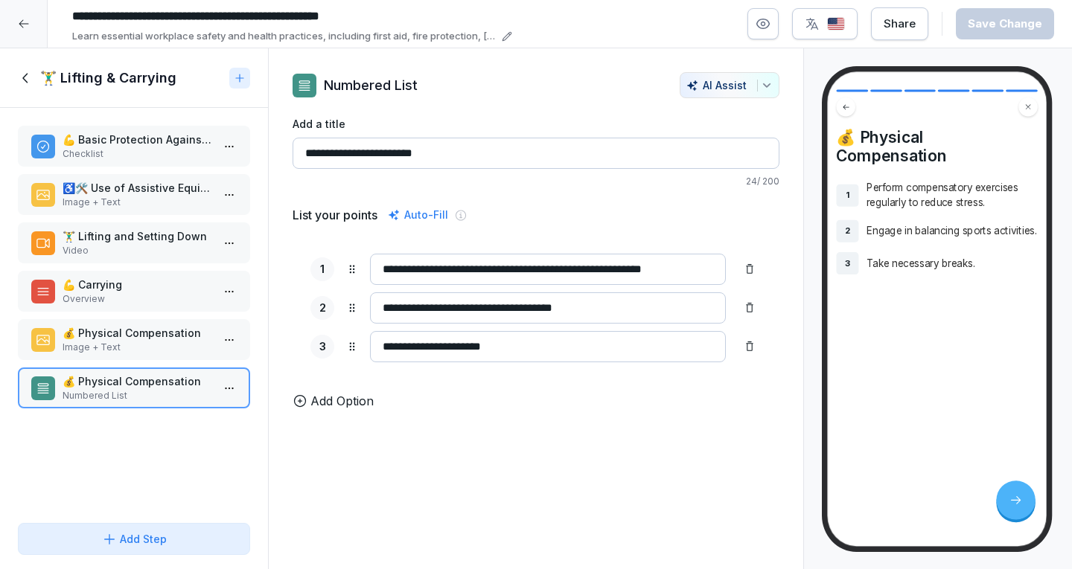
click at [24, 76] on icon at bounding box center [24, 78] width 5 height 10
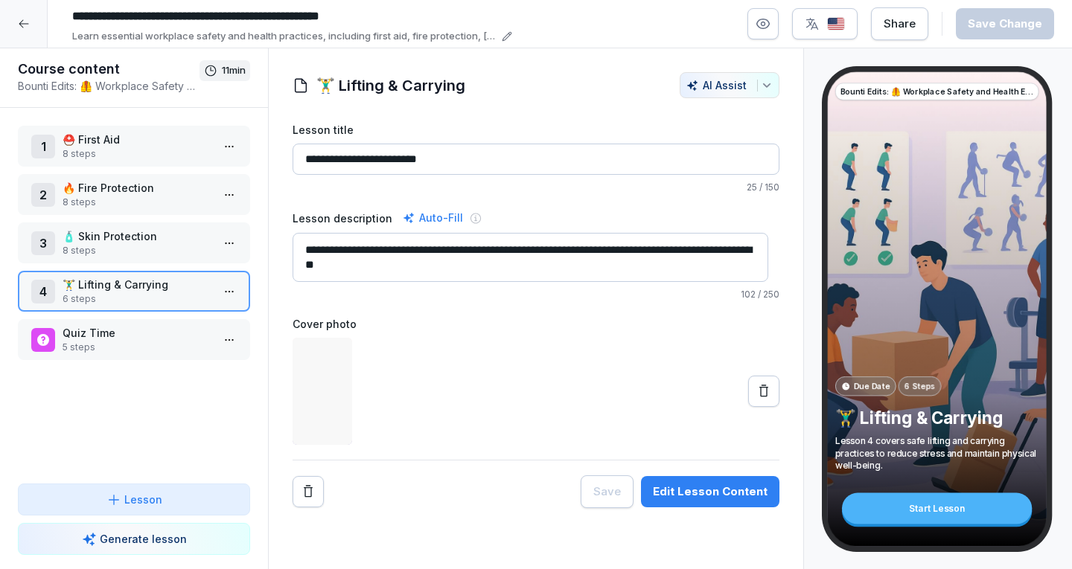
click at [31, 19] on div at bounding box center [24, 24] width 48 height 48
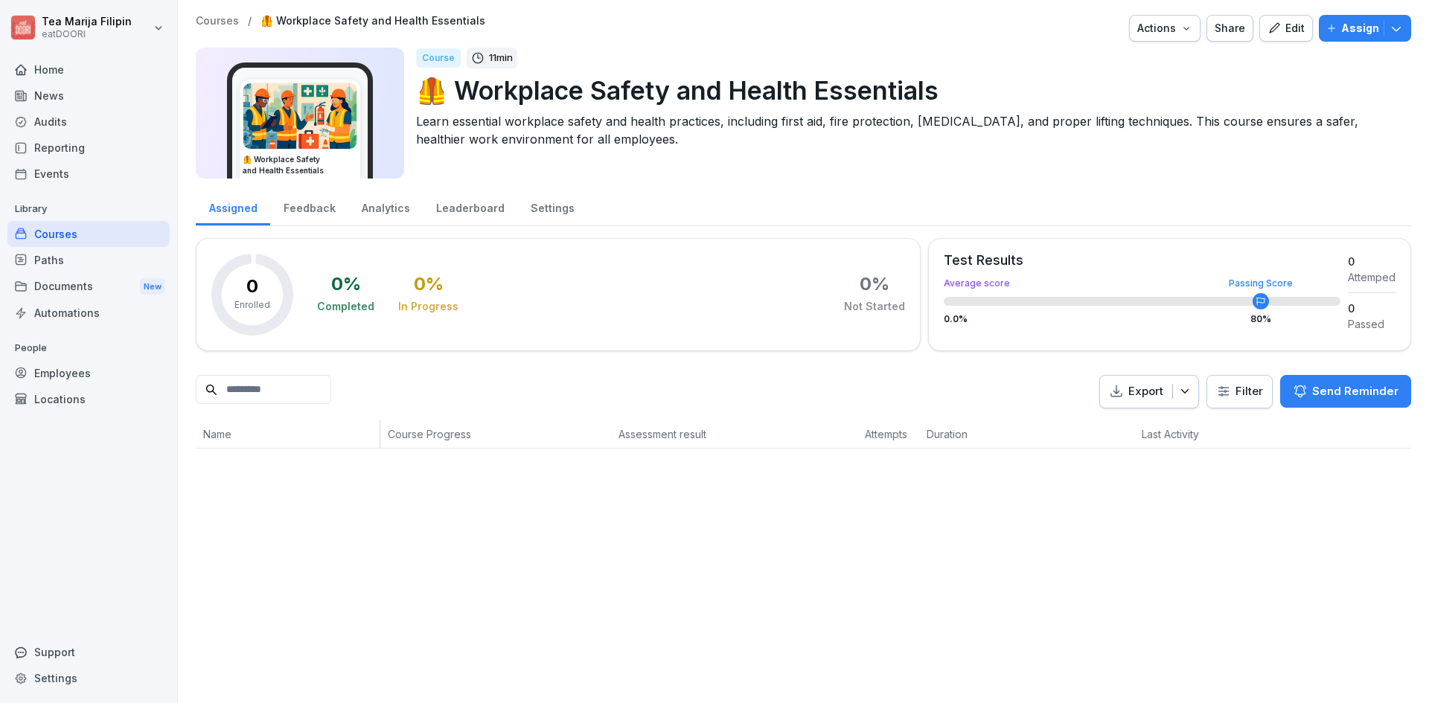
click at [1287, 33] on div "Edit" at bounding box center [1285, 28] width 37 height 16
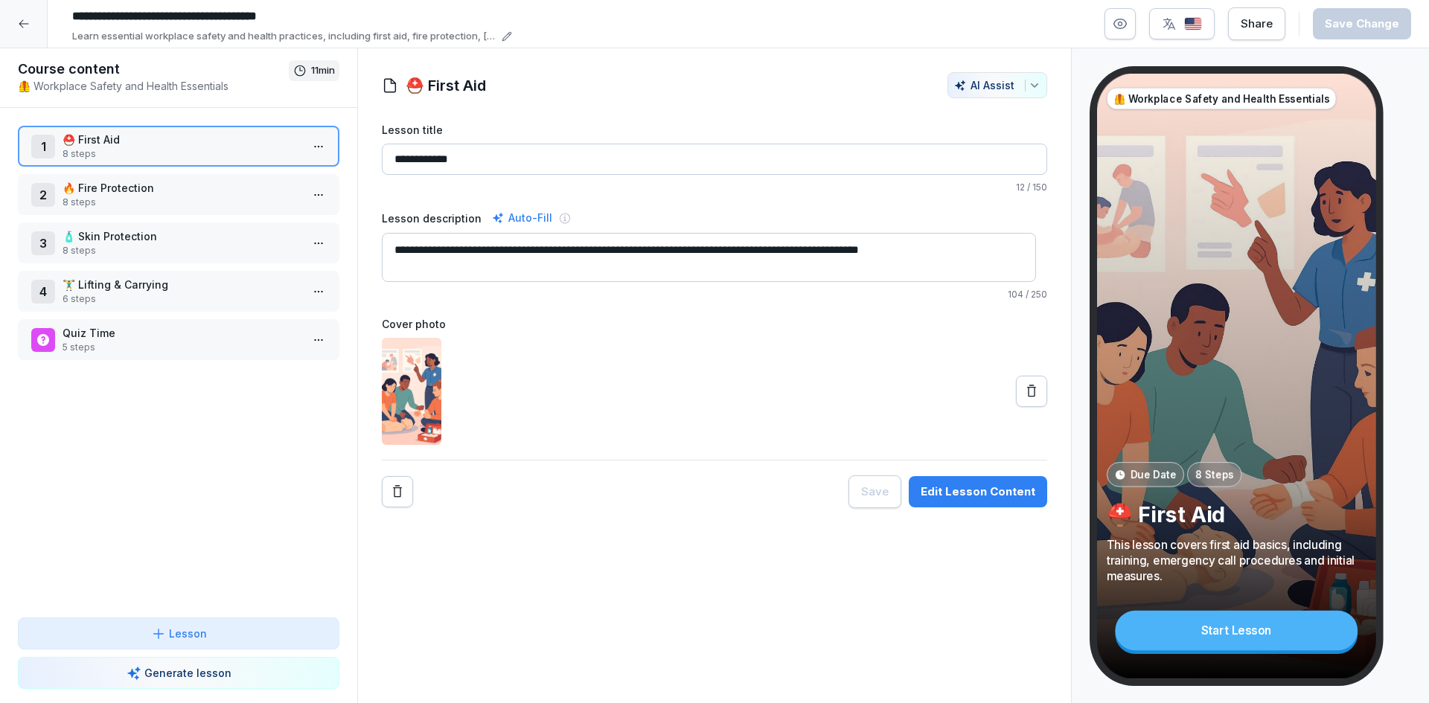
click at [1014, 481] on button "Edit Lesson Content" at bounding box center [978, 491] width 138 height 31
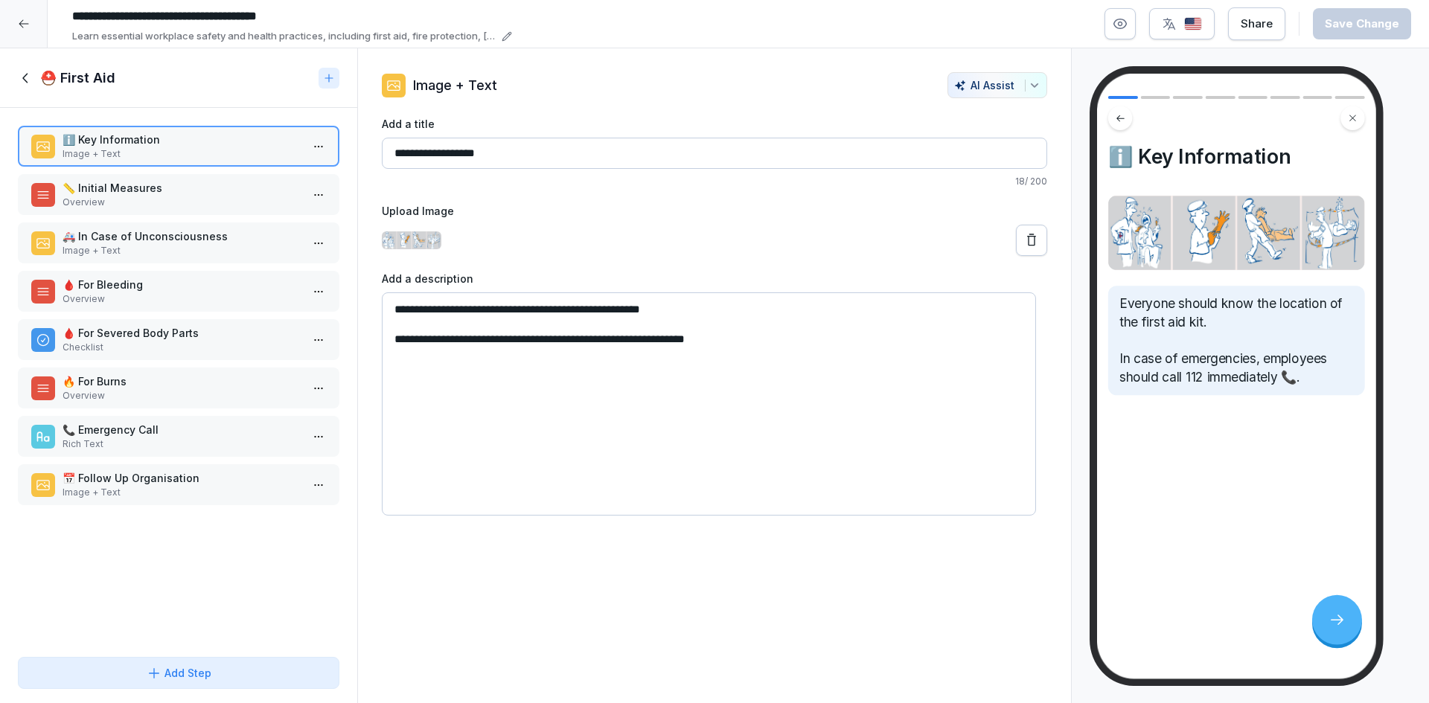
click at [142, 183] on p "📏 Initial Measures" at bounding box center [182, 188] width 238 height 16
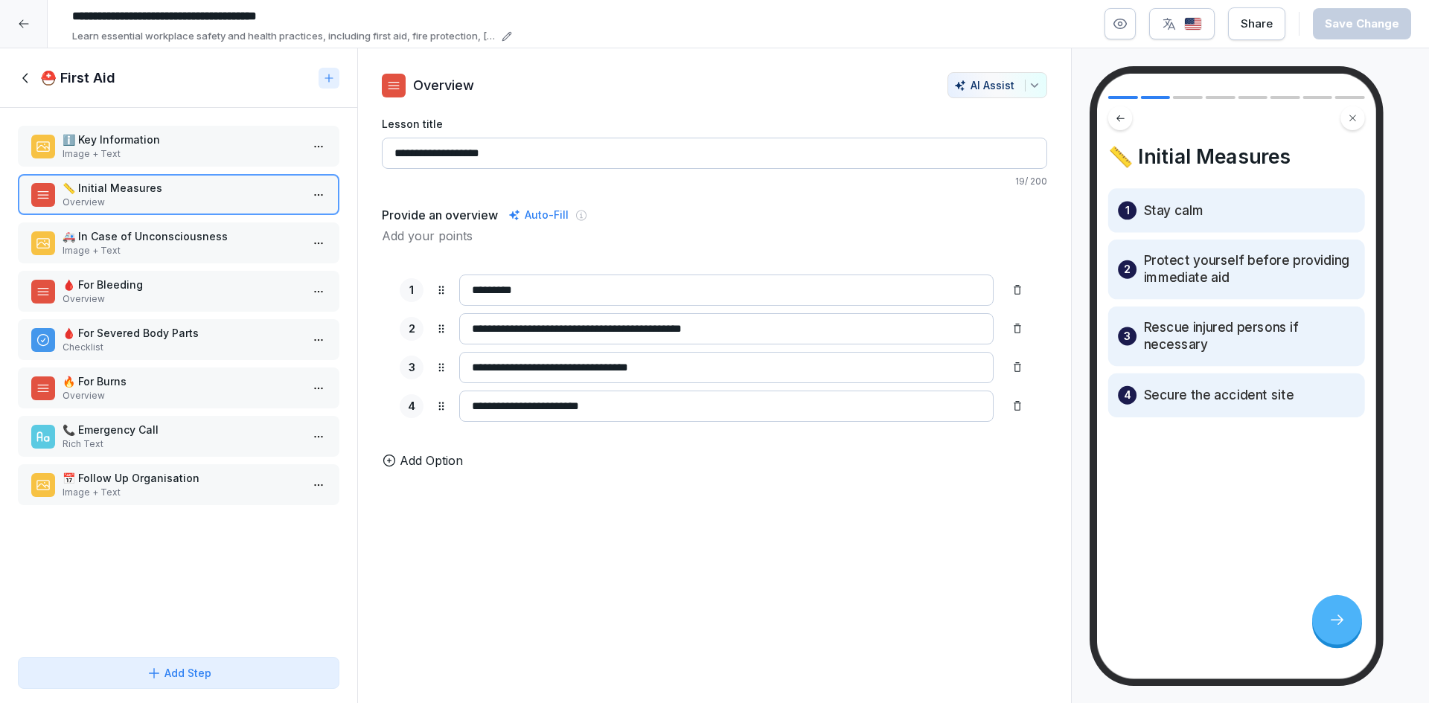
click at [157, 246] on p "Image + Text" at bounding box center [182, 250] width 238 height 13
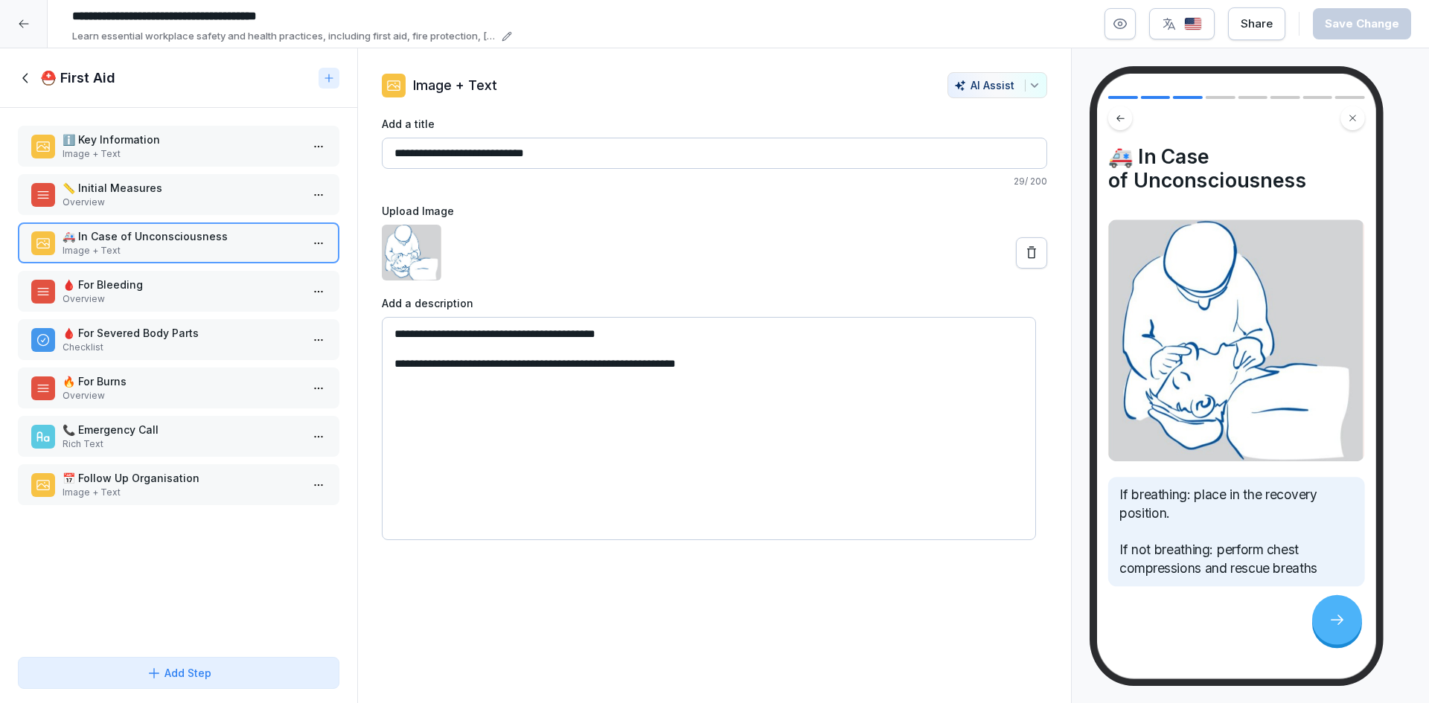
click at [185, 287] on p "🩸 For Bleeding" at bounding box center [182, 285] width 238 height 16
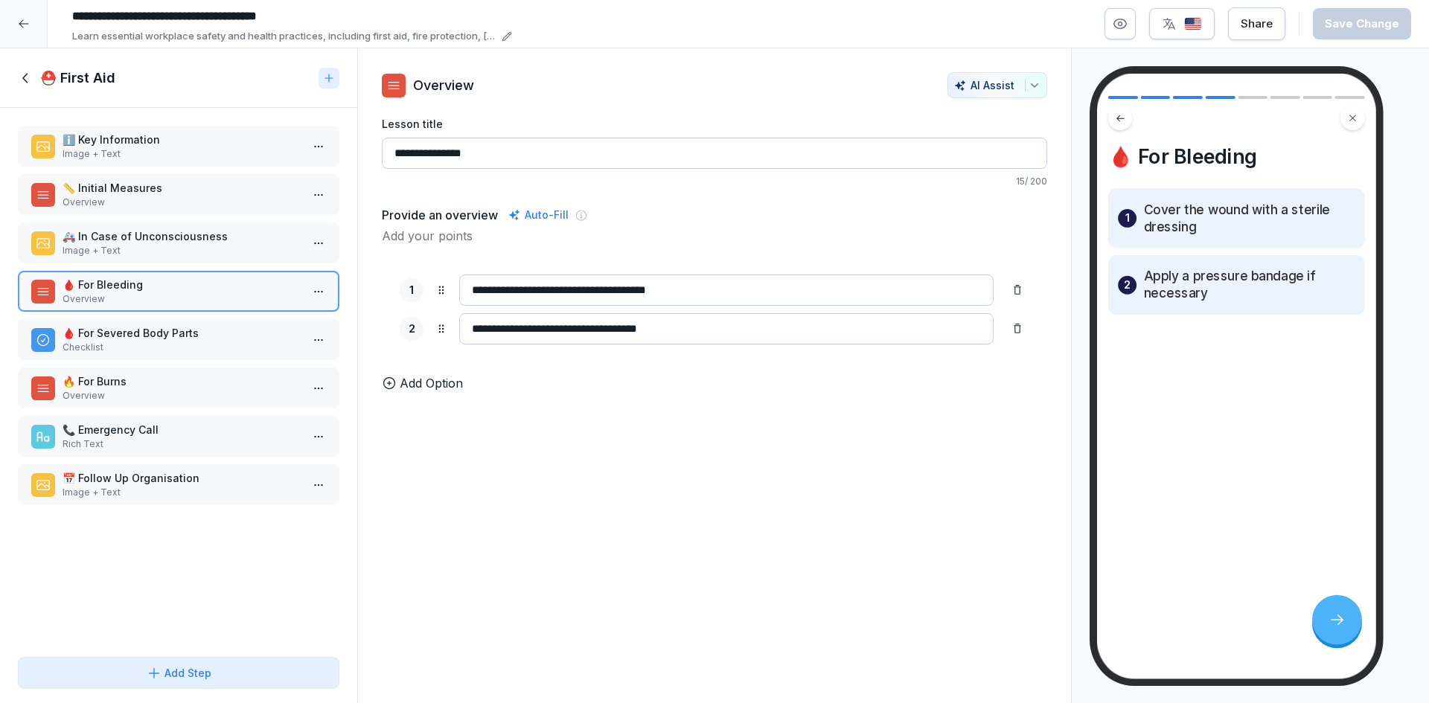
click at [208, 336] on p "🩸 For Severed Body Parts" at bounding box center [182, 333] width 238 height 16
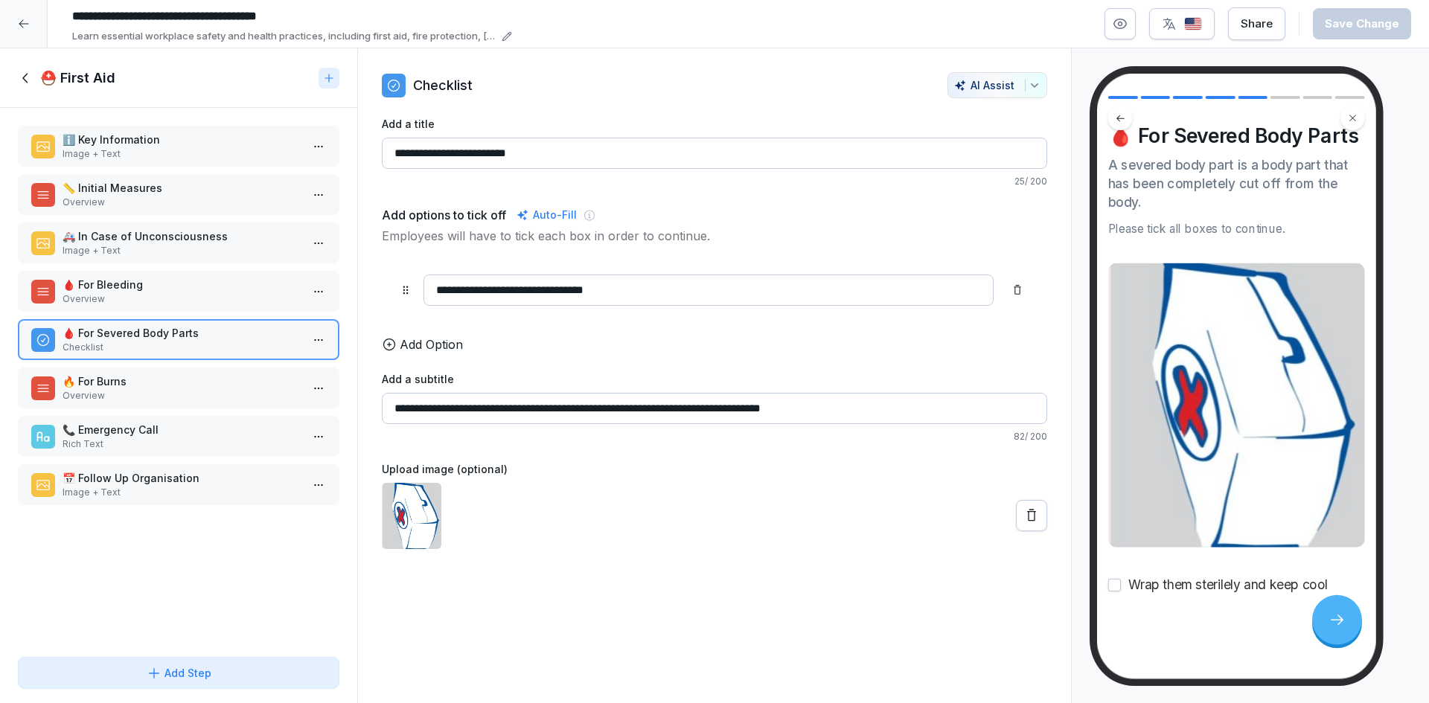
scroll to position [54, 0]
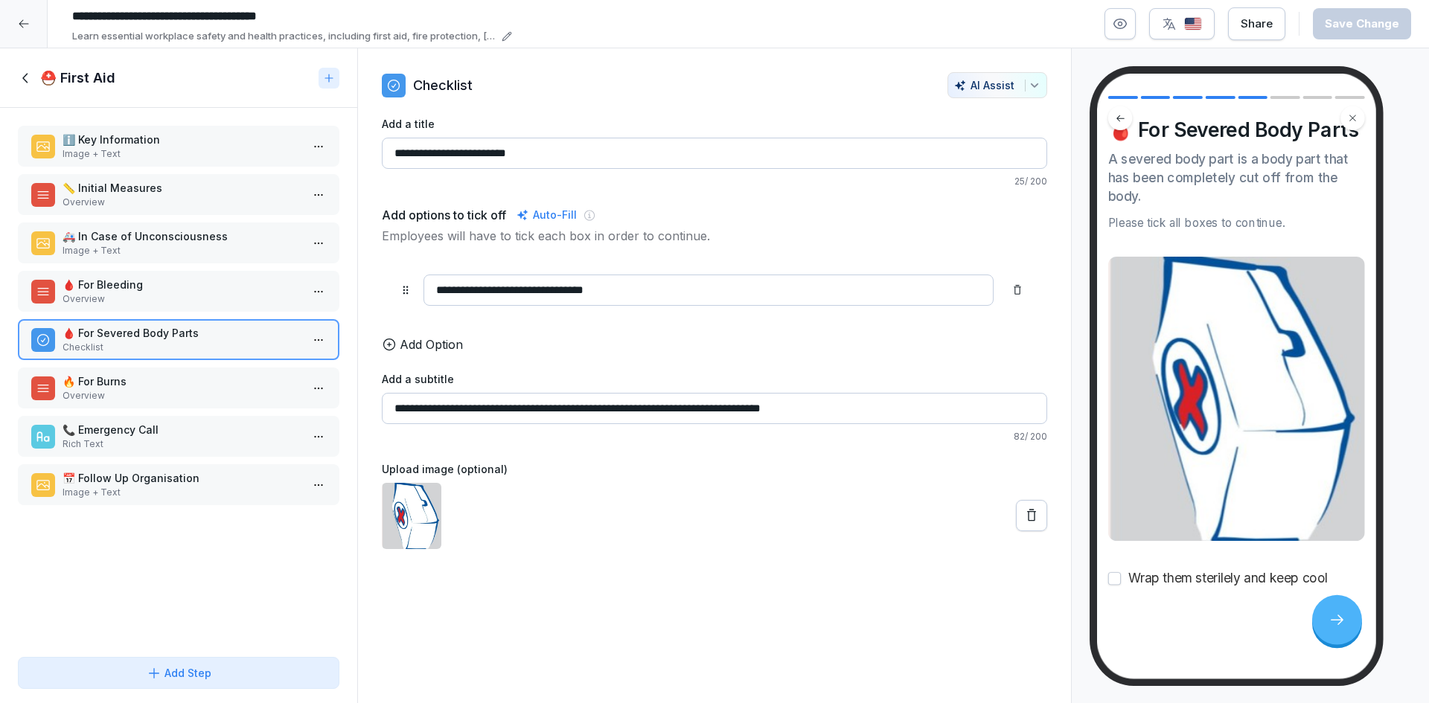
click at [195, 397] on p "Overview" at bounding box center [182, 395] width 238 height 13
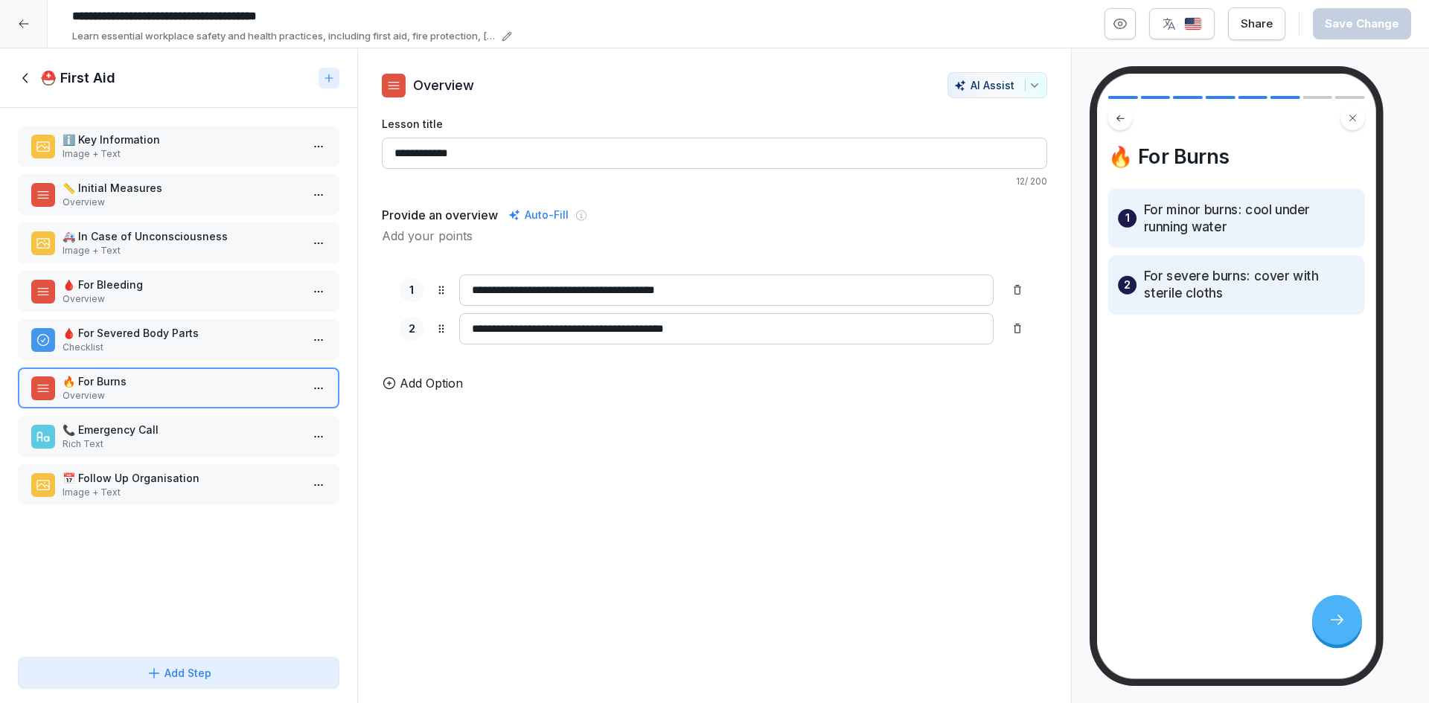
click at [214, 430] on p "📞 Emergency Call" at bounding box center [182, 430] width 238 height 16
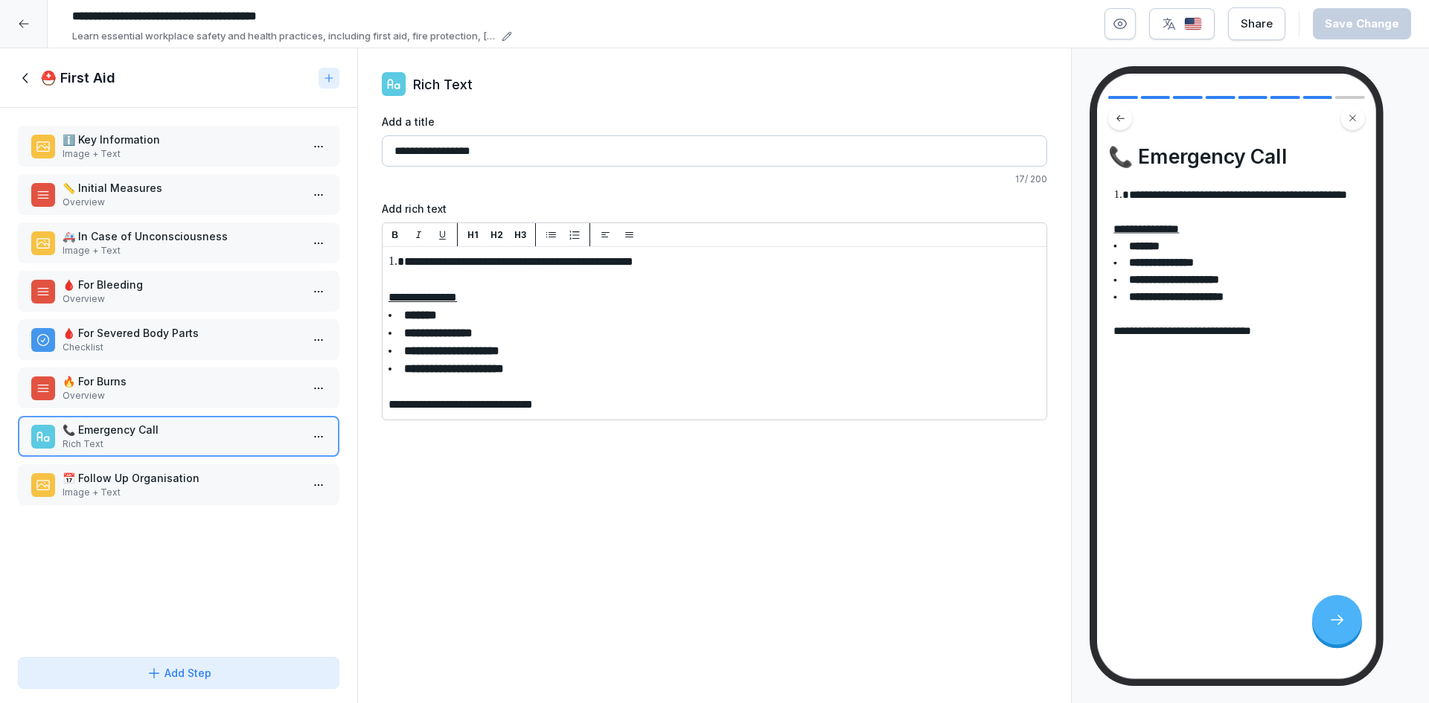
click at [141, 473] on p "📅 Follow Up Organisation" at bounding box center [182, 478] width 238 height 16
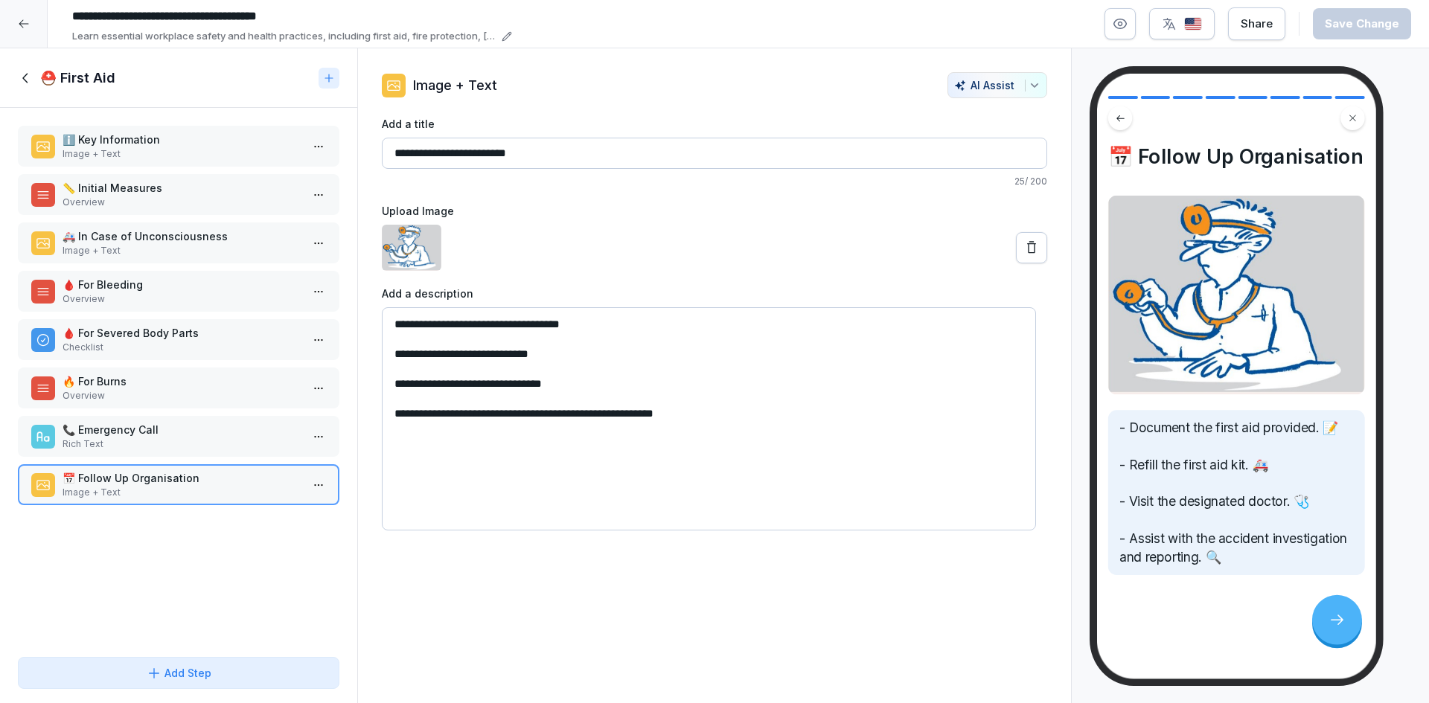
click at [25, 80] on icon at bounding box center [26, 78] width 16 height 16
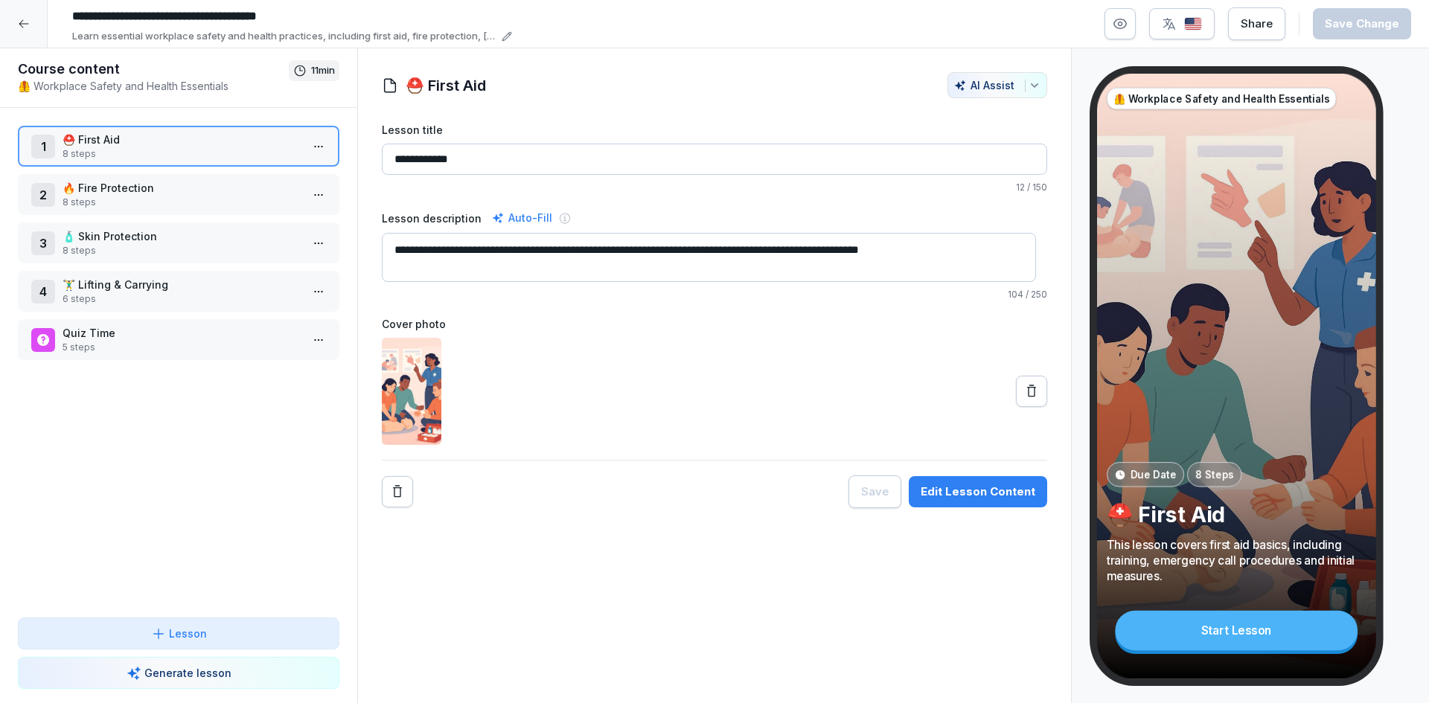
click at [179, 195] on p "🔥 Fire Protection" at bounding box center [182, 188] width 238 height 16
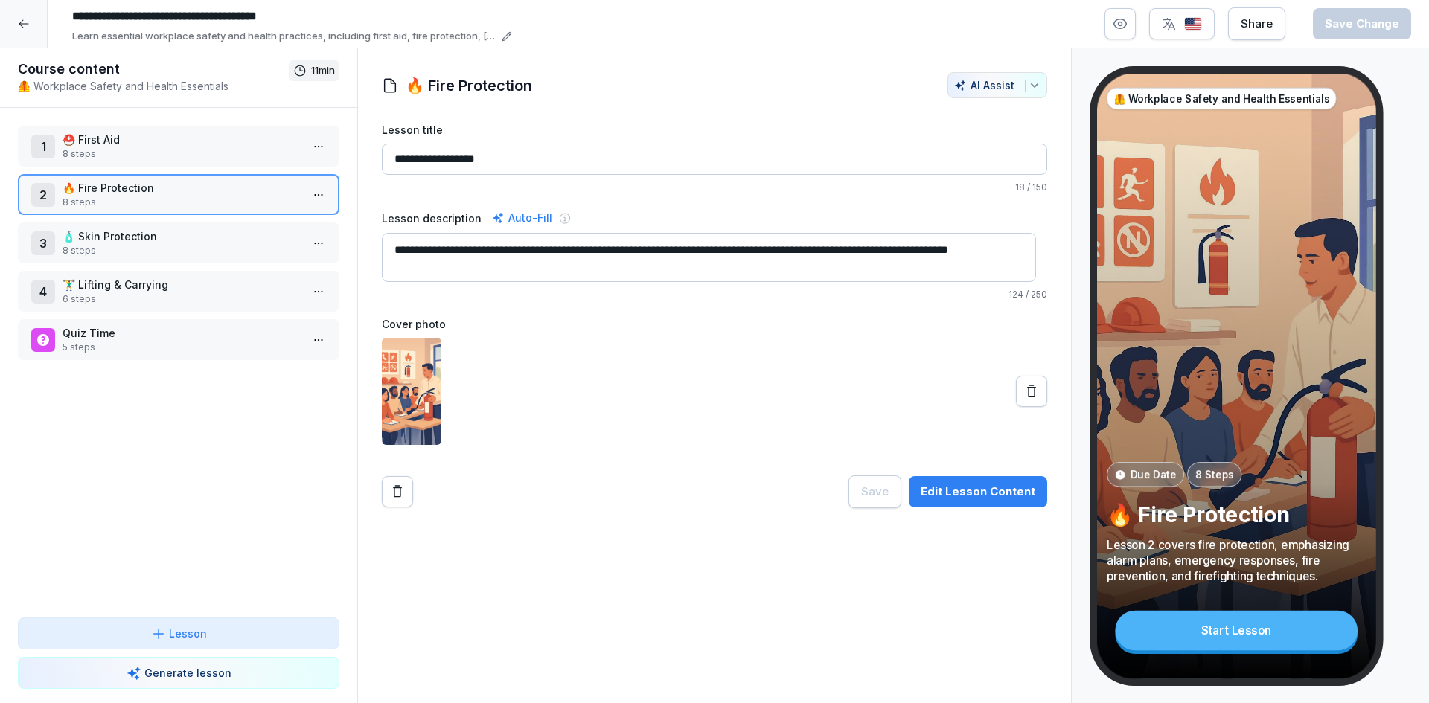
click at [979, 506] on button "Edit Lesson Content" at bounding box center [978, 491] width 138 height 31
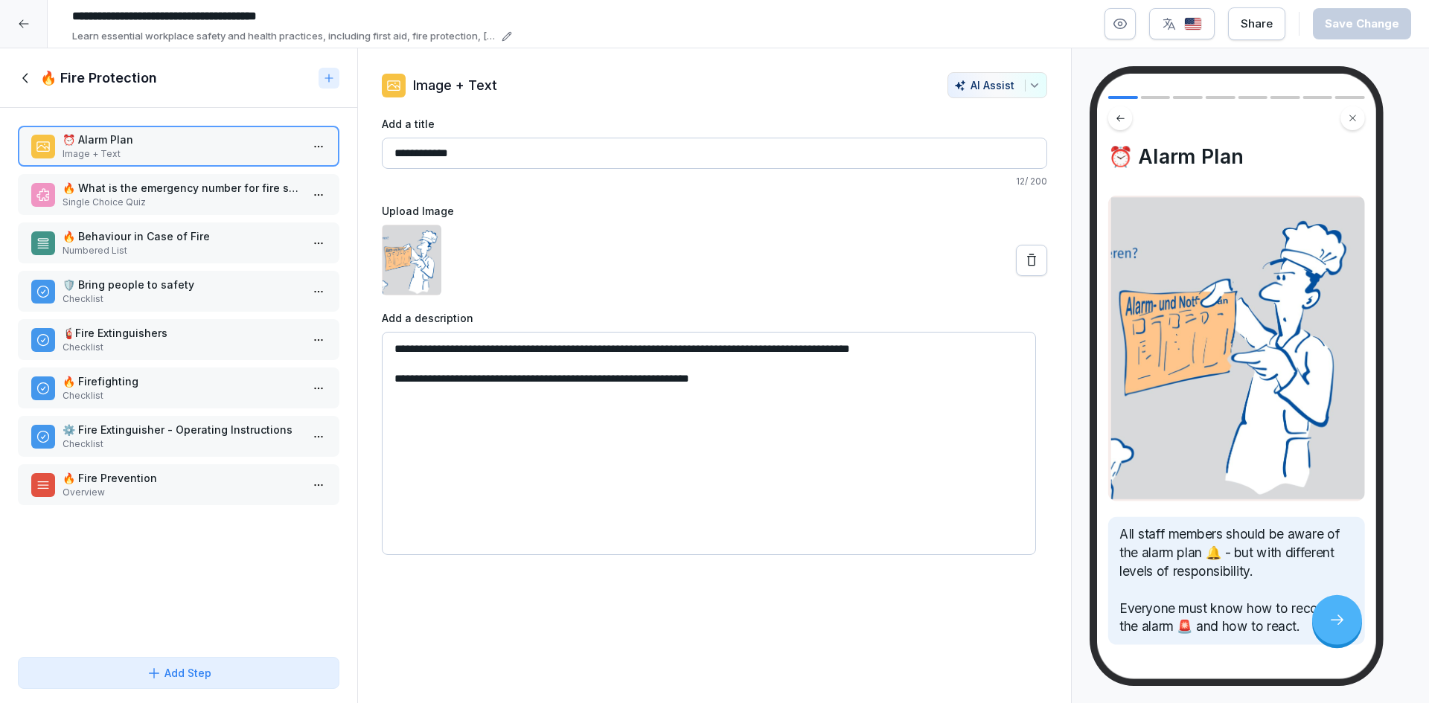
click at [138, 184] on p "🔥 What is the emergency number for fire services in [GEOGRAPHIC_DATA]?" at bounding box center [182, 188] width 238 height 16
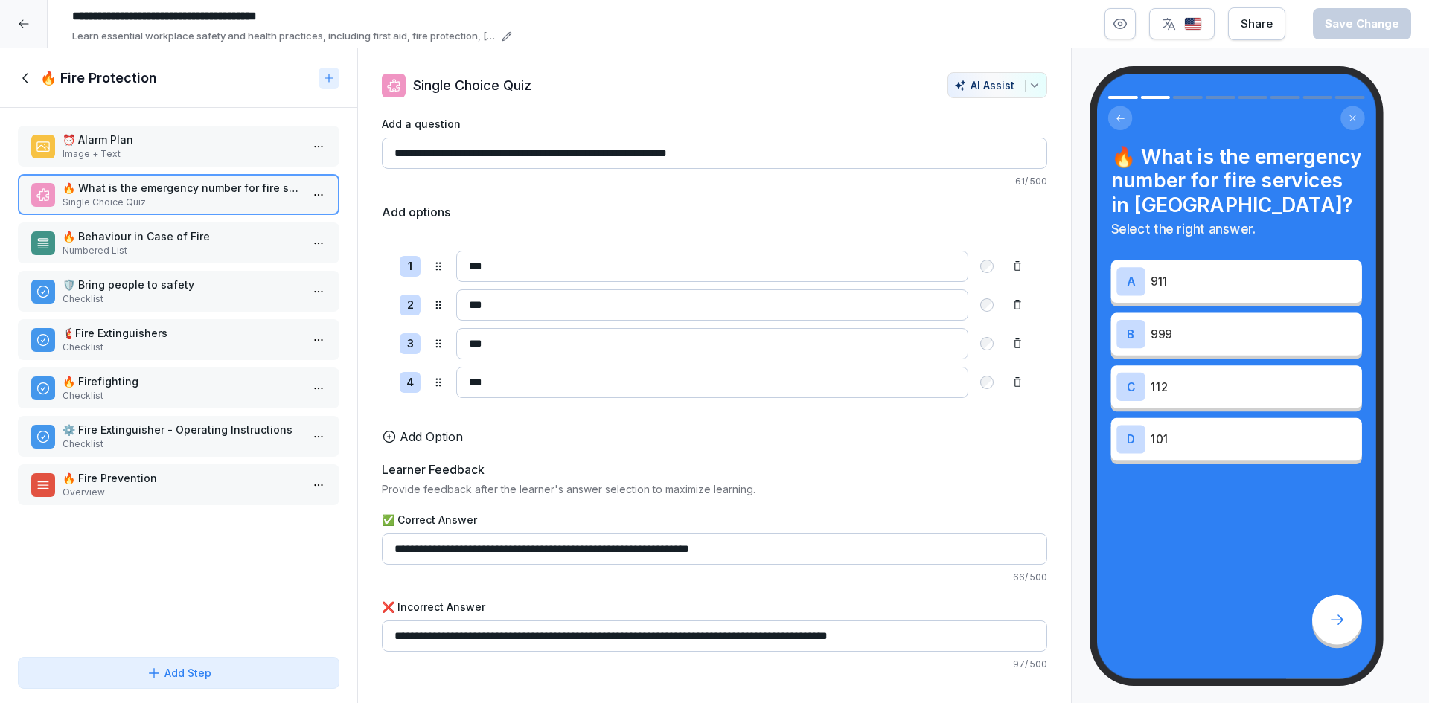
click at [176, 234] on p "🔥 Behaviour in Case of Fire" at bounding box center [182, 236] width 238 height 16
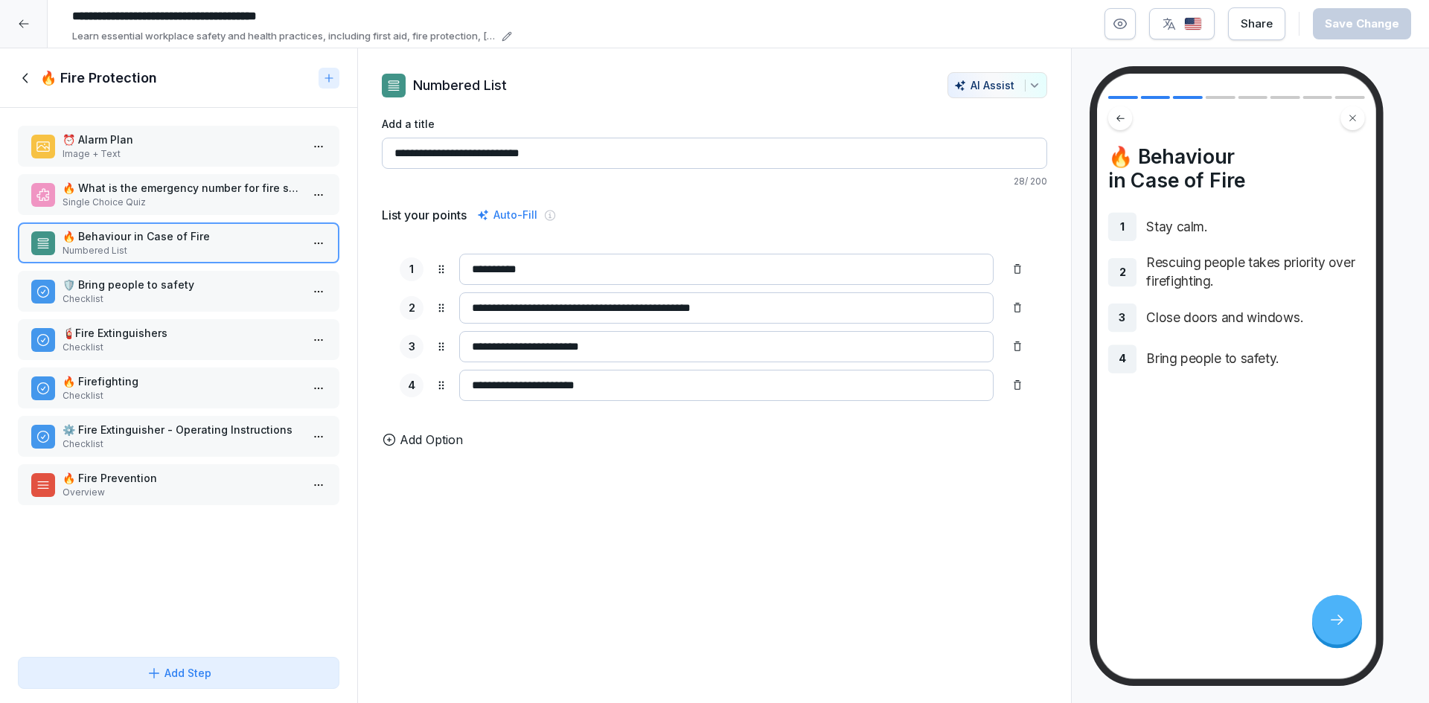
click at [228, 276] on div "🛡️ Bring people to safety Checklist" at bounding box center [178, 291] width 321 height 41
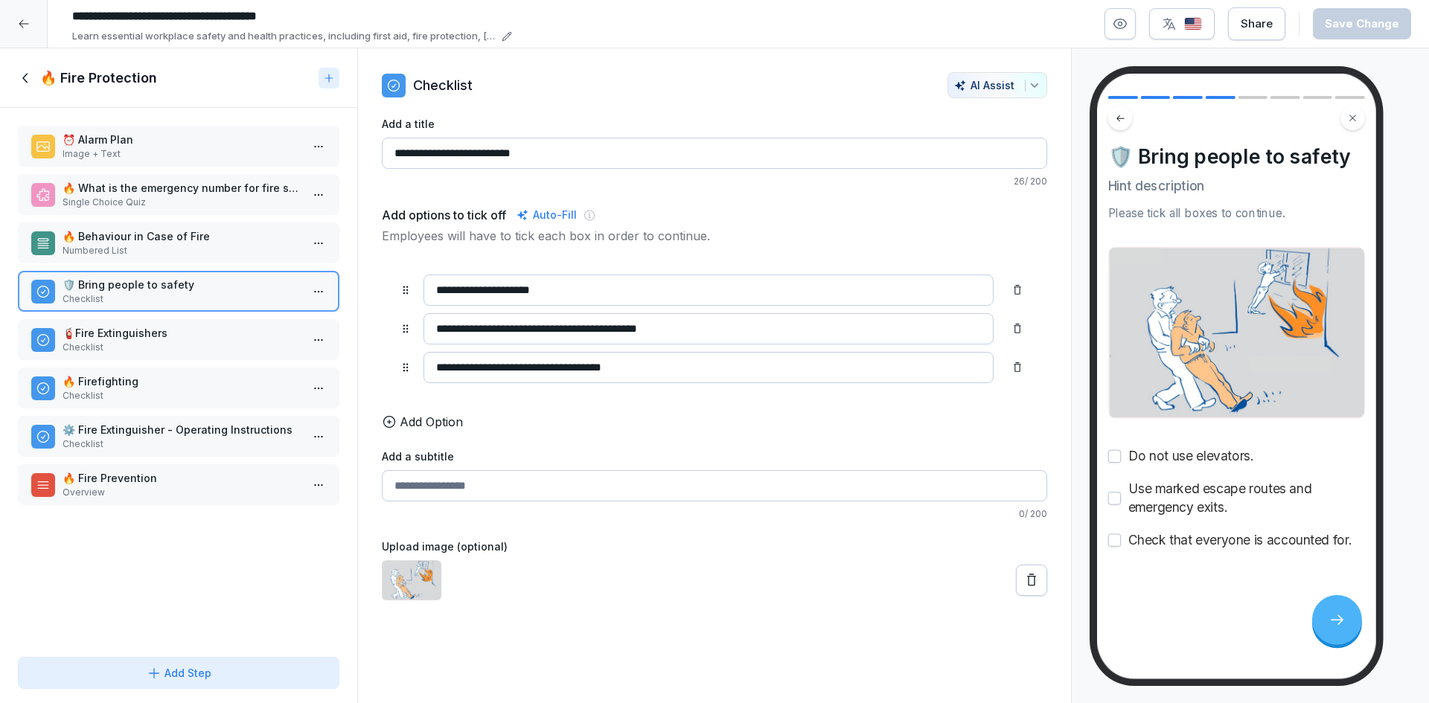
click at [68, 353] on p "Checklist" at bounding box center [182, 347] width 238 height 13
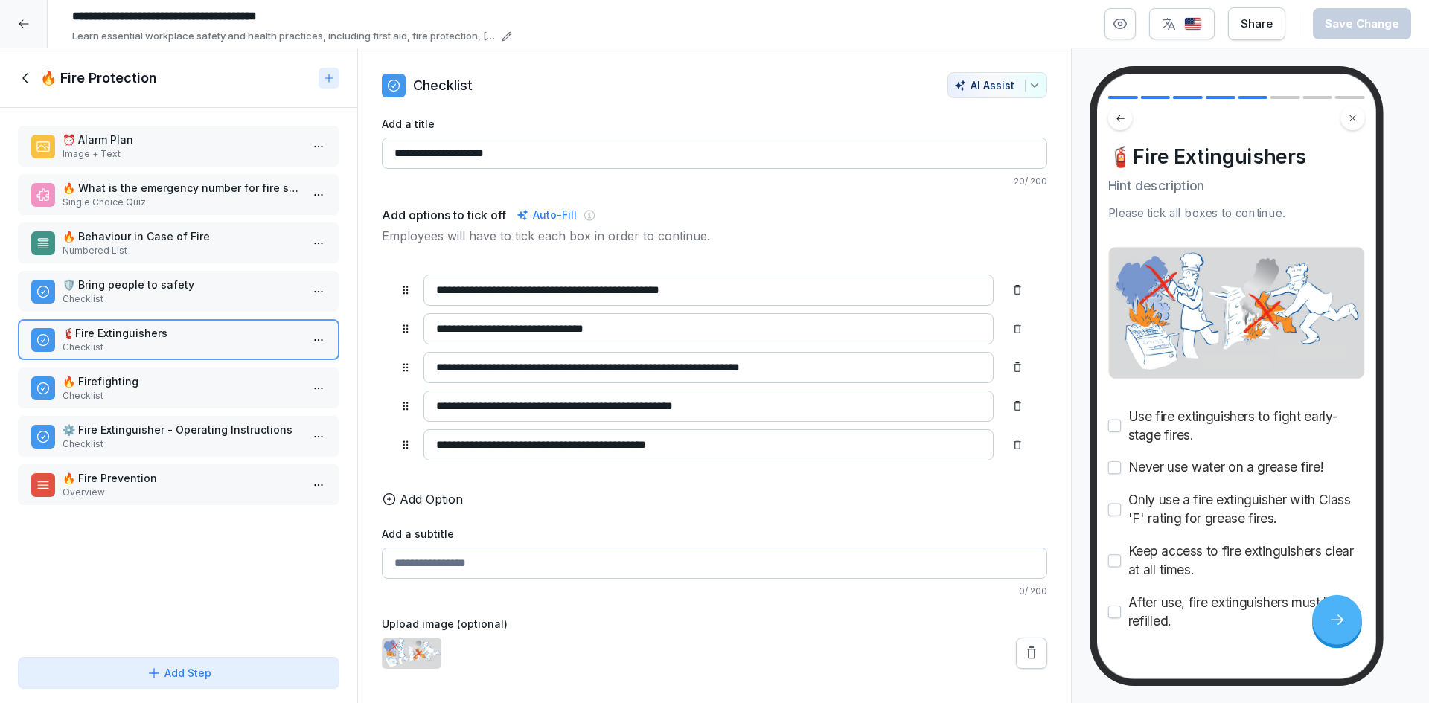
drag, startPoint x: 202, startPoint y: 368, endPoint x: 175, endPoint y: 384, distance: 31.7
click at [202, 368] on div "🔥 Firefighting Checklist" at bounding box center [178, 388] width 321 height 41
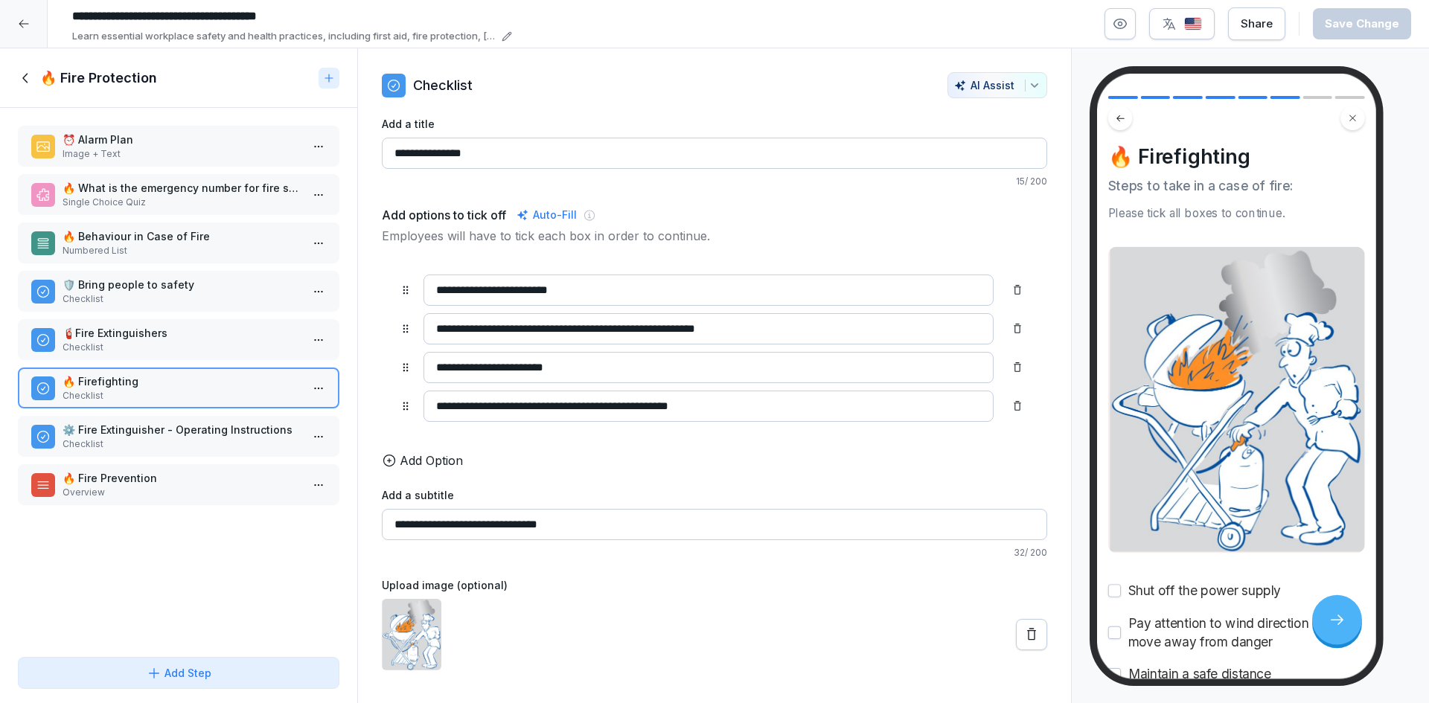
click at [219, 443] on p "Checklist" at bounding box center [182, 444] width 238 height 13
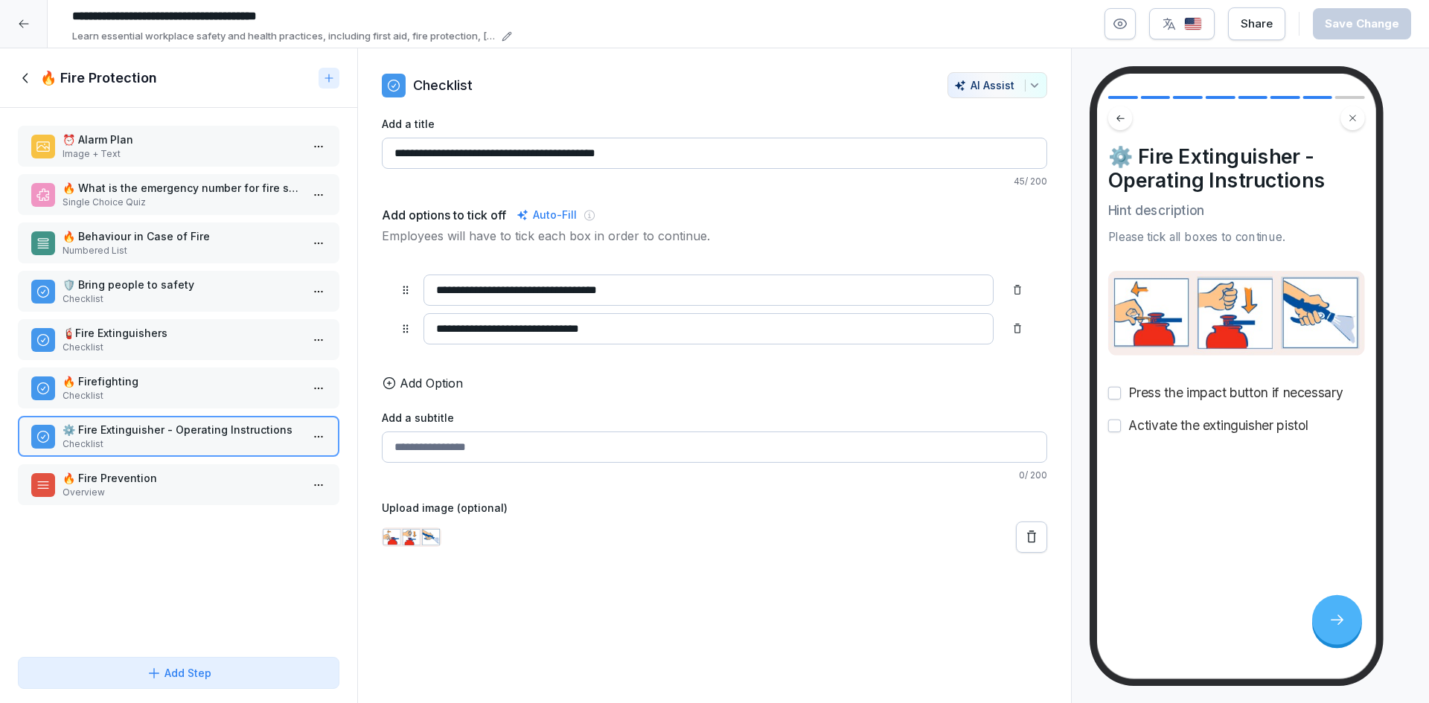
click at [158, 495] on p "Overview" at bounding box center [182, 492] width 238 height 13
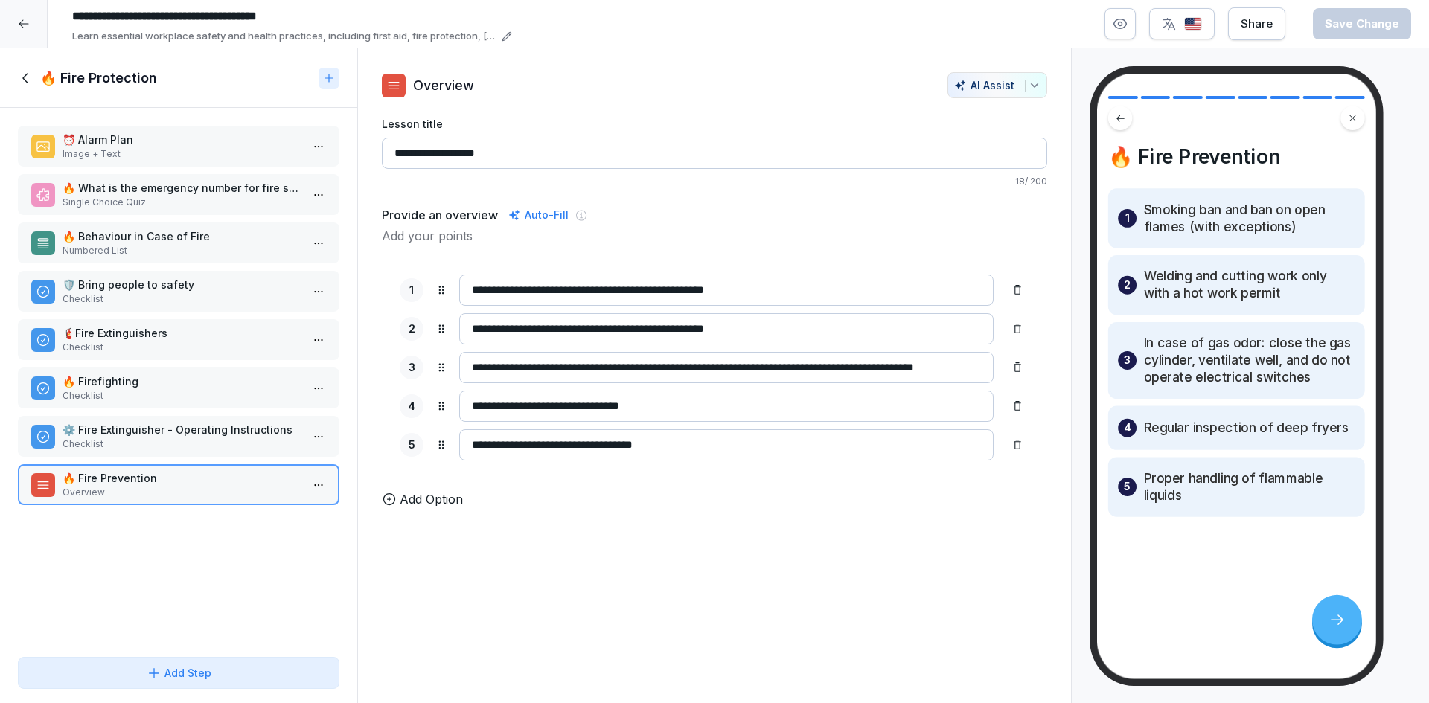
click at [25, 81] on icon at bounding box center [26, 78] width 16 height 16
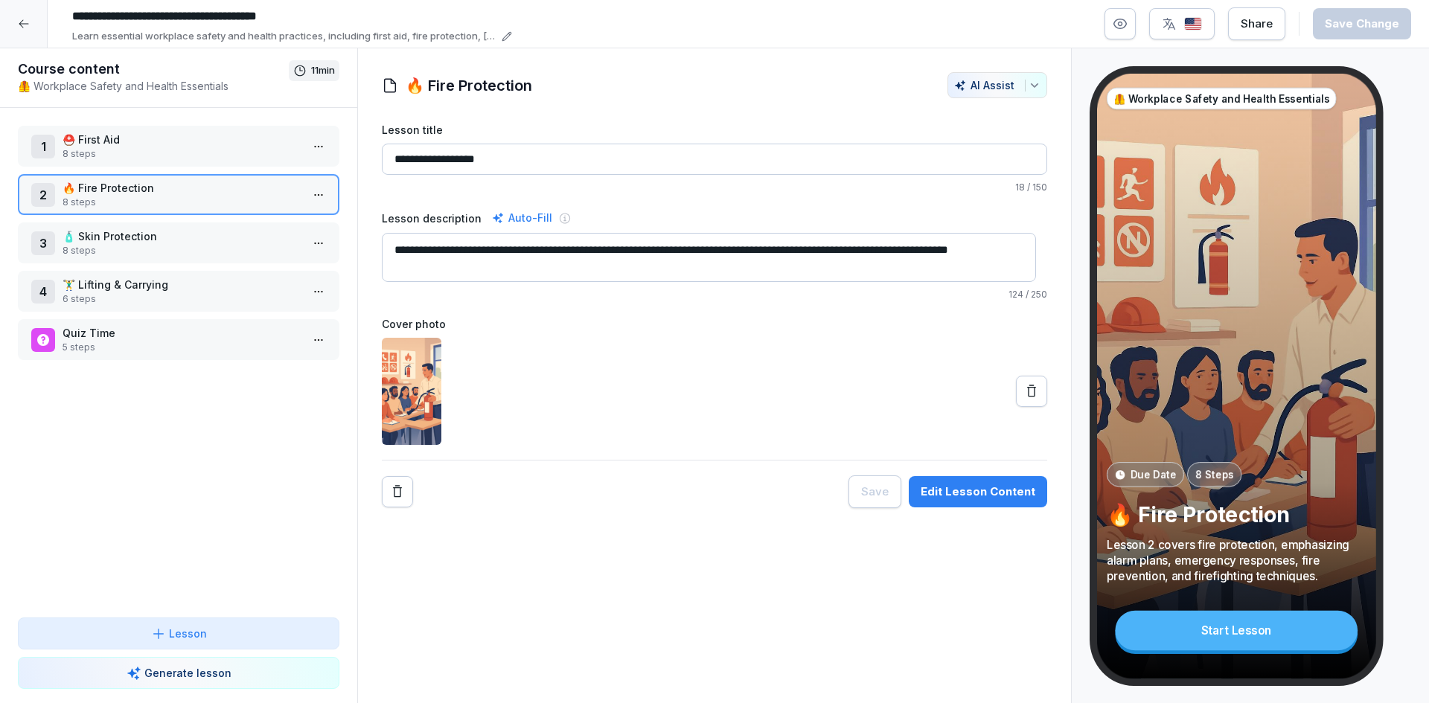
click at [159, 247] on p "8 steps" at bounding box center [182, 250] width 238 height 13
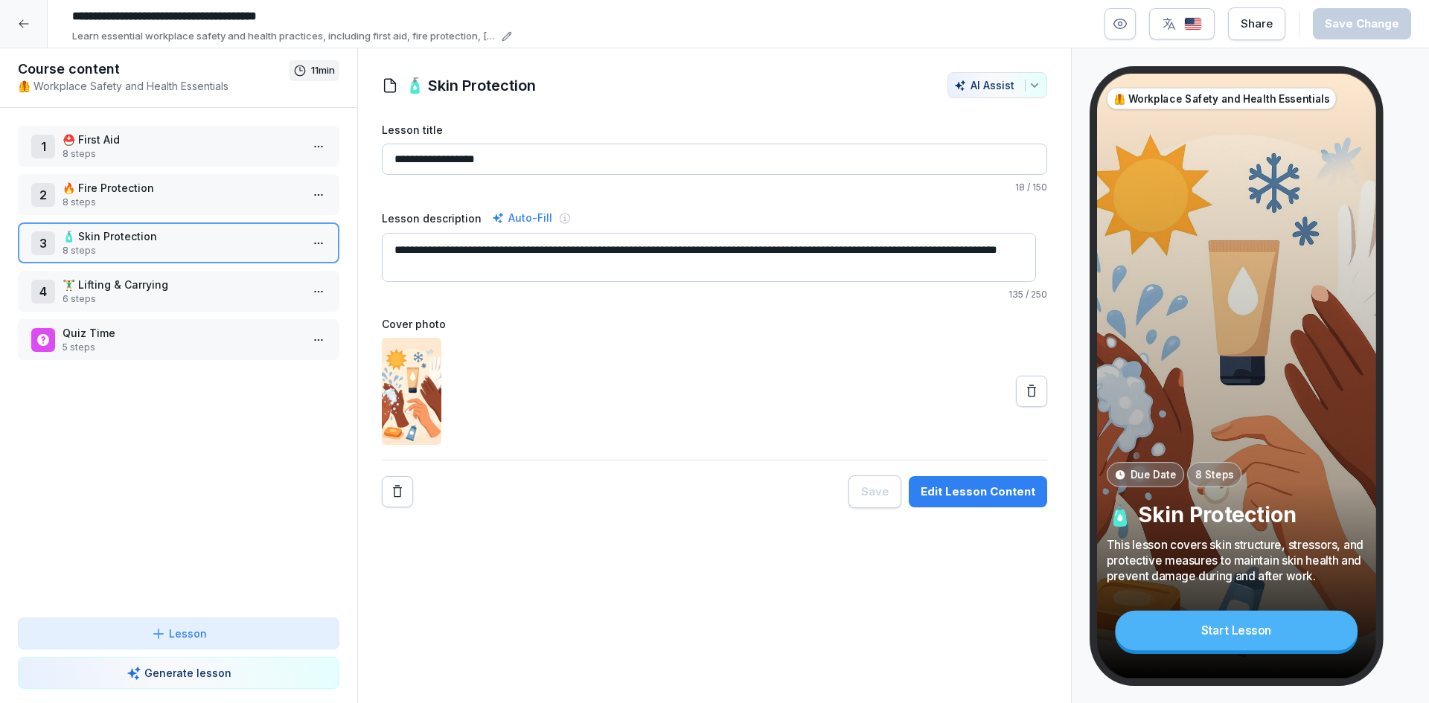
click at [985, 481] on button "Edit Lesson Content" at bounding box center [978, 491] width 138 height 31
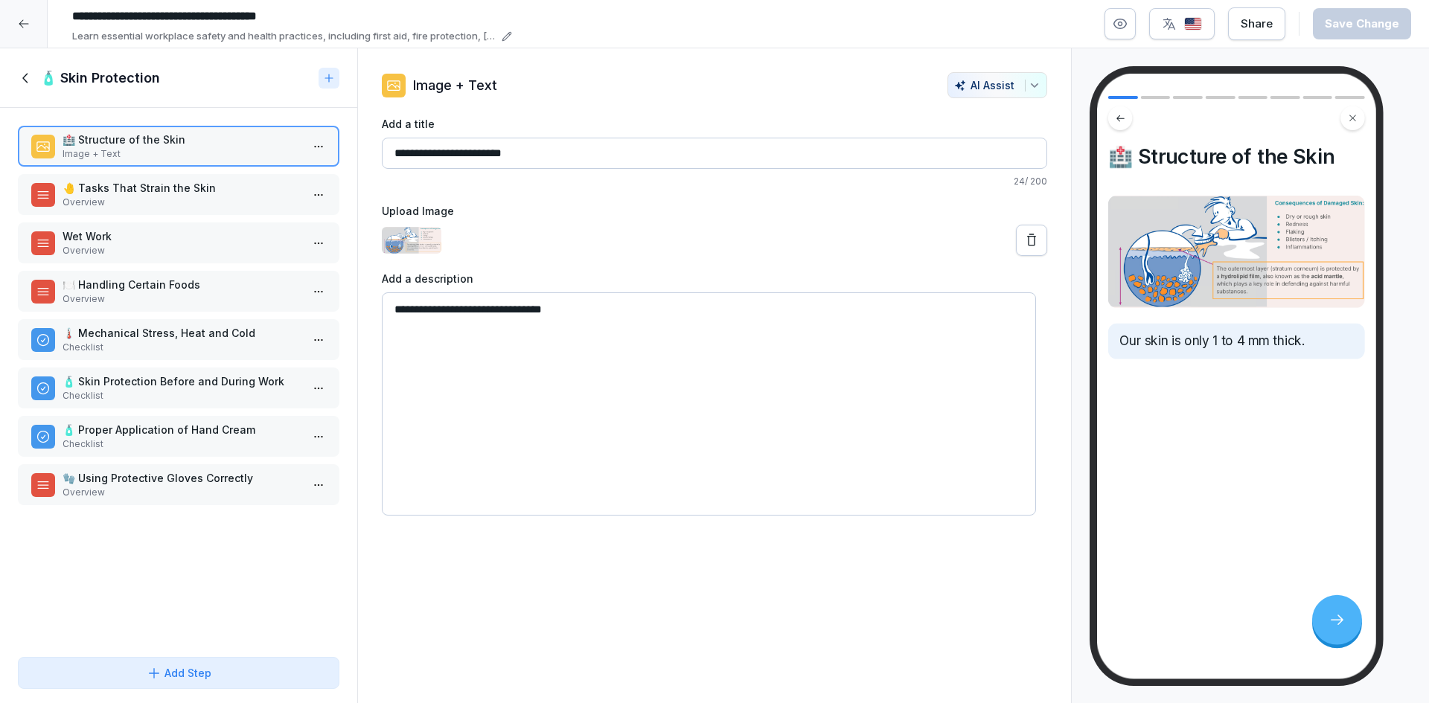
click at [167, 199] on p "Overview" at bounding box center [182, 202] width 238 height 13
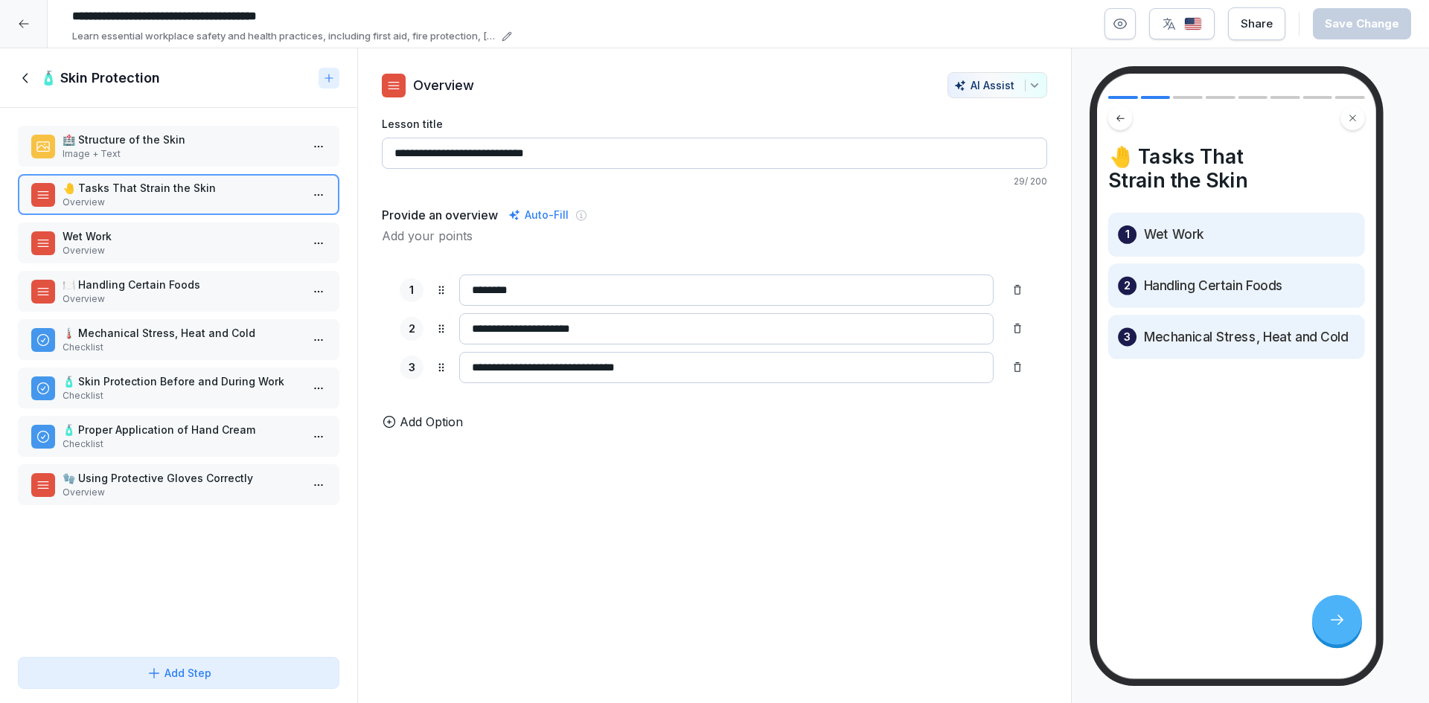
click at [106, 245] on p "Overview" at bounding box center [182, 250] width 238 height 13
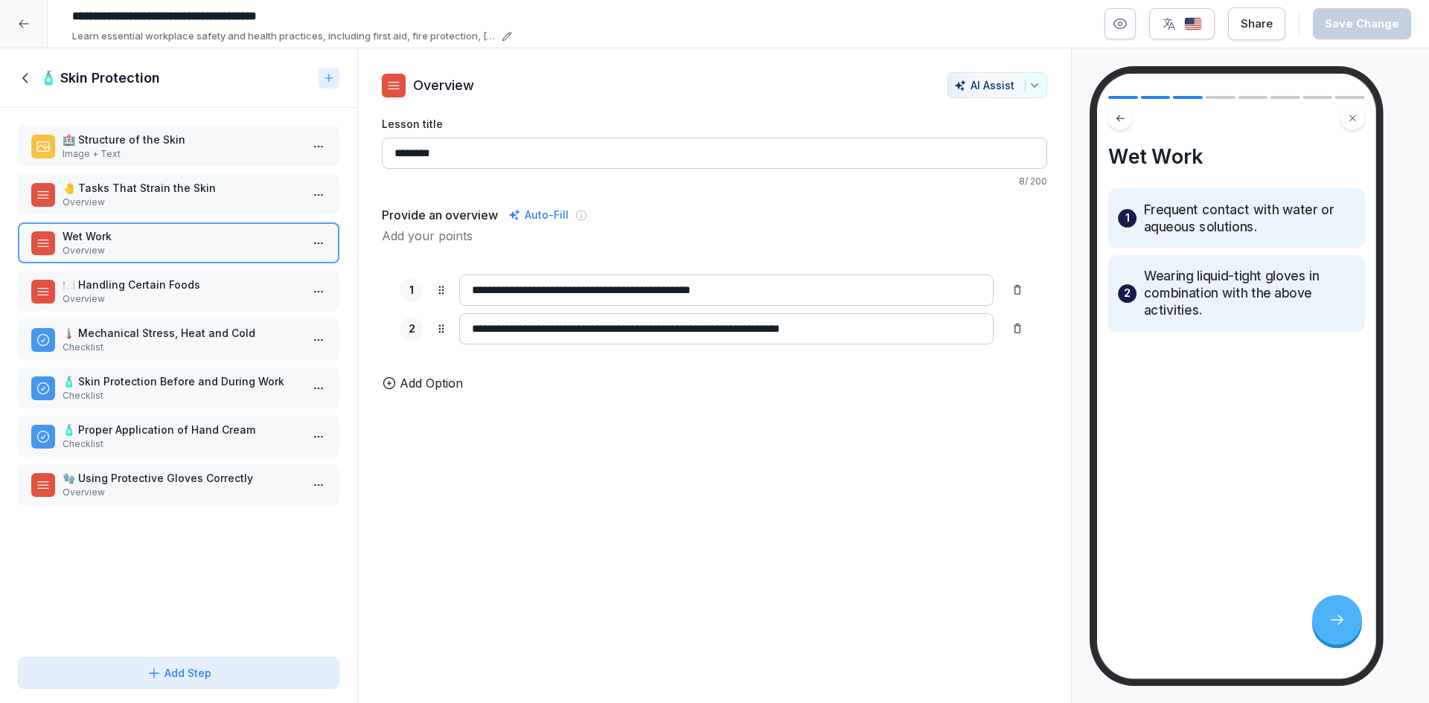
click at [175, 290] on p "🍽️ Handling Certain Foods" at bounding box center [182, 285] width 238 height 16
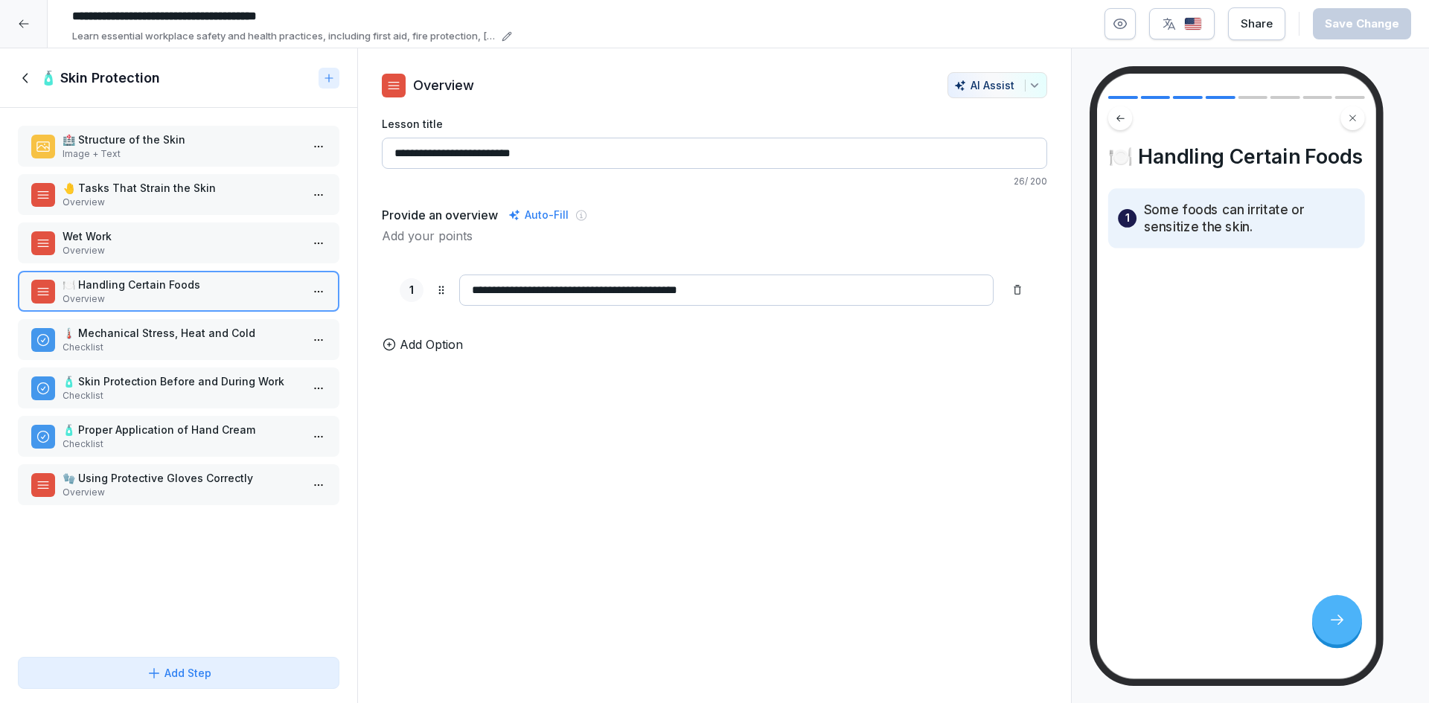
click at [214, 329] on p "🌡️ Mechanical Stress, Heat and Cold" at bounding box center [182, 333] width 238 height 16
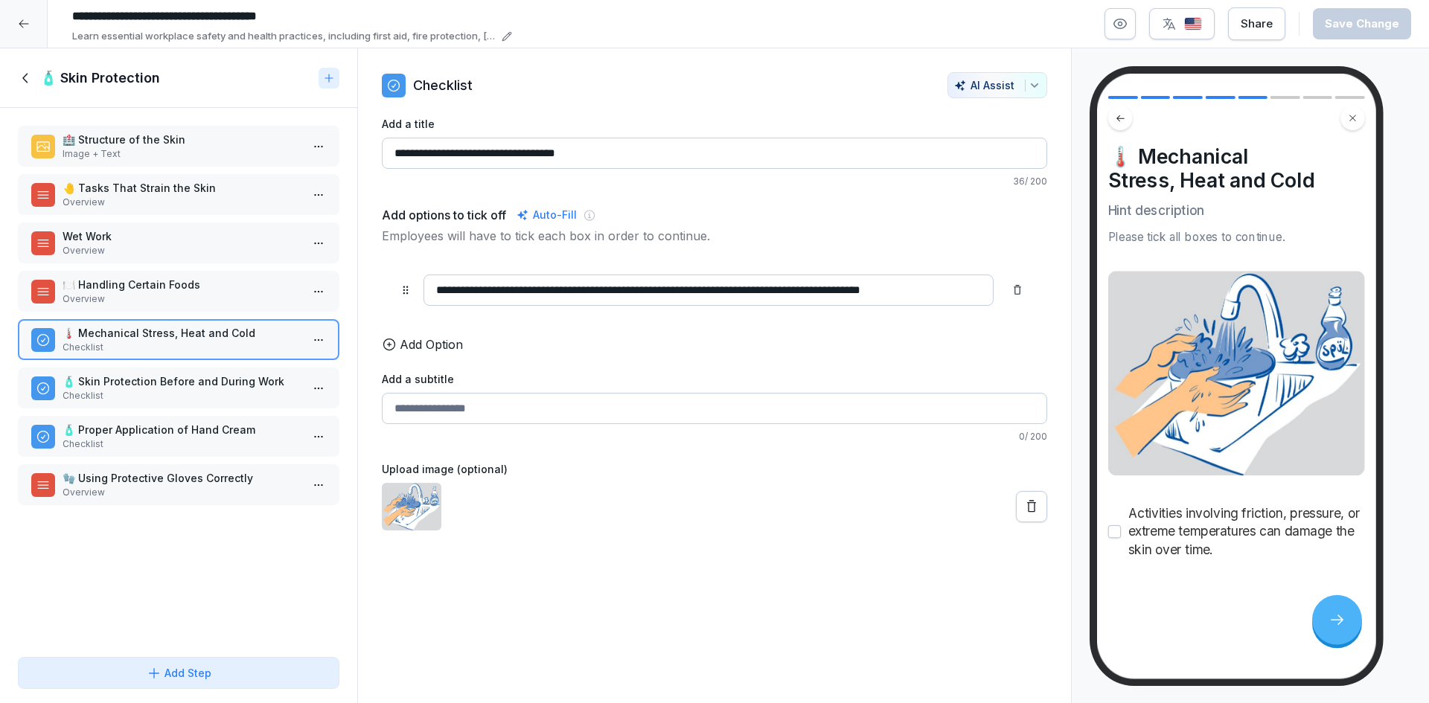
click at [164, 385] on p "🧴 Skin Protection Before and During Work" at bounding box center [182, 382] width 238 height 16
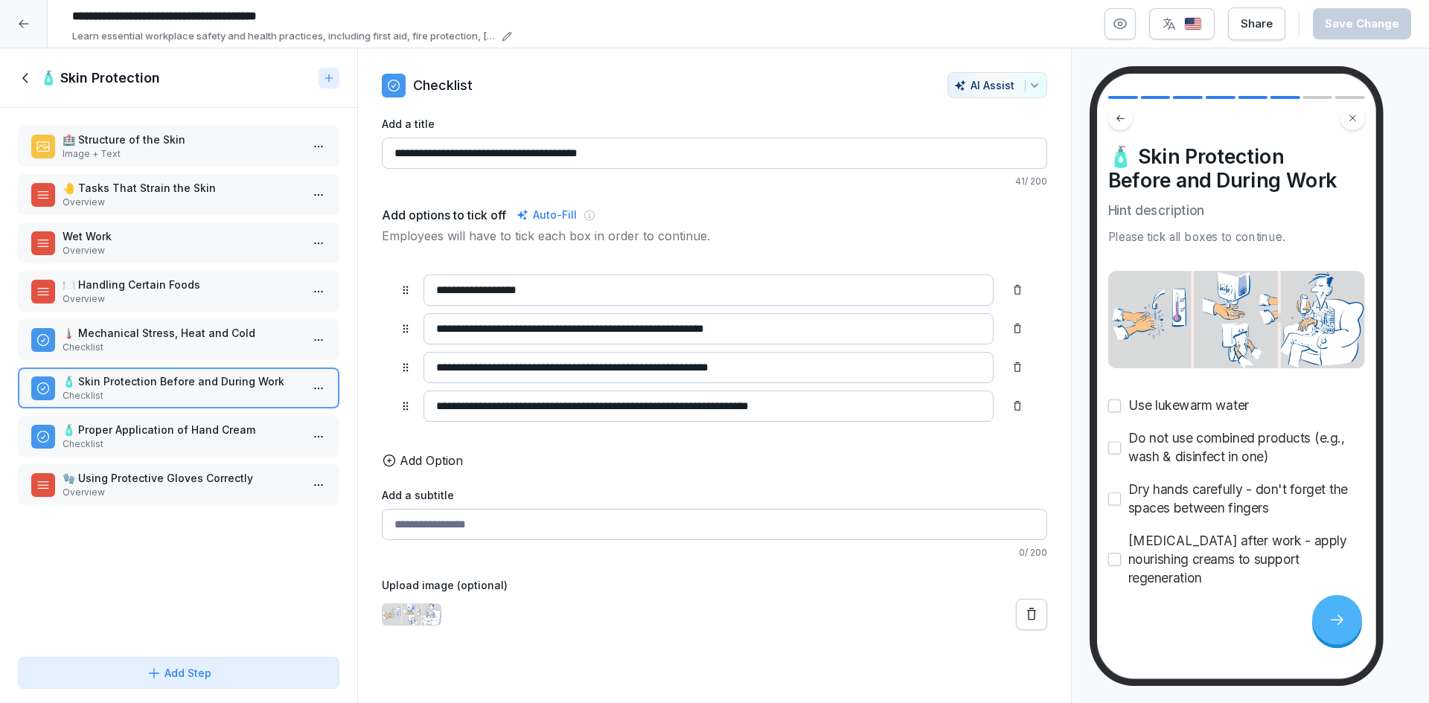
click at [162, 414] on div "🏥 Structure of the Skin Image + Text 🤚 Tasks That Strain the Skin Overview Wet …" at bounding box center [178, 379] width 357 height 543
click at [164, 422] on p "🧴 Proper Application of Hand Cream" at bounding box center [182, 430] width 238 height 16
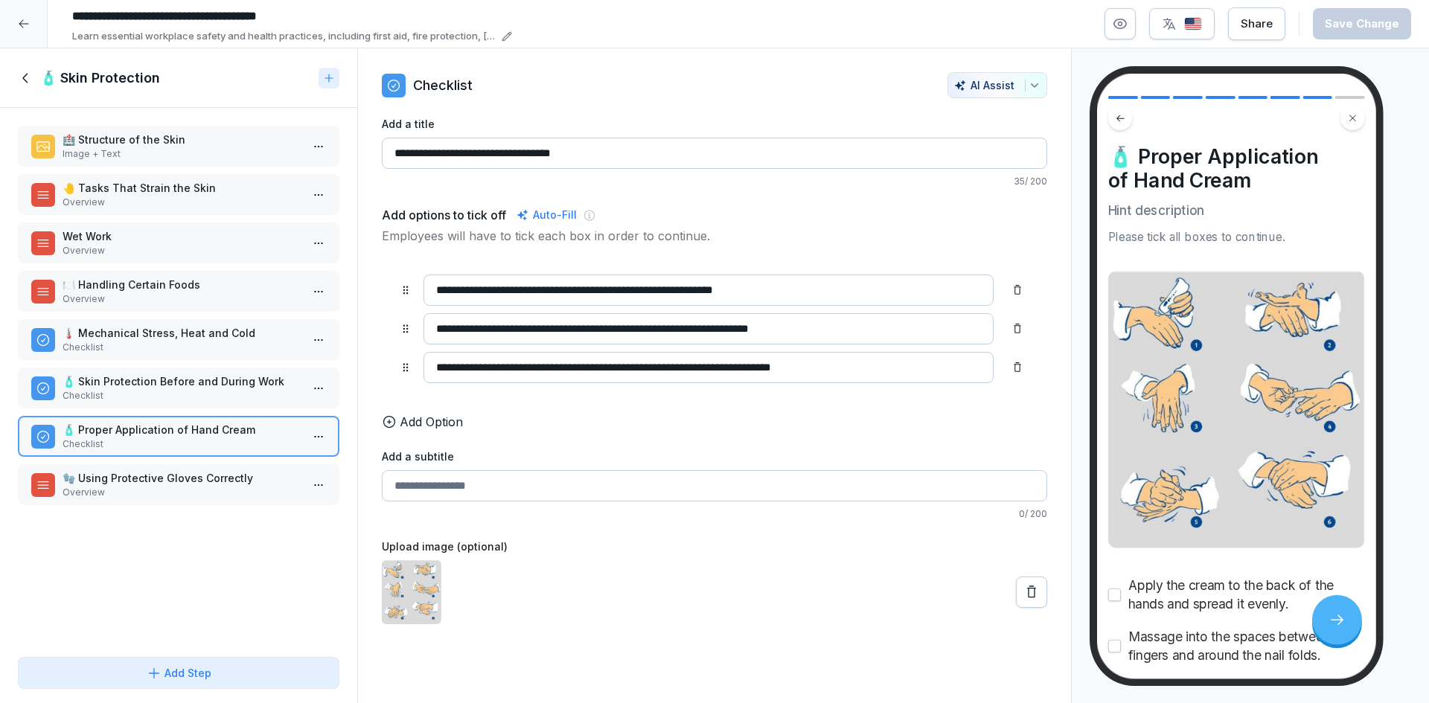
click at [161, 473] on p "🧤 Using Protective Gloves Correctly" at bounding box center [182, 478] width 238 height 16
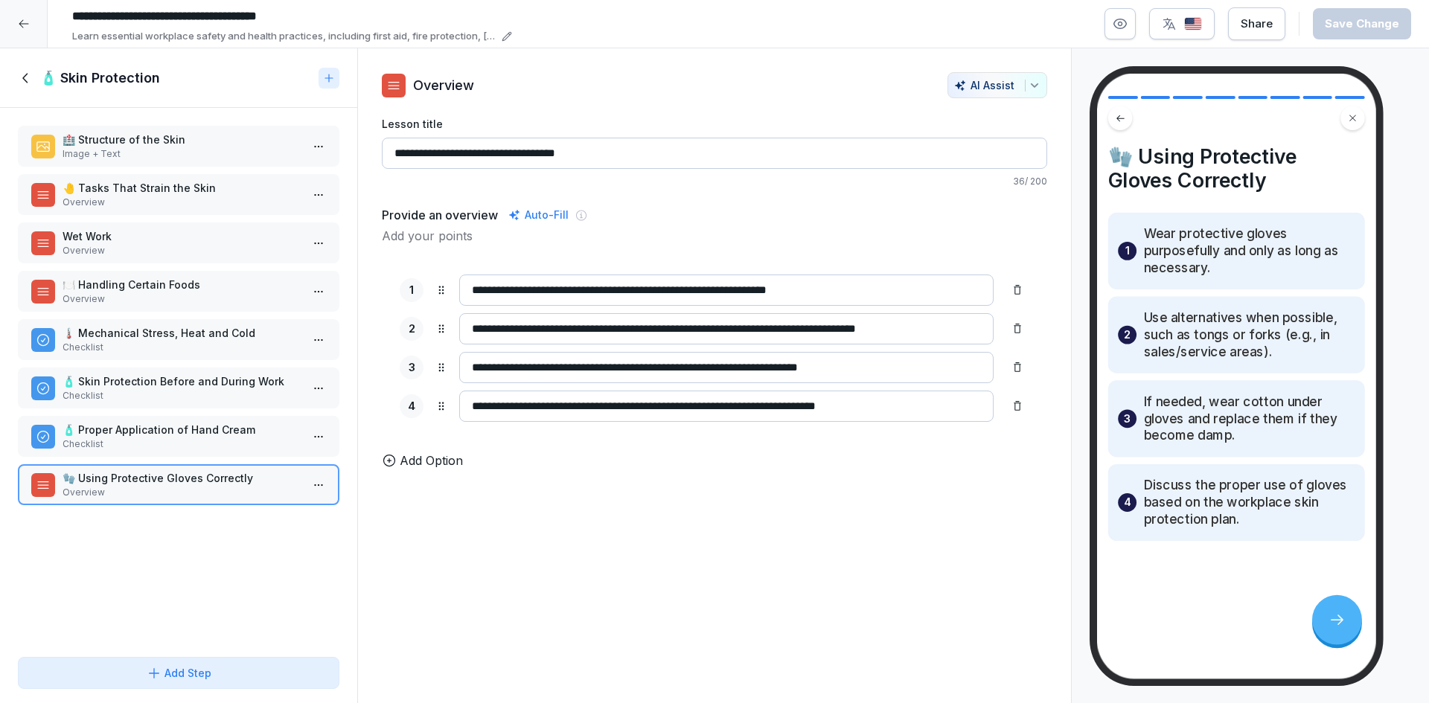
click at [51, 79] on h1 "🧴 Skin Protection" at bounding box center [100, 78] width 120 height 18
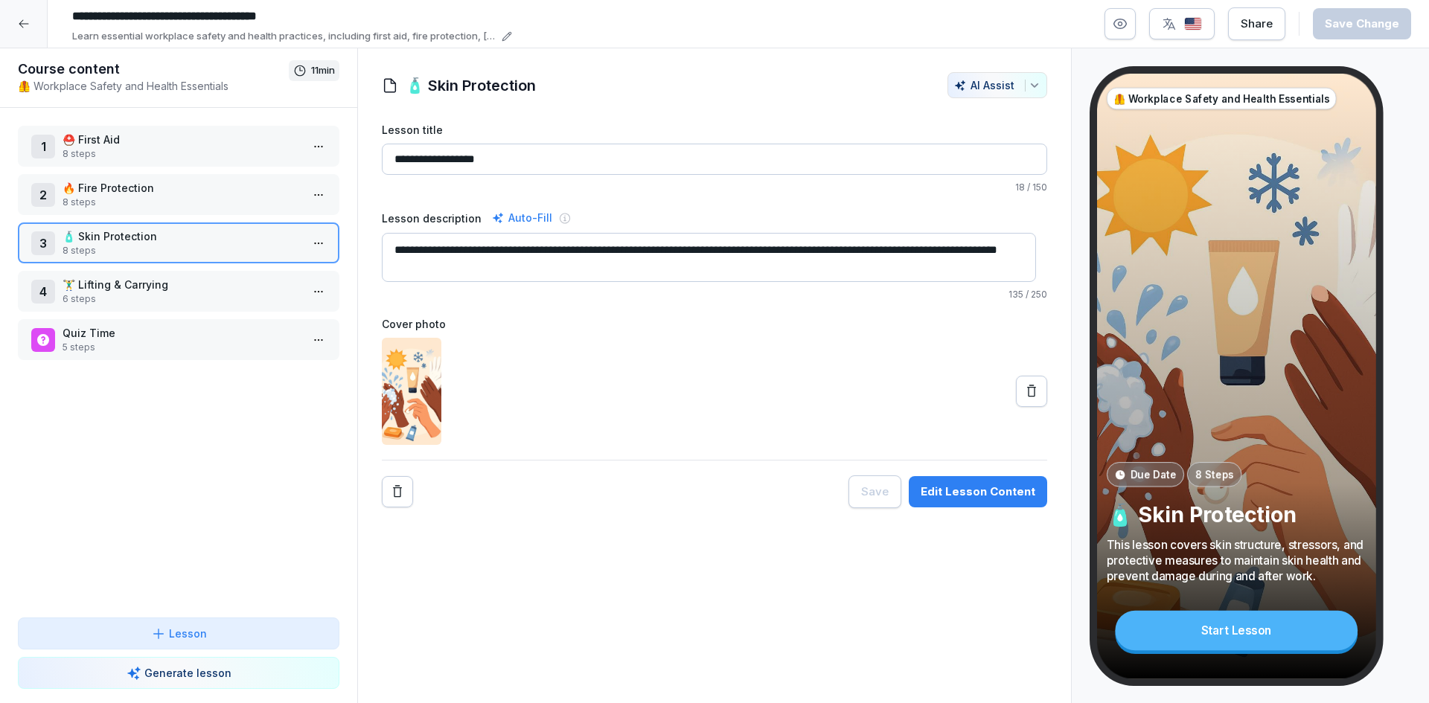
click at [159, 292] on p "🏋️‍♂️ Lifting & Carrying" at bounding box center [182, 285] width 238 height 16
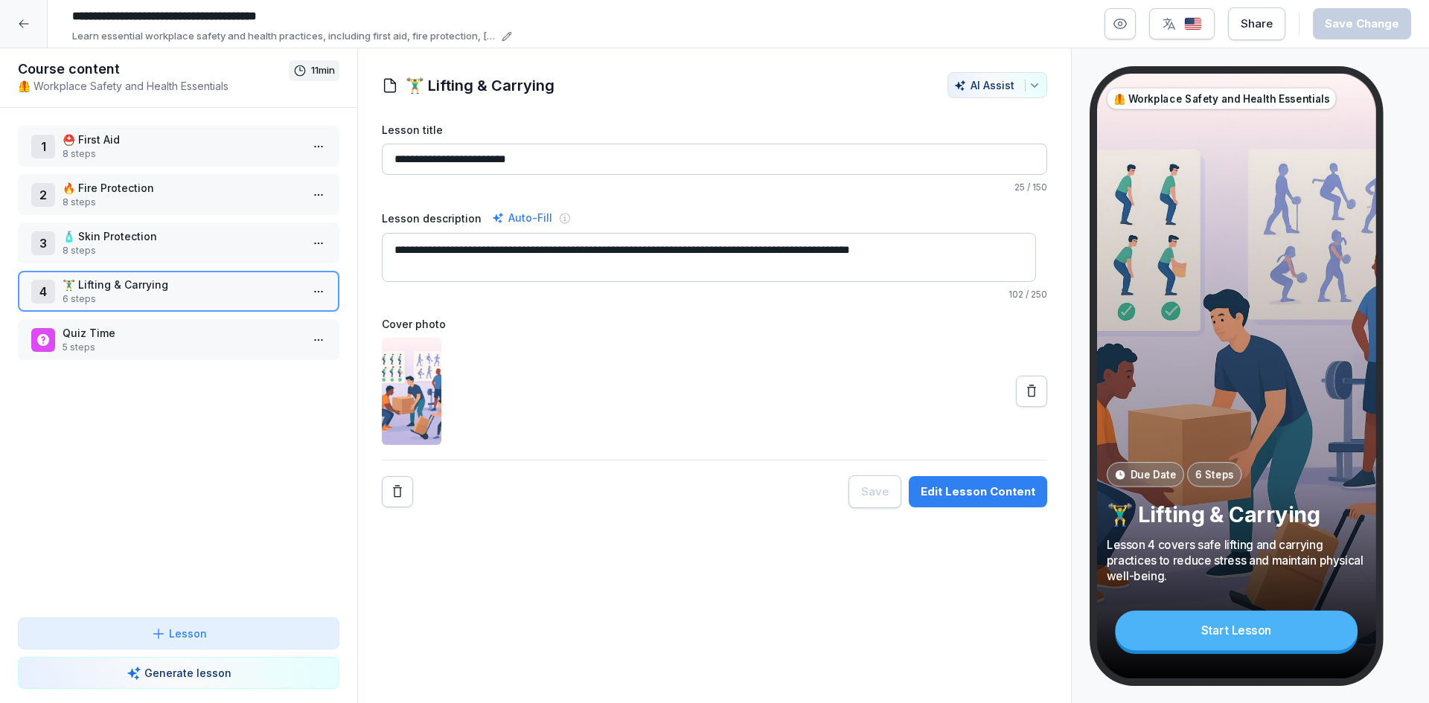
click at [973, 498] on div "Edit Lesson Content" at bounding box center [978, 492] width 115 height 16
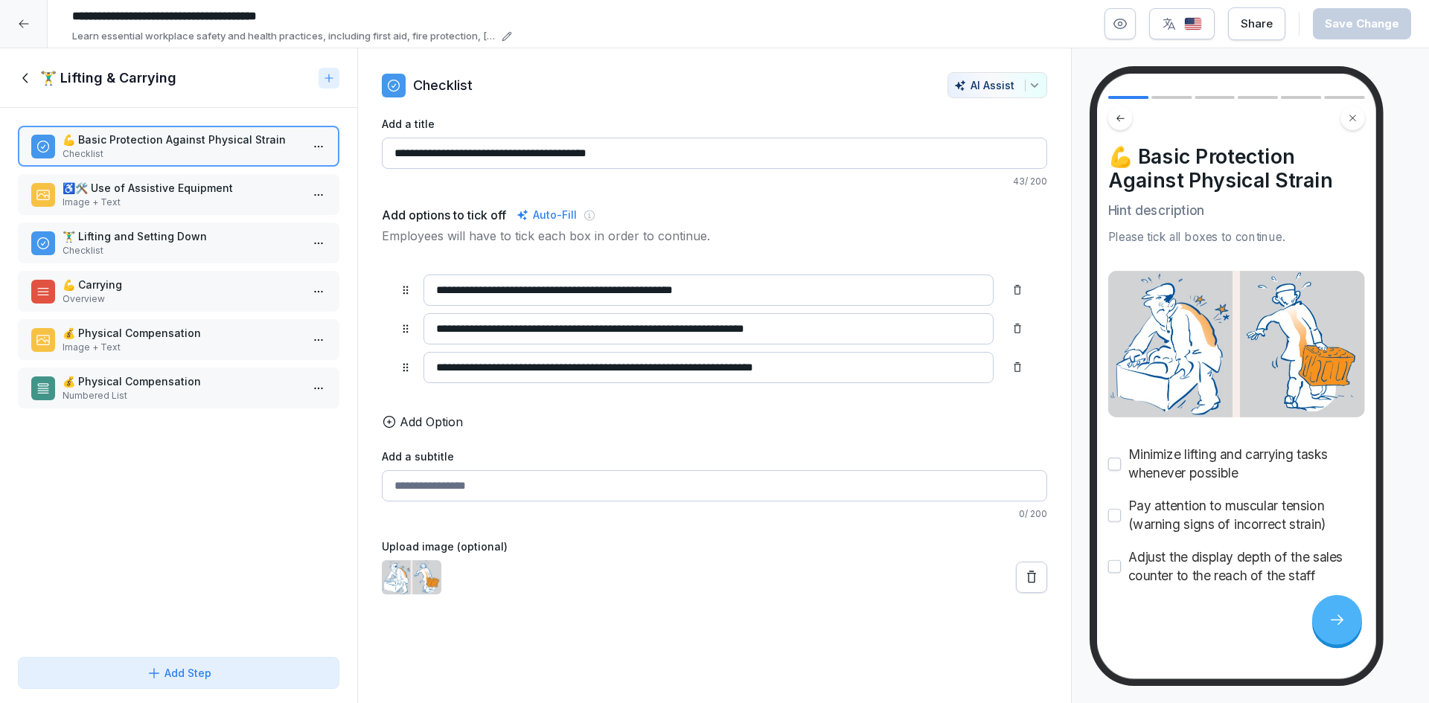
click at [149, 206] on p "Image + Text" at bounding box center [182, 202] width 238 height 13
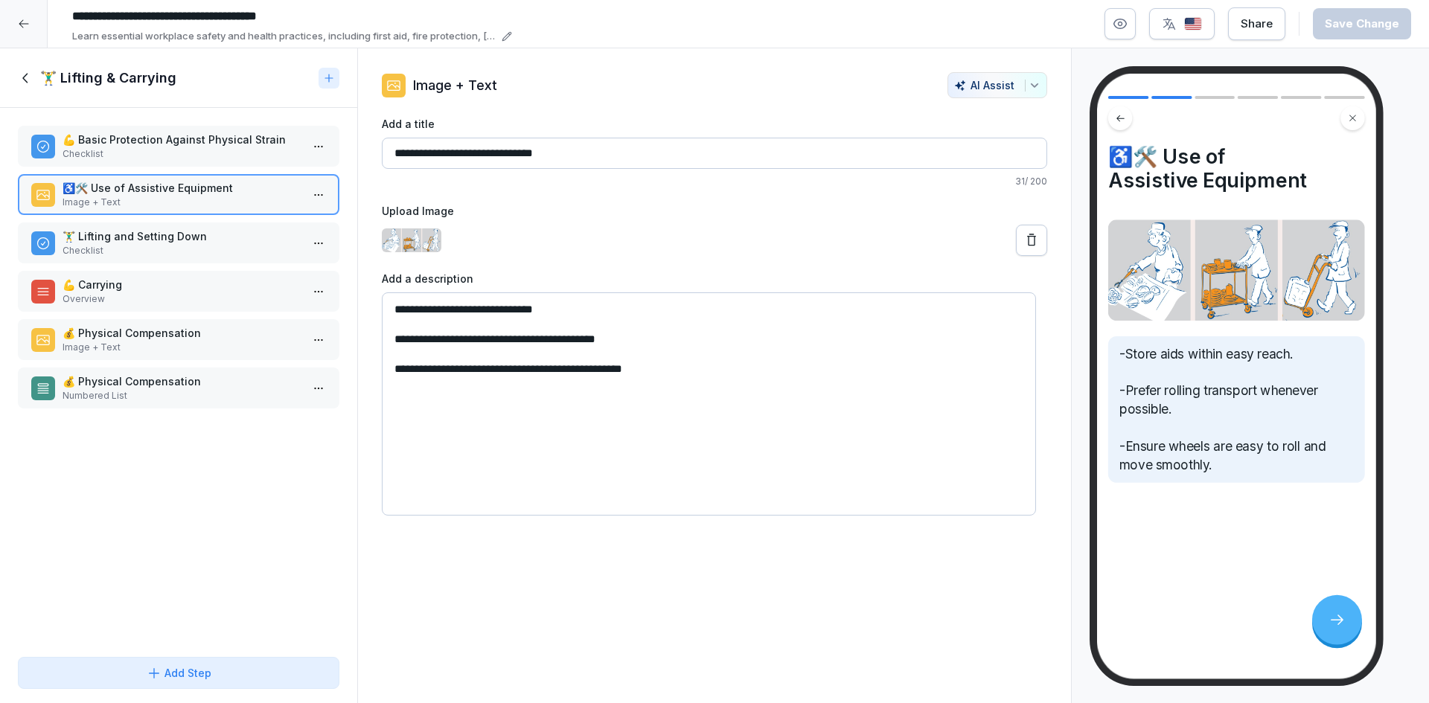
click at [161, 237] on p "🏋️‍♂️ Lifting and Setting Down" at bounding box center [182, 236] width 238 height 16
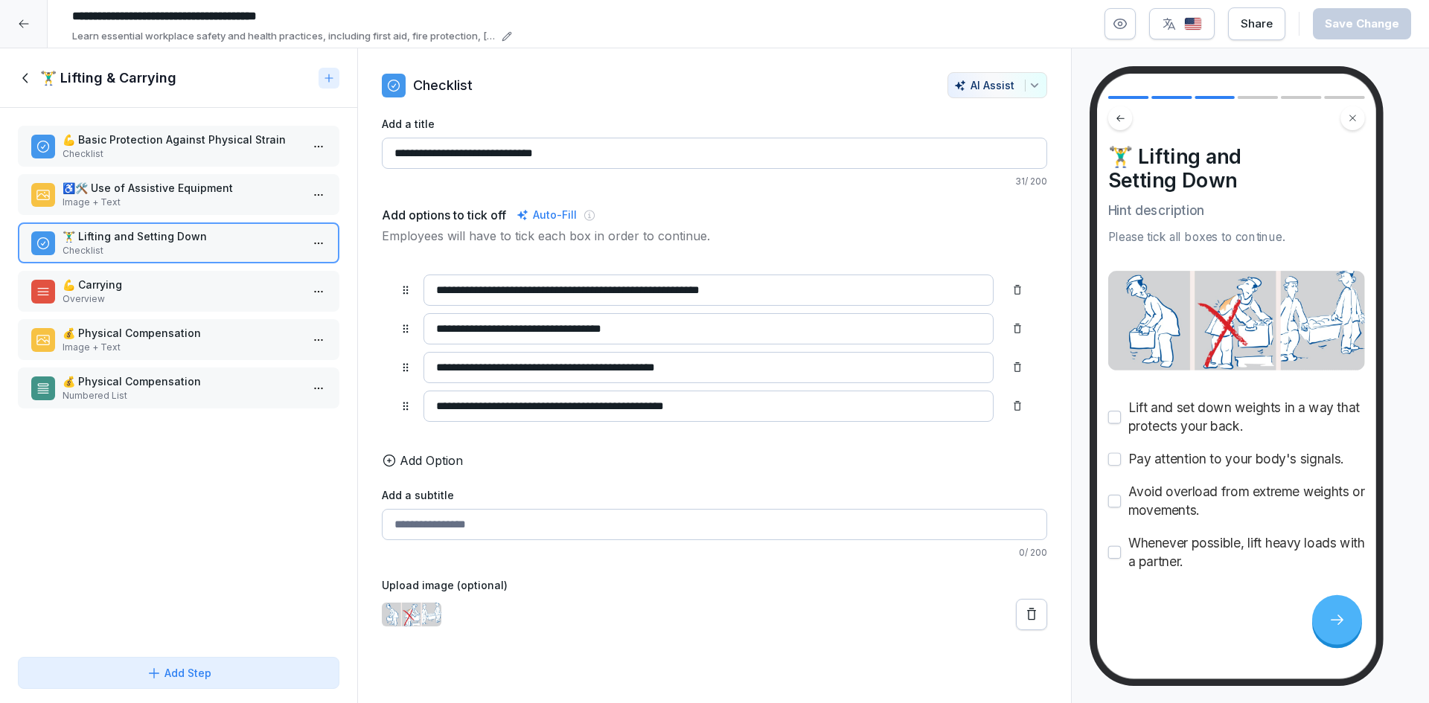
click at [153, 307] on div "💪 Carrying Overview" at bounding box center [178, 291] width 321 height 41
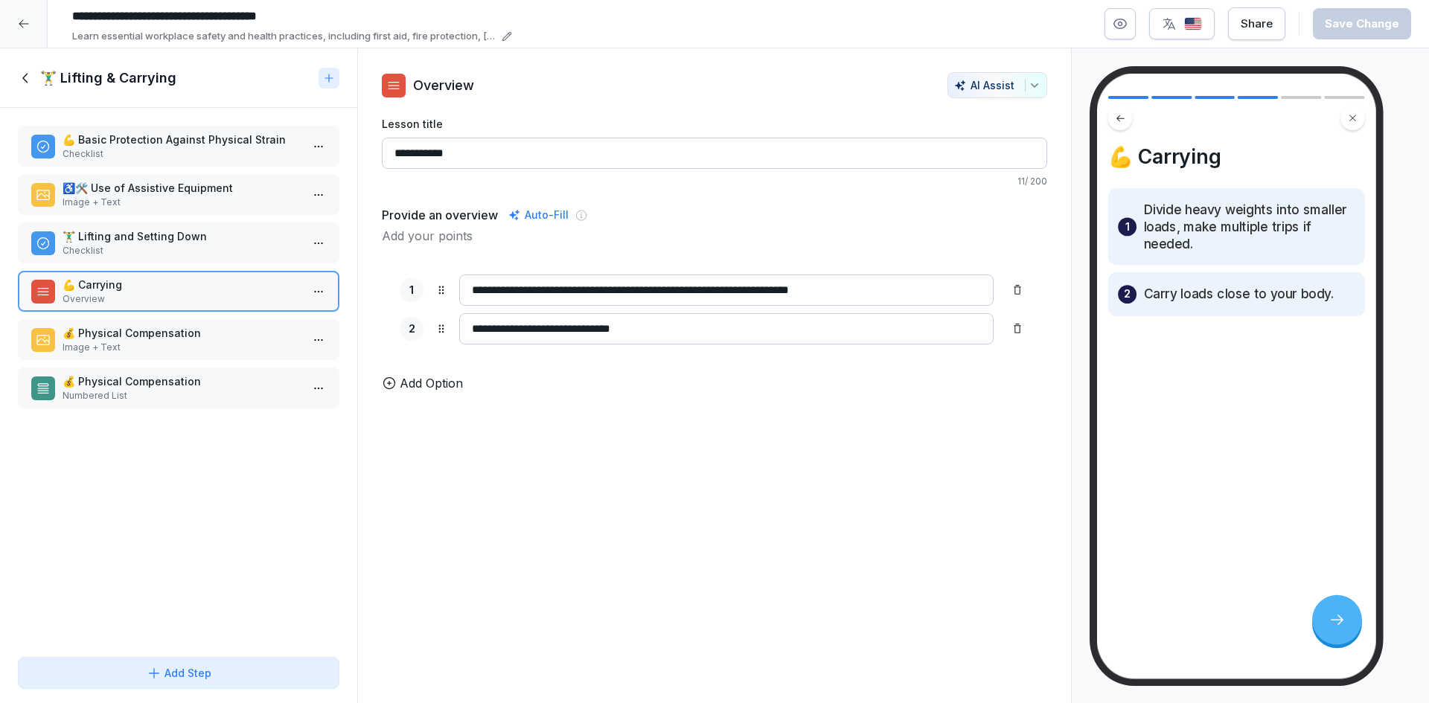
click at [223, 321] on div "💰 Physical Compensation Image + Text" at bounding box center [178, 339] width 321 height 41
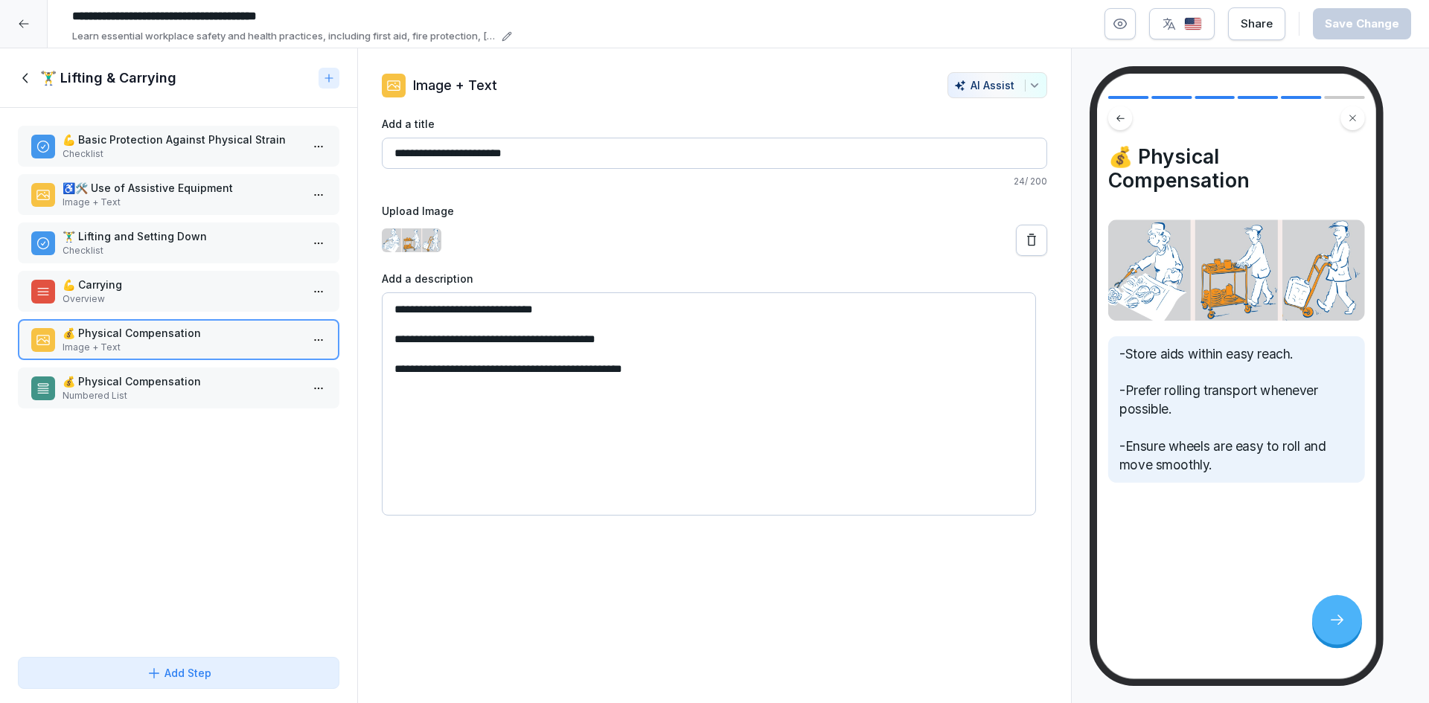
click at [156, 383] on p "💰 Physical Compensation" at bounding box center [182, 382] width 238 height 16
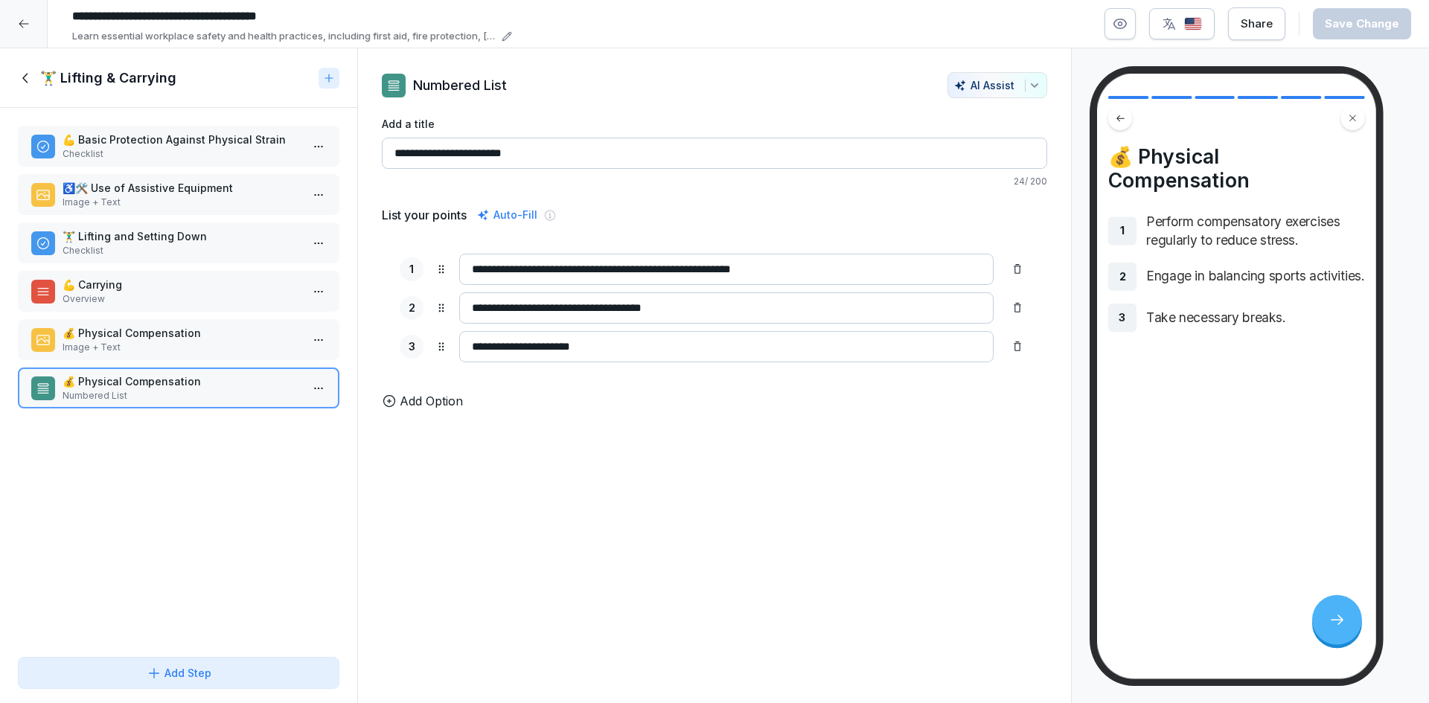
click at [154, 330] on p "💰 Physical Compensation" at bounding box center [182, 333] width 238 height 16
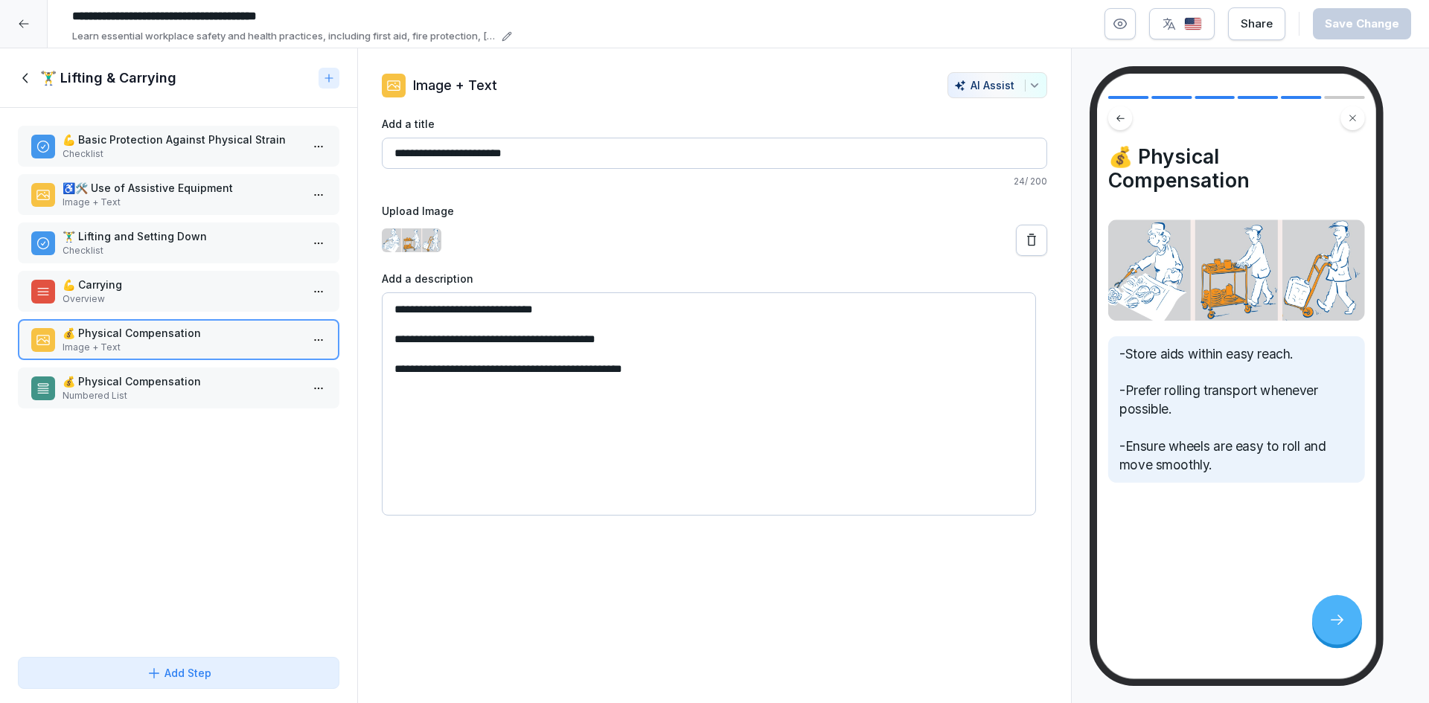
click at [162, 199] on p "Image + Text" at bounding box center [182, 202] width 238 height 13
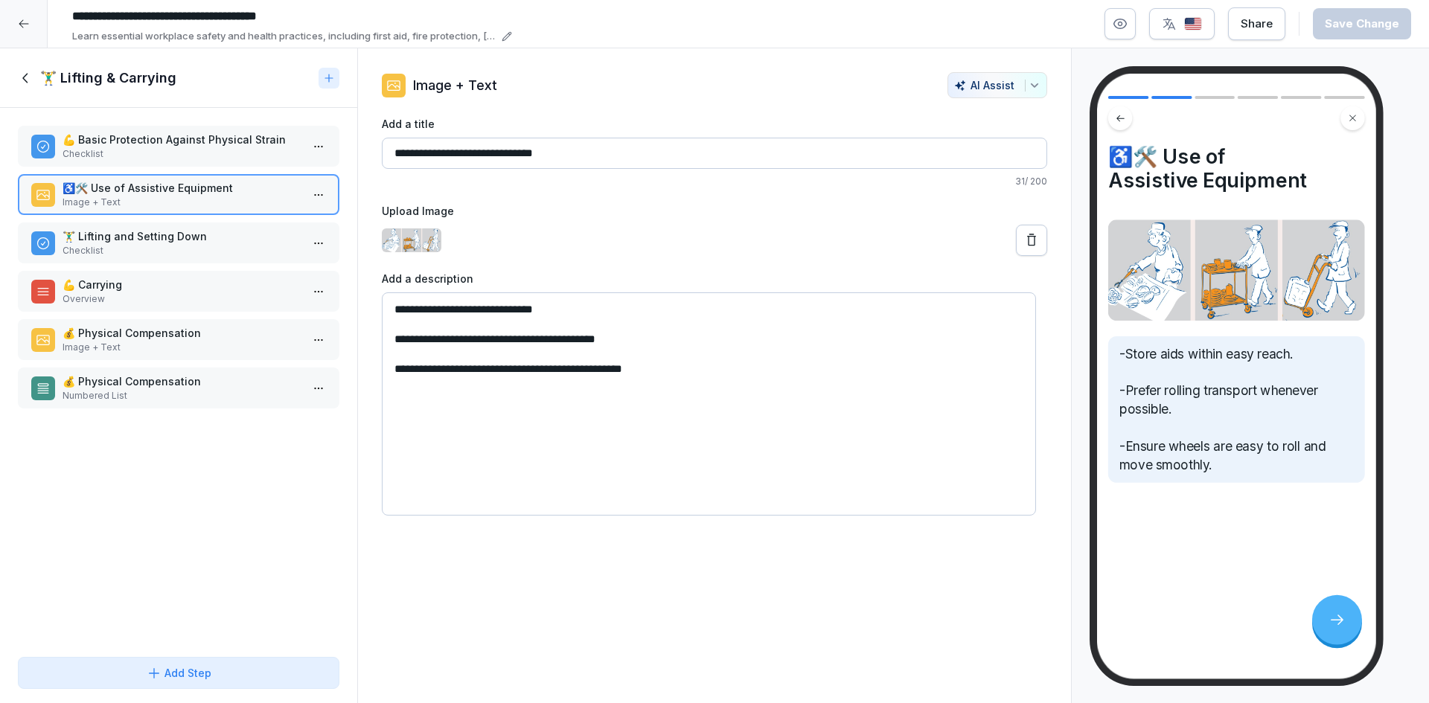
click at [182, 342] on p "Image + Text" at bounding box center [182, 347] width 238 height 13
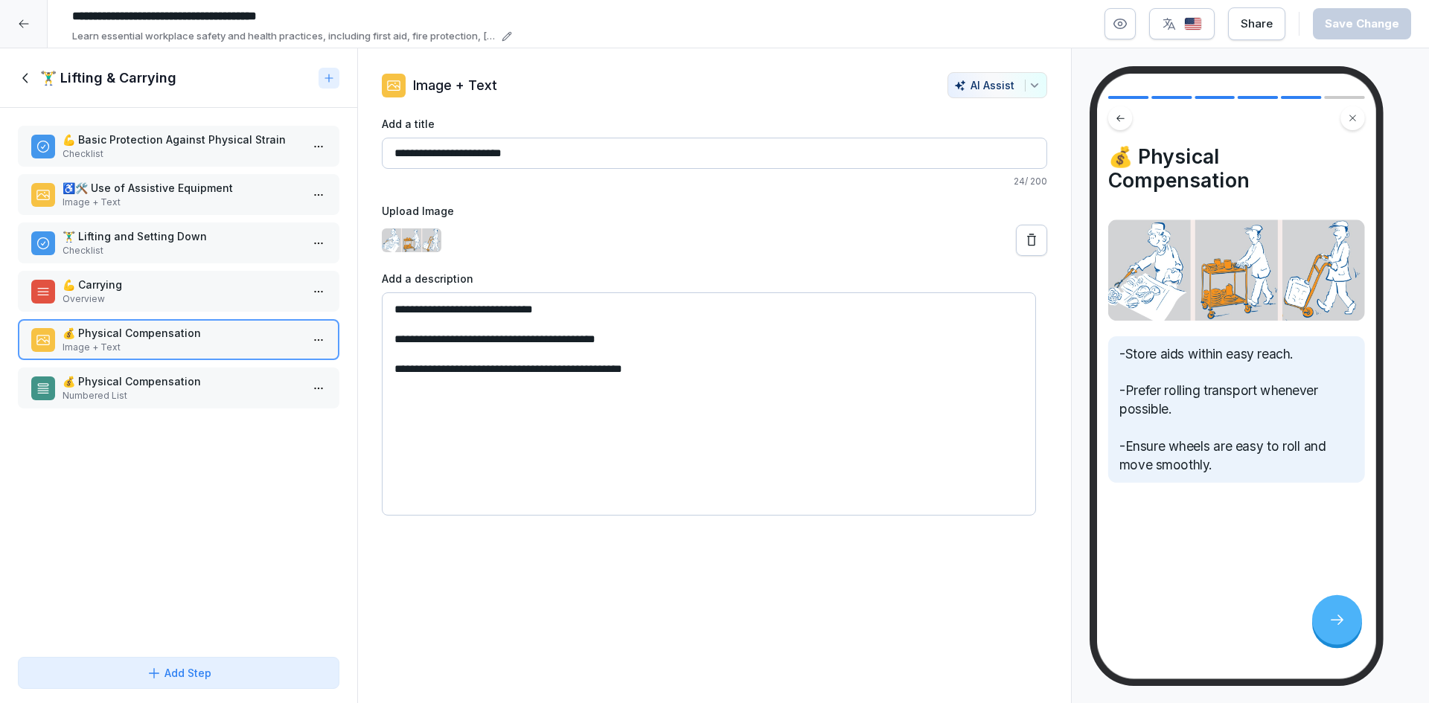
click at [185, 196] on p "Image + Text" at bounding box center [182, 202] width 238 height 13
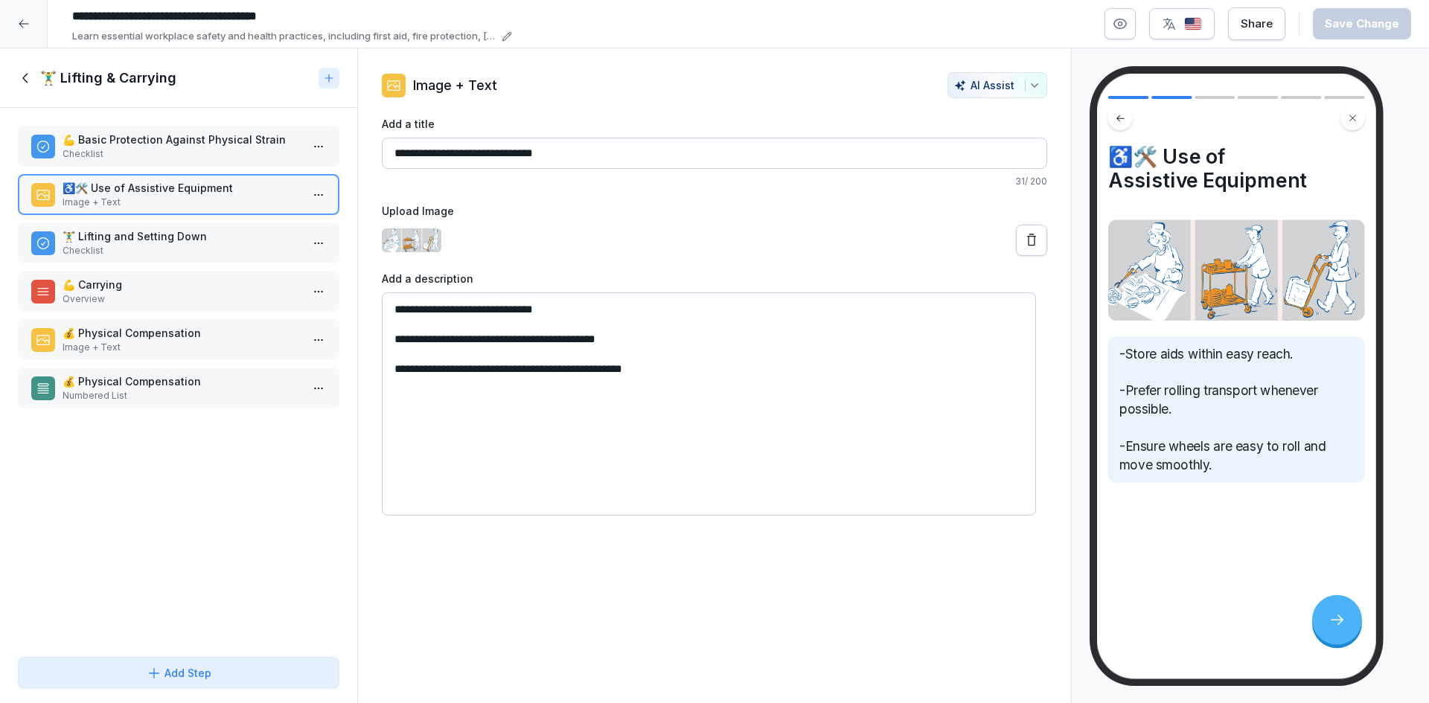
click at [195, 336] on p "💰 Physical Compensation" at bounding box center [182, 333] width 238 height 16
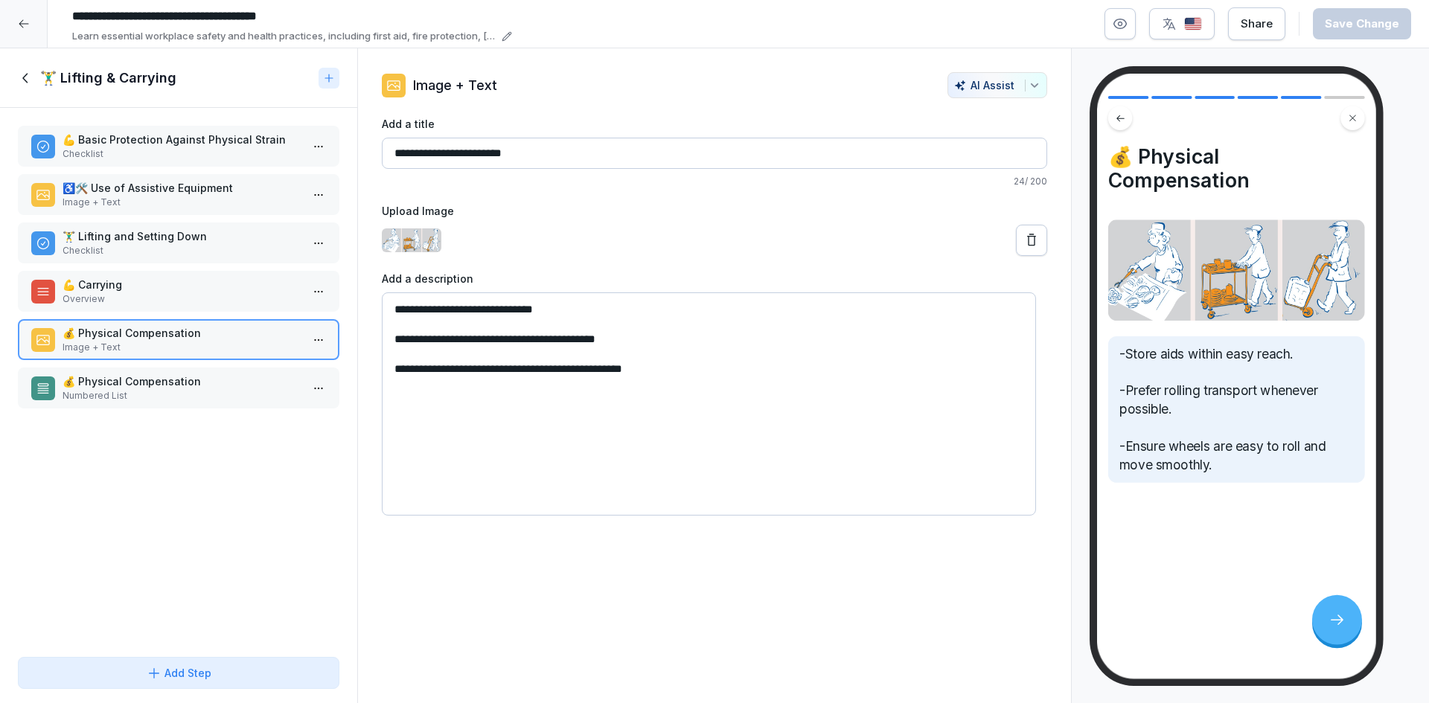
click at [182, 196] on p "Image + Text" at bounding box center [182, 202] width 238 height 13
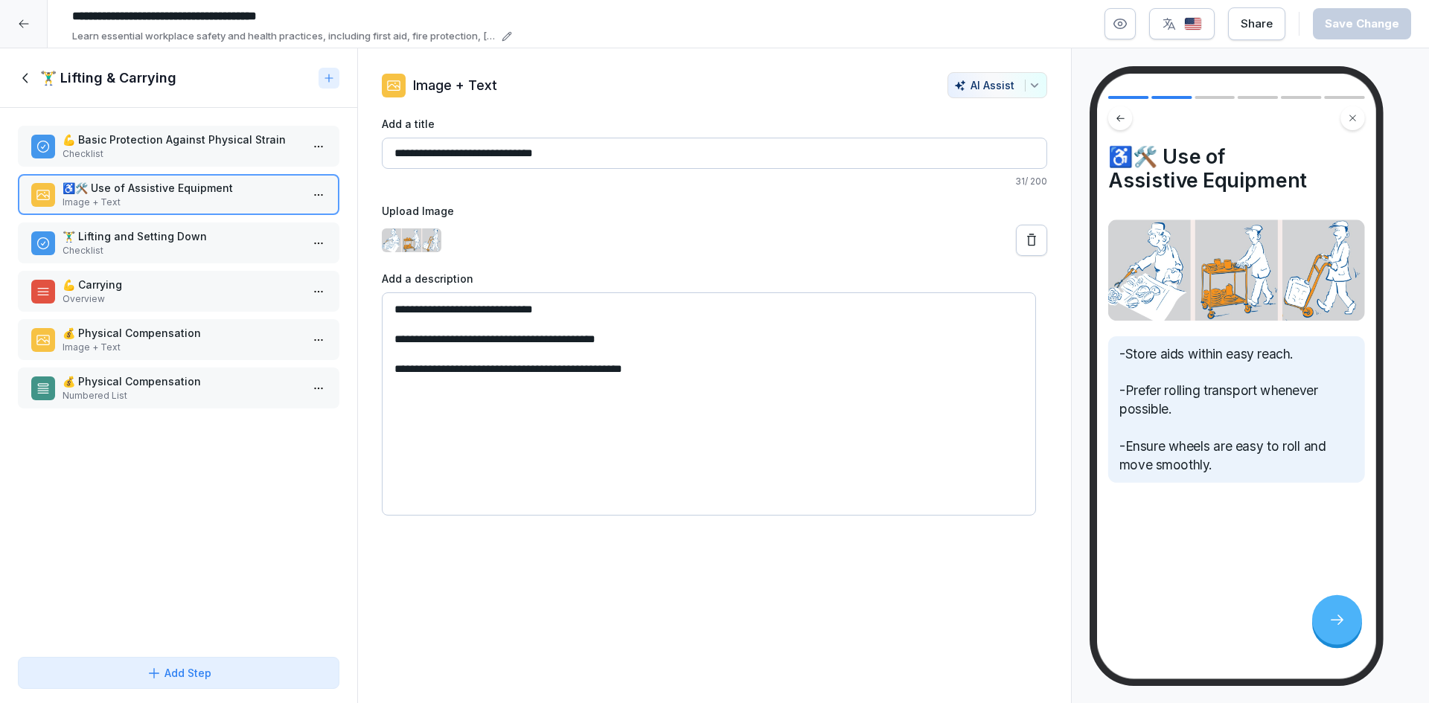
click at [210, 303] on p "Overview" at bounding box center [182, 298] width 238 height 13
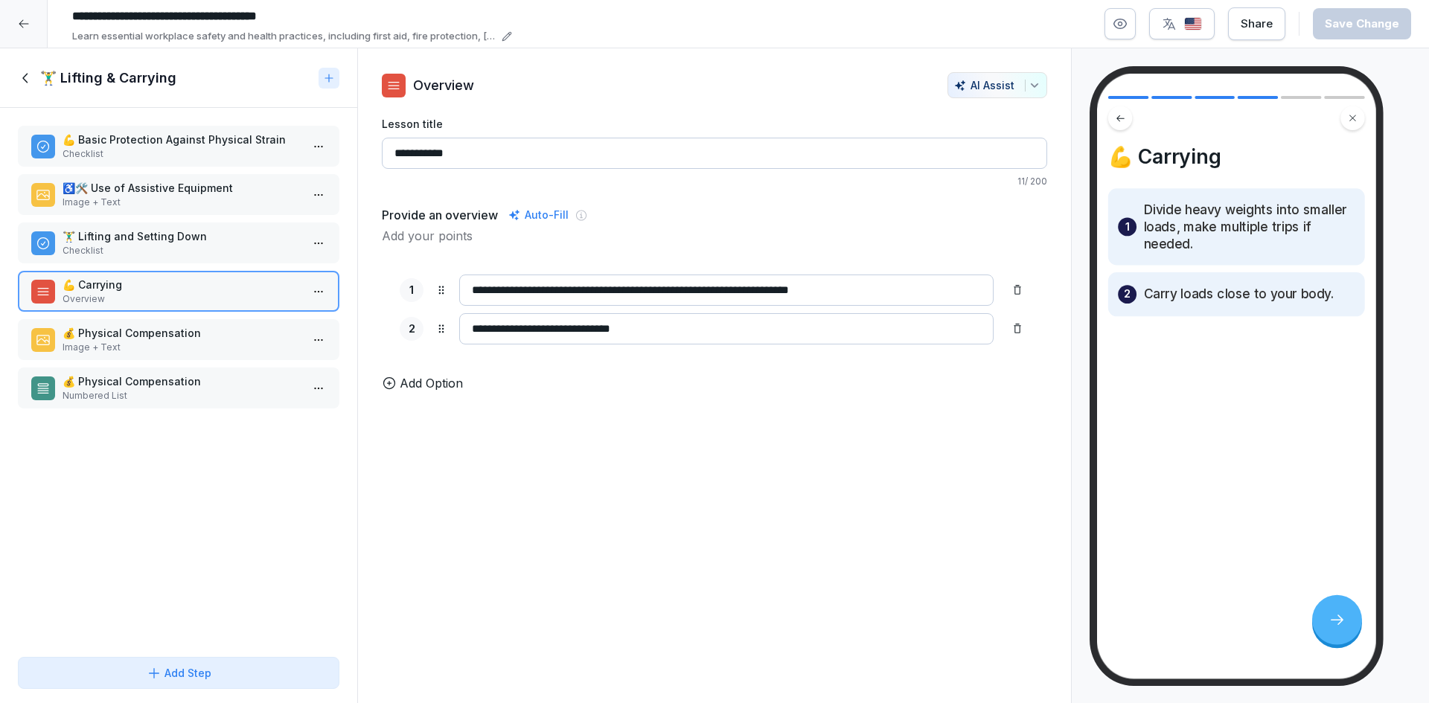
click at [185, 327] on p "💰 Physical Compensation" at bounding box center [182, 333] width 238 height 16
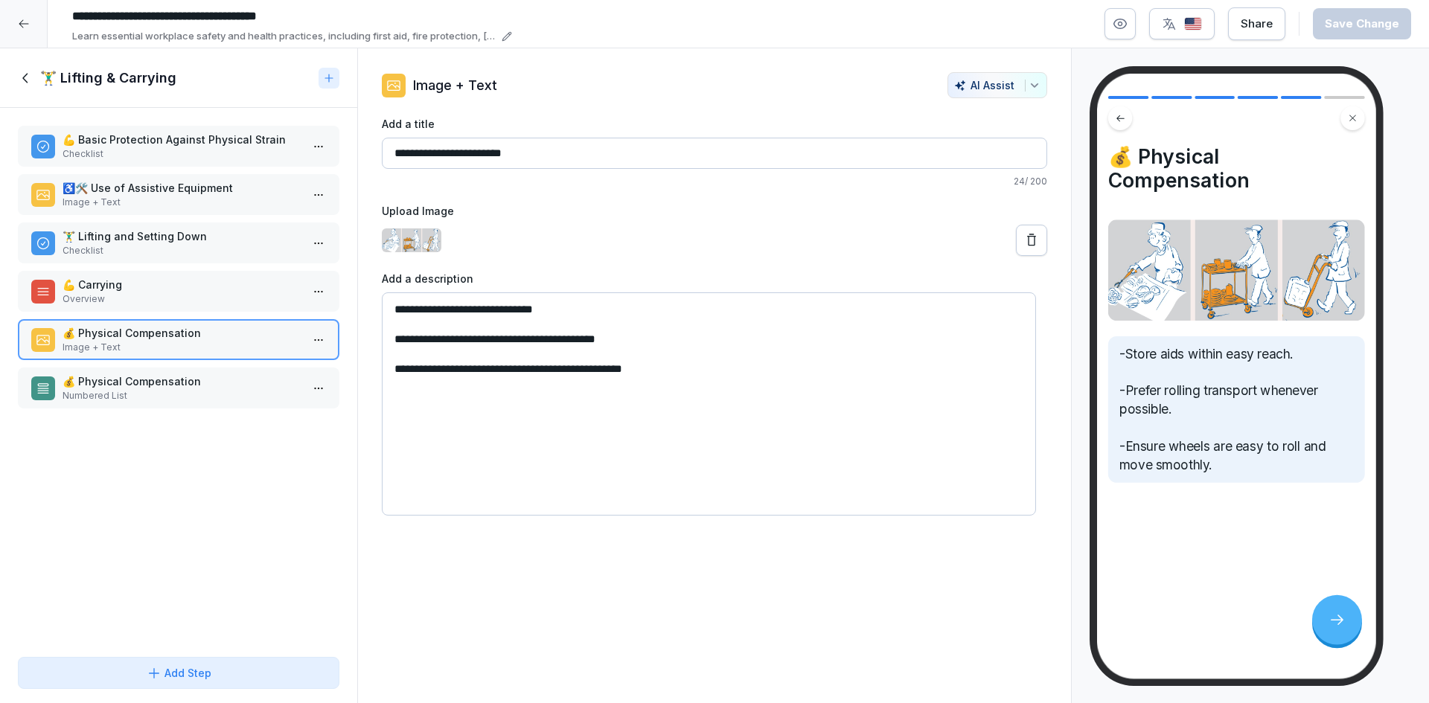
click at [23, 77] on icon at bounding box center [26, 78] width 16 height 16
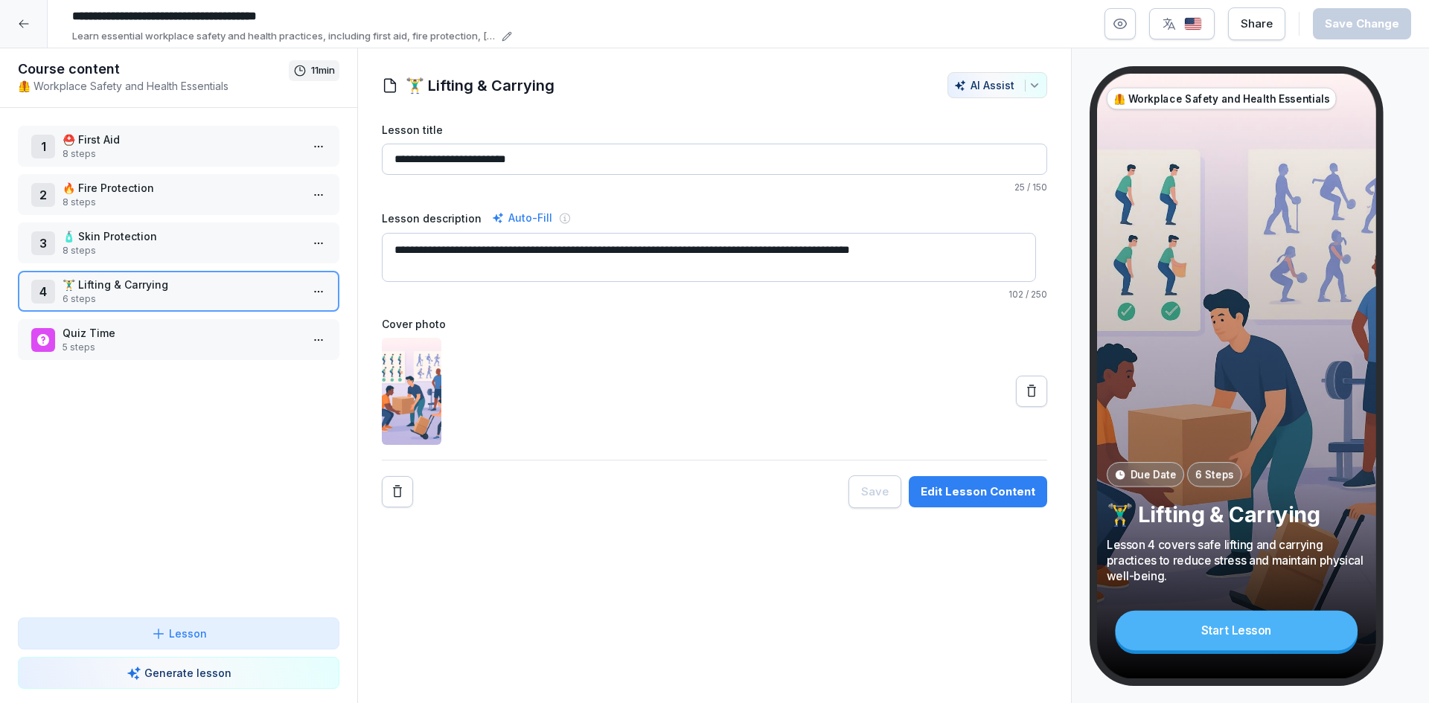
click at [132, 336] on p "Quiz Time" at bounding box center [182, 333] width 238 height 16
